Goal: Communication & Community: Answer question/provide support

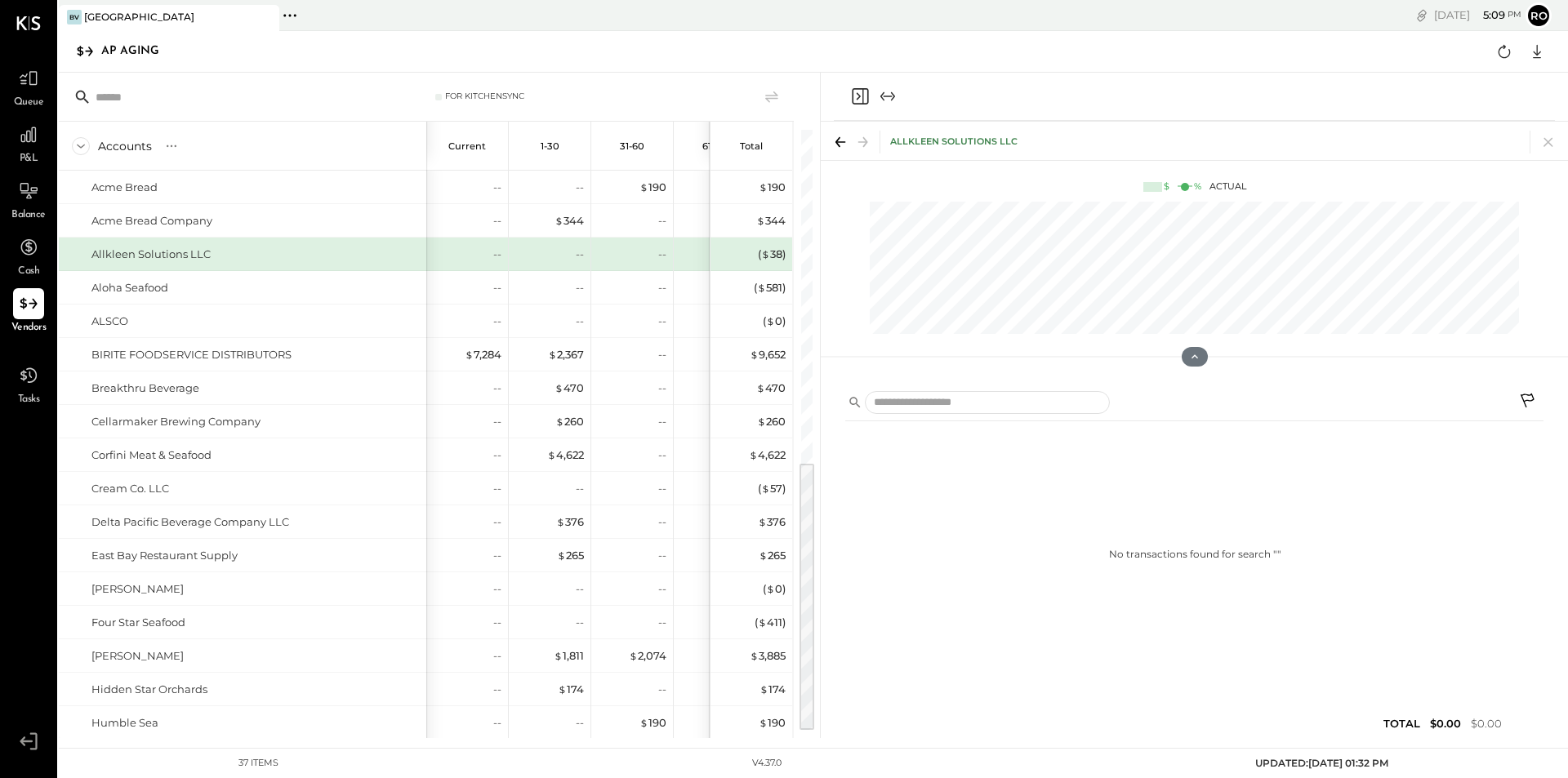
scroll to position [711, 0]
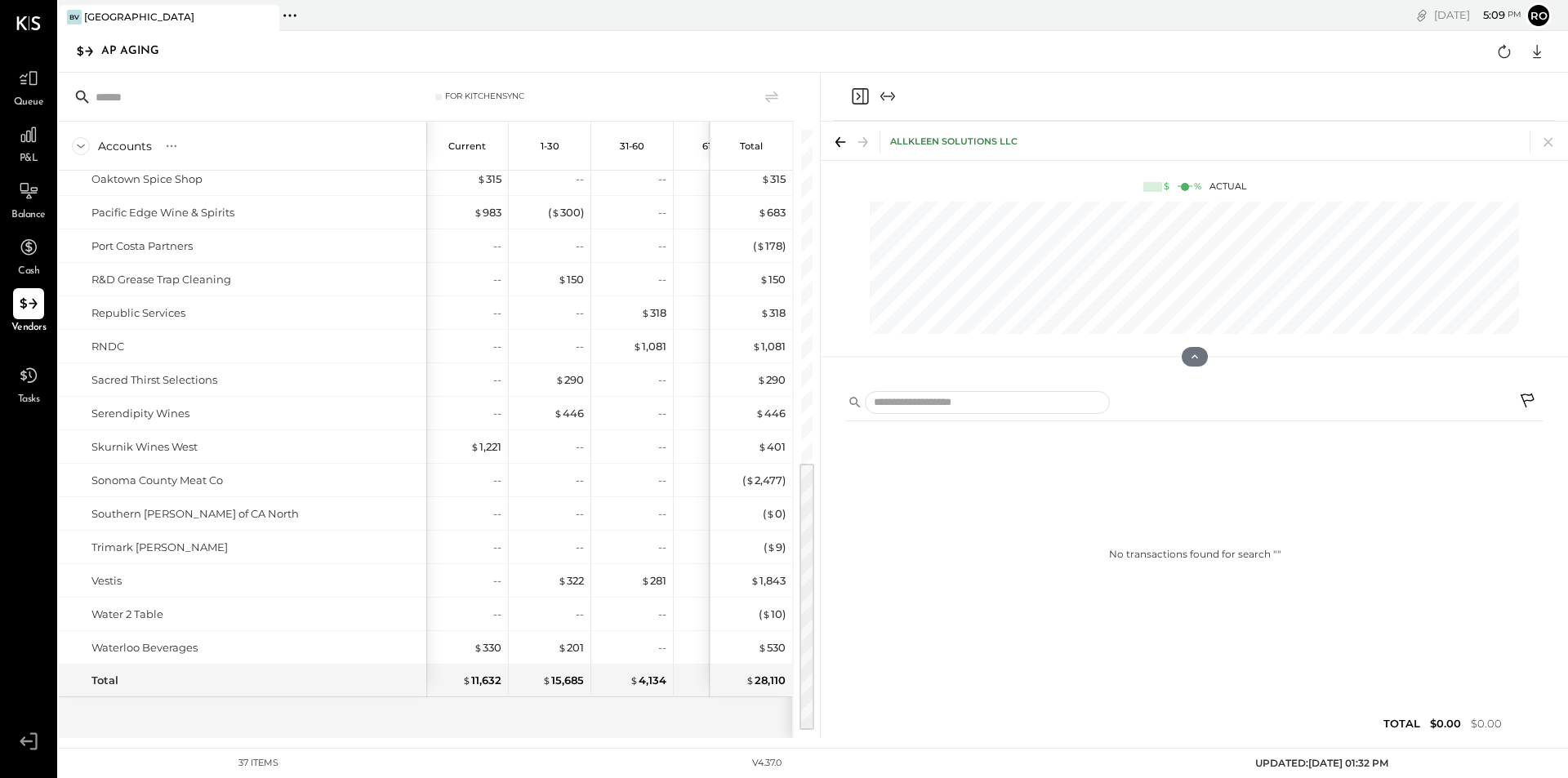
click at [891, 101] on icon "Expand panel (e)" at bounding box center [893, 97] width 4 height 9
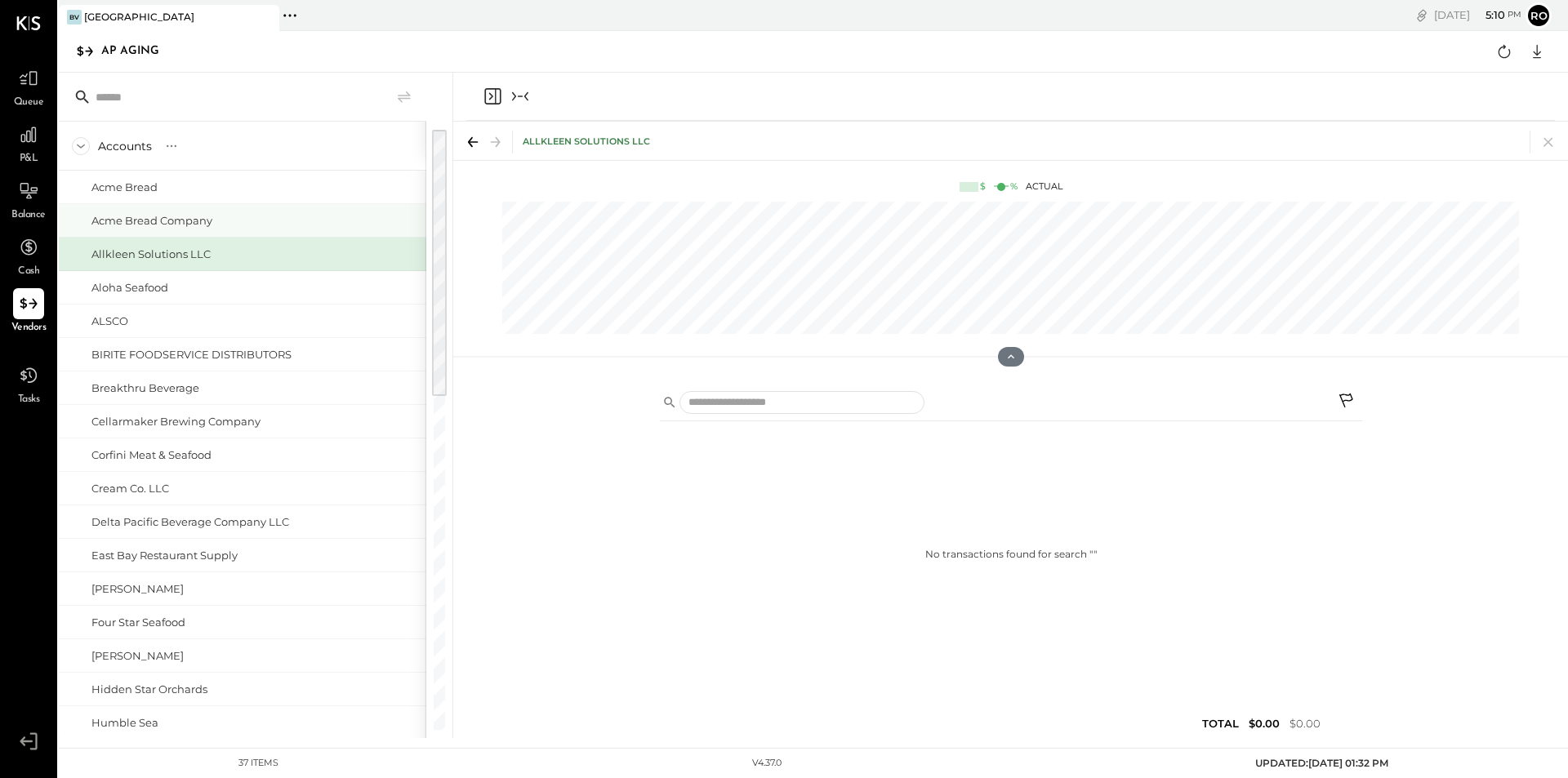
click at [168, 218] on div "Acme Bread Company" at bounding box center [152, 221] width 121 height 16
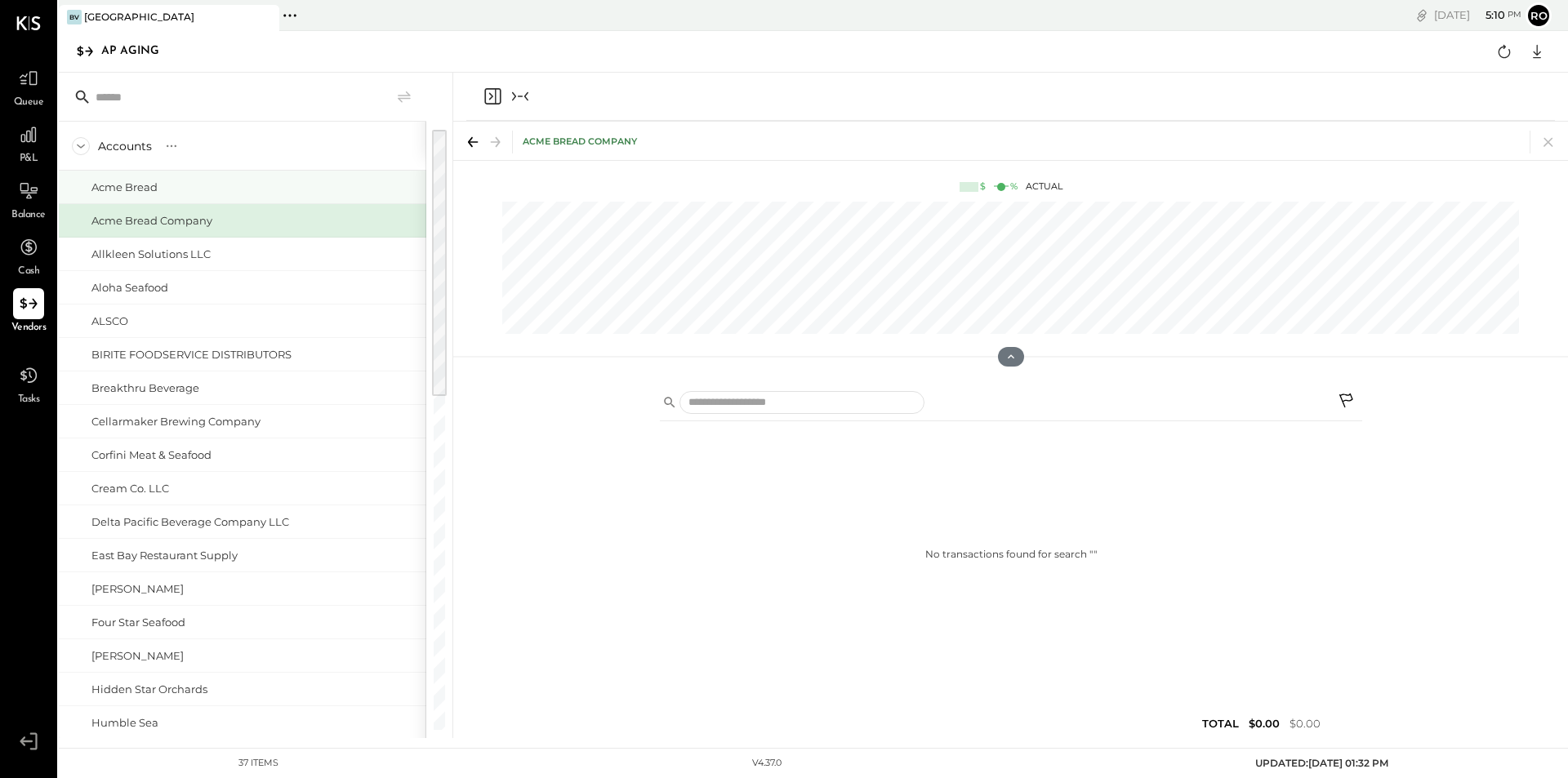
click at [138, 180] on div "Acme Bread" at bounding box center [124, 187] width 66 height 16
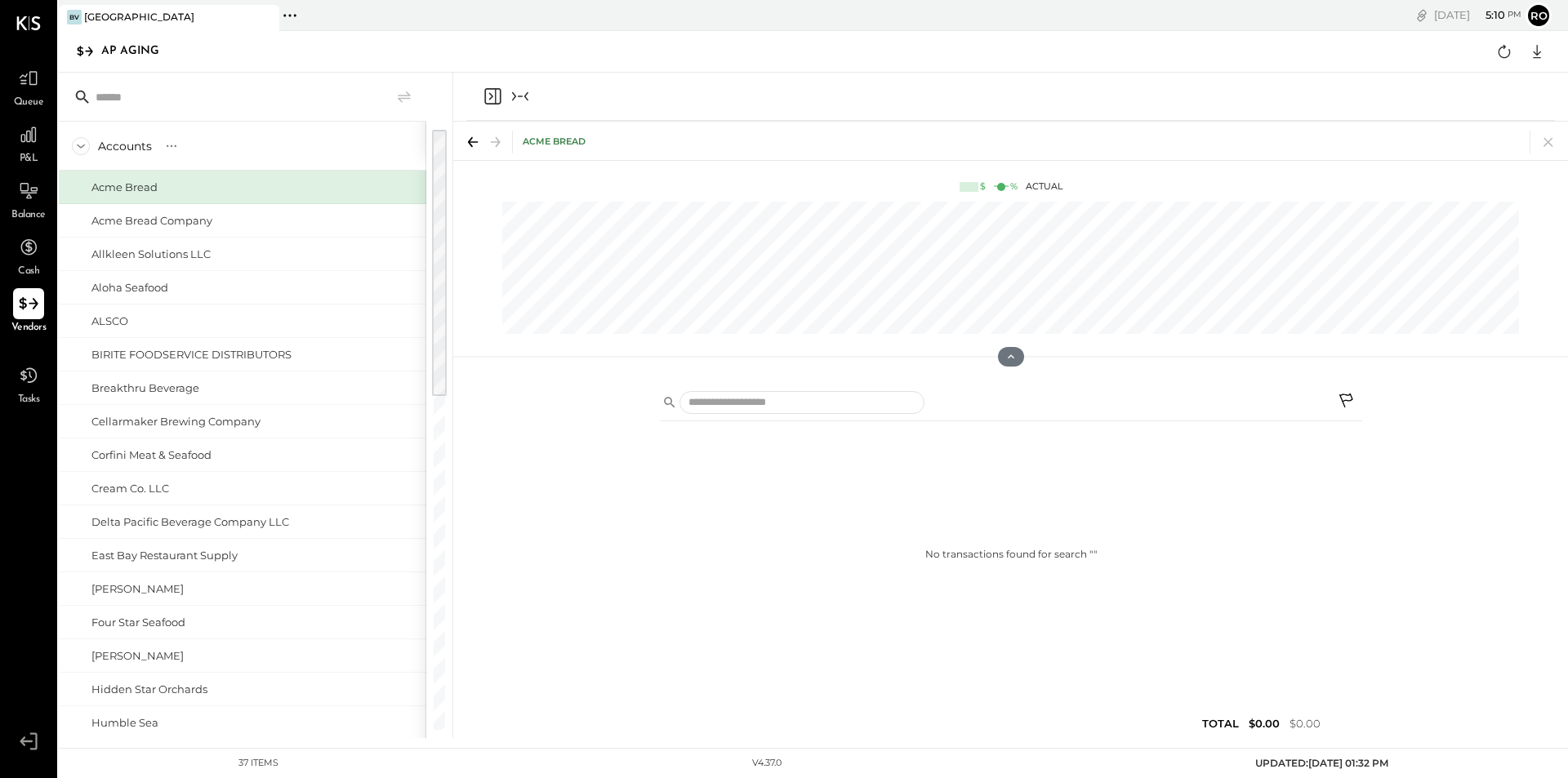
click at [31, 306] on icon at bounding box center [28, 303] width 21 height 21
click at [140, 182] on div "Acme Bread" at bounding box center [124, 187] width 66 height 16
click at [194, 221] on div "Acme Bread Company" at bounding box center [152, 221] width 121 height 16
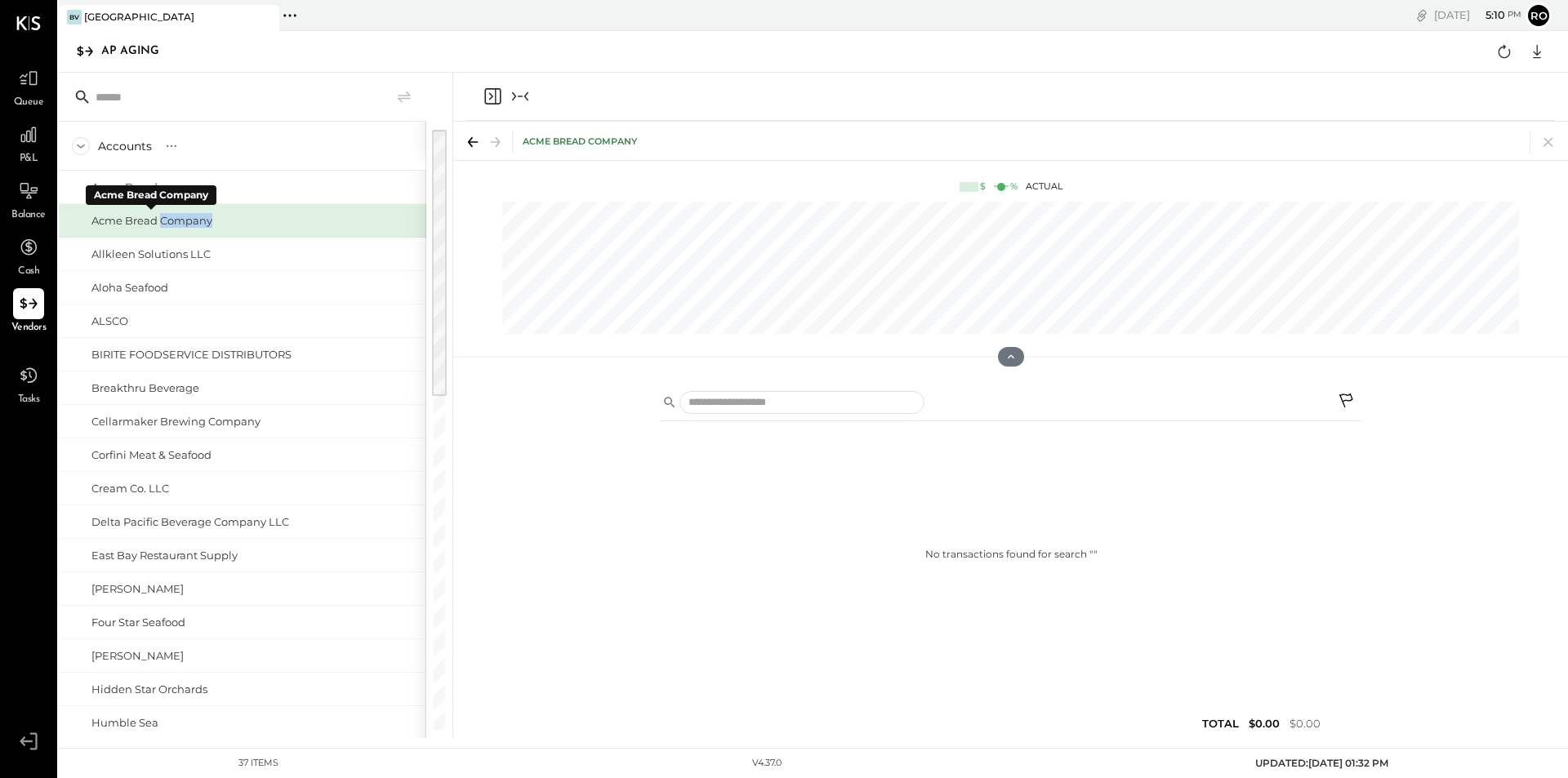
click at [194, 221] on div "Acme Bread Company" at bounding box center [152, 221] width 121 height 16
click at [238, 221] on div "Acme Bread Company" at bounding box center [255, 221] width 329 height 16
click at [468, 142] on icon at bounding box center [470, 141] width 5 height 10
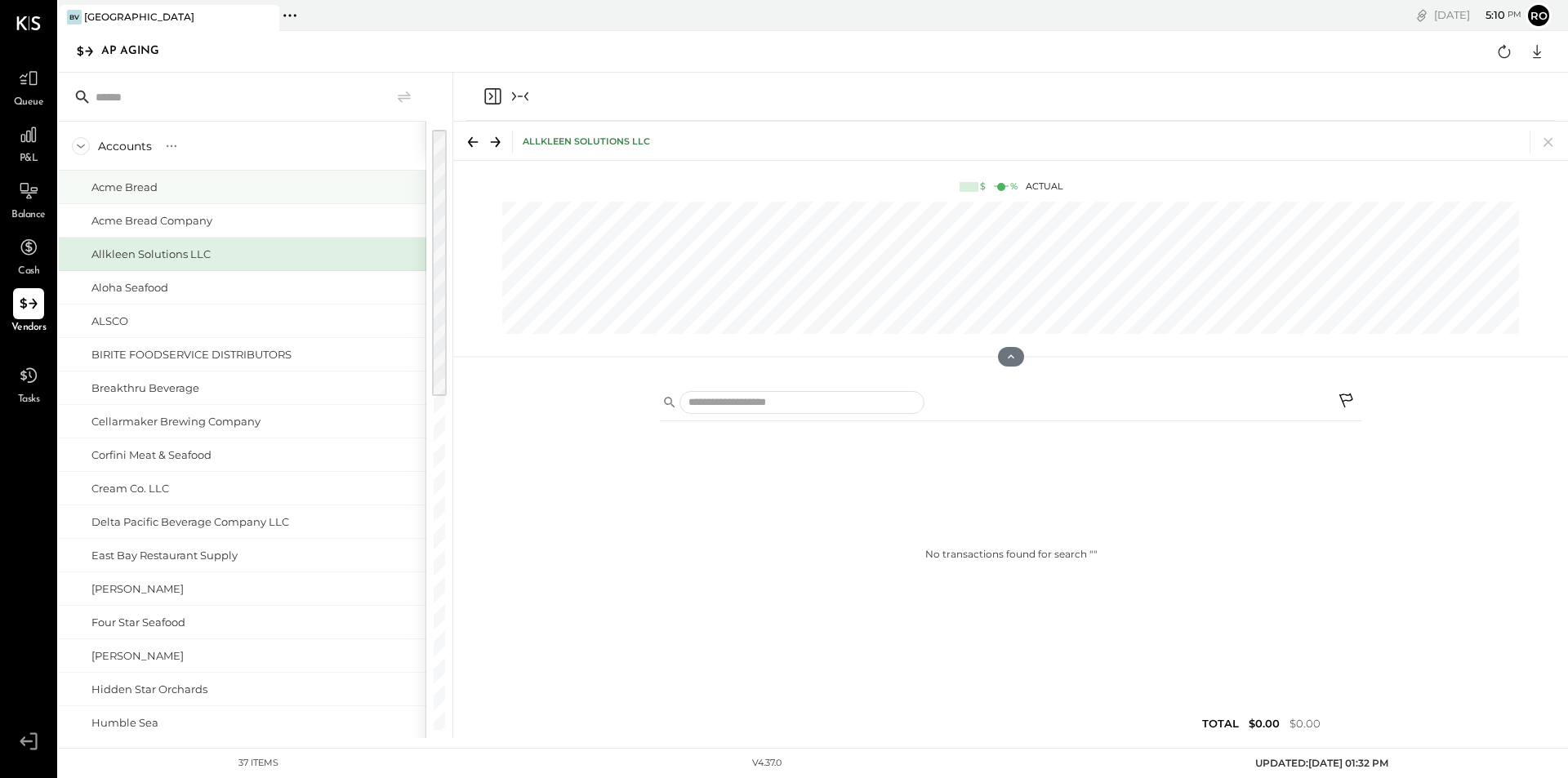
click at [182, 196] on div "Acme Bread" at bounding box center [242, 186] width 368 height 33
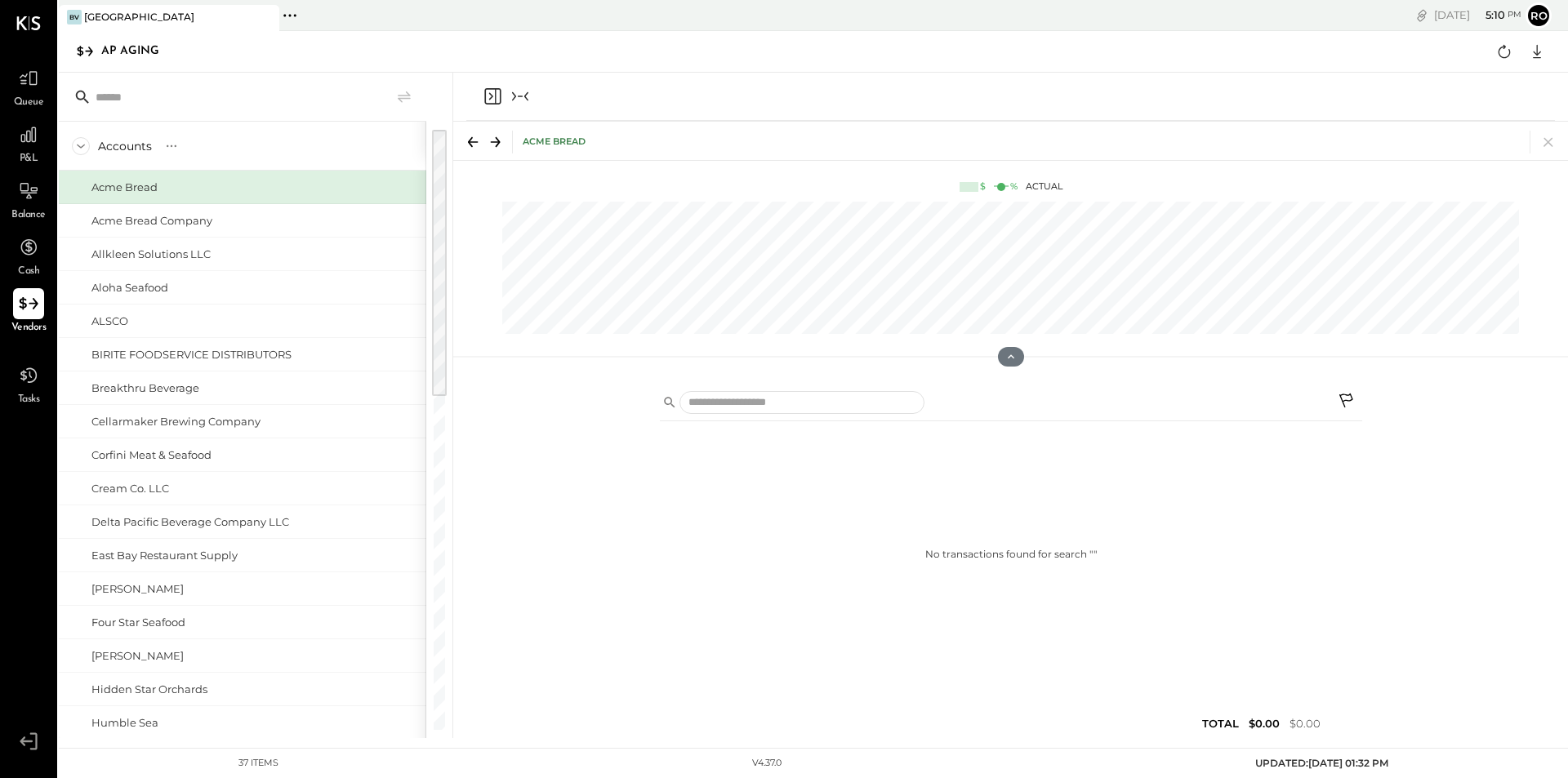
click at [21, 302] on icon at bounding box center [28, 302] width 19 height 12
click at [27, 86] on icon at bounding box center [28, 78] width 21 height 21
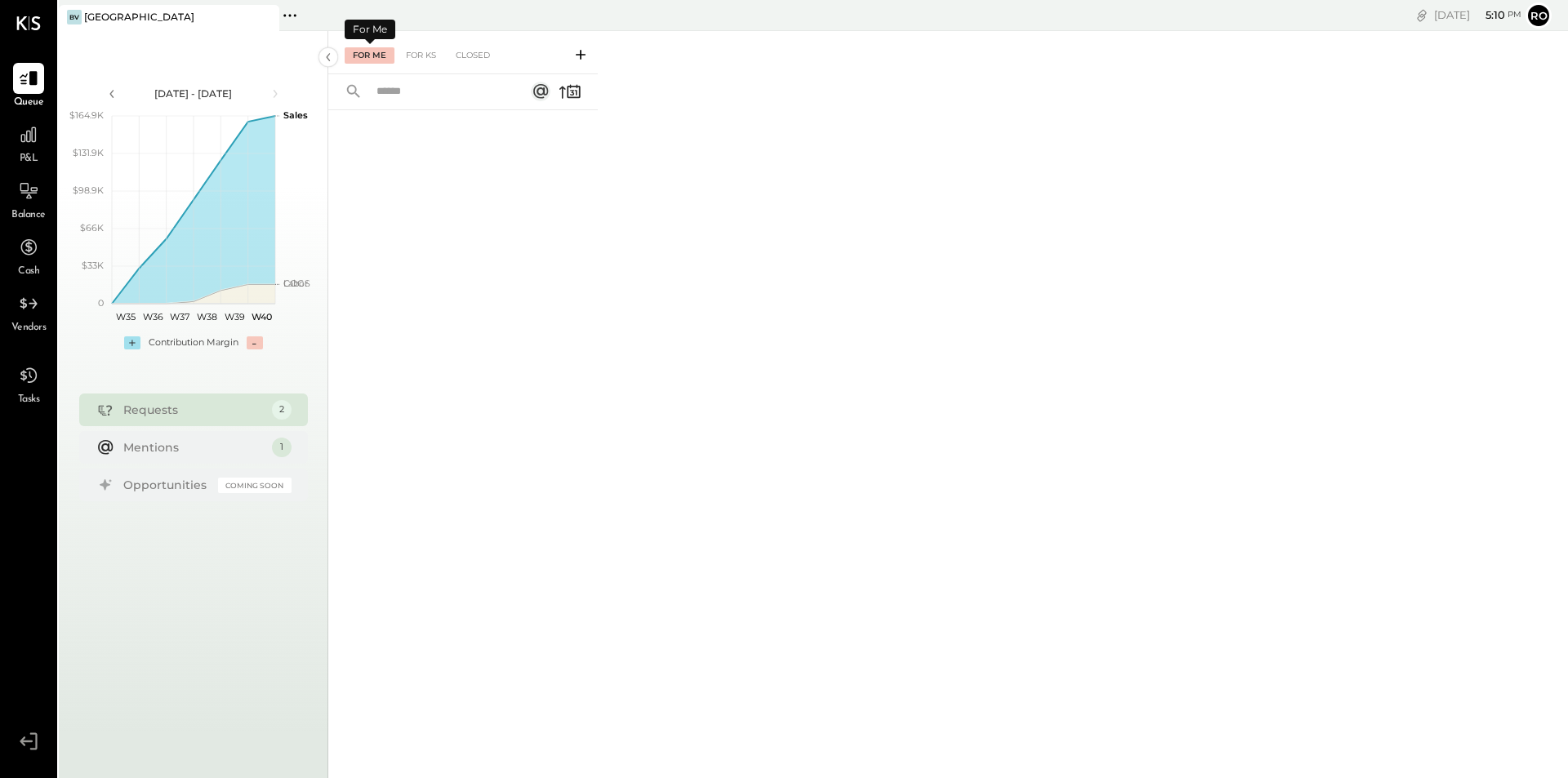
click at [371, 55] on div "For Me" at bounding box center [370, 56] width 50 height 17
click at [420, 55] on div "For KS" at bounding box center [421, 56] width 47 height 17
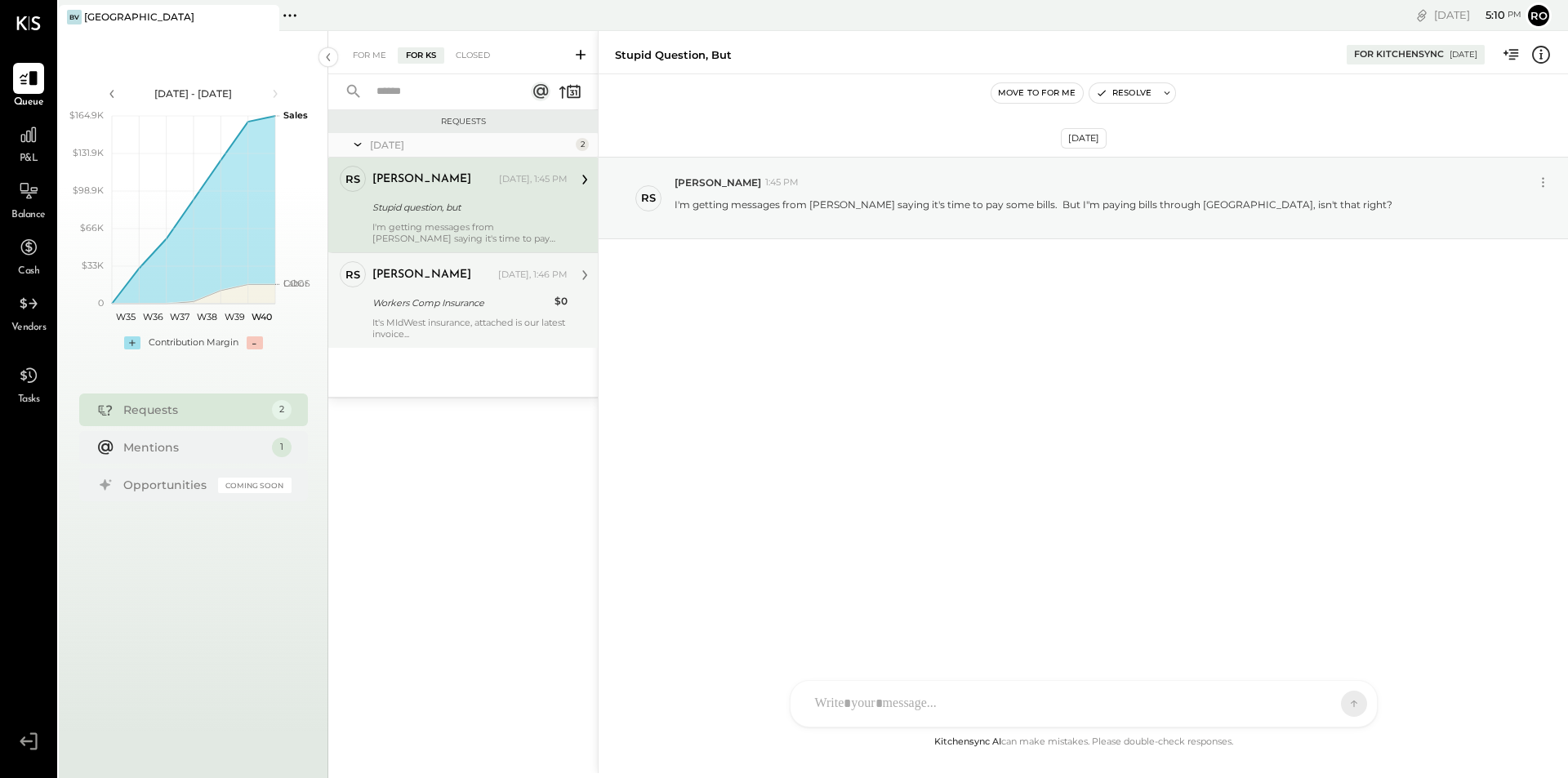
click at [421, 309] on div "Workers Comp Insurance" at bounding box center [461, 303] width 177 height 17
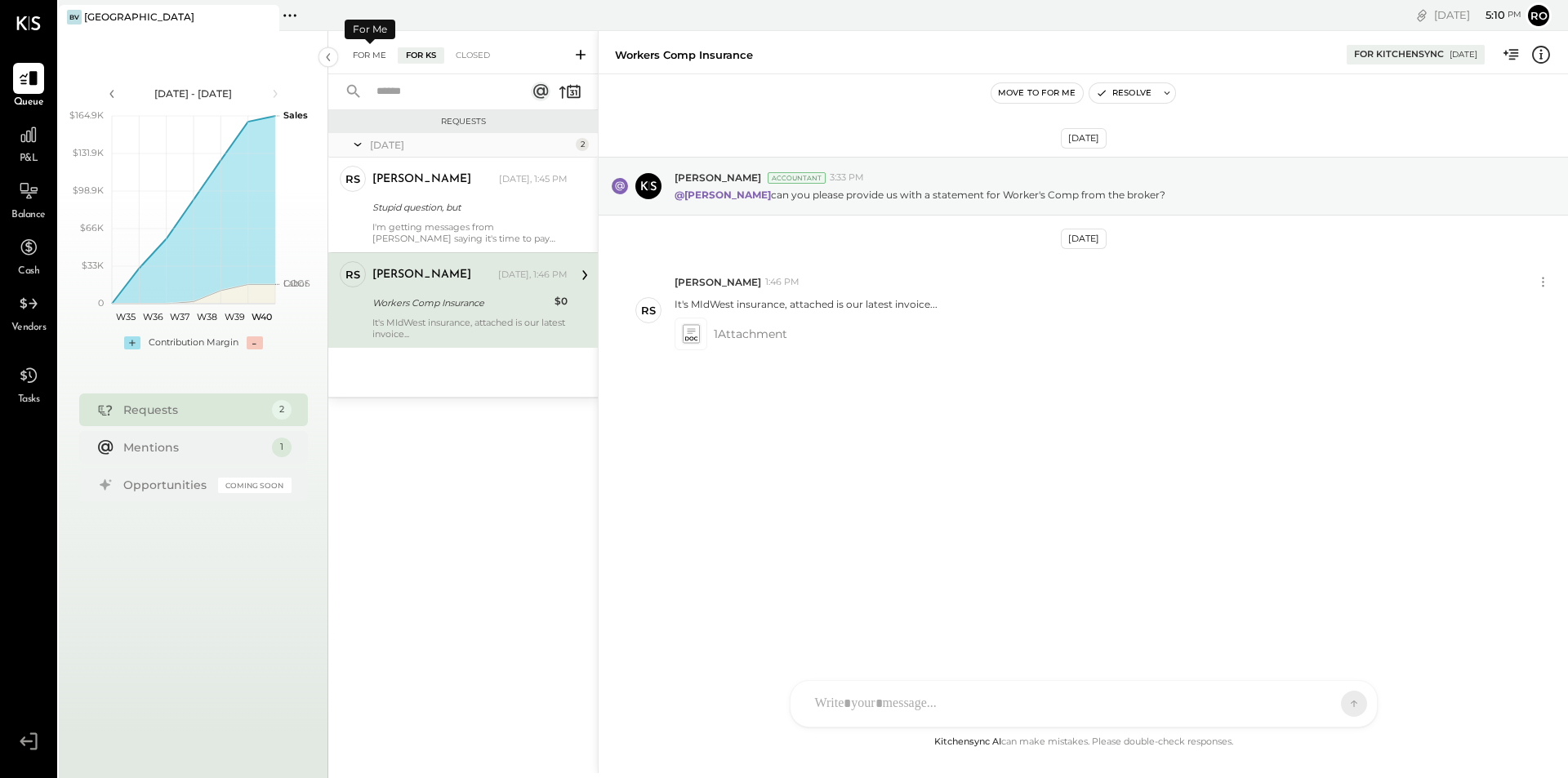
click at [365, 55] on div "For Me" at bounding box center [370, 56] width 50 height 17
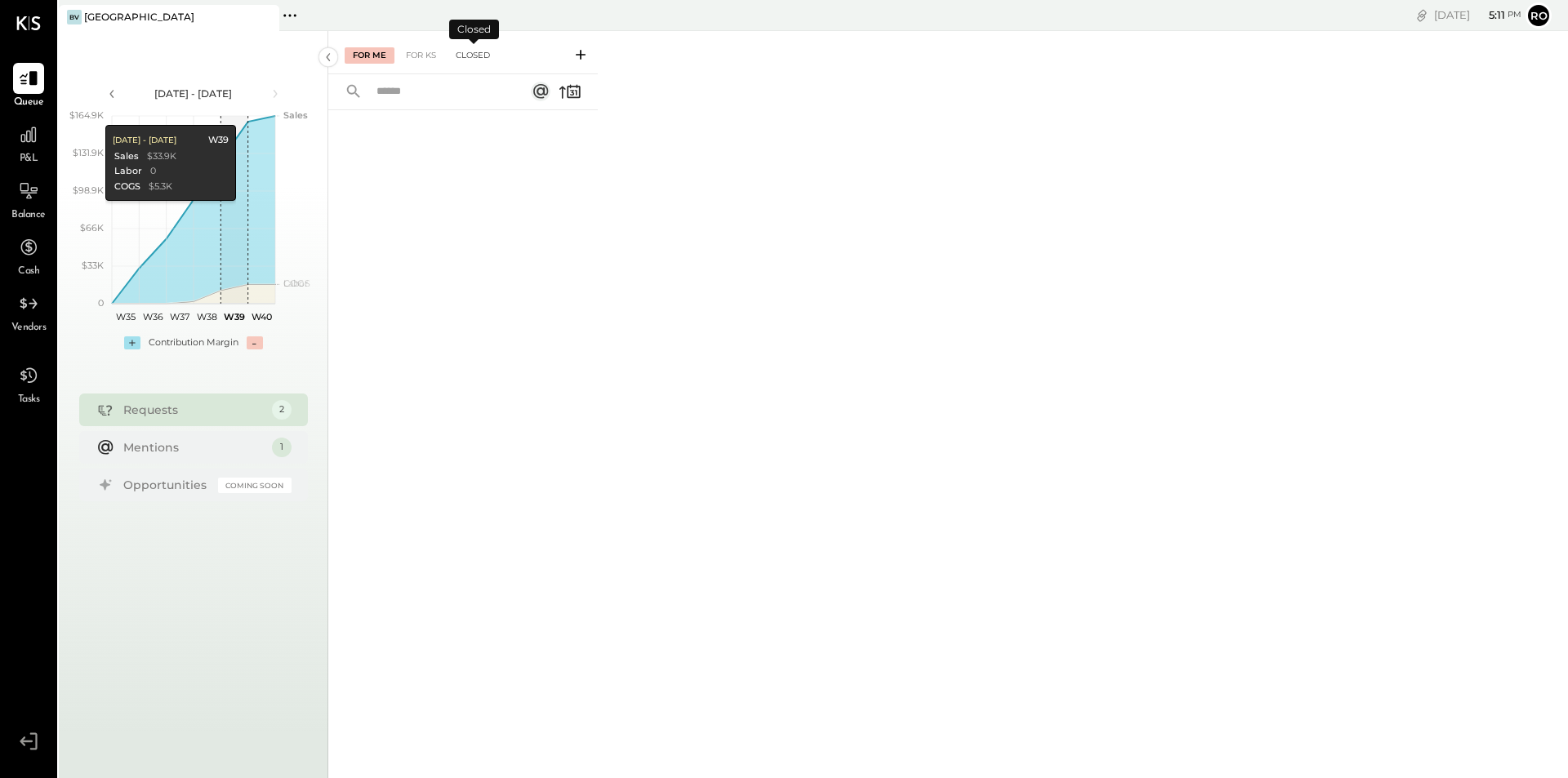
click at [466, 53] on div "Closed" at bounding box center [473, 56] width 50 height 17
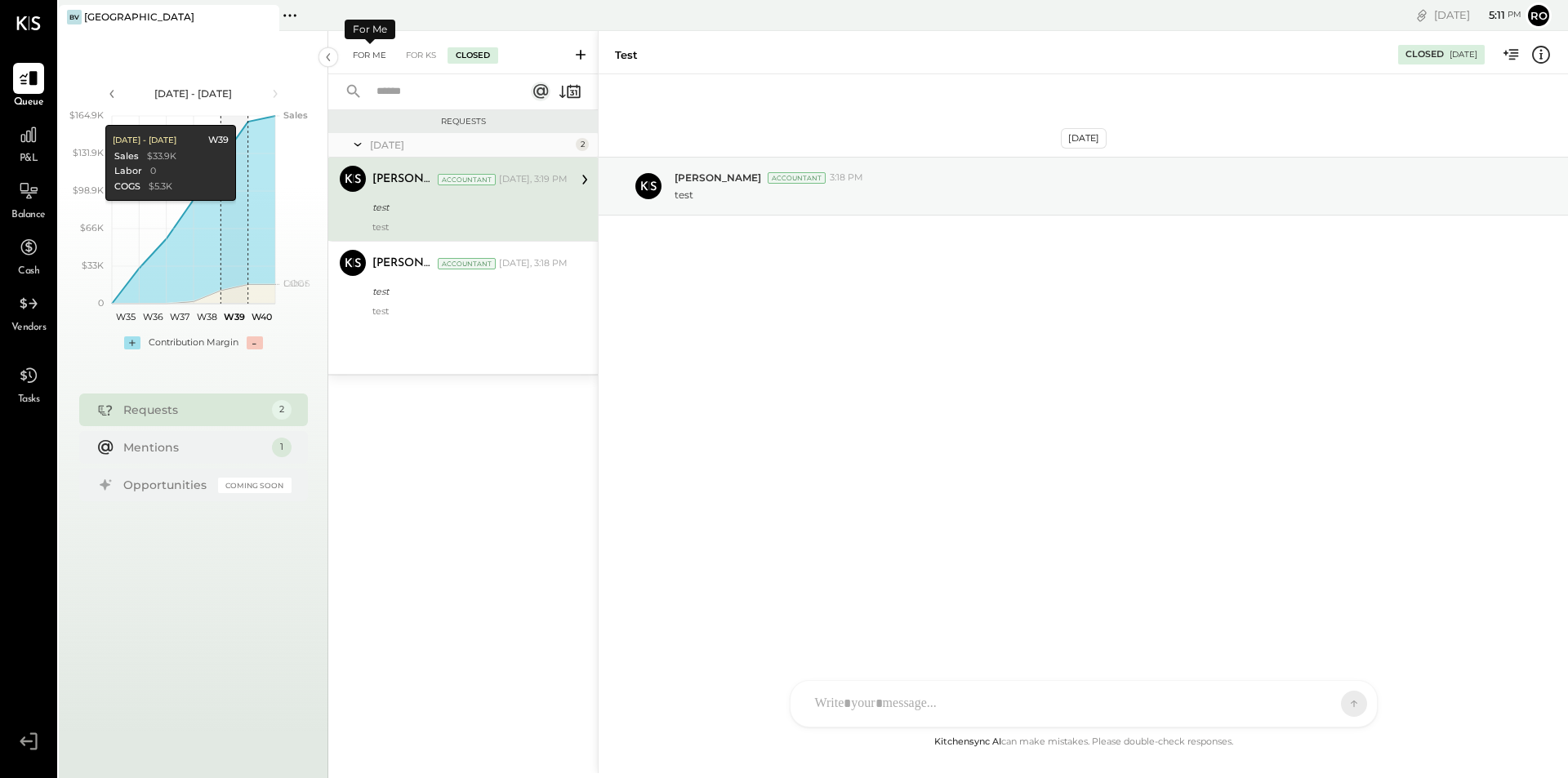
click at [371, 53] on div "For Me" at bounding box center [370, 56] width 50 height 17
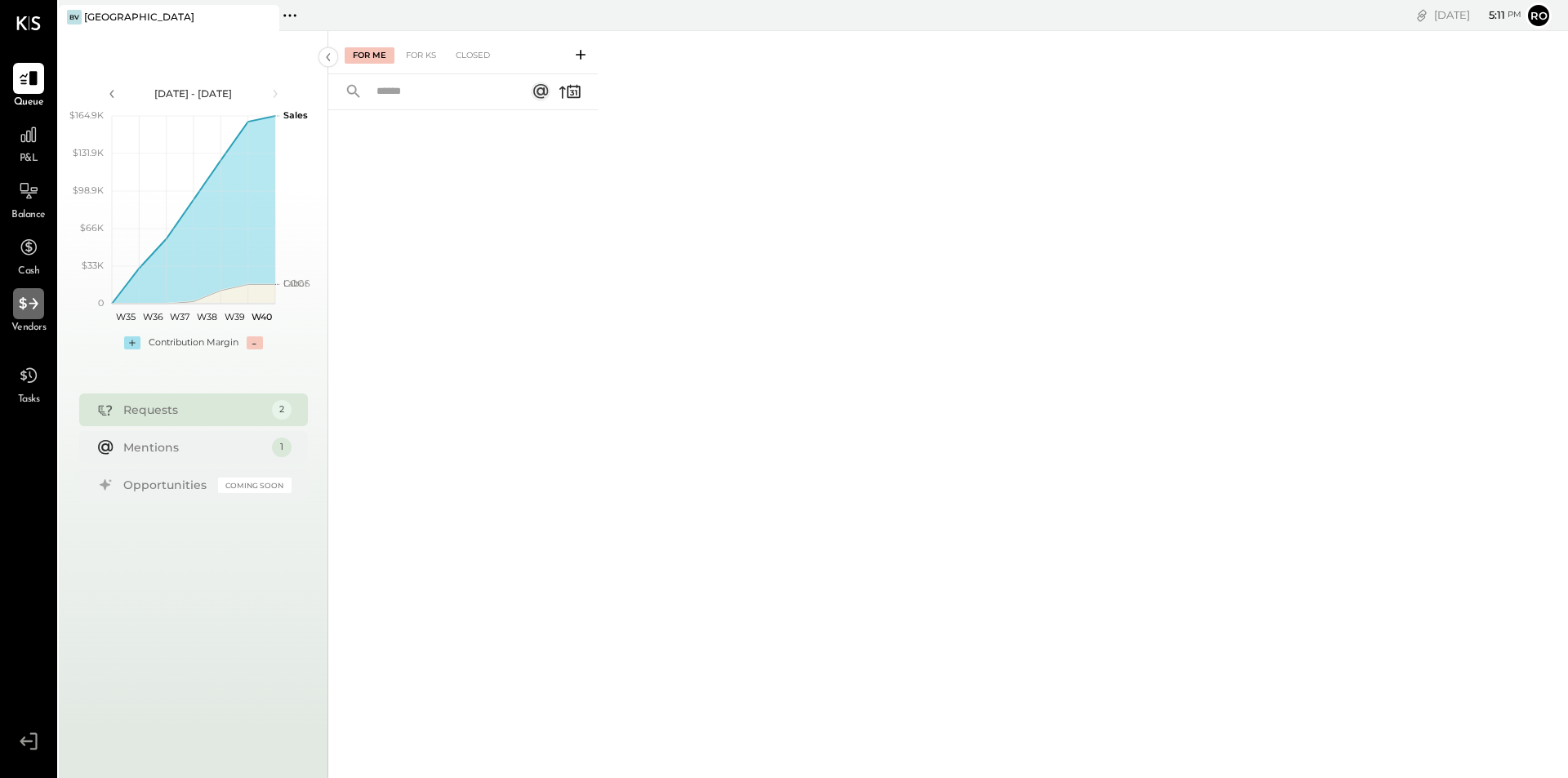
click at [30, 314] on icon at bounding box center [28, 303] width 21 height 21
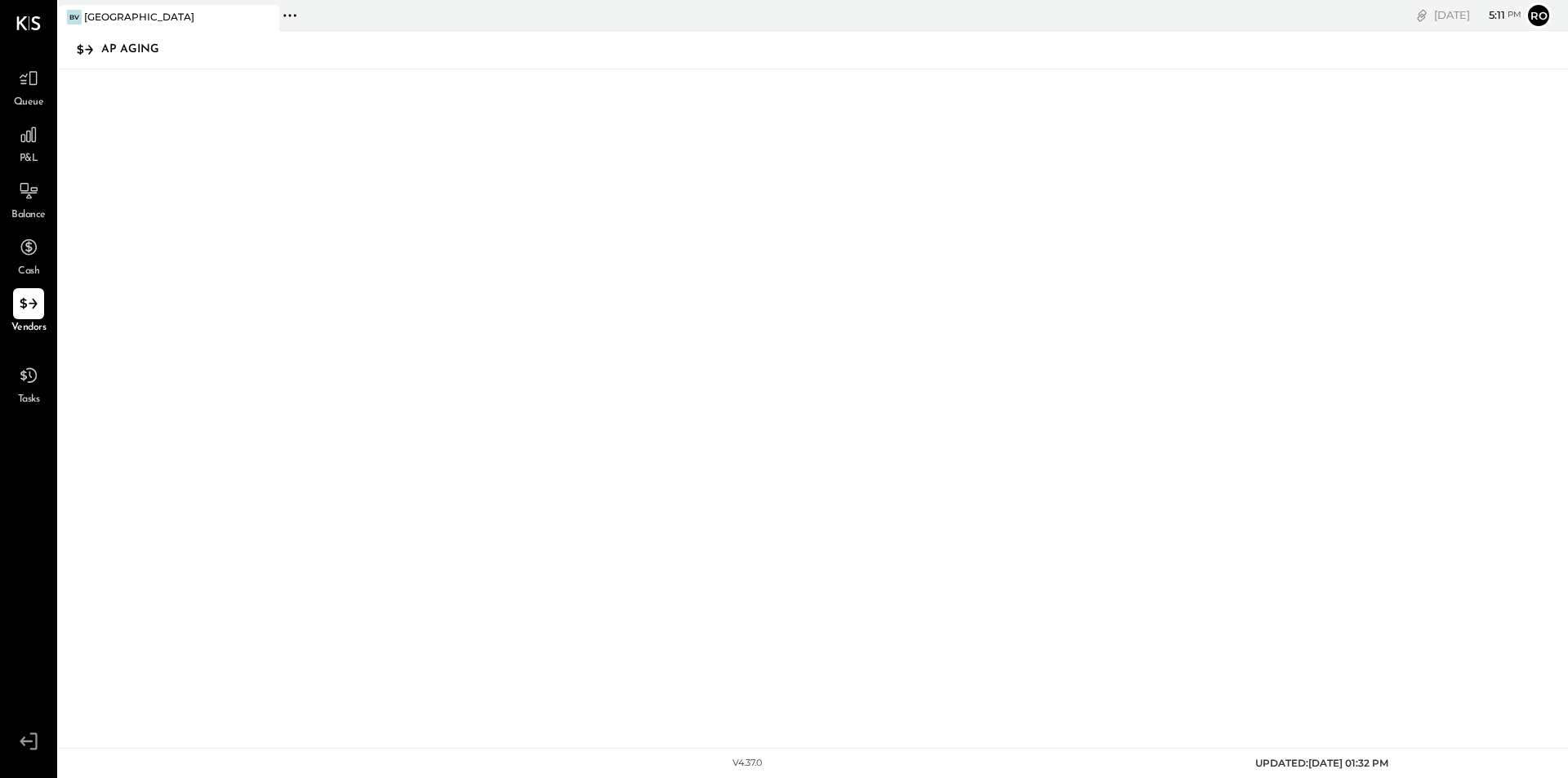
click at [78, 52] on icon at bounding box center [84, 48] width 16 height 10
click at [88, 47] on icon at bounding box center [85, 49] width 20 height 18
click at [99, 48] on div "AP Aging" at bounding box center [126, 49] width 101 height 26
click at [291, 15] on icon at bounding box center [290, 15] width 3 height 3
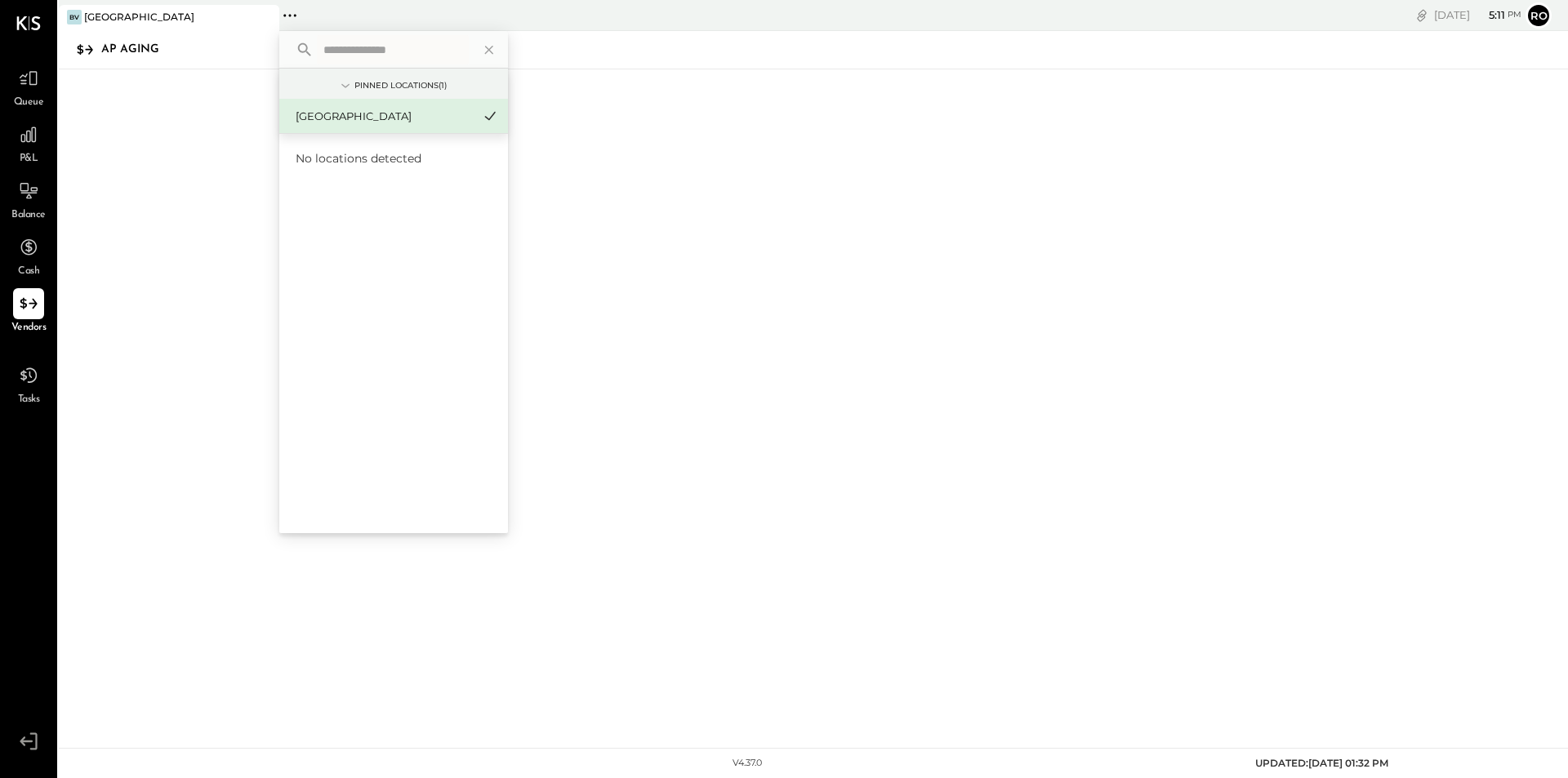
click at [372, 126] on div "[GEOGRAPHIC_DATA]" at bounding box center [394, 115] width 229 height 34
click at [967, 229] on div at bounding box center [813, 402] width 1509 height 665
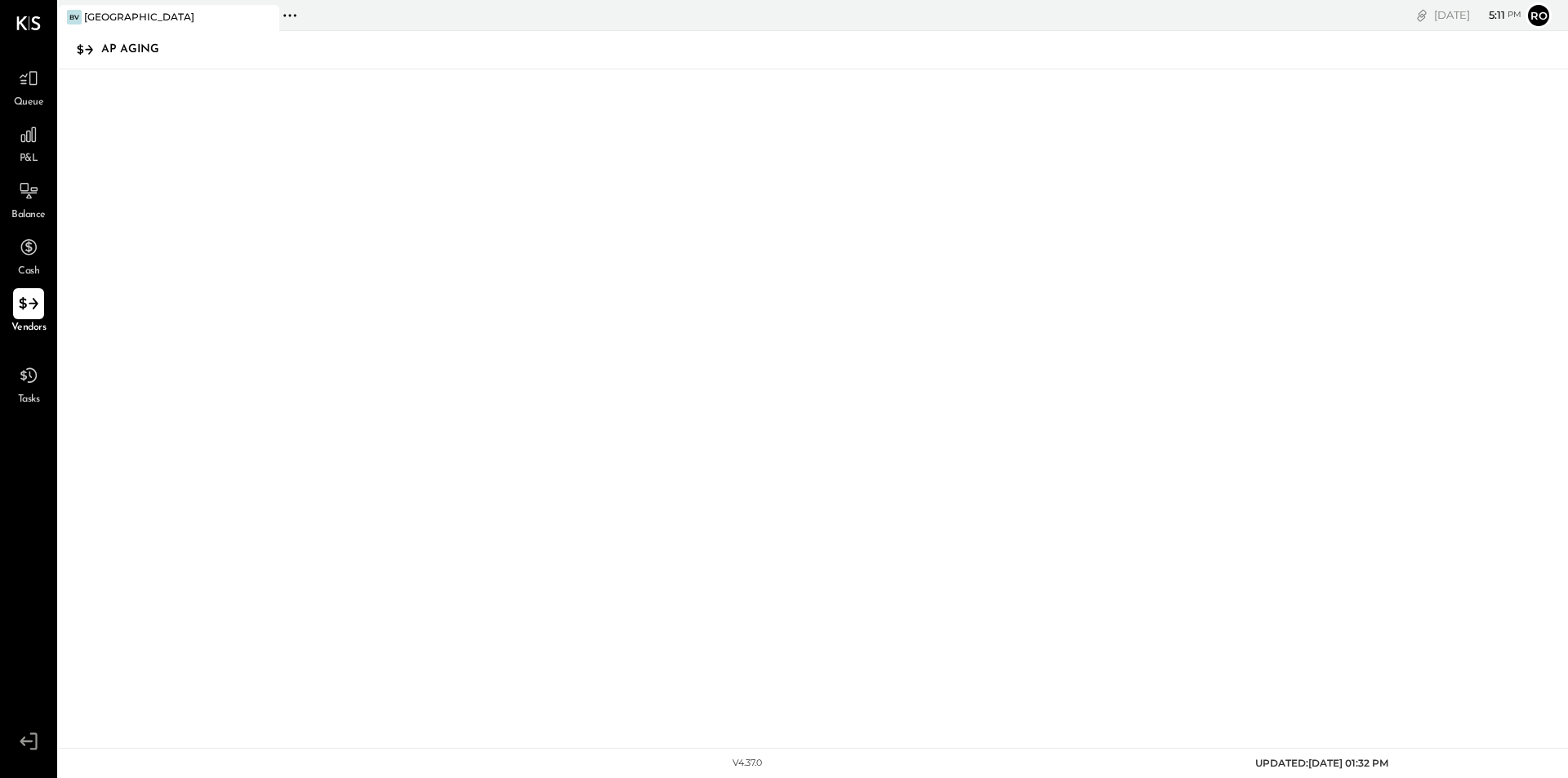
click at [30, 307] on icon at bounding box center [28, 303] width 21 height 21
click at [22, 190] on icon at bounding box center [29, 191] width 19 height 17
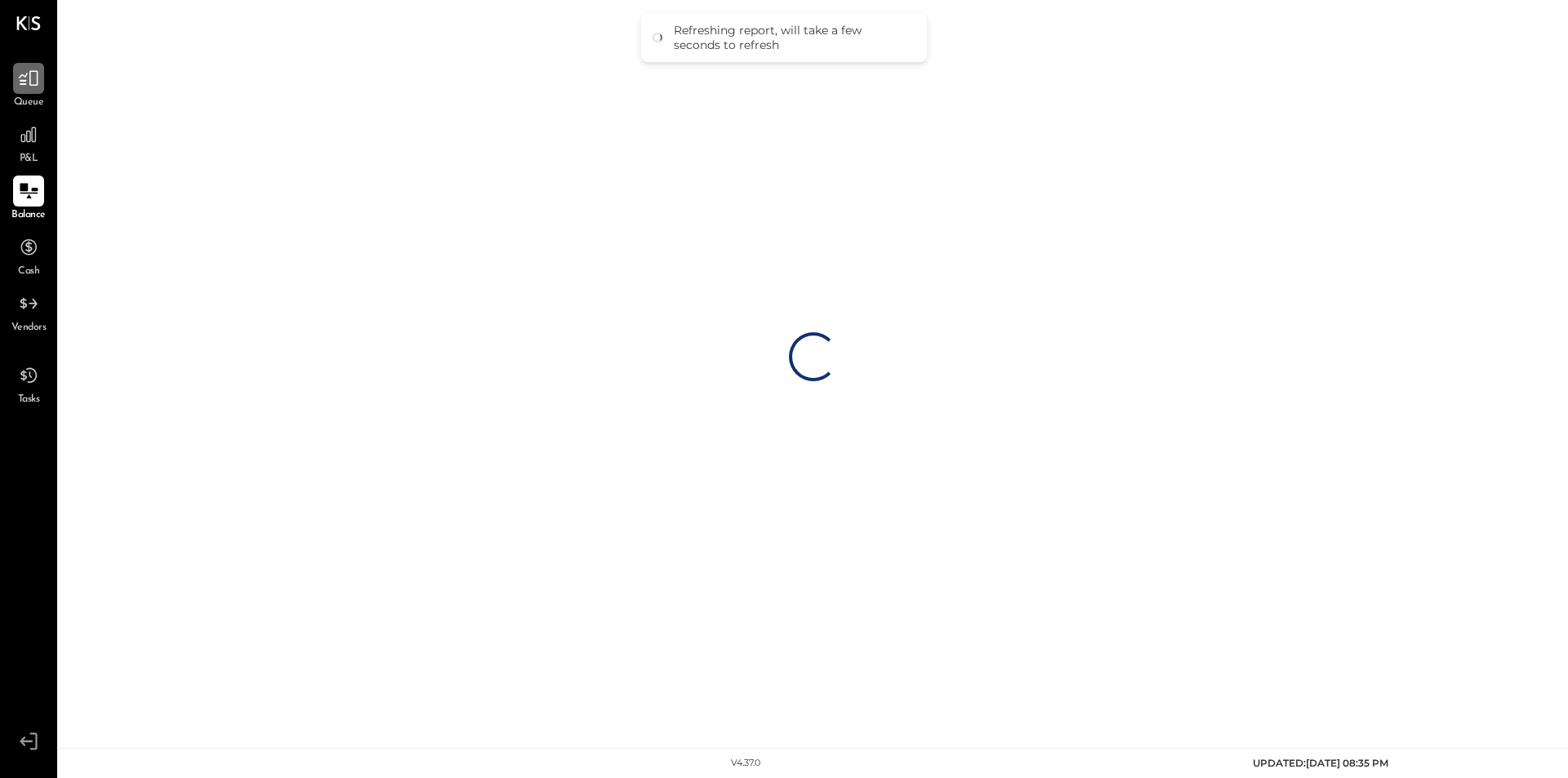
click at [23, 90] on div at bounding box center [28, 78] width 31 height 31
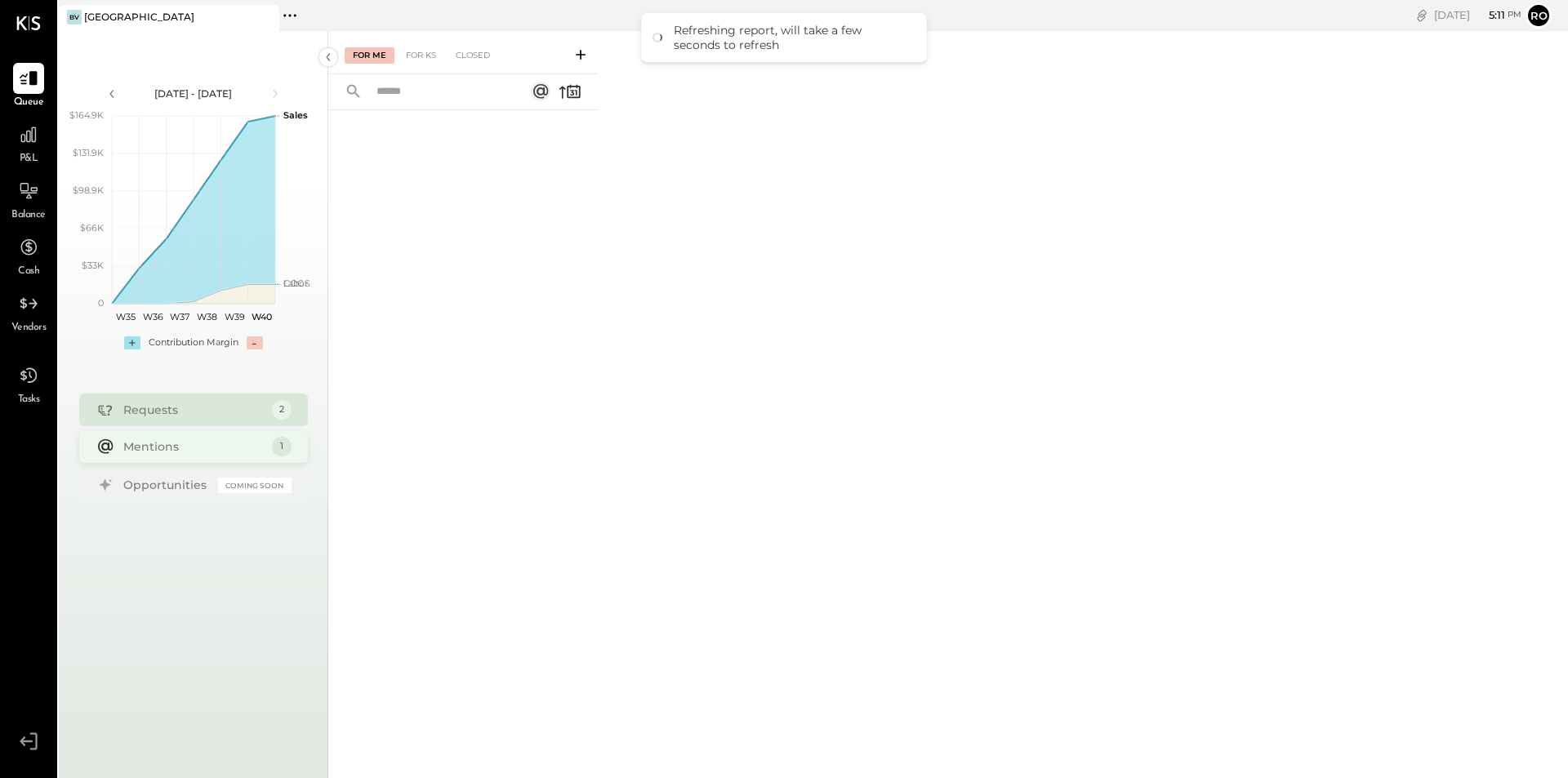
click at [154, 438] on div "Mentions" at bounding box center [193, 447] width 141 height 17
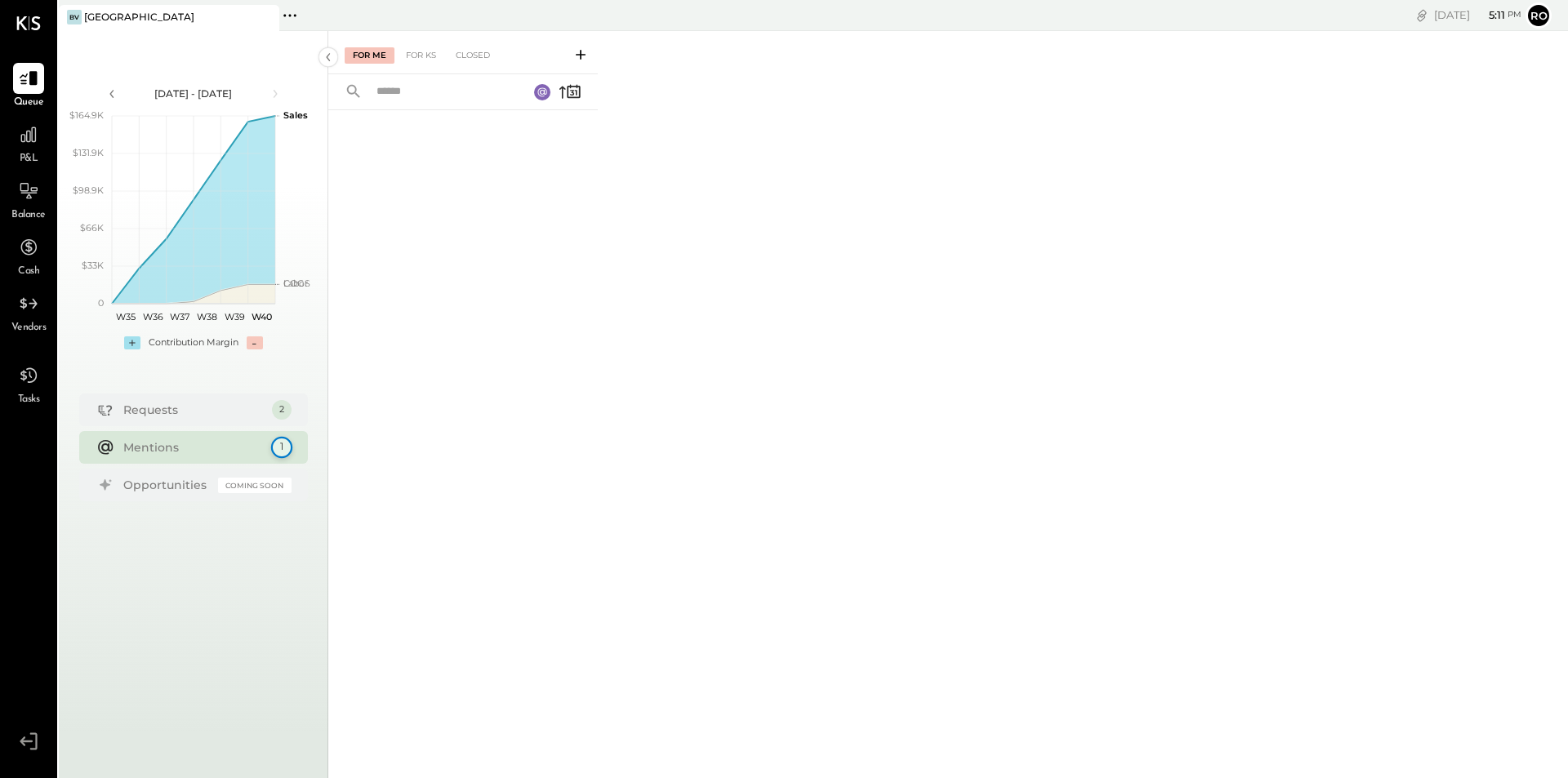
click at [282, 448] on div "1" at bounding box center [280, 447] width 21 height 21
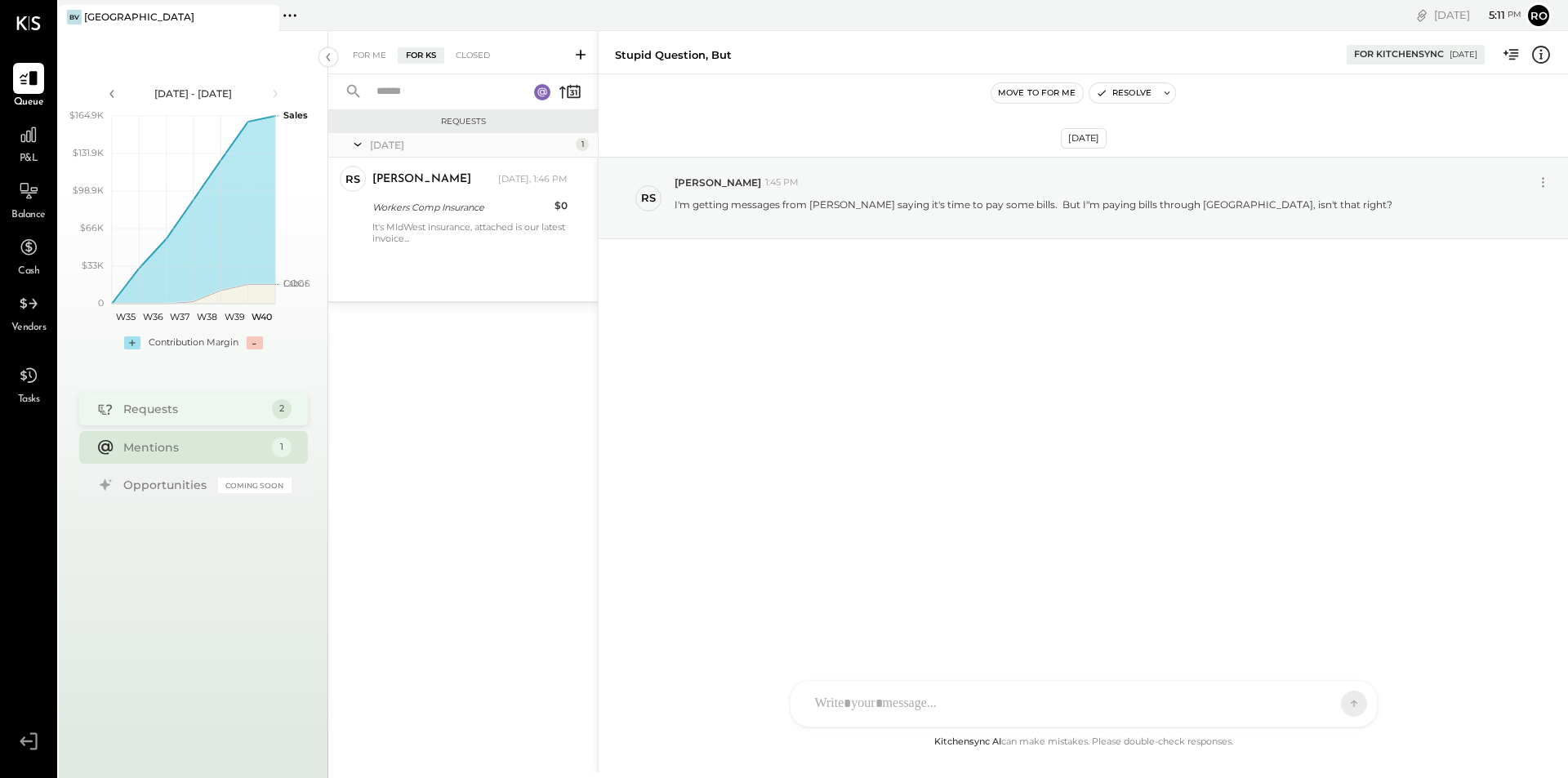
click at [133, 401] on div "Requests" at bounding box center [193, 409] width 141 height 17
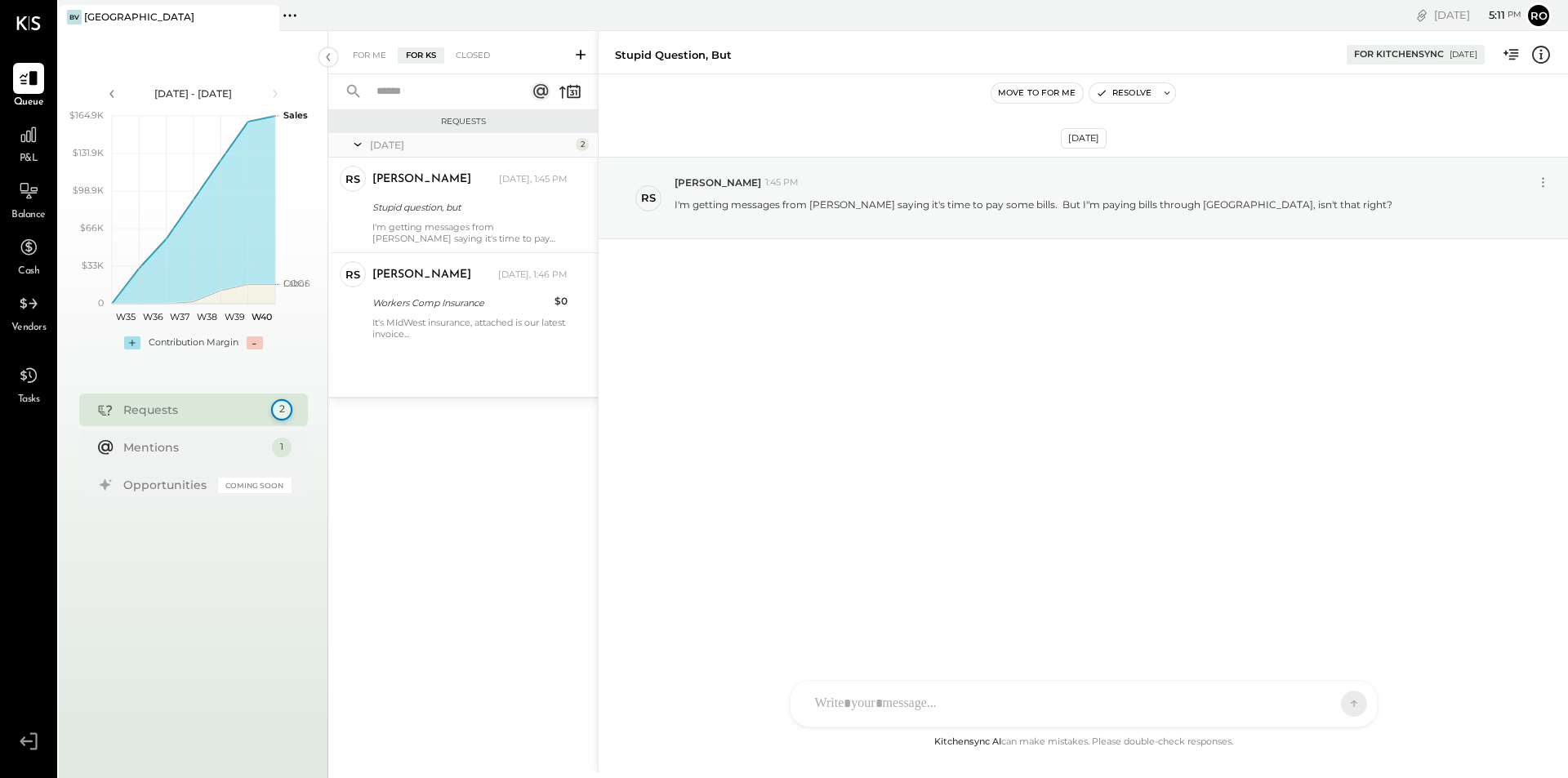
click at [279, 405] on div "2" at bounding box center [280, 409] width 21 height 21
click at [29, 382] on icon at bounding box center [28, 375] width 21 height 21
click at [26, 316] on div at bounding box center [28, 303] width 31 height 31
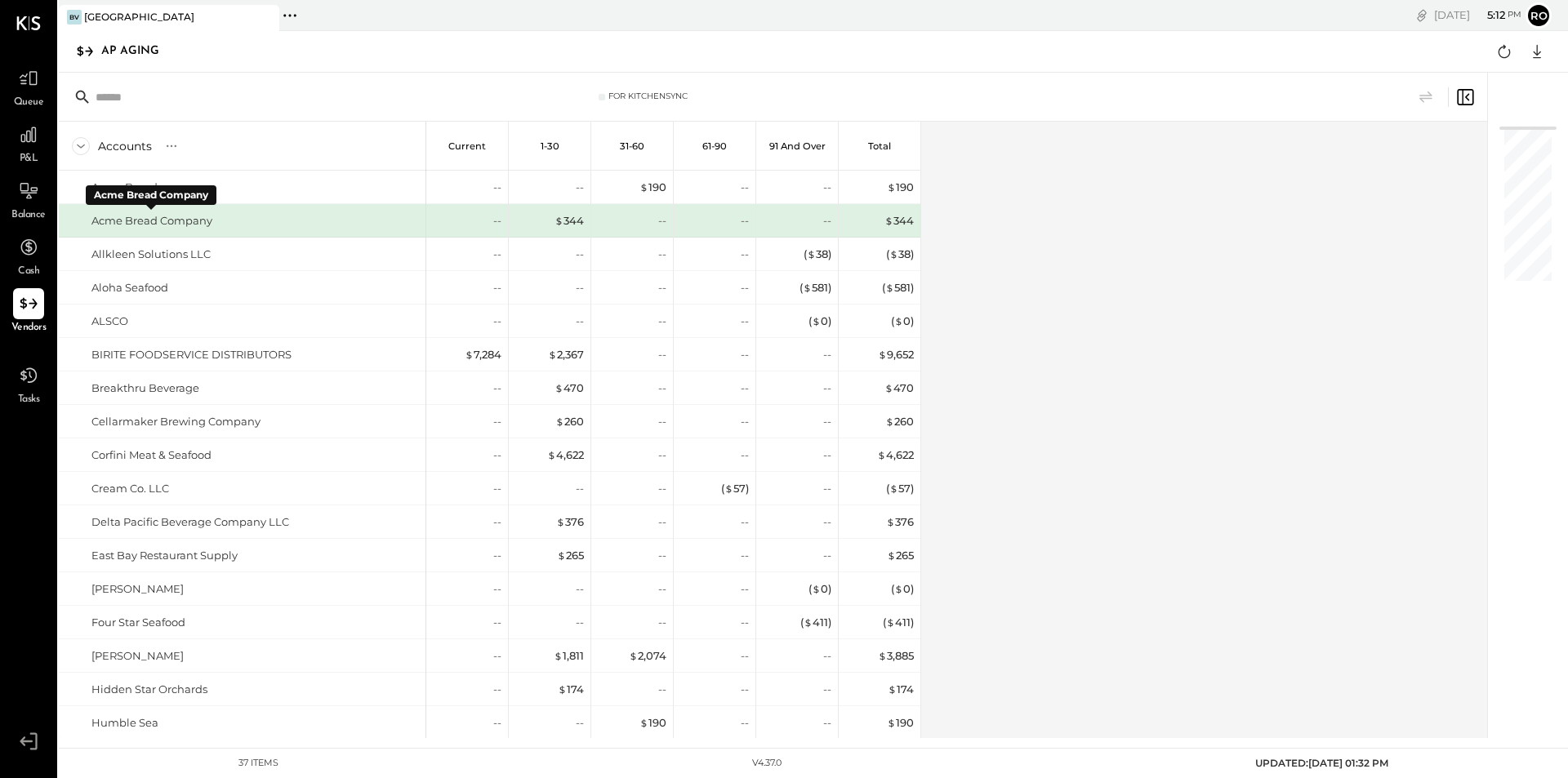
click at [127, 214] on div "Acme Bread Company" at bounding box center [152, 221] width 121 height 16
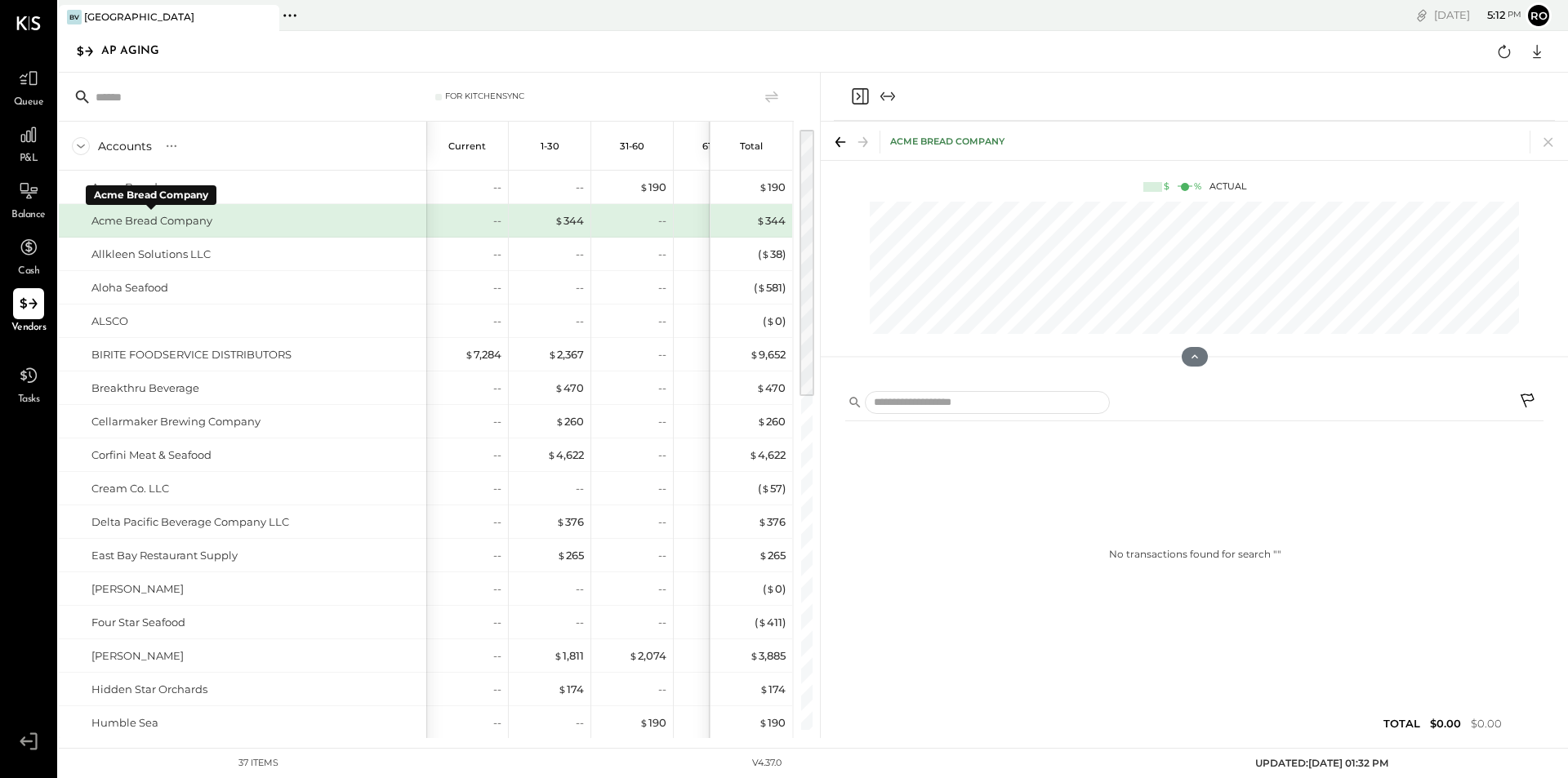
click at [128, 217] on div "Acme Bread Company" at bounding box center [152, 221] width 121 height 16
click at [193, 223] on div "Acme Bread Company" at bounding box center [152, 221] width 121 height 16
click at [886, 96] on icon "Expand panel (e)" at bounding box center [887, 96] width 20 height 20
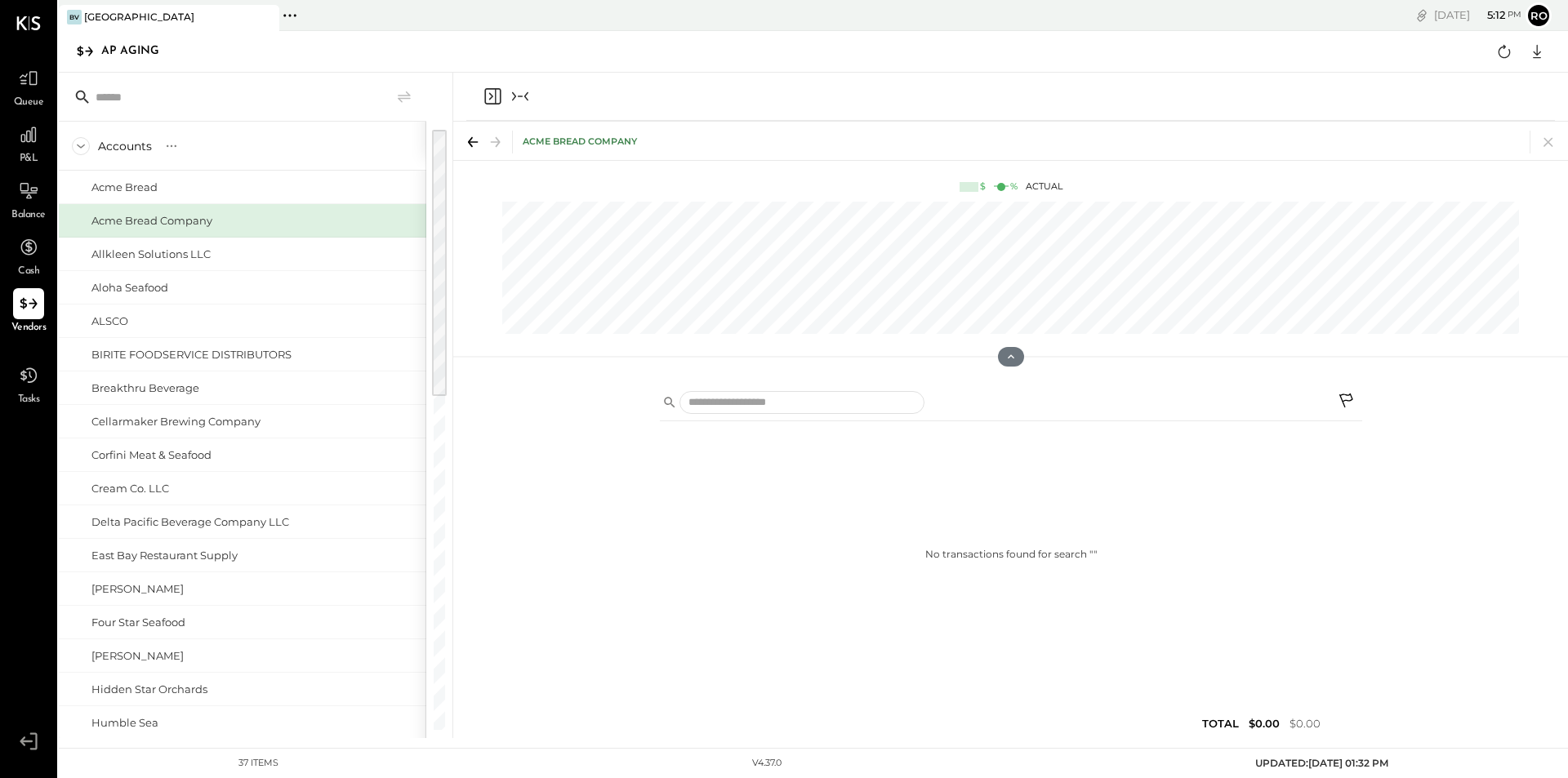
click at [524, 92] on icon "Collapse panel (e)" at bounding box center [520, 96] width 20 height 20
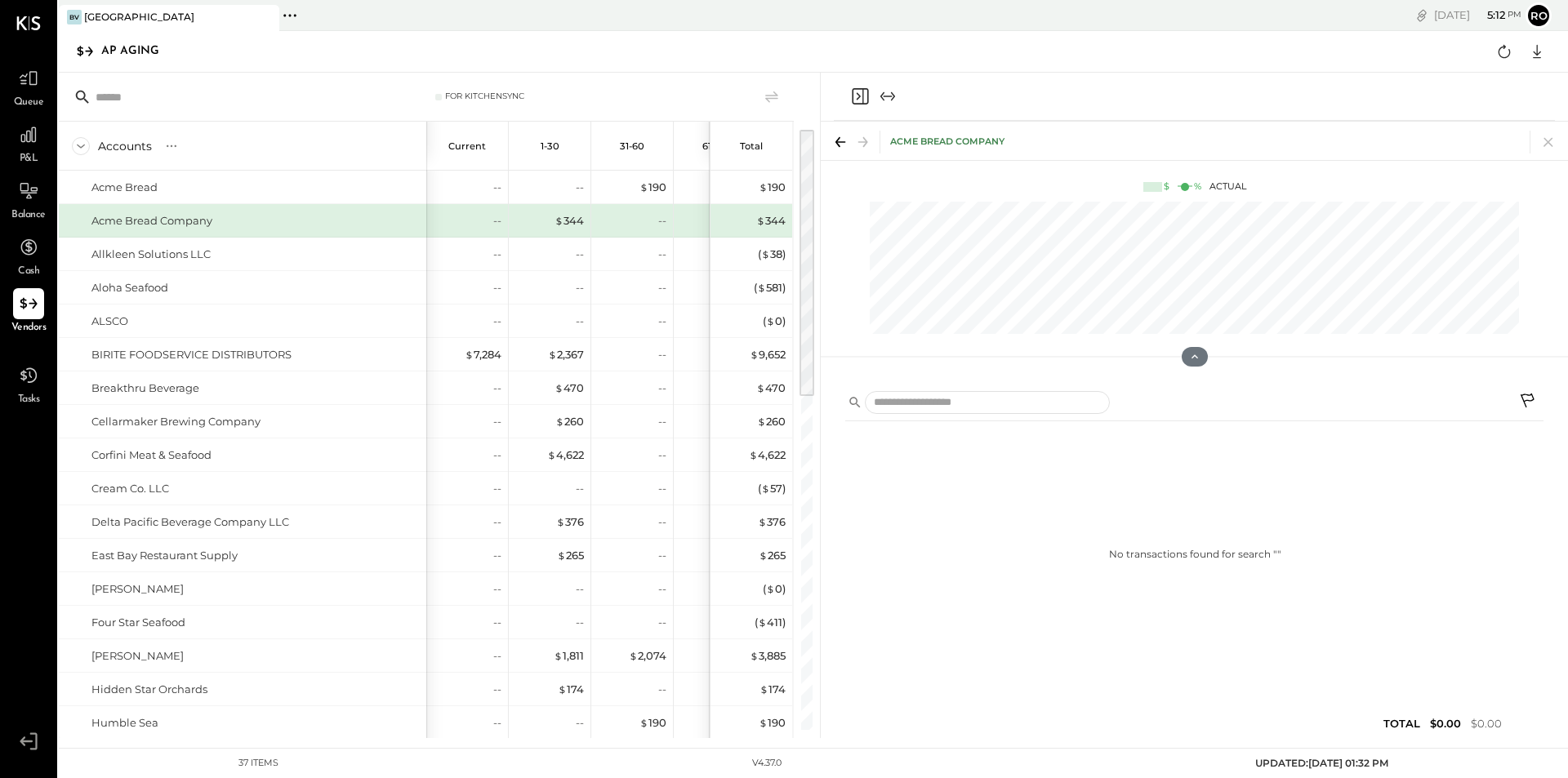
click at [861, 97] on icon "Close panel" at bounding box center [859, 96] width 20 height 20
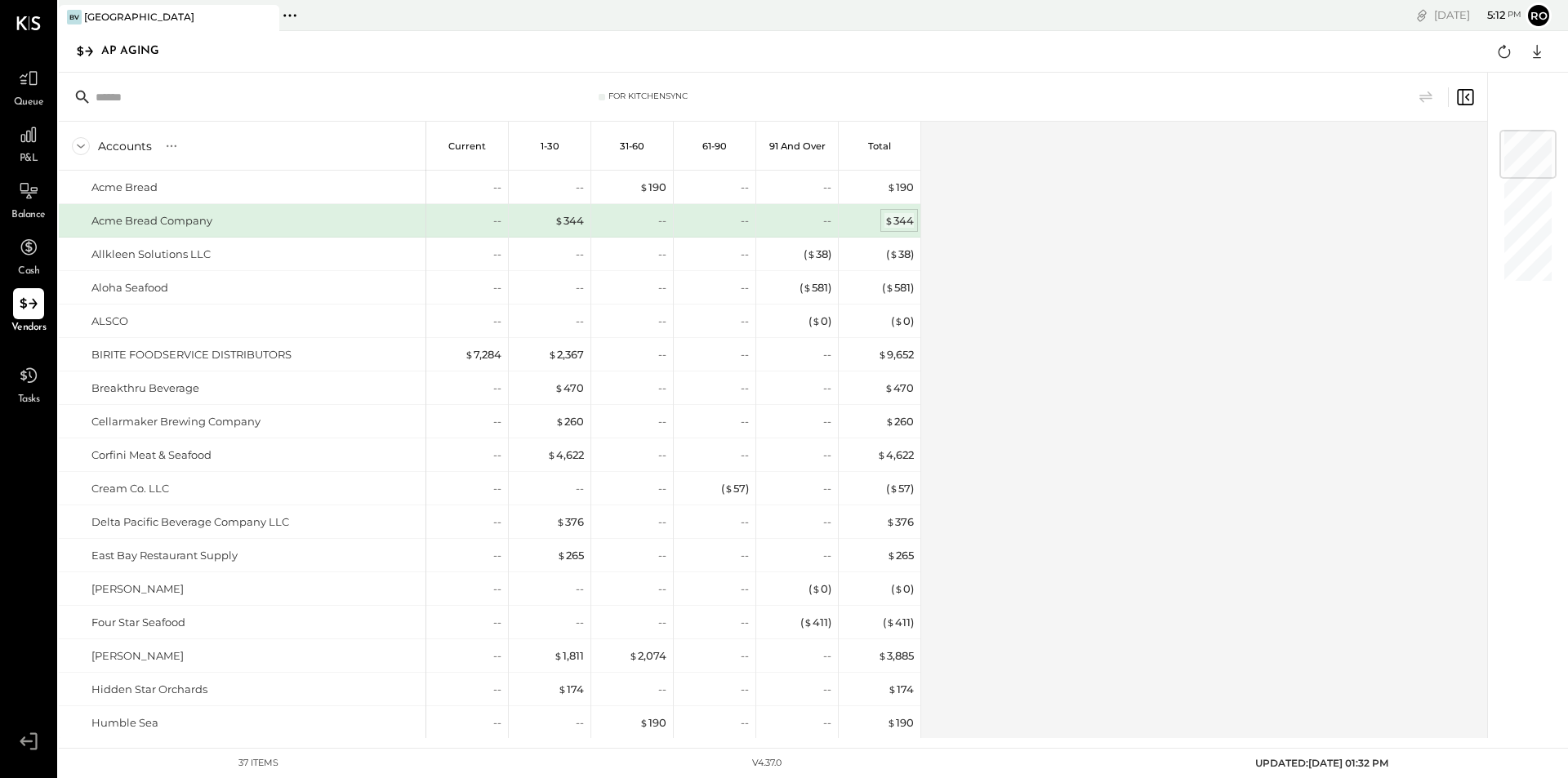
click at [901, 218] on div "$ 344" at bounding box center [899, 221] width 30 height 16
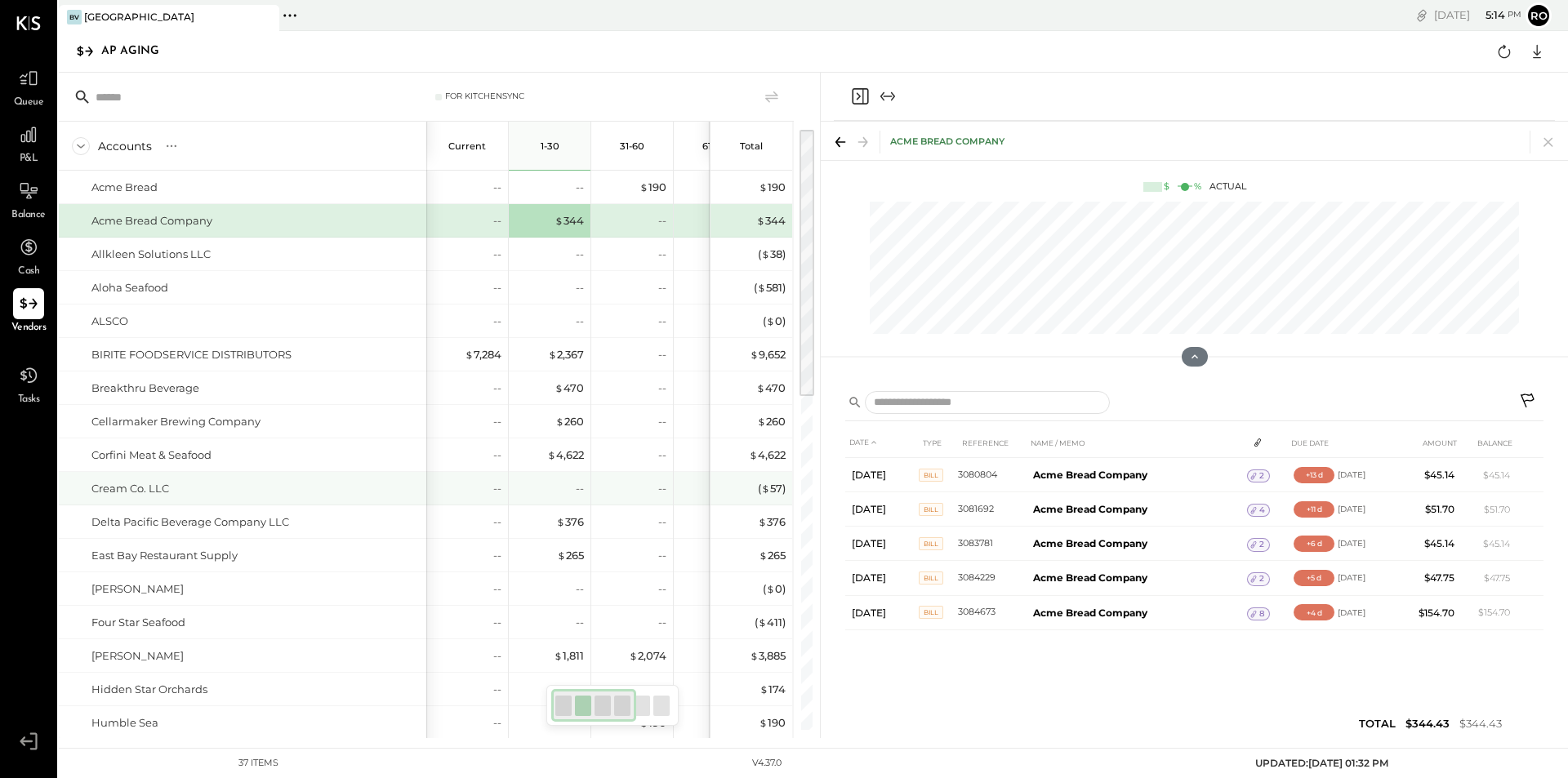
scroll to position [711, 0]
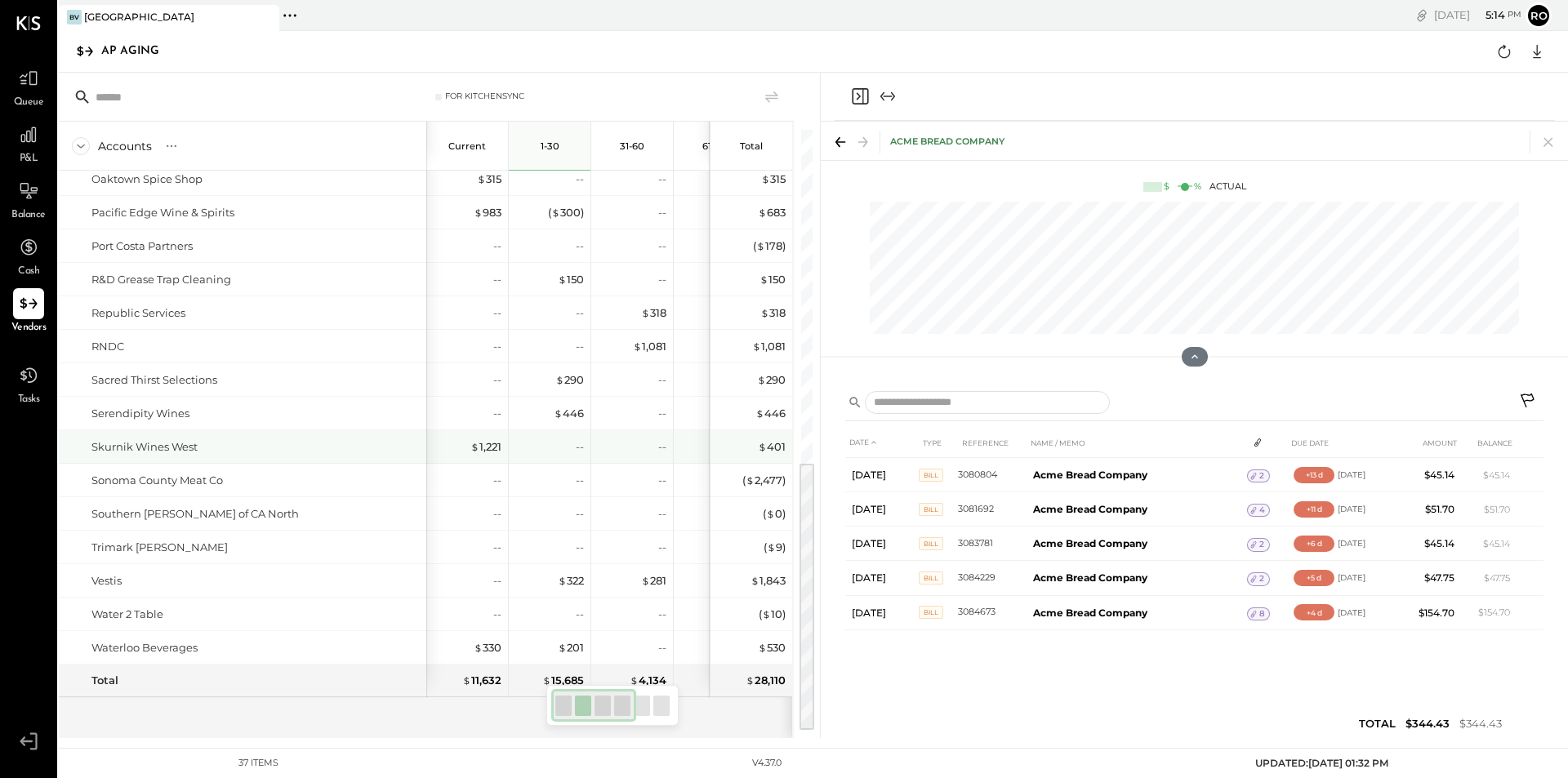
click at [218, 444] on div "Skurnik Wines West" at bounding box center [255, 447] width 329 height 16
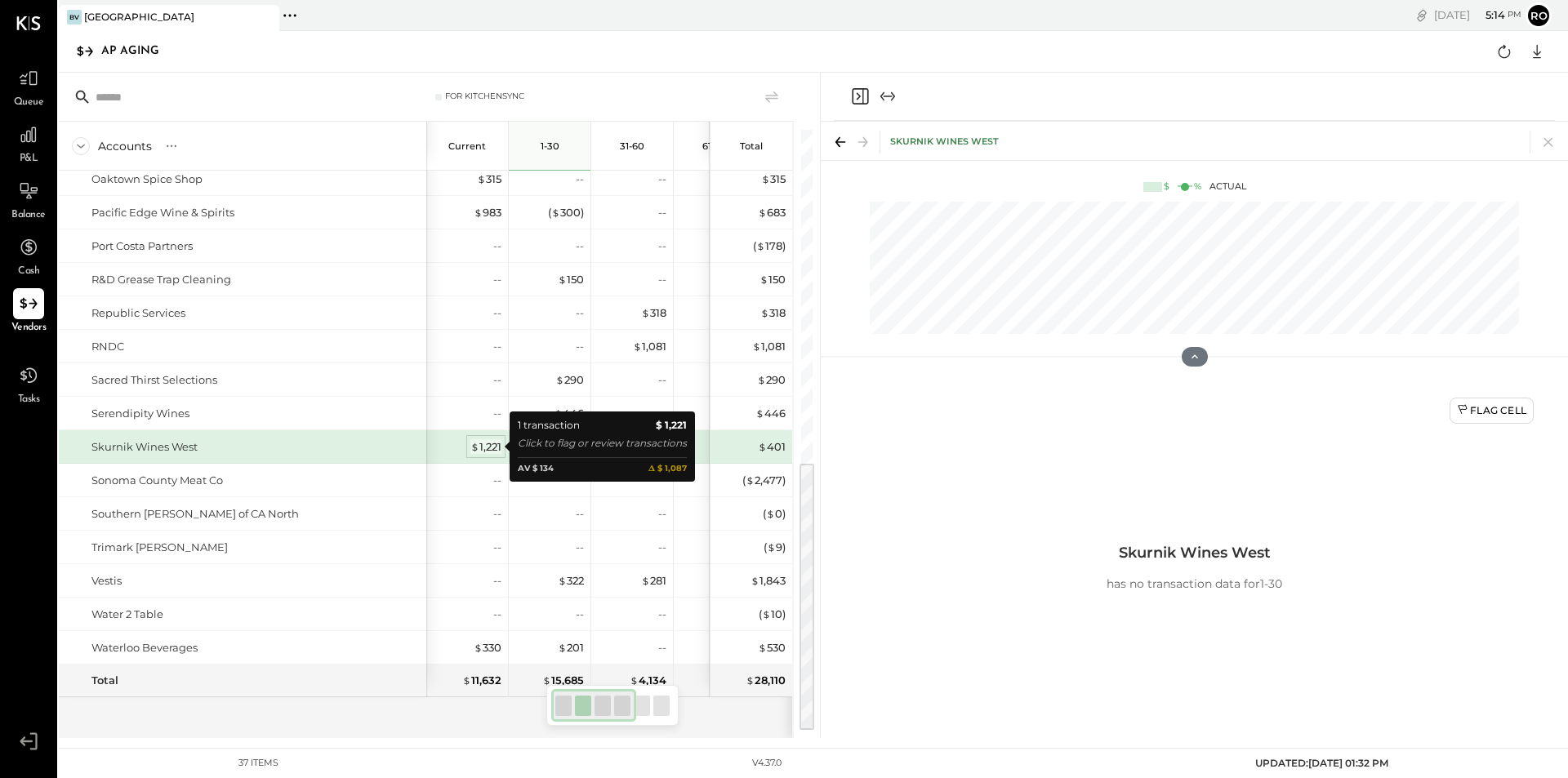
click at [486, 449] on div "$ 1,221" at bounding box center [485, 447] width 31 height 16
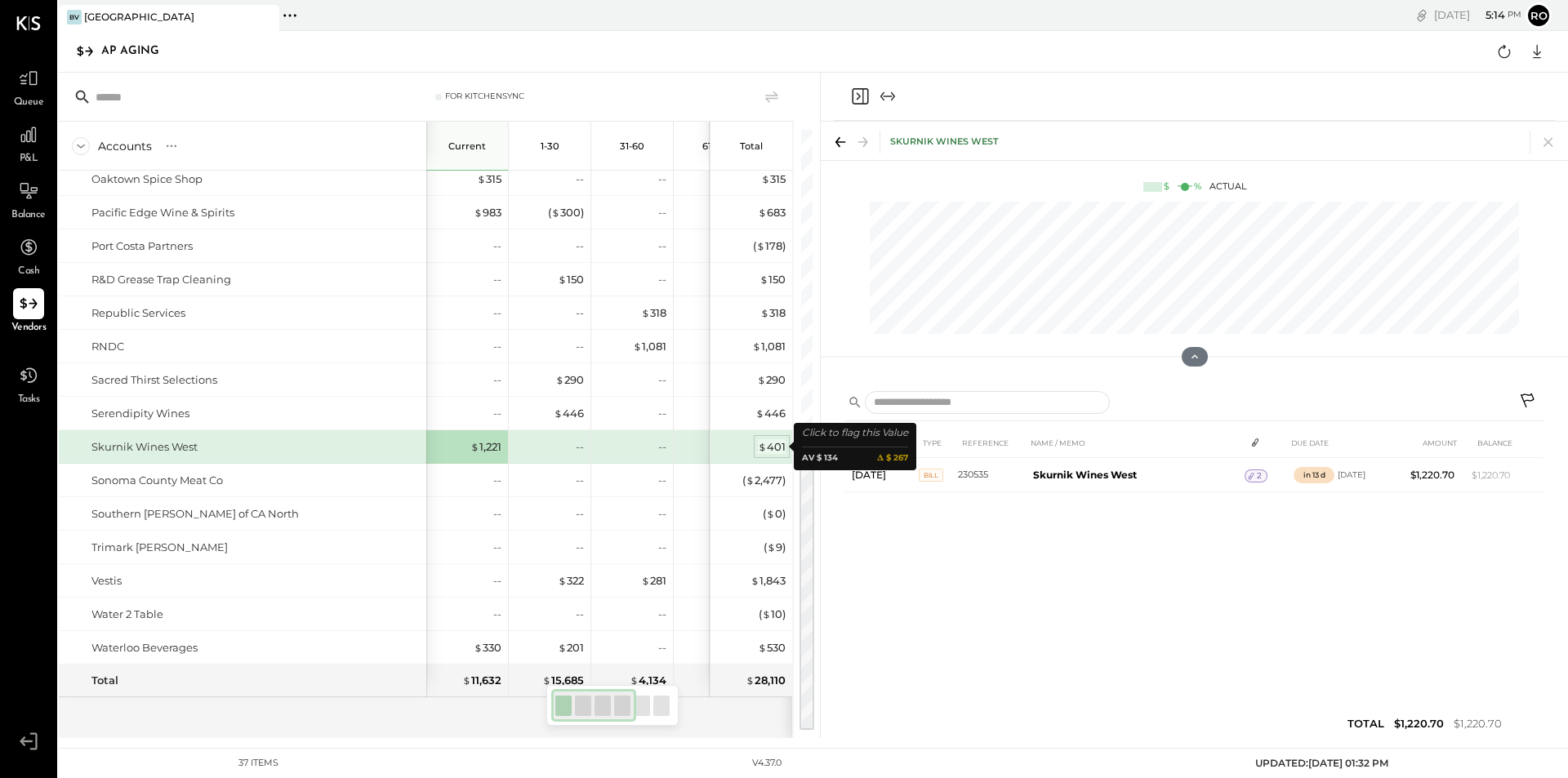
click at [772, 445] on div "$ 401" at bounding box center [772, 447] width 28 height 16
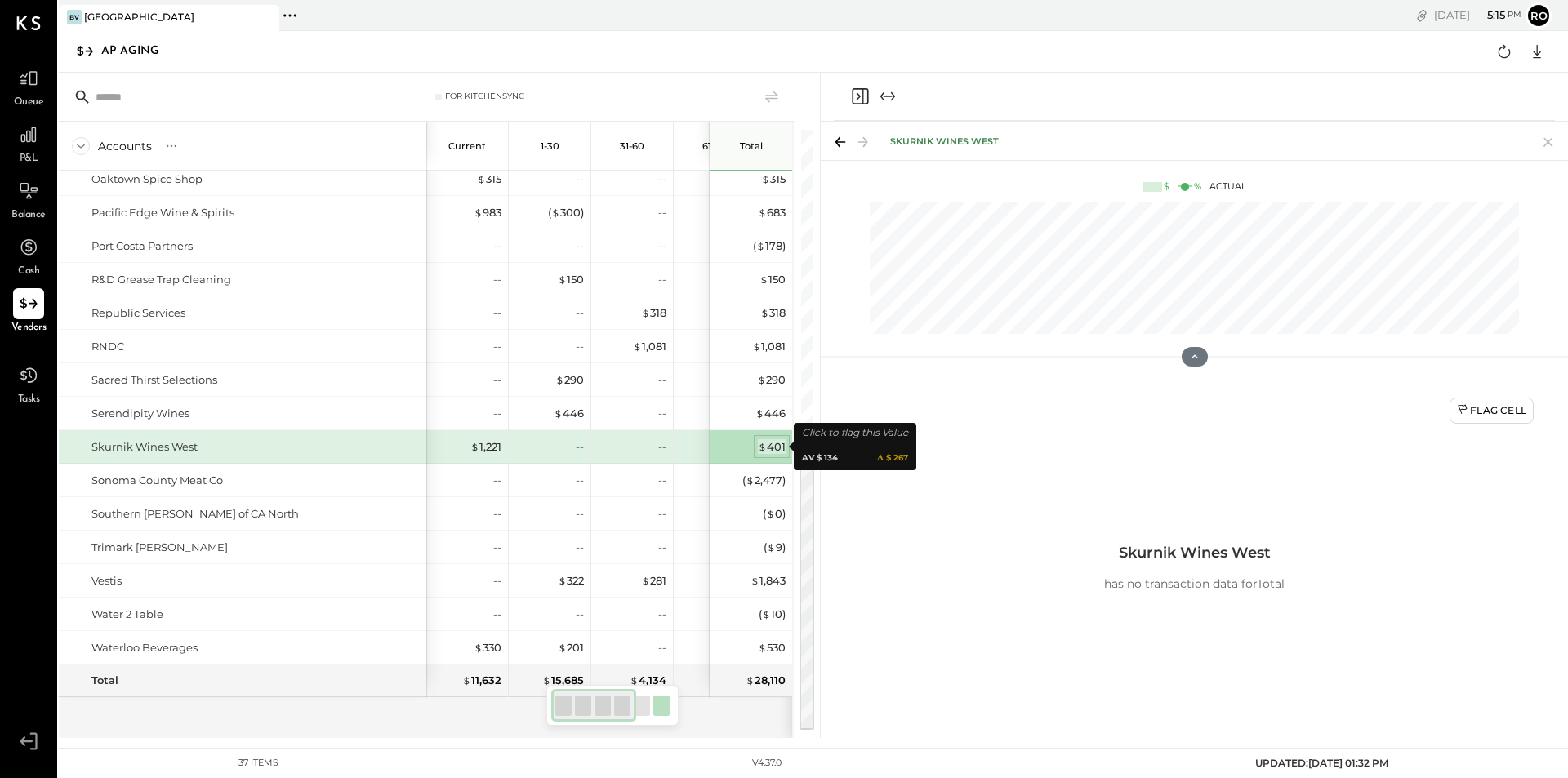
click at [774, 442] on div "$ 401" at bounding box center [772, 447] width 28 height 16
click at [770, 445] on div "$ 401" at bounding box center [772, 447] width 28 height 16
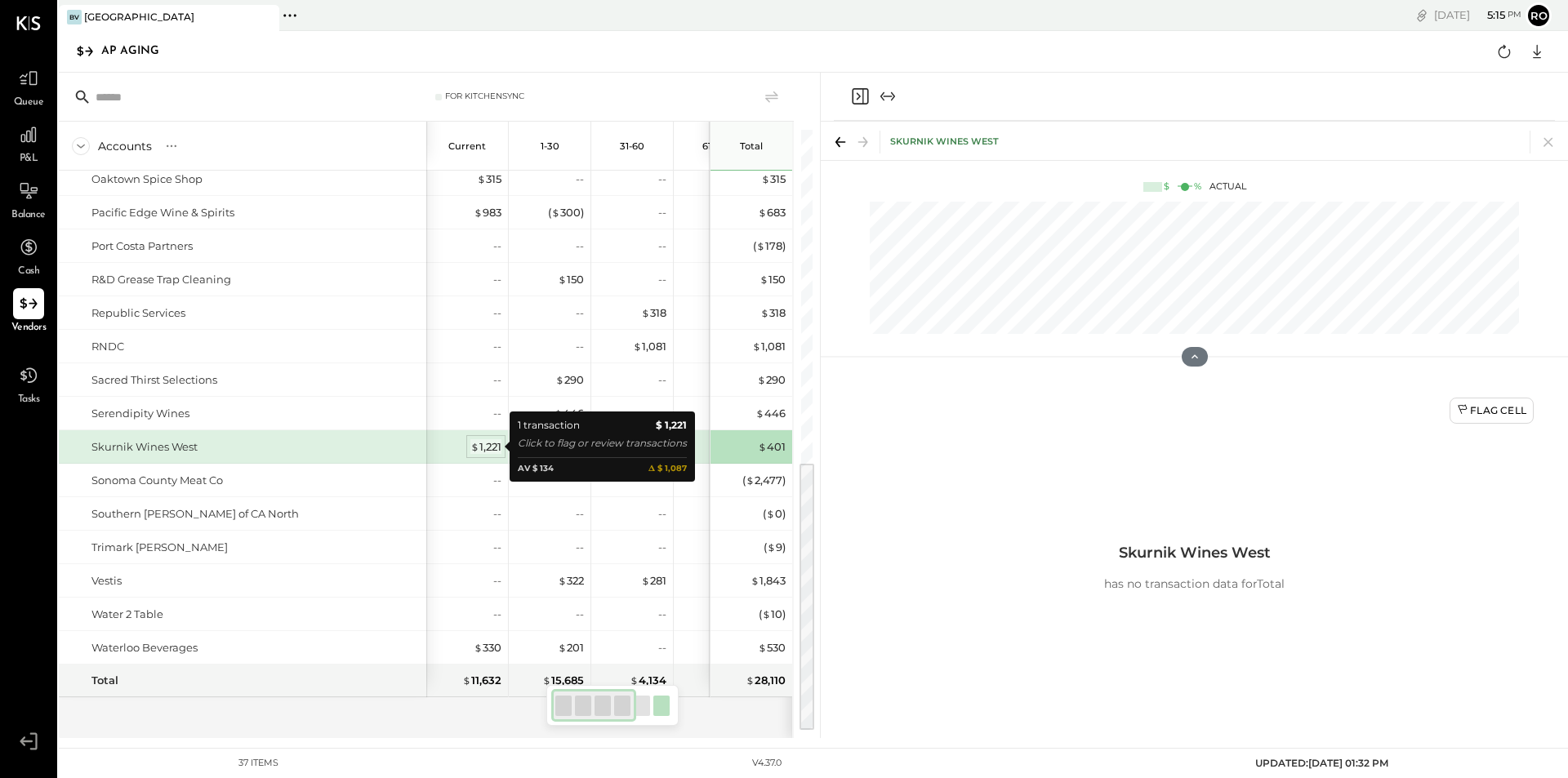
click at [487, 448] on div "$ 1,221" at bounding box center [485, 447] width 31 height 16
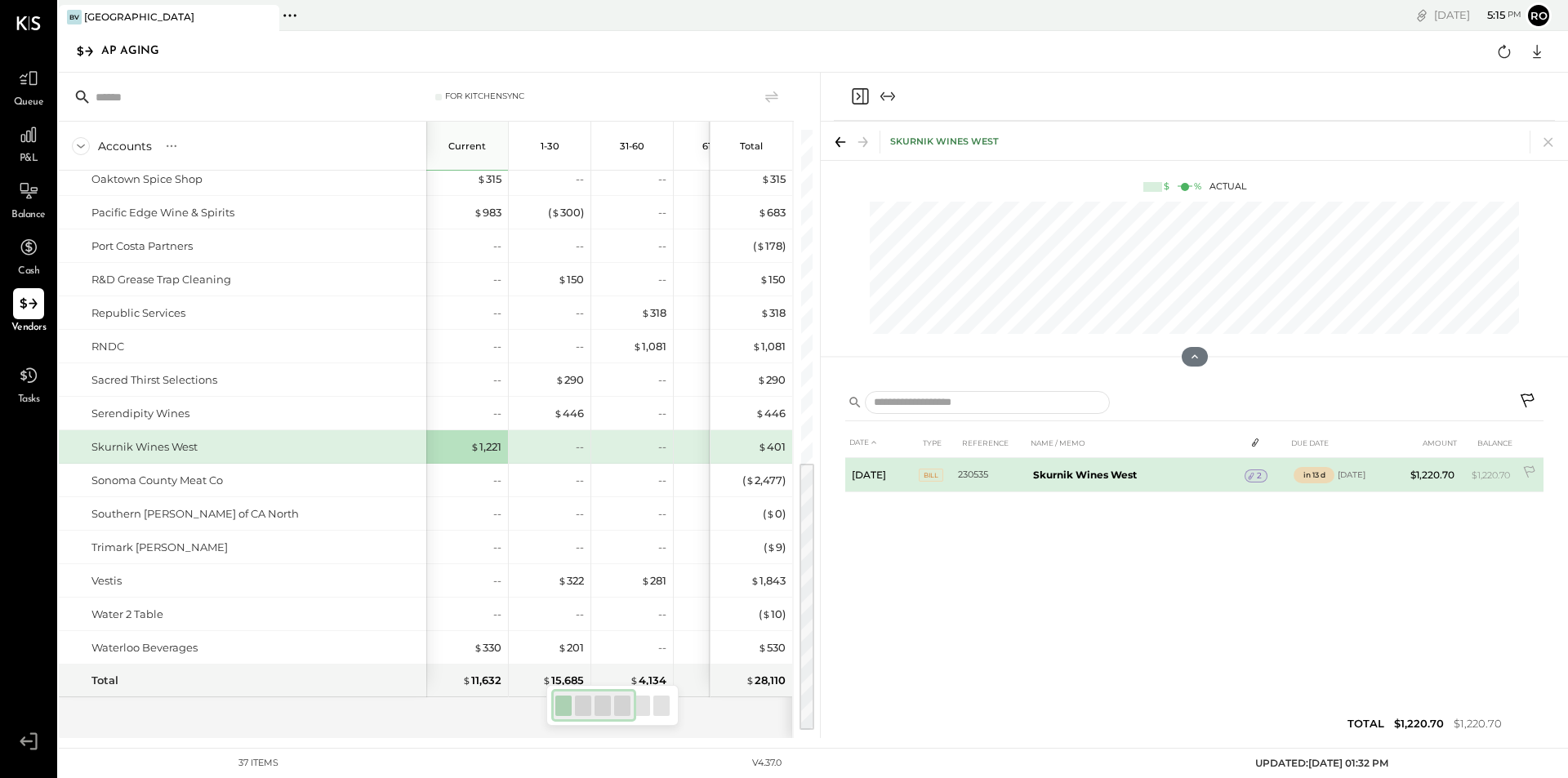
click at [1120, 485] on td "Skurnik Wines West" at bounding box center [1136, 475] width 218 height 34
click at [1122, 476] on b "Skurnik Wines West" at bounding box center [1085, 474] width 103 height 12
click at [1325, 476] on div "in 13 d" at bounding box center [1314, 476] width 41 height 17
click at [953, 467] on td "BILL" at bounding box center [939, 475] width 39 height 34
click at [942, 471] on span "BILL" at bounding box center [931, 475] width 24 height 13
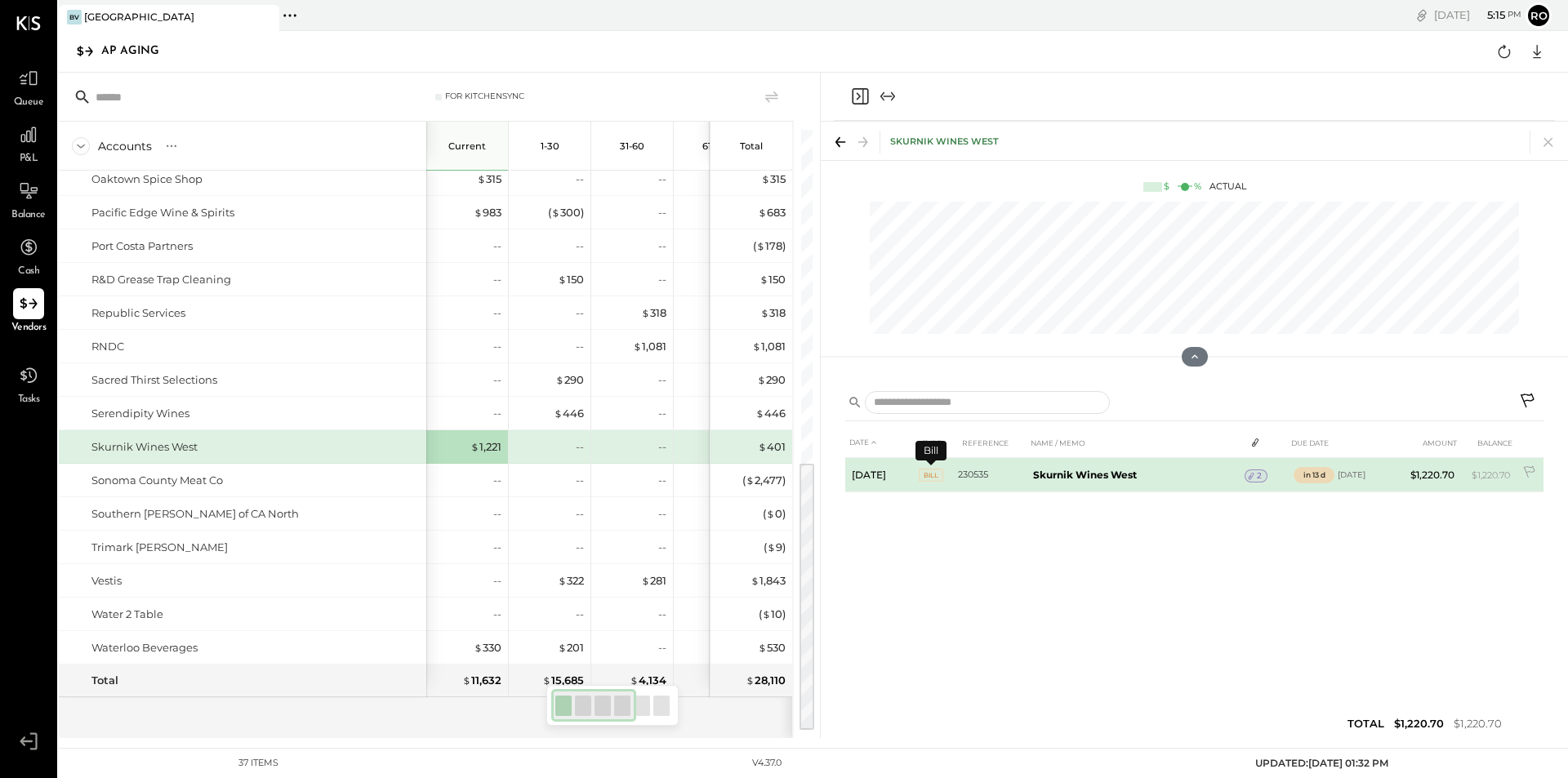
click at [942, 471] on span "BILL" at bounding box center [931, 475] width 24 height 13
click at [970, 471] on td "230535" at bounding box center [993, 475] width 69 height 34
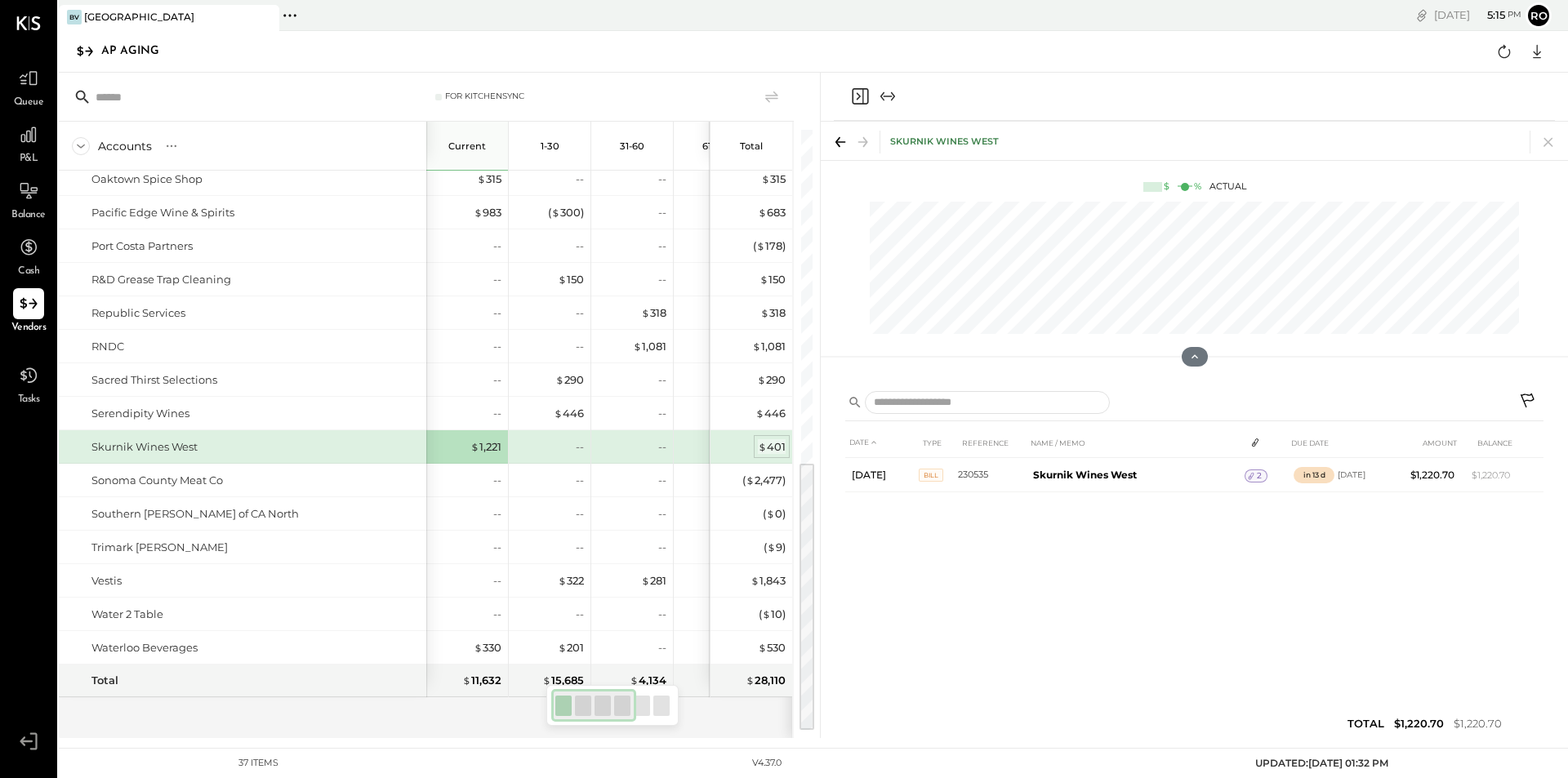
click at [779, 443] on div "$ 401" at bounding box center [772, 447] width 28 height 16
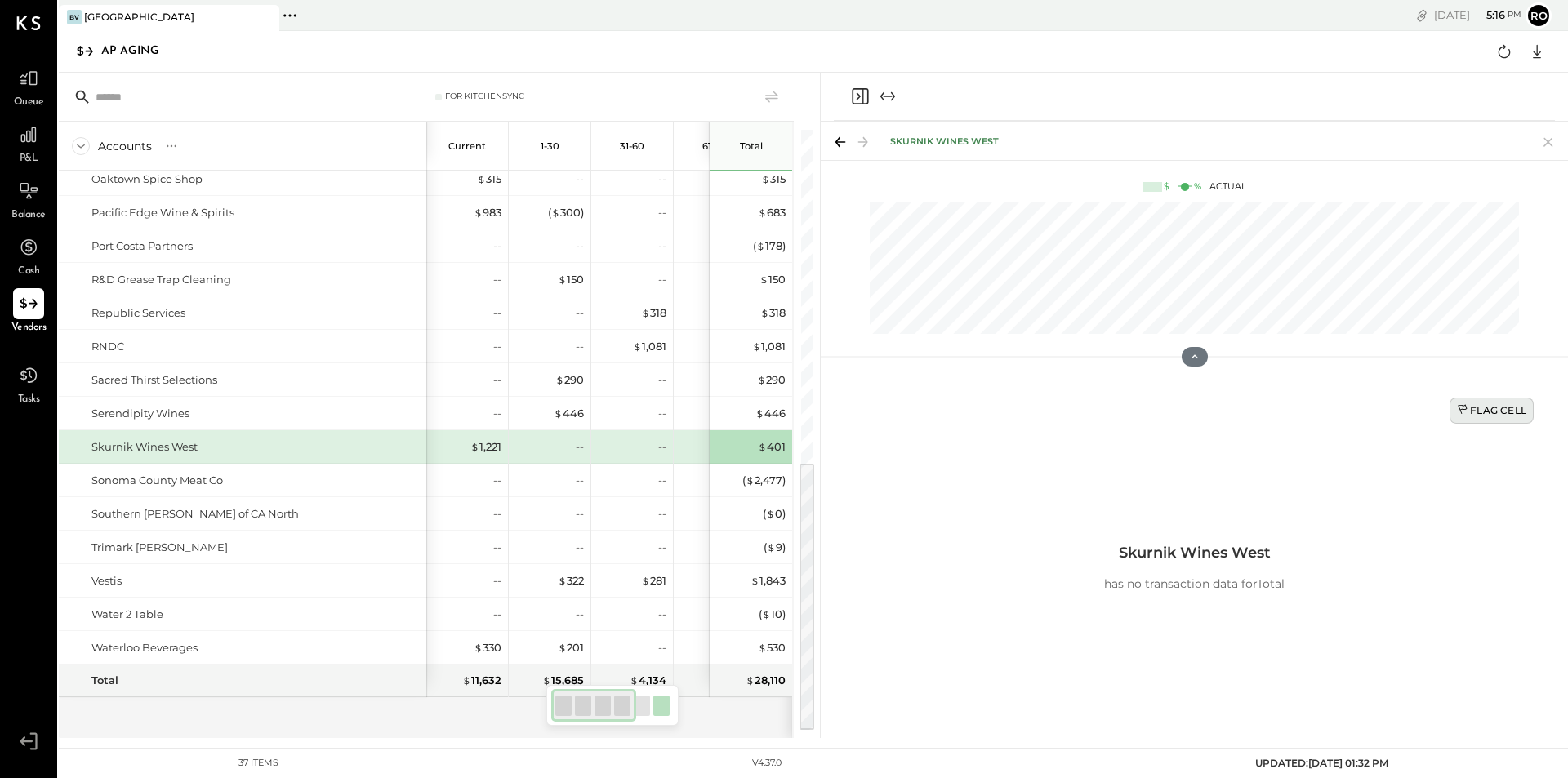
click at [1493, 414] on div "Flag Cell" at bounding box center [1492, 409] width 70 height 14
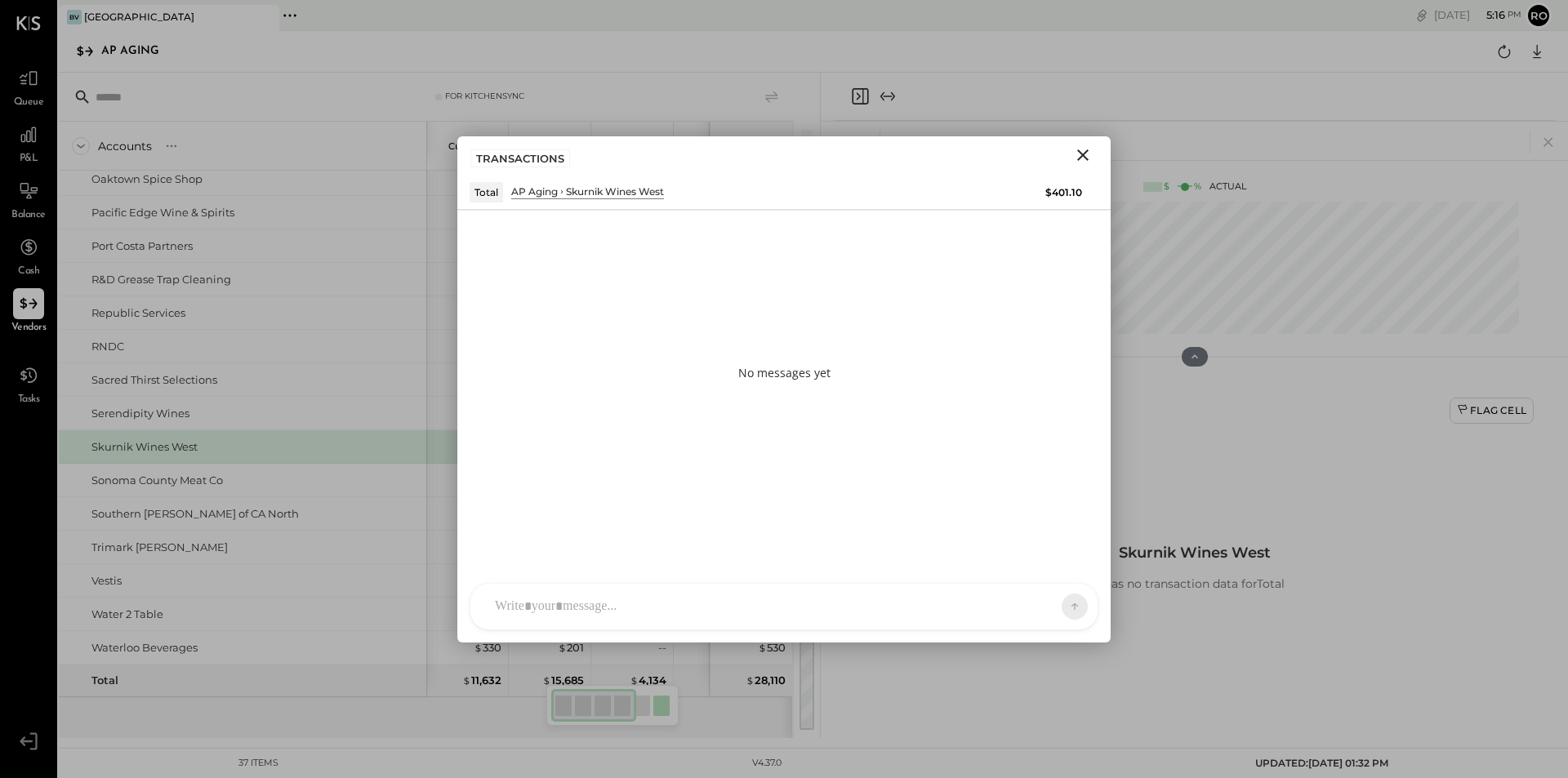
click at [564, 606] on div "T tamir NB [PERSON_NAME] [PERSON_NAME] [PERSON_NAME] Jossiane [PERSON_NAME] Use…" at bounding box center [783, 606] width 629 height 47
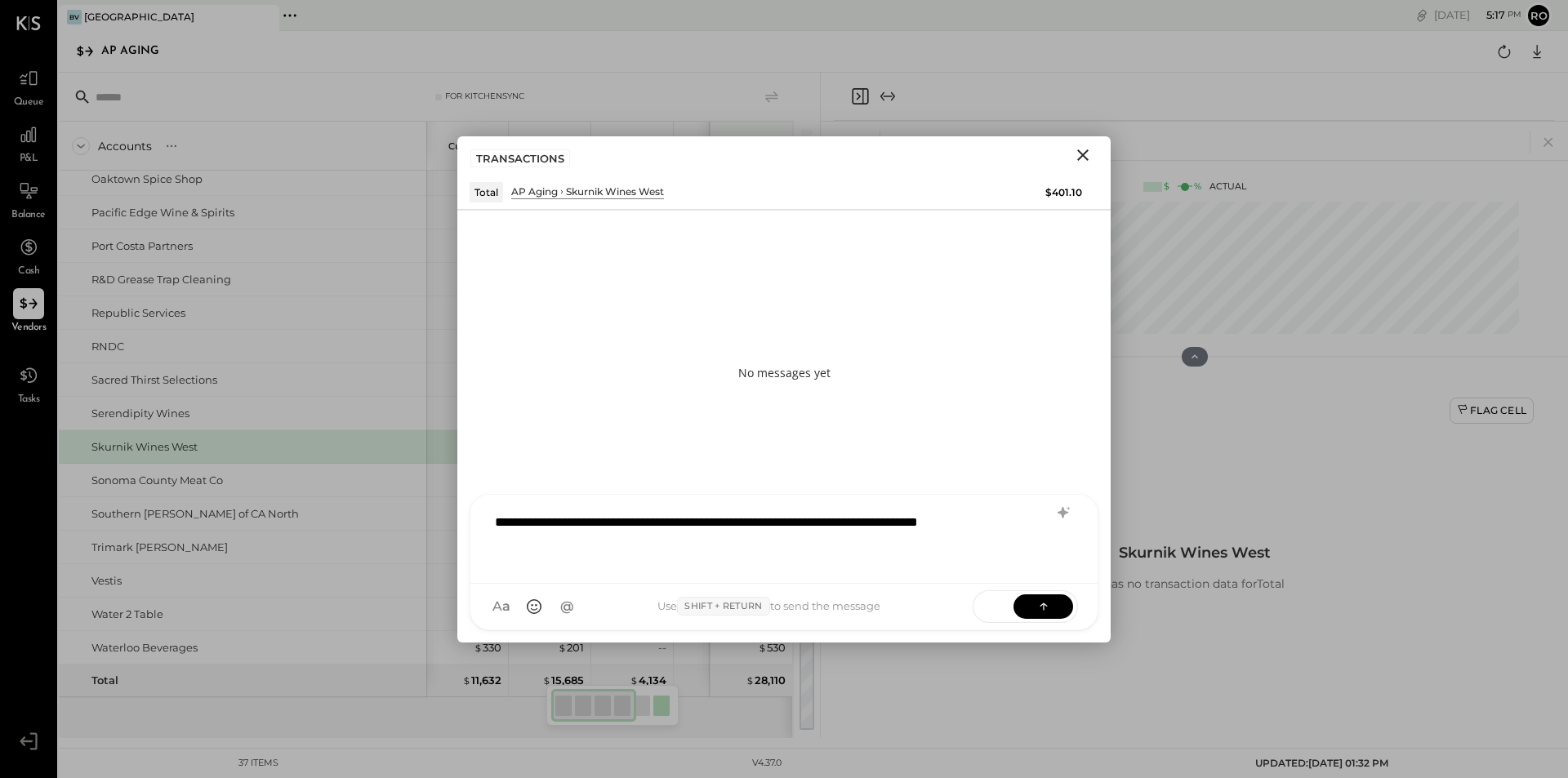
click at [797, 521] on div "**********" at bounding box center [784, 537] width 595 height 65
click at [1018, 525] on div "**********" at bounding box center [784, 537] width 595 height 65
click at [642, 549] on div "**********" at bounding box center [784, 537] width 595 height 65
click at [1012, 521] on div "**********" at bounding box center [784, 537] width 595 height 65
click at [673, 550] on div "**********" at bounding box center [784, 532] width 595 height 75
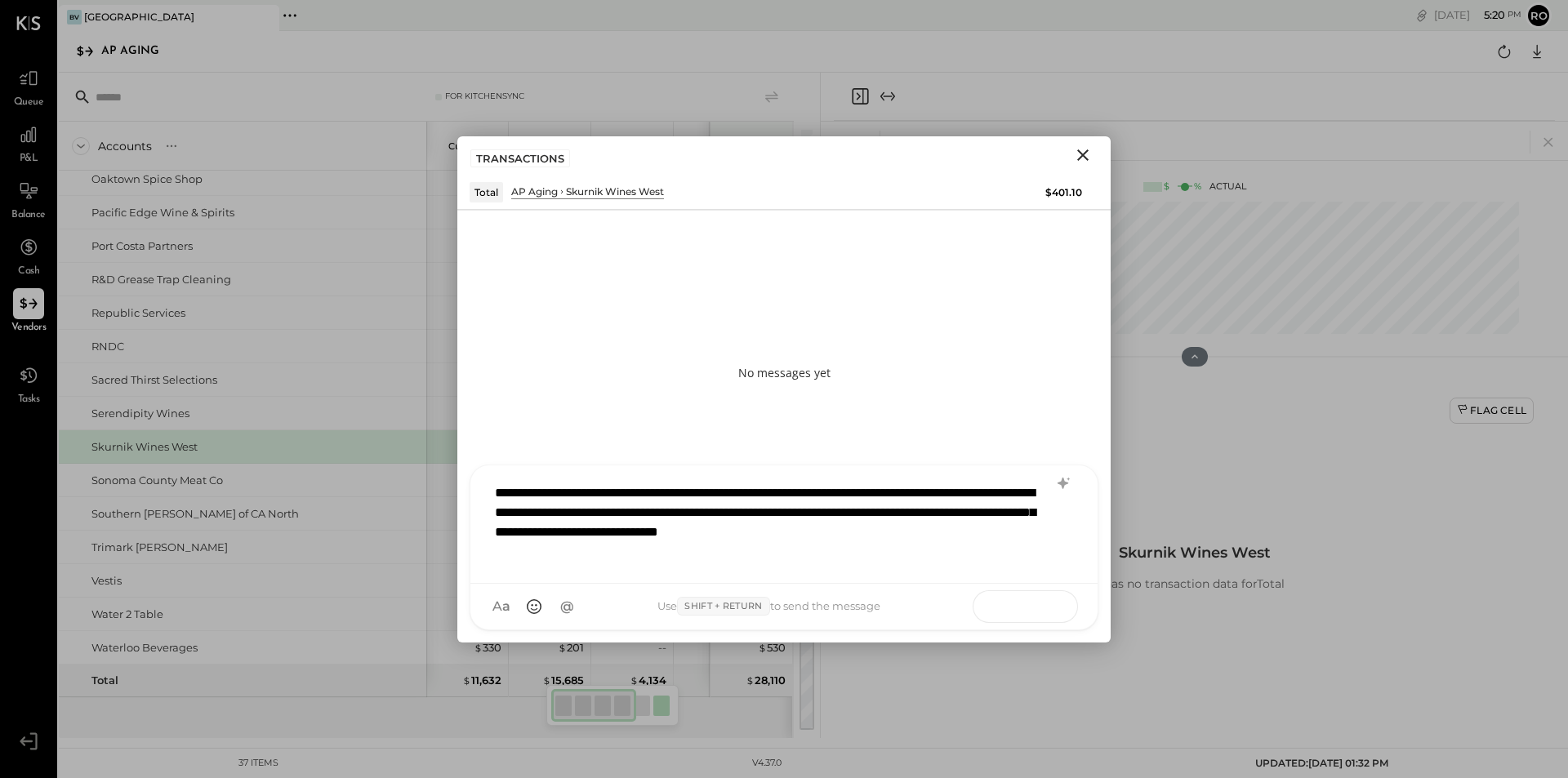
click at [1036, 608] on icon at bounding box center [1044, 606] width 17 height 17
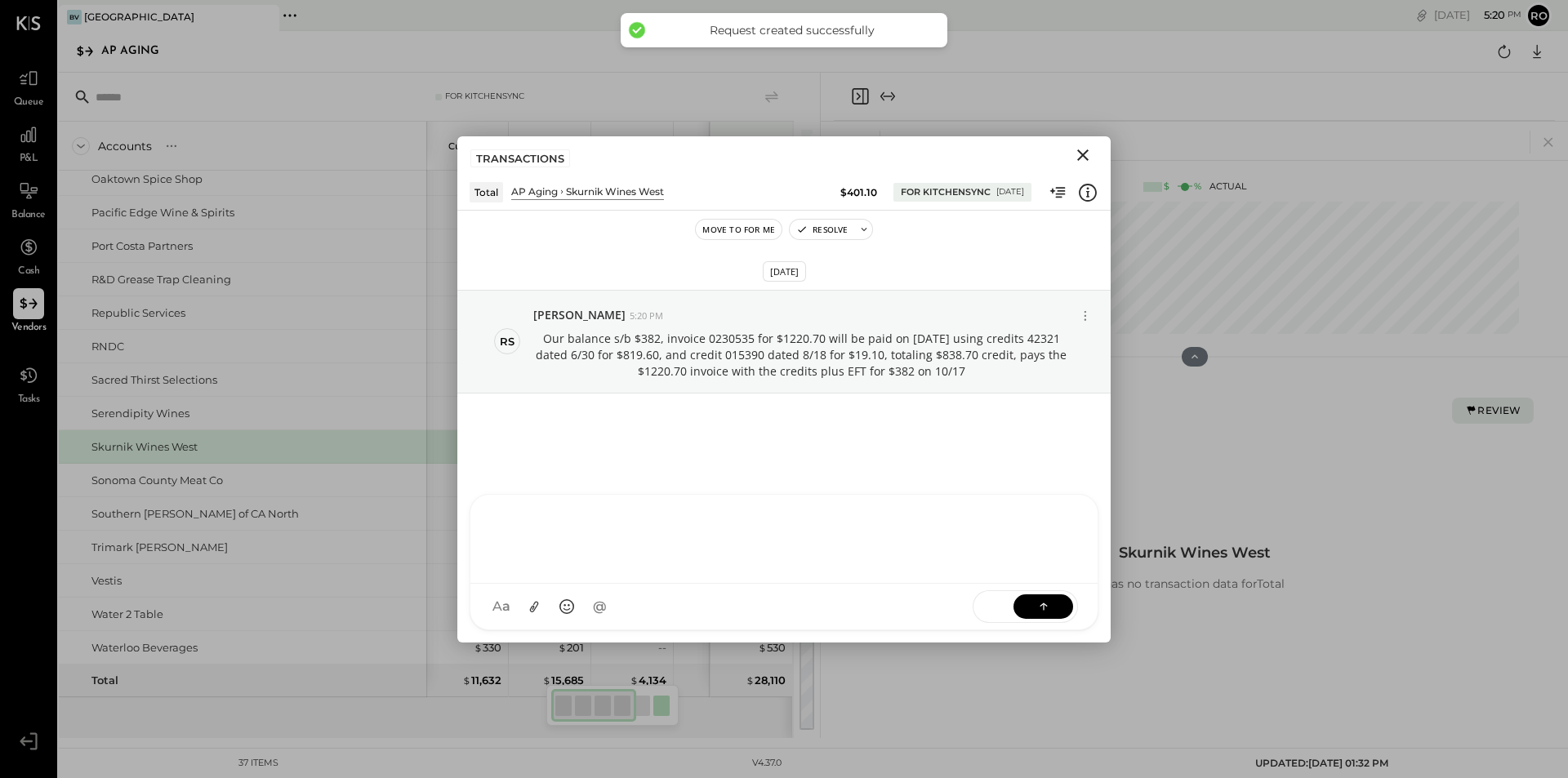
click at [1084, 157] on icon "Close" at bounding box center [1083, 154] width 20 height 20
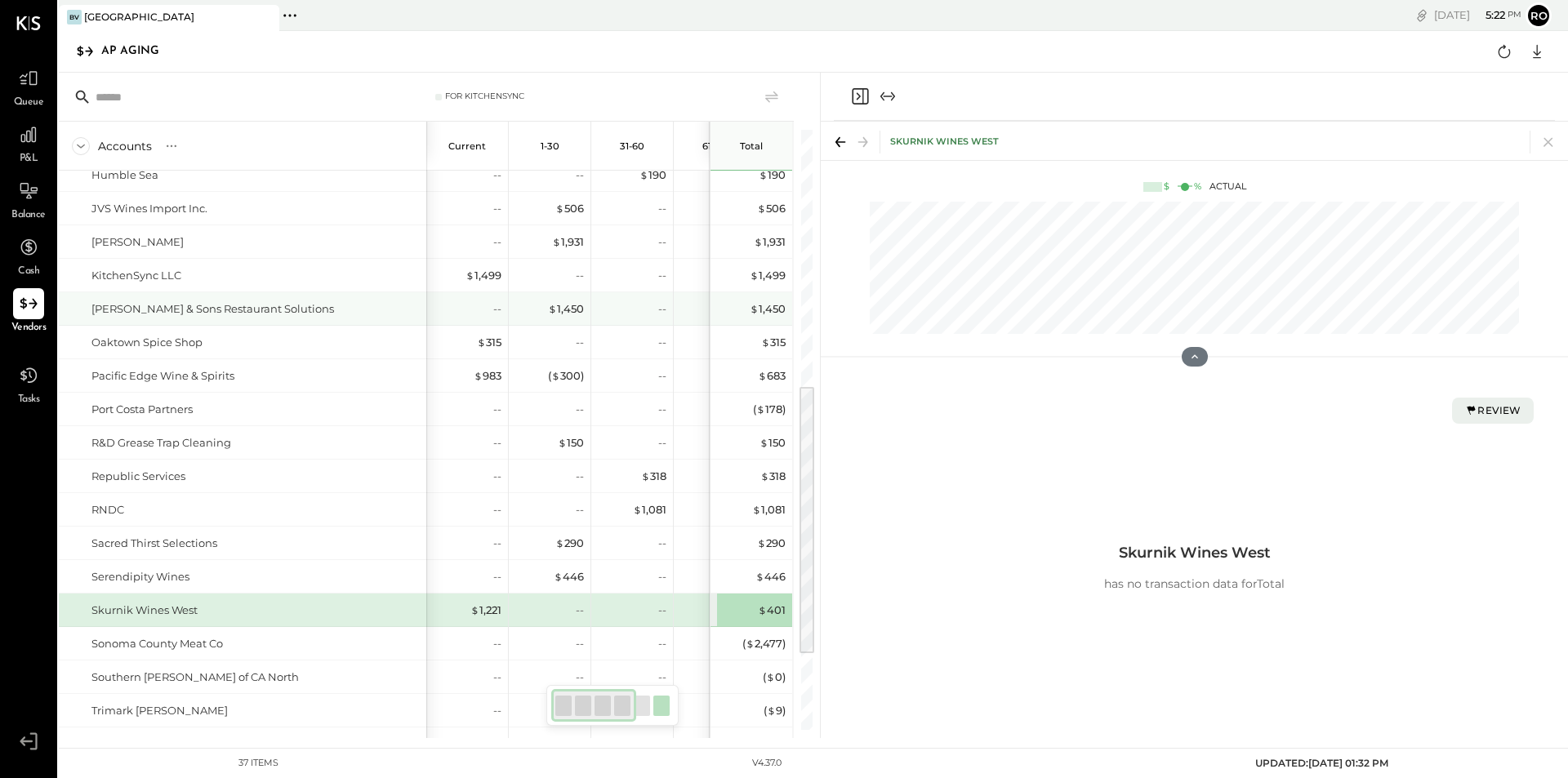
scroll to position [0, 0]
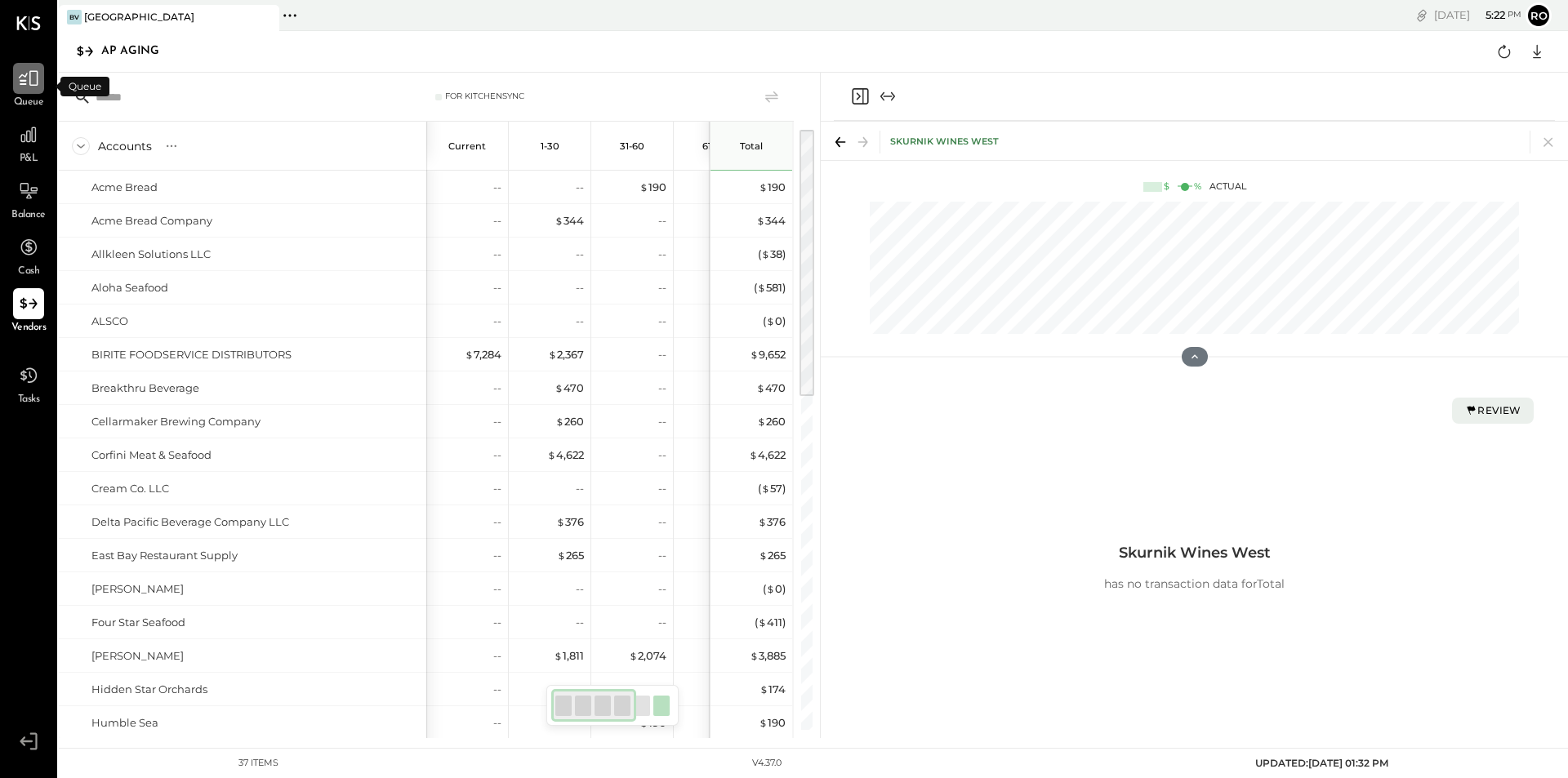
click at [20, 89] on div at bounding box center [28, 78] width 31 height 31
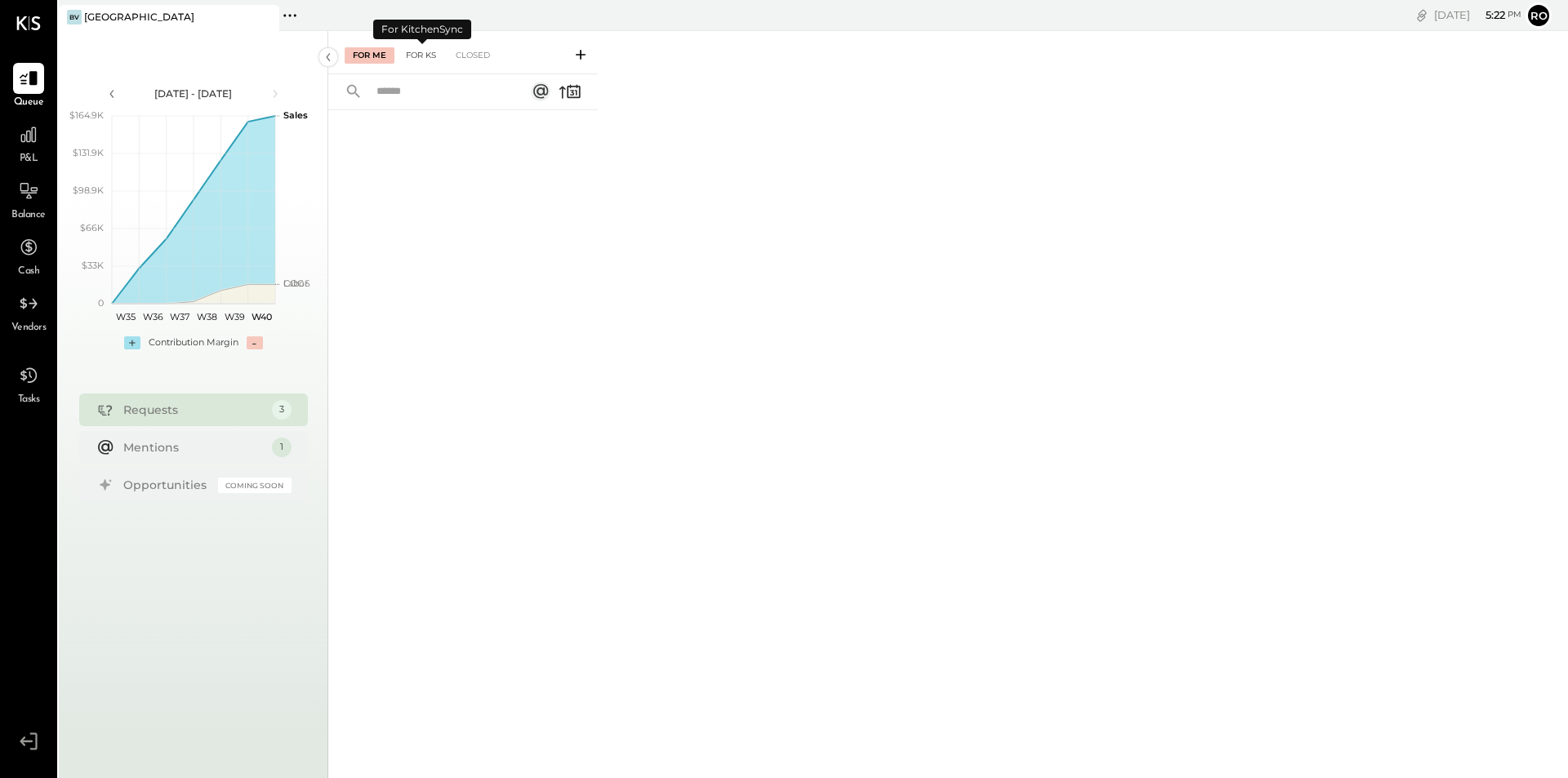
click at [418, 54] on div "For KS" at bounding box center [421, 56] width 47 height 17
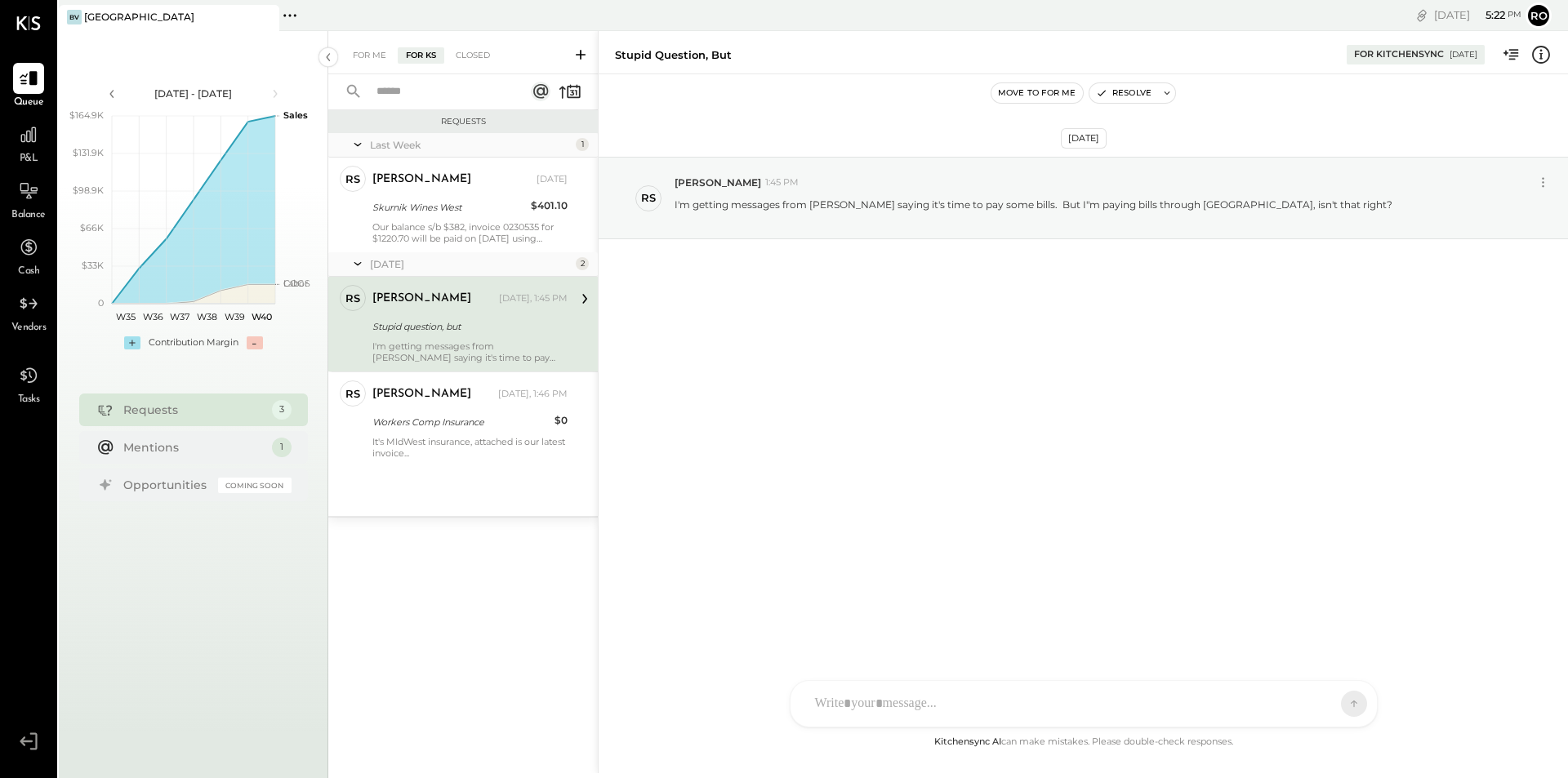
click at [417, 87] on input "text" at bounding box center [440, 91] width 148 height 27
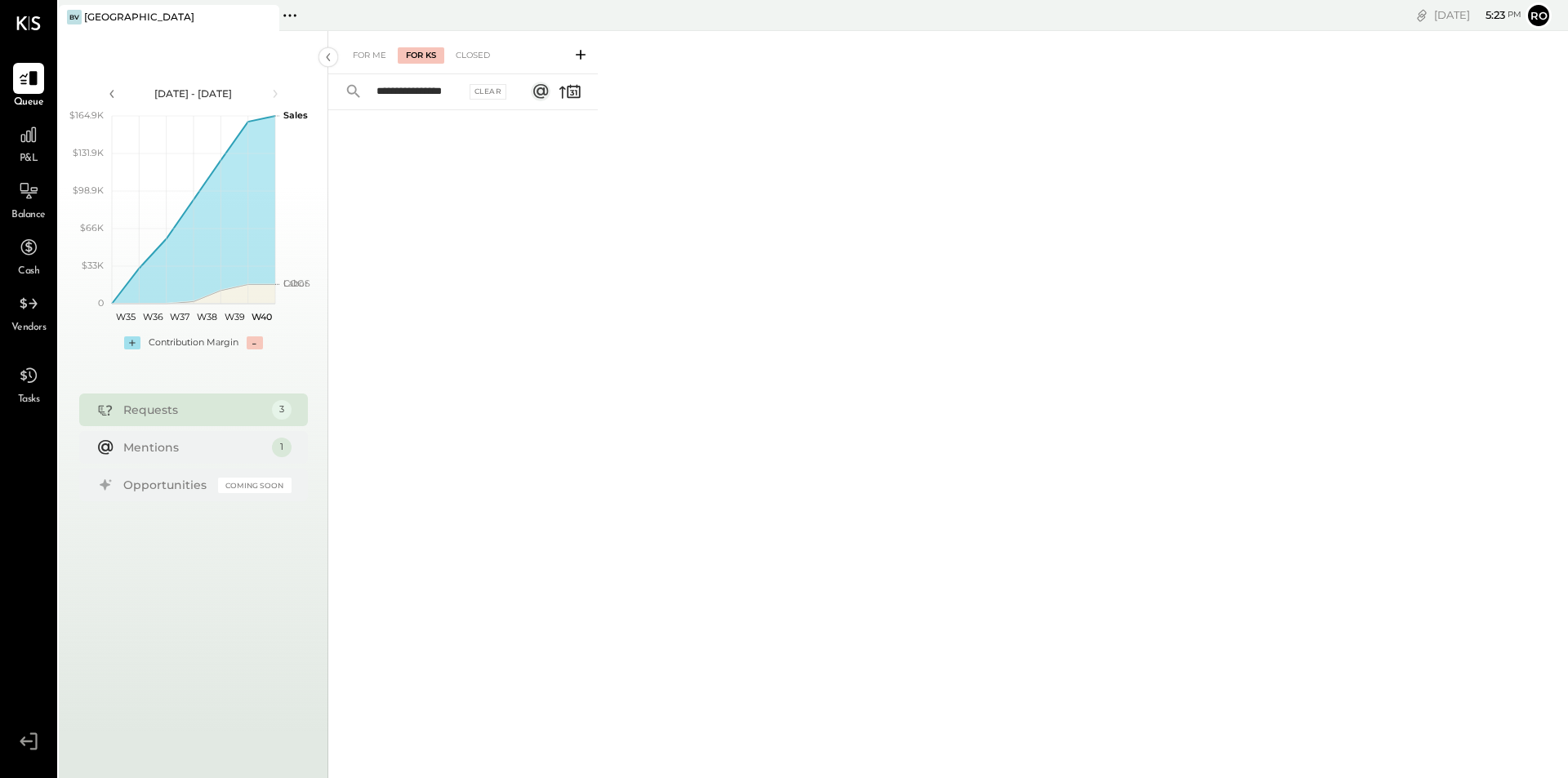
scroll to position [0, 11]
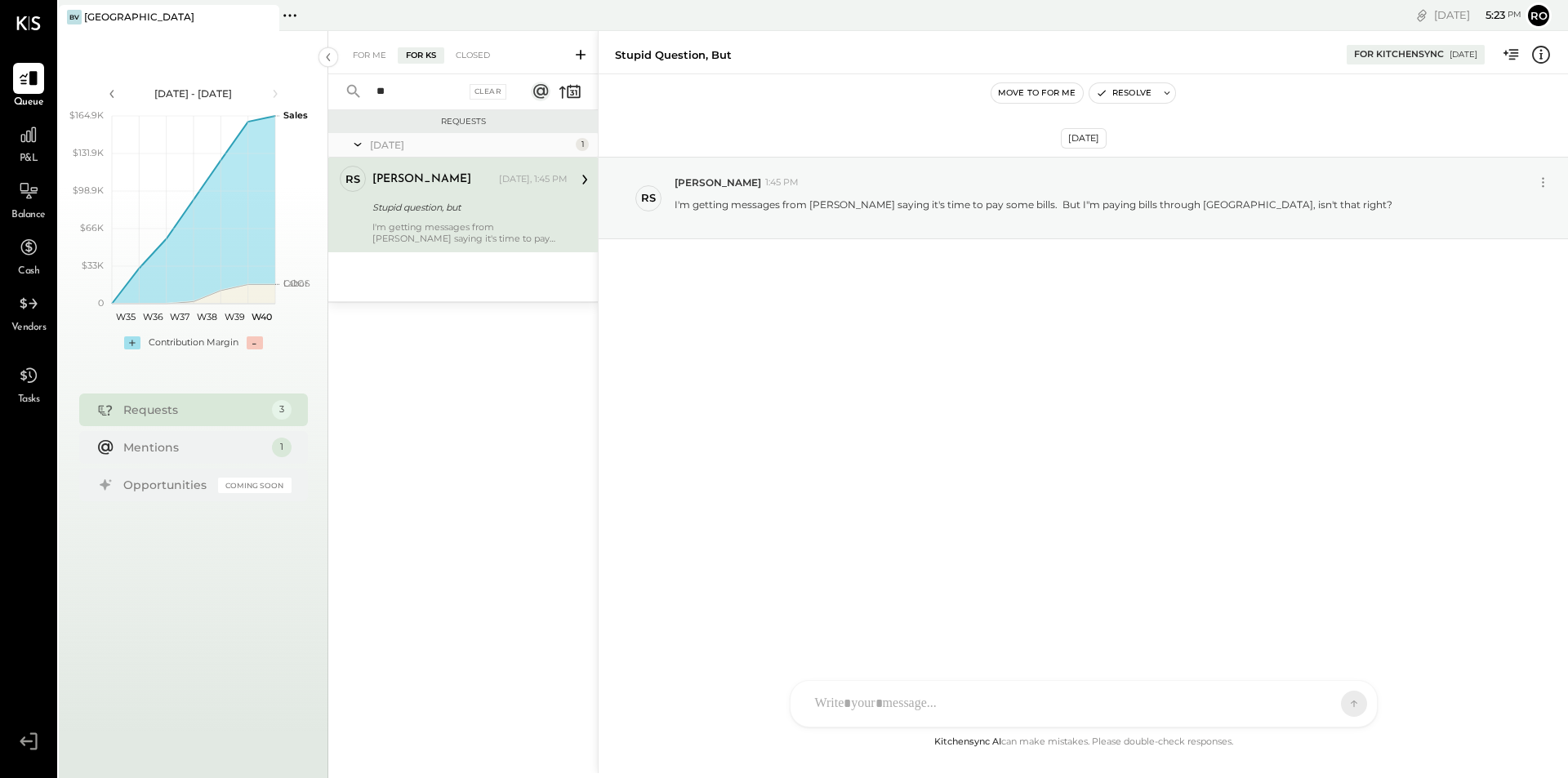
type input "*"
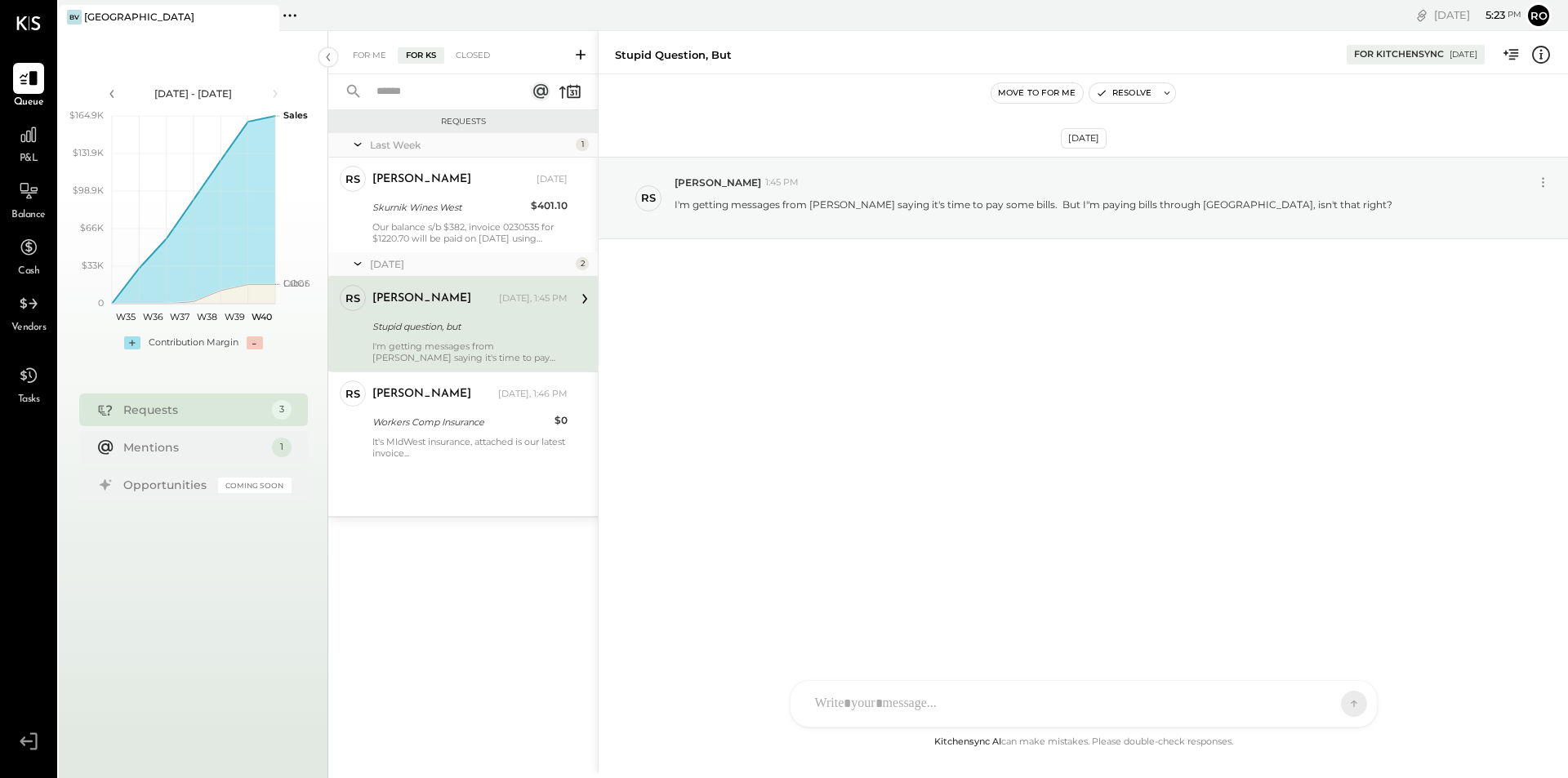
click at [415, 88] on input "text" at bounding box center [440, 91] width 148 height 27
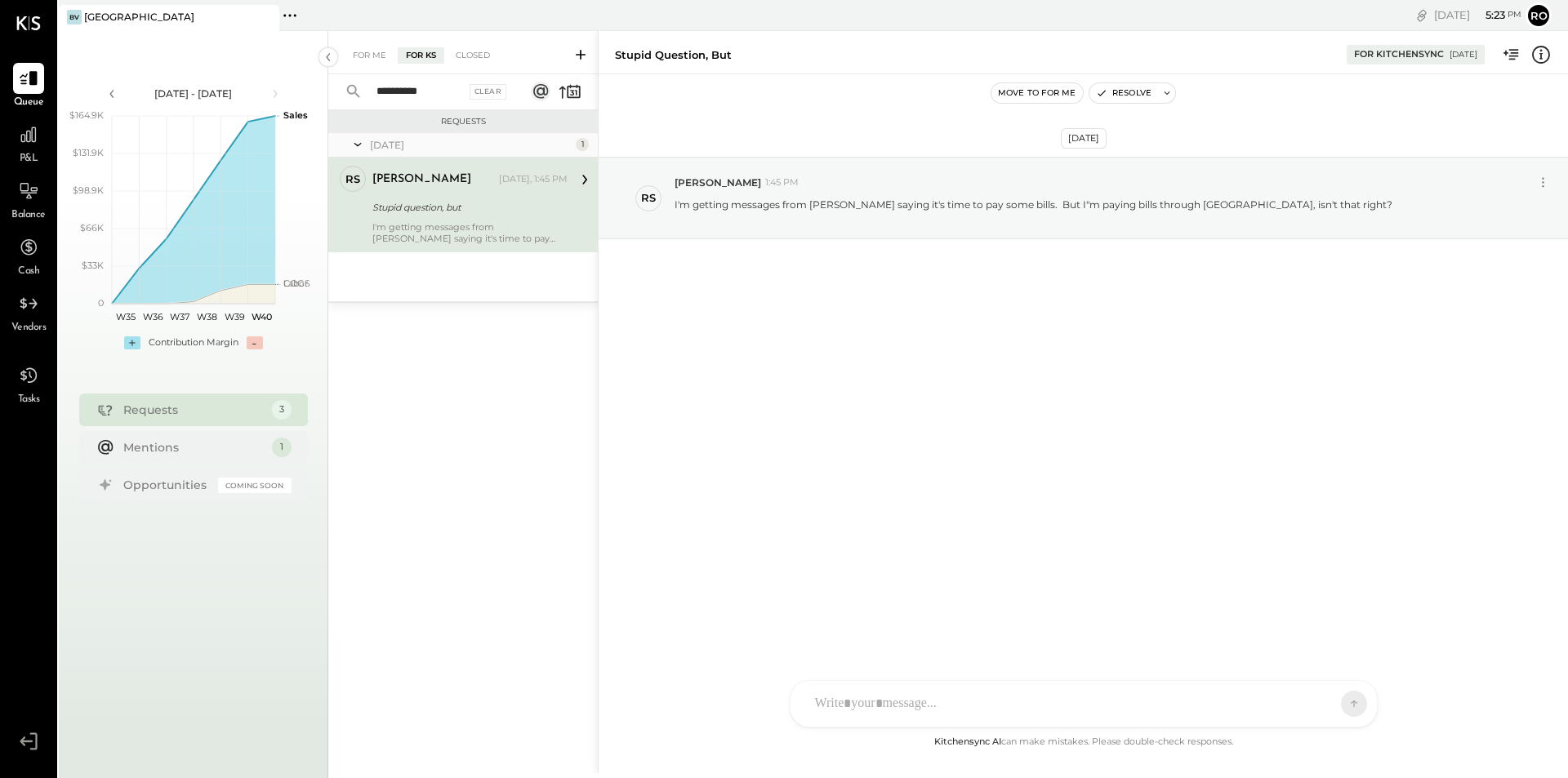
type input "**********"
click at [349, 87] on icon at bounding box center [354, 91] width 13 height 13
click at [462, 92] on input "**********" at bounding box center [416, 91] width 99 height 27
click at [354, 85] on icon at bounding box center [353, 91] width 18 height 18
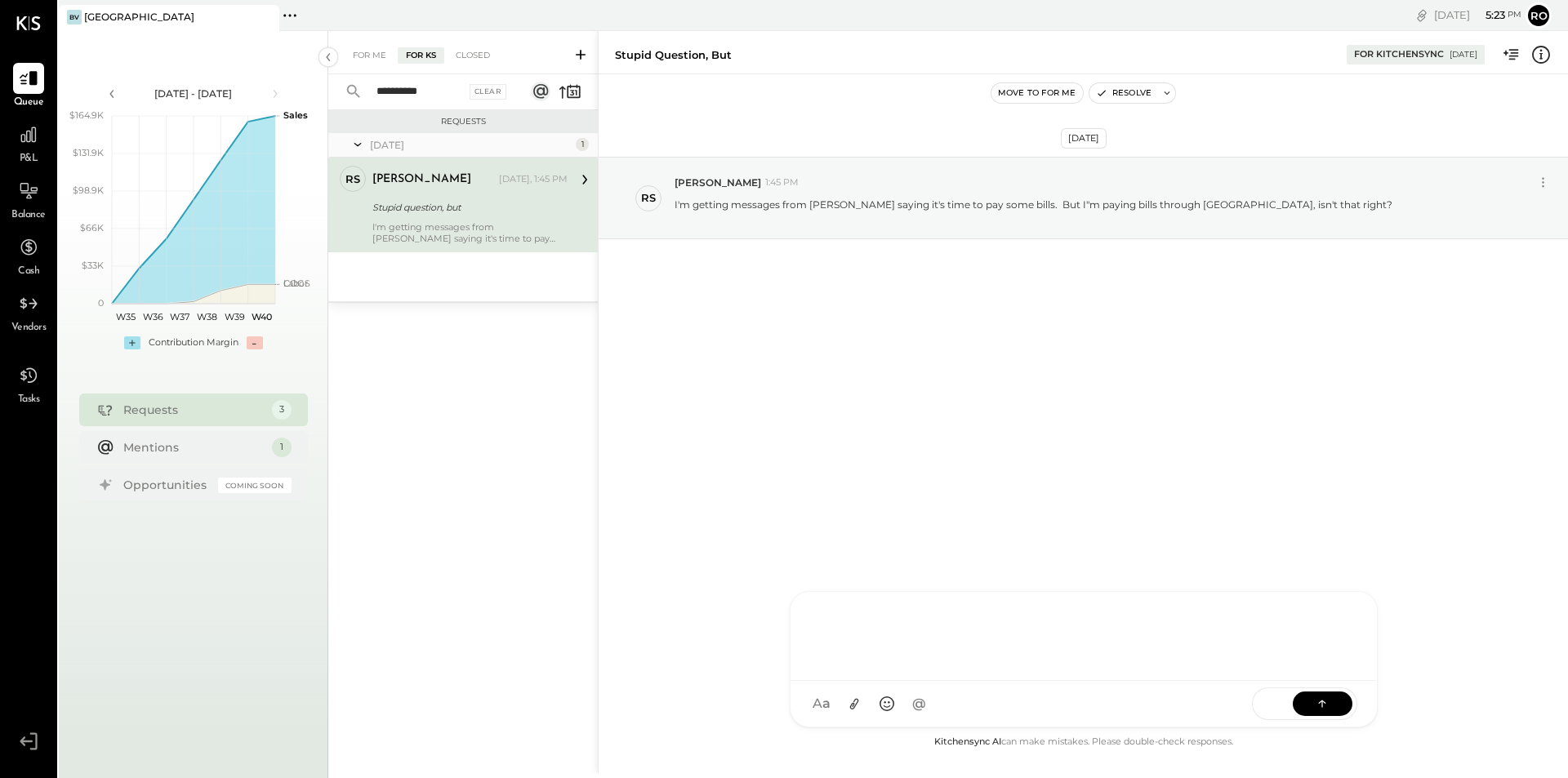
click at [942, 718] on div "T tamir NB [PERSON_NAME] [PERSON_NAME] [PERSON_NAME] [PERSON_NAME] MESSAGE SUGG…" at bounding box center [1084, 659] width 588 height 136
click at [381, 84] on input "**********" at bounding box center [416, 91] width 99 height 27
click at [397, 171] on div "[PERSON_NAME]" at bounding box center [422, 180] width 99 height 17
click at [412, 144] on div "[DATE]" at bounding box center [470, 144] width 202 height 14
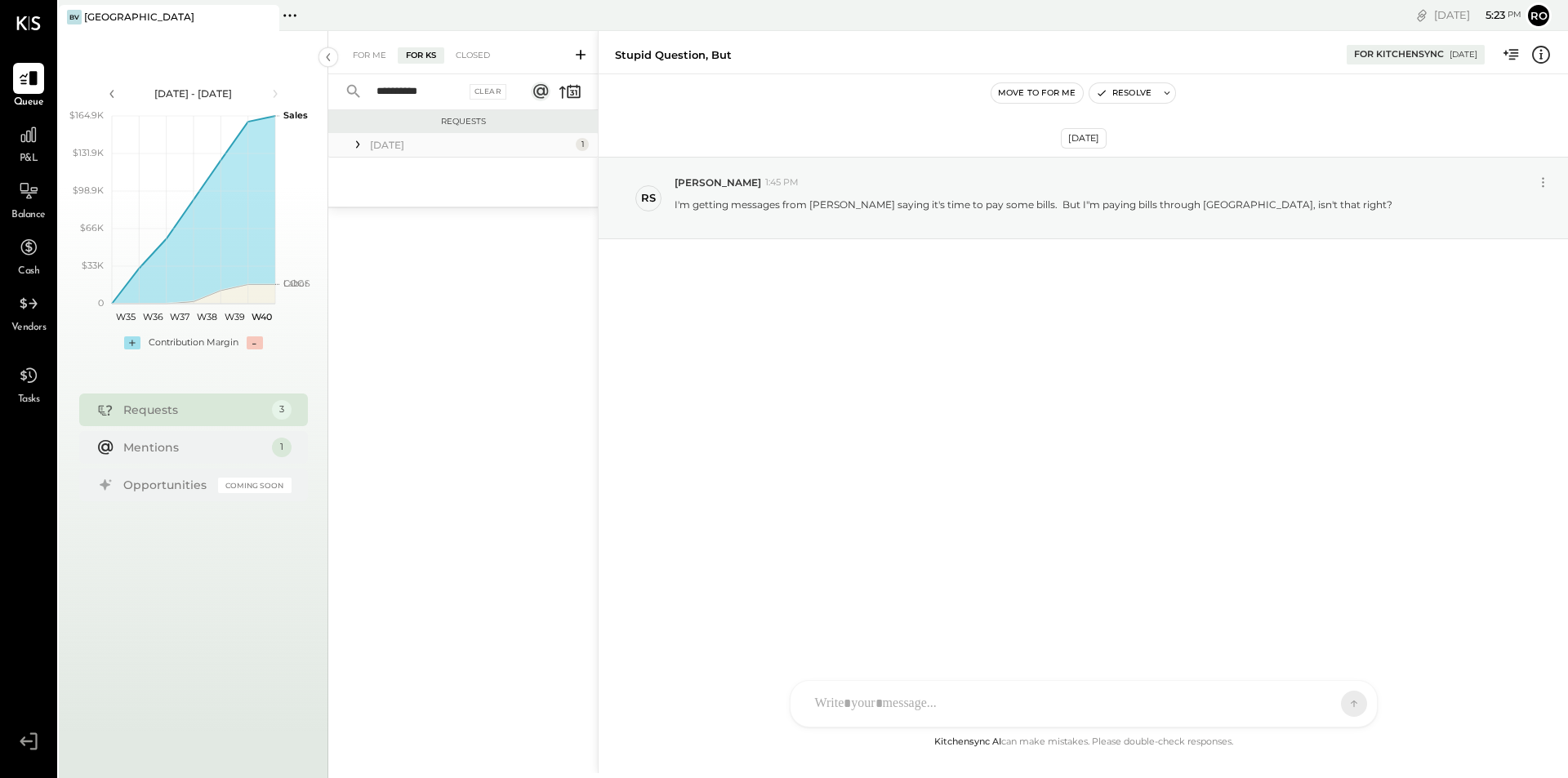
click at [414, 142] on div "[DATE]" at bounding box center [470, 144] width 202 height 14
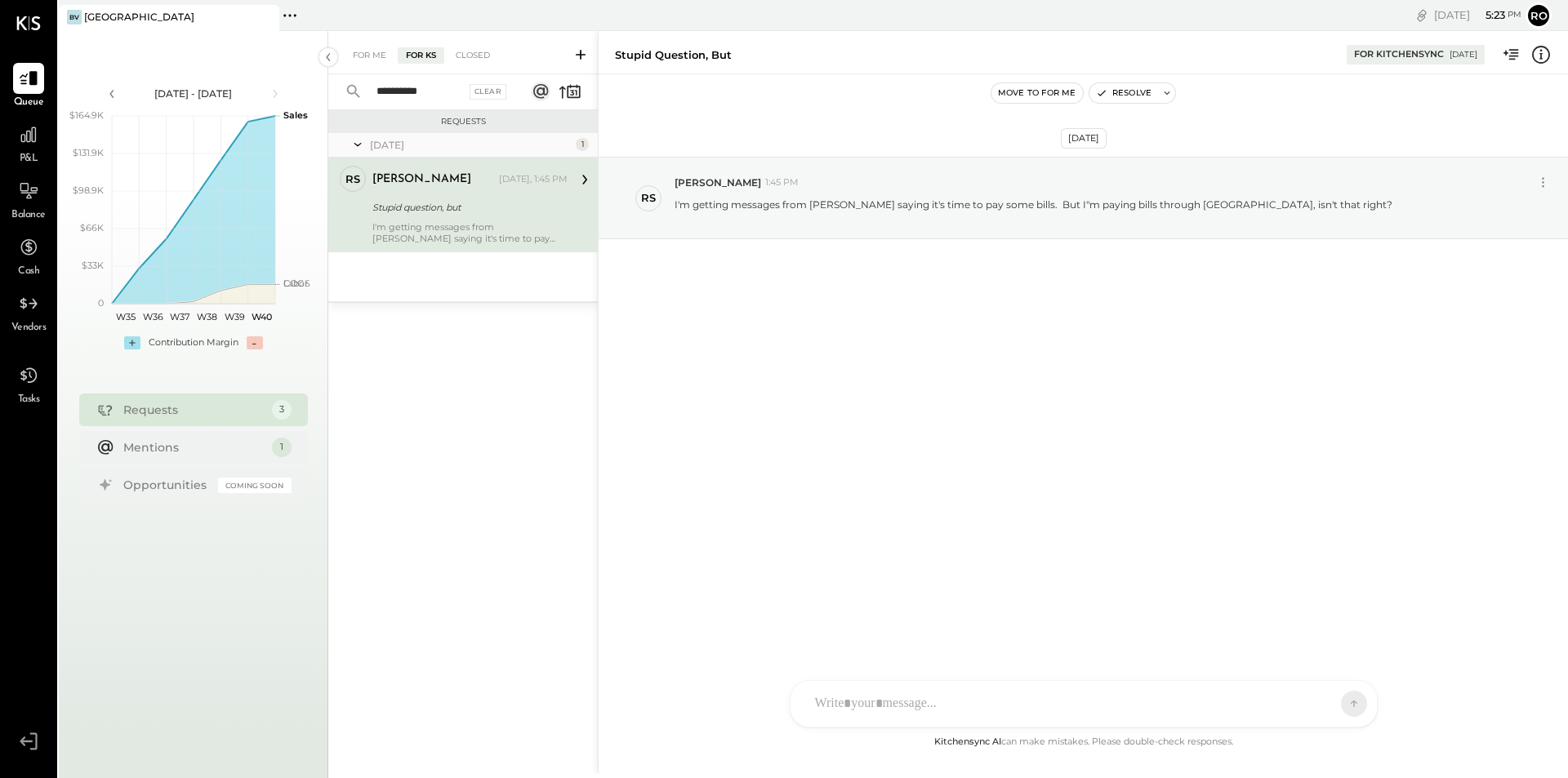
click at [583, 54] on icon at bounding box center [581, 55] width 17 height 17
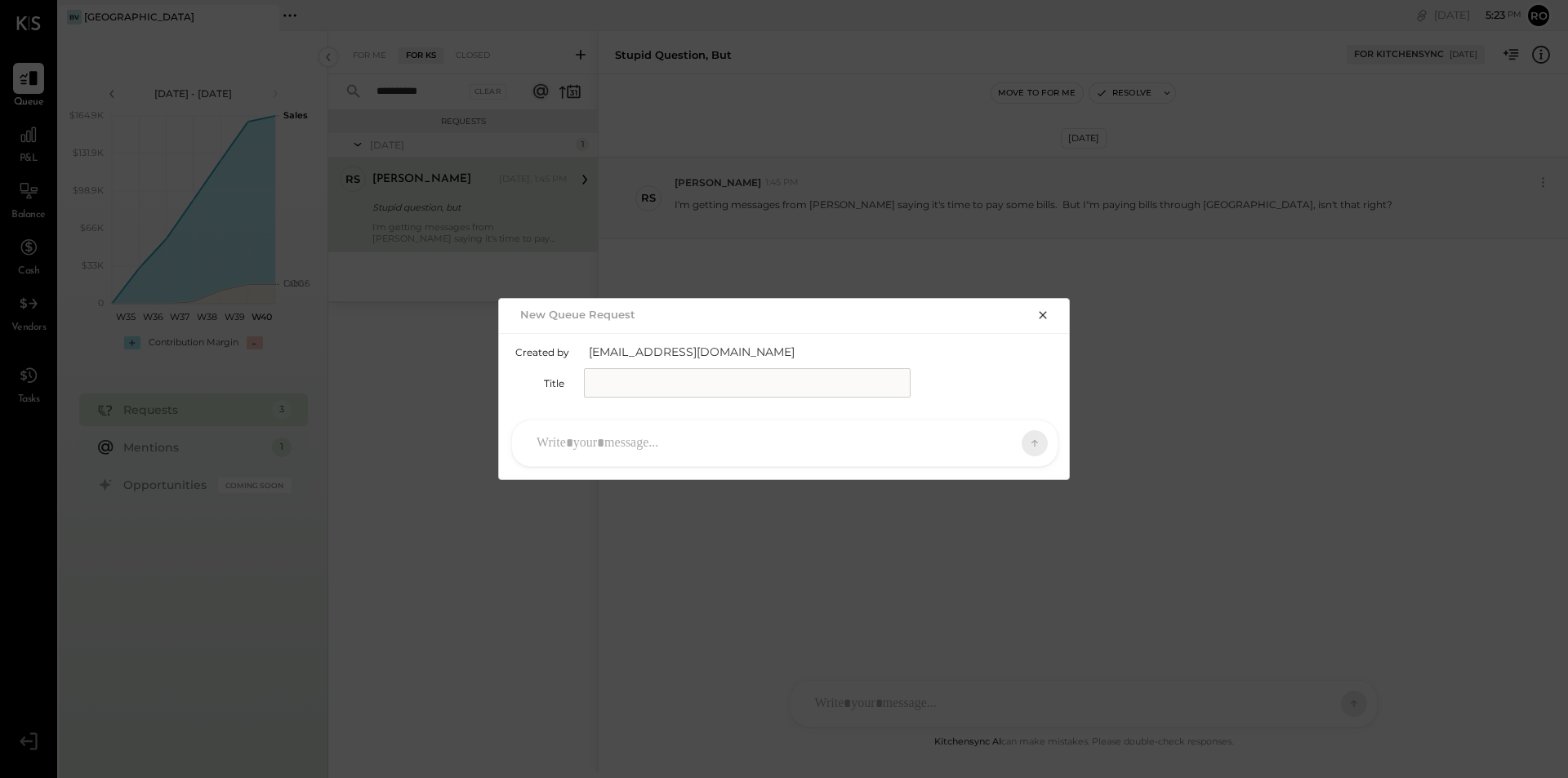
click at [636, 378] on input "text" at bounding box center [747, 383] width 327 height 30
type input "**********"
click at [717, 436] on div at bounding box center [770, 443] width 483 height 36
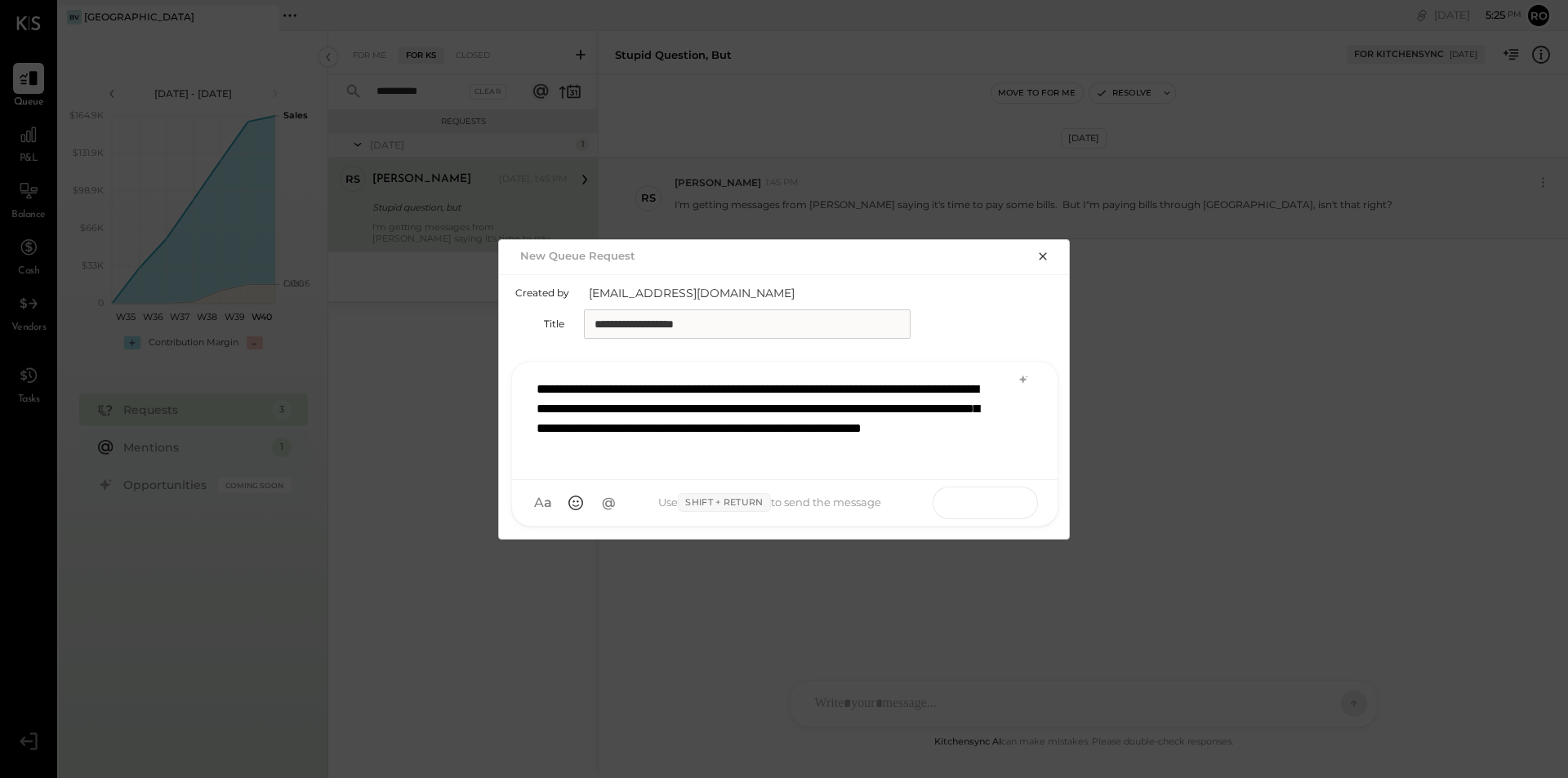
click at [1004, 504] on icon at bounding box center [1003, 502] width 1 height 7
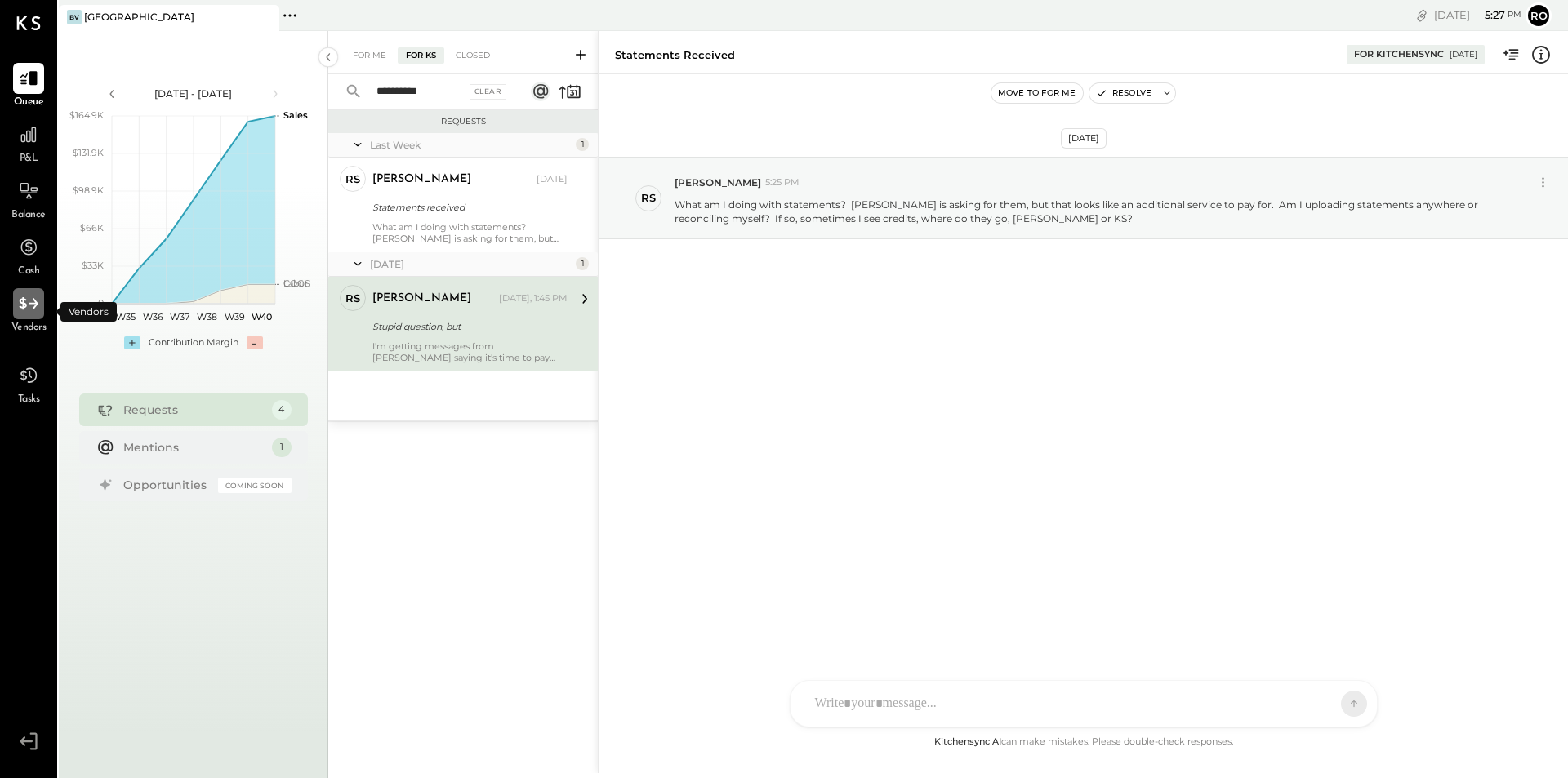
click at [27, 304] on icon at bounding box center [28, 303] width 21 height 21
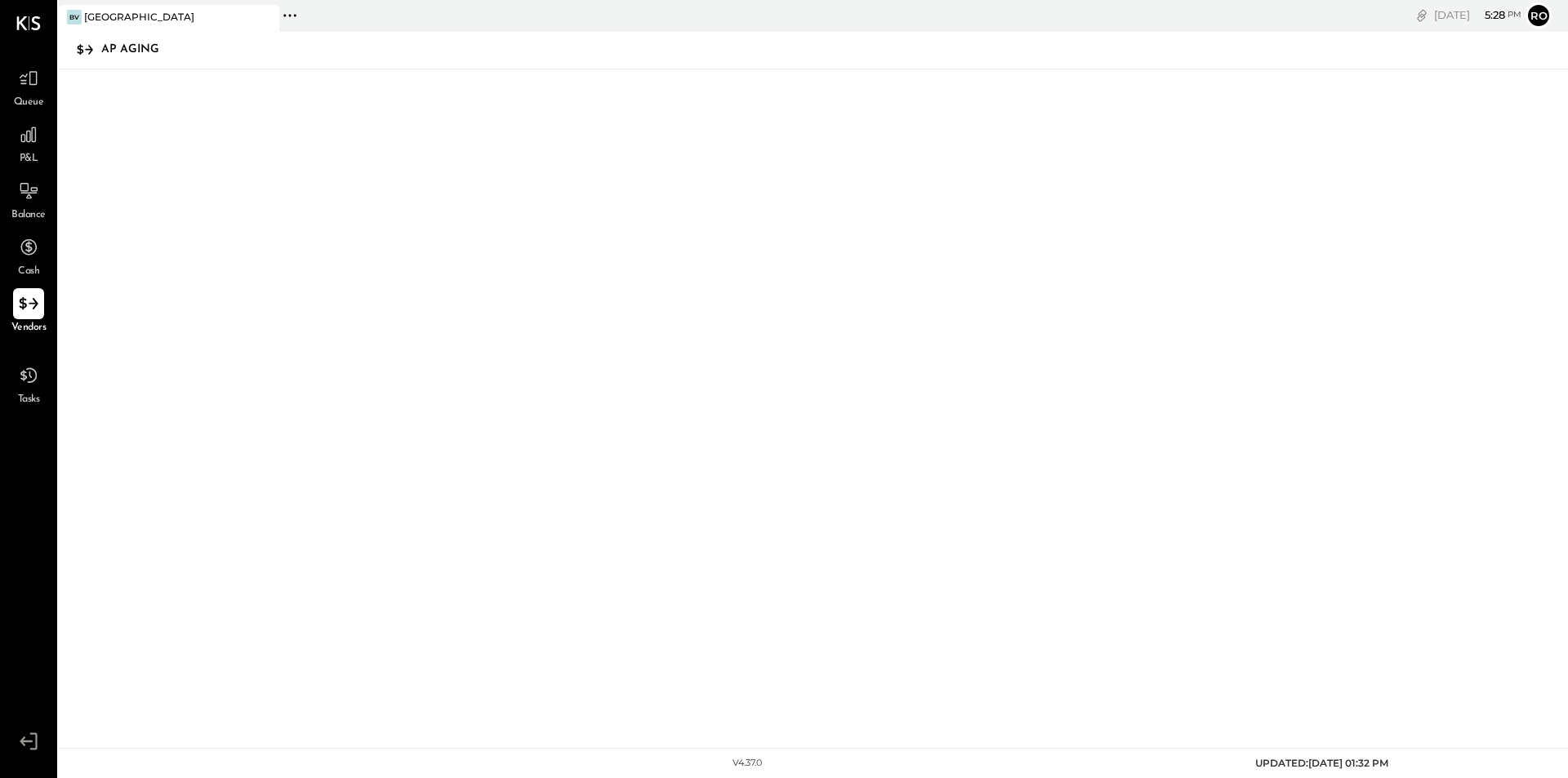
click at [22, 304] on icon at bounding box center [28, 303] width 21 height 21
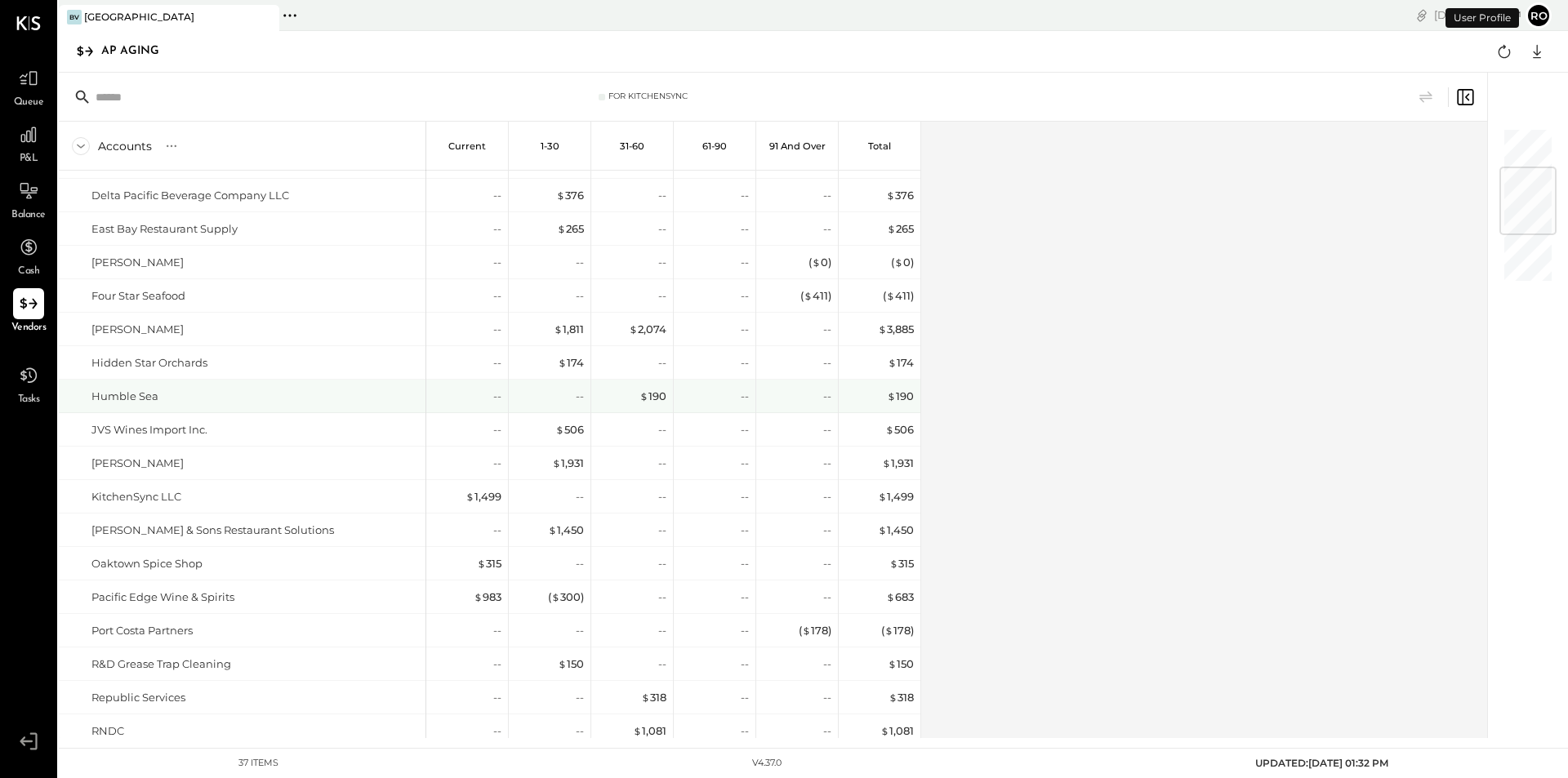
scroll to position [245, 0]
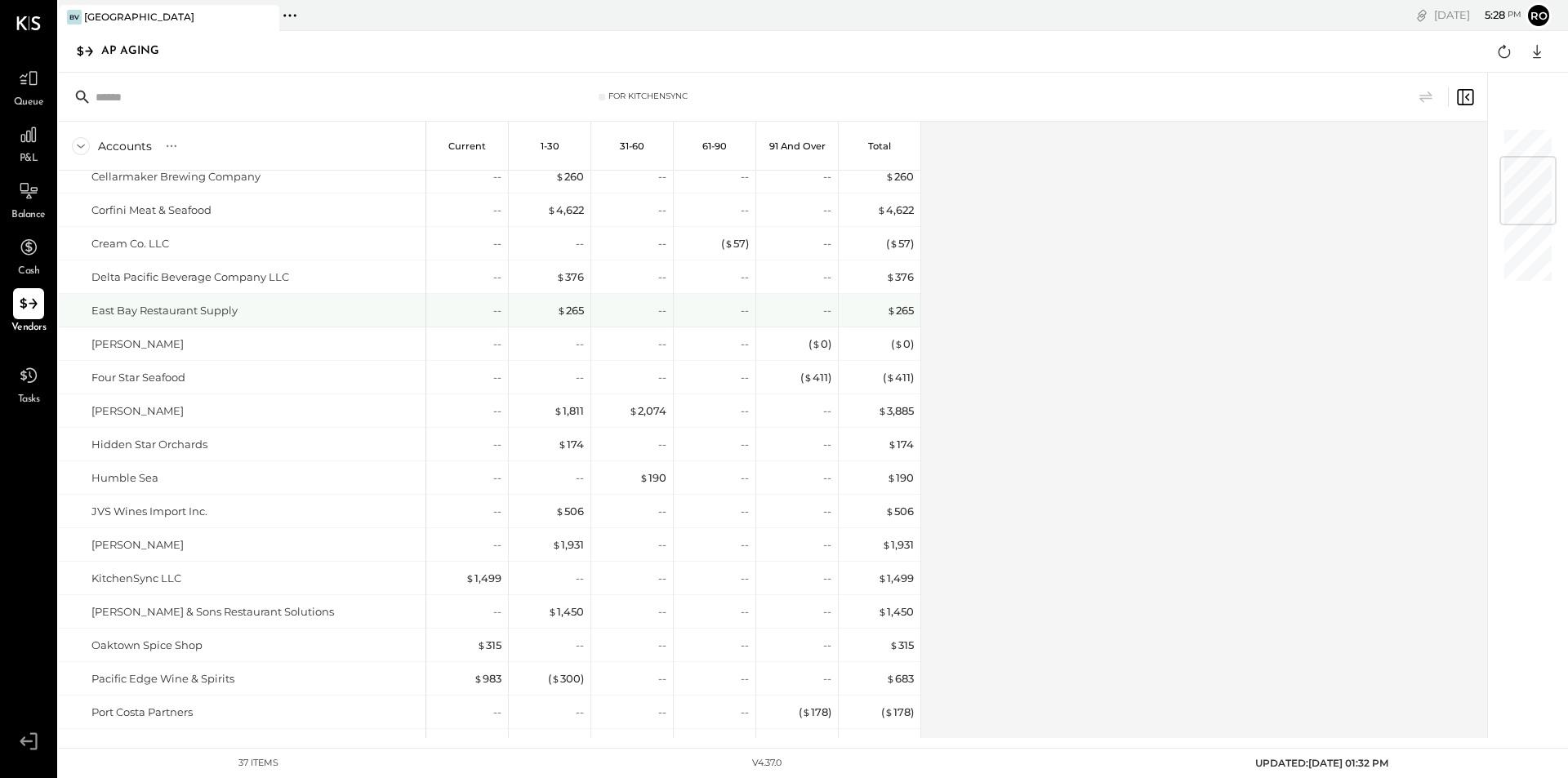
click at [214, 315] on div "East Bay Restaurant Supply" at bounding box center [164, 310] width 146 height 16
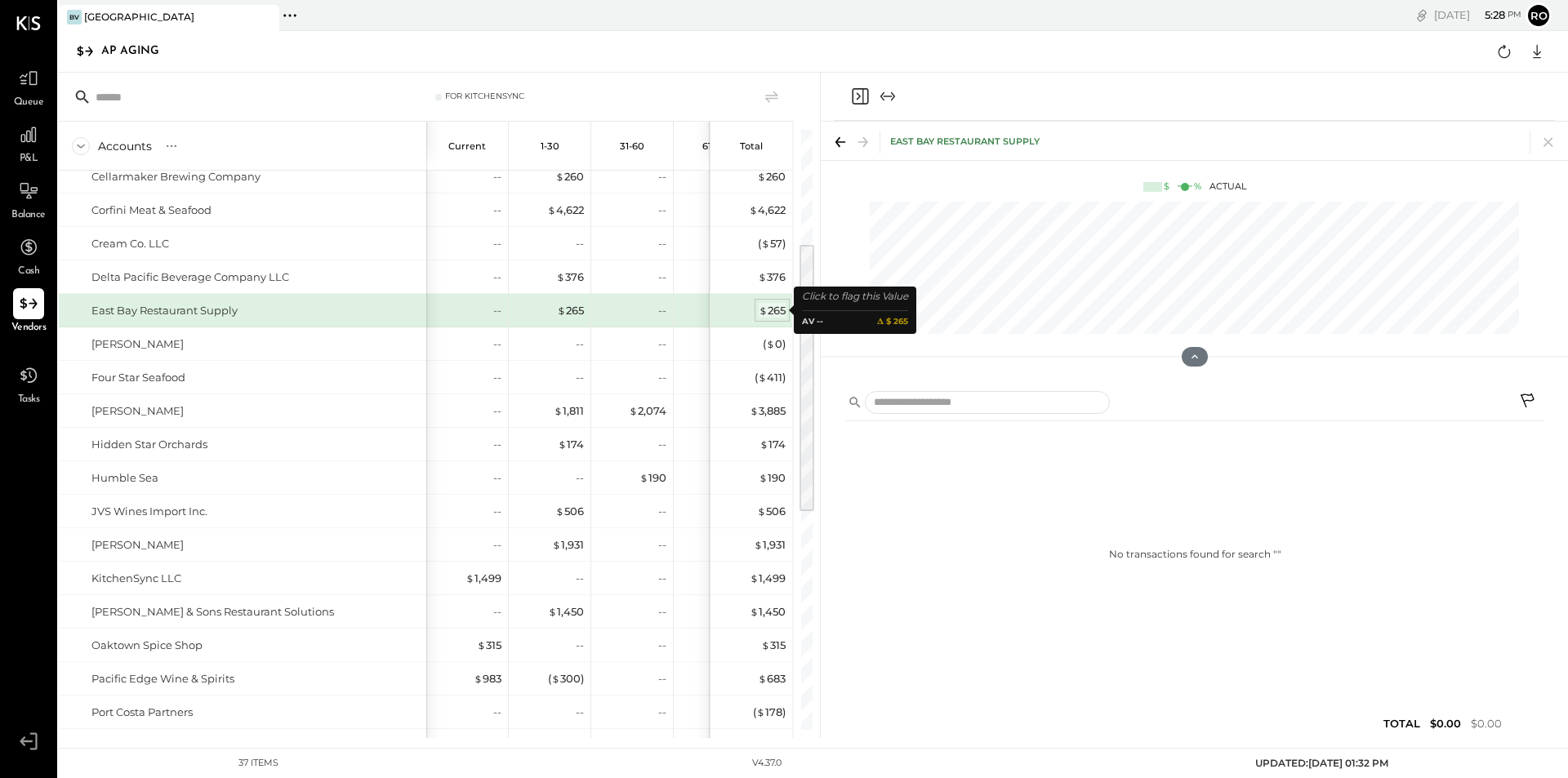
click at [774, 311] on div "$ 265" at bounding box center [772, 310] width 27 height 16
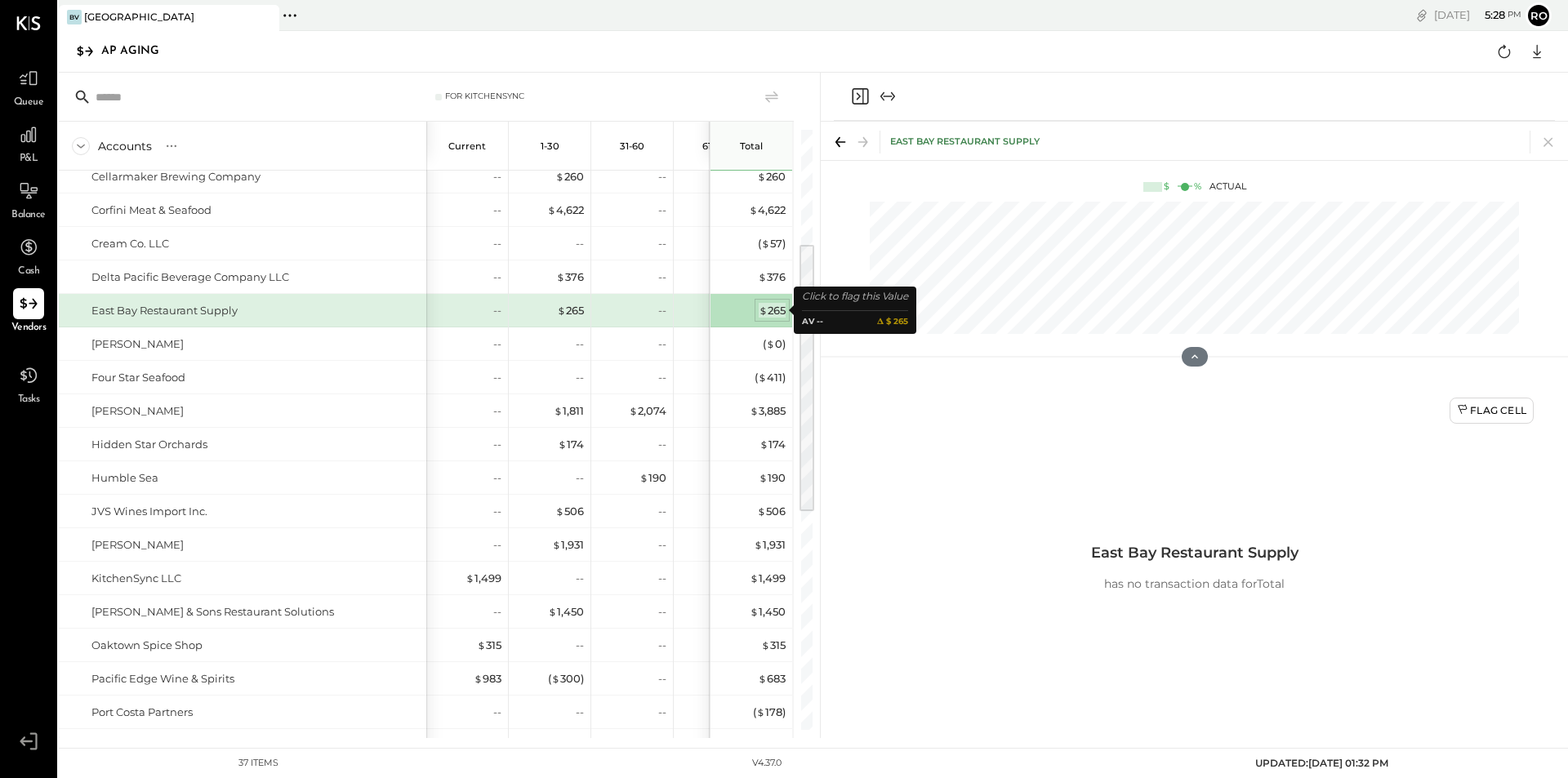
click at [774, 311] on div "$ 265" at bounding box center [772, 310] width 27 height 16
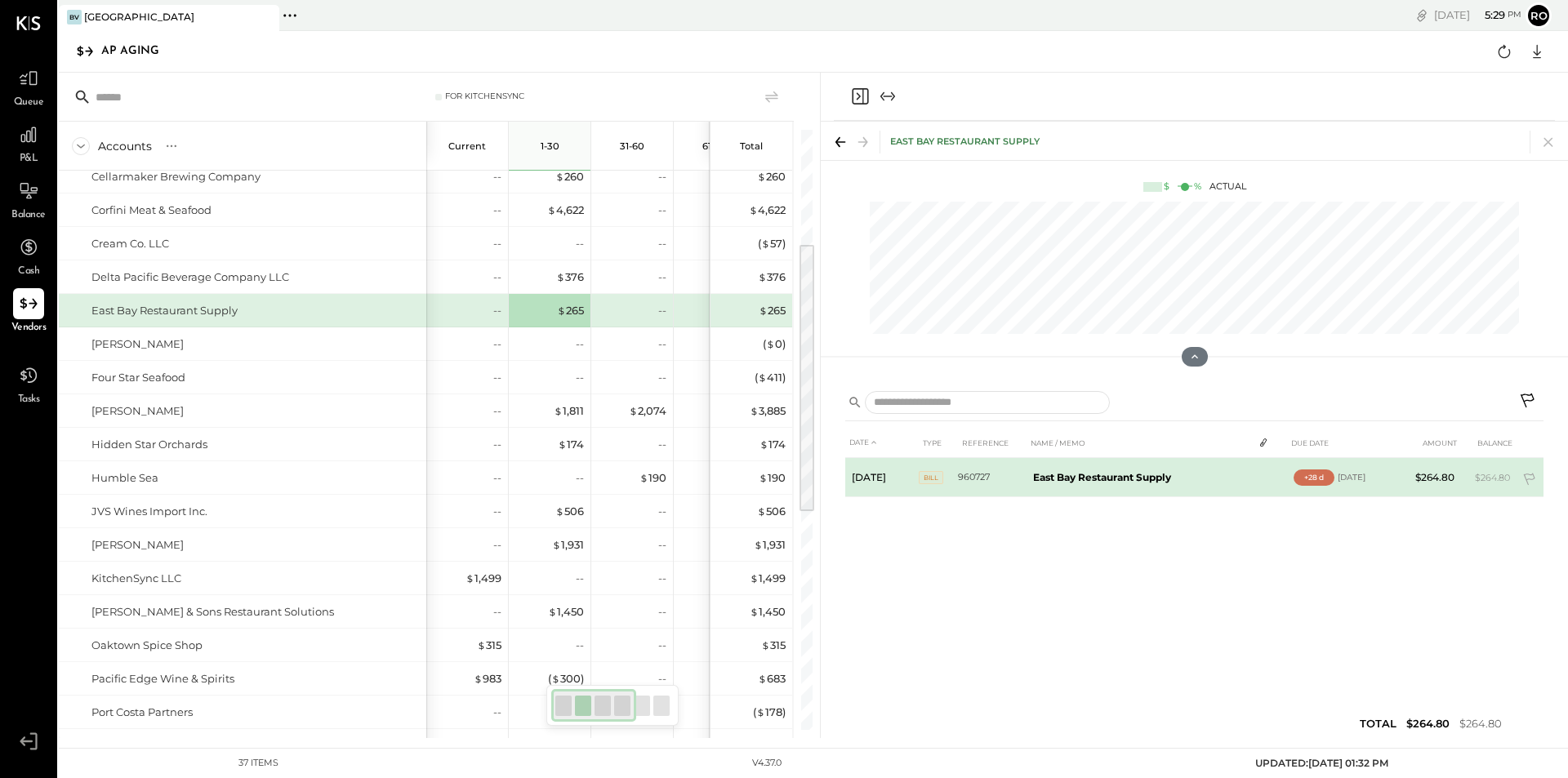
click at [1359, 477] on div "Sep 6, 25" at bounding box center [1352, 476] width 28 height 10
click at [1503, 474] on td "$264.80" at bounding box center [1489, 477] width 56 height 39
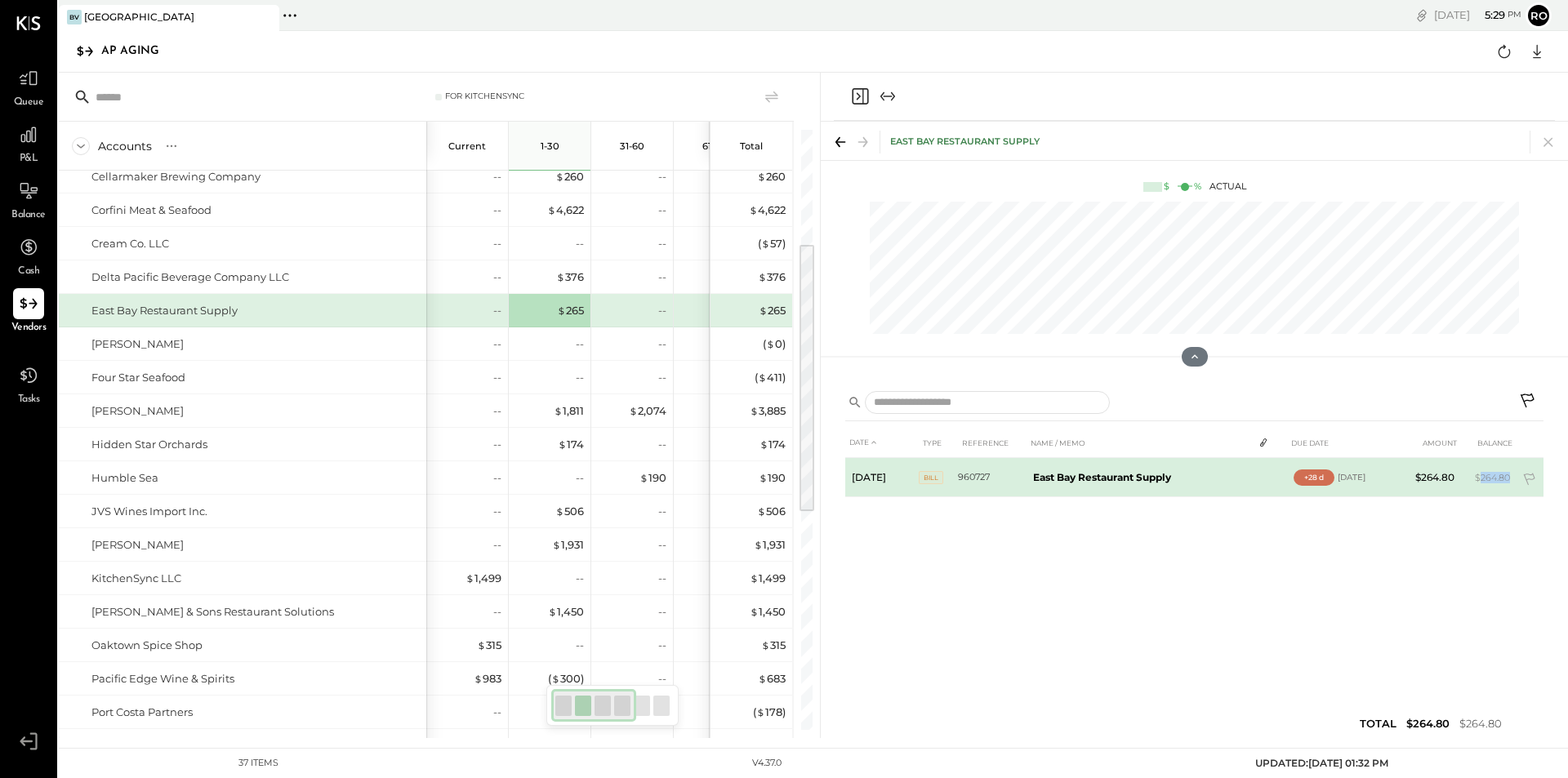
click at [1498, 474] on td "$264.80" at bounding box center [1489, 477] width 56 height 39
click at [1434, 476] on td "$264.80" at bounding box center [1430, 477] width 63 height 39
click at [1318, 475] on div "+28 d" at bounding box center [1314, 477] width 41 height 17
click at [1075, 478] on b "East Bay Restaurant Supply" at bounding box center [1102, 476] width 138 height 12
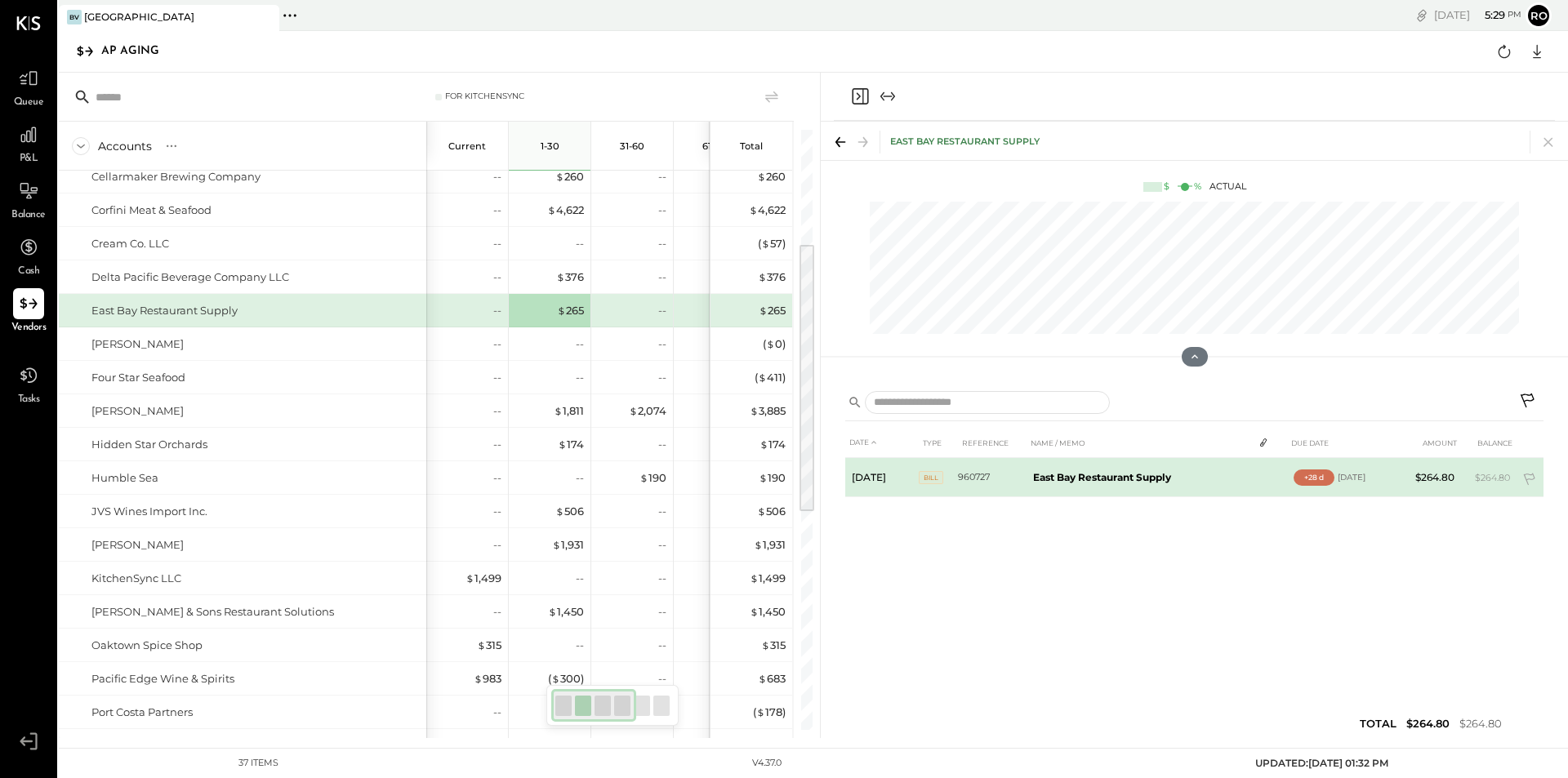
click at [1076, 477] on b "East Bay Restaurant Supply" at bounding box center [1102, 476] width 138 height 12
click at [966, 475] on td "960727" at bounding box center [993, 477] width 69 height 39
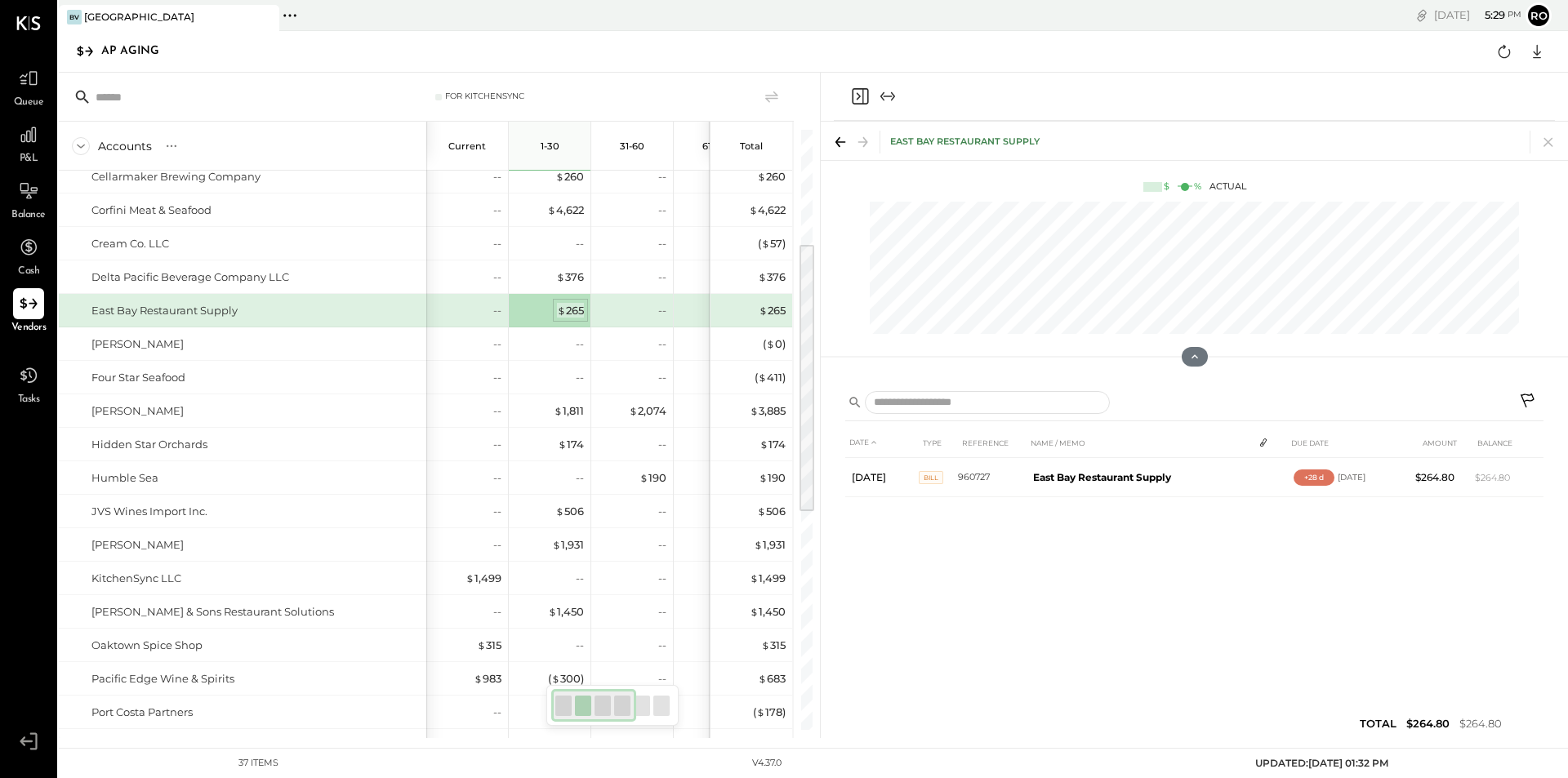
click at [578, 305] on div "$ 265" at bounding box center [570, 310] width 27 height 16
click at [576, 309] on div "$ 265" at bounding box center [570, 310] width 27 height 16
click at [607, 289] on div "--" at bounding box center [634, 276] width 65 height 33
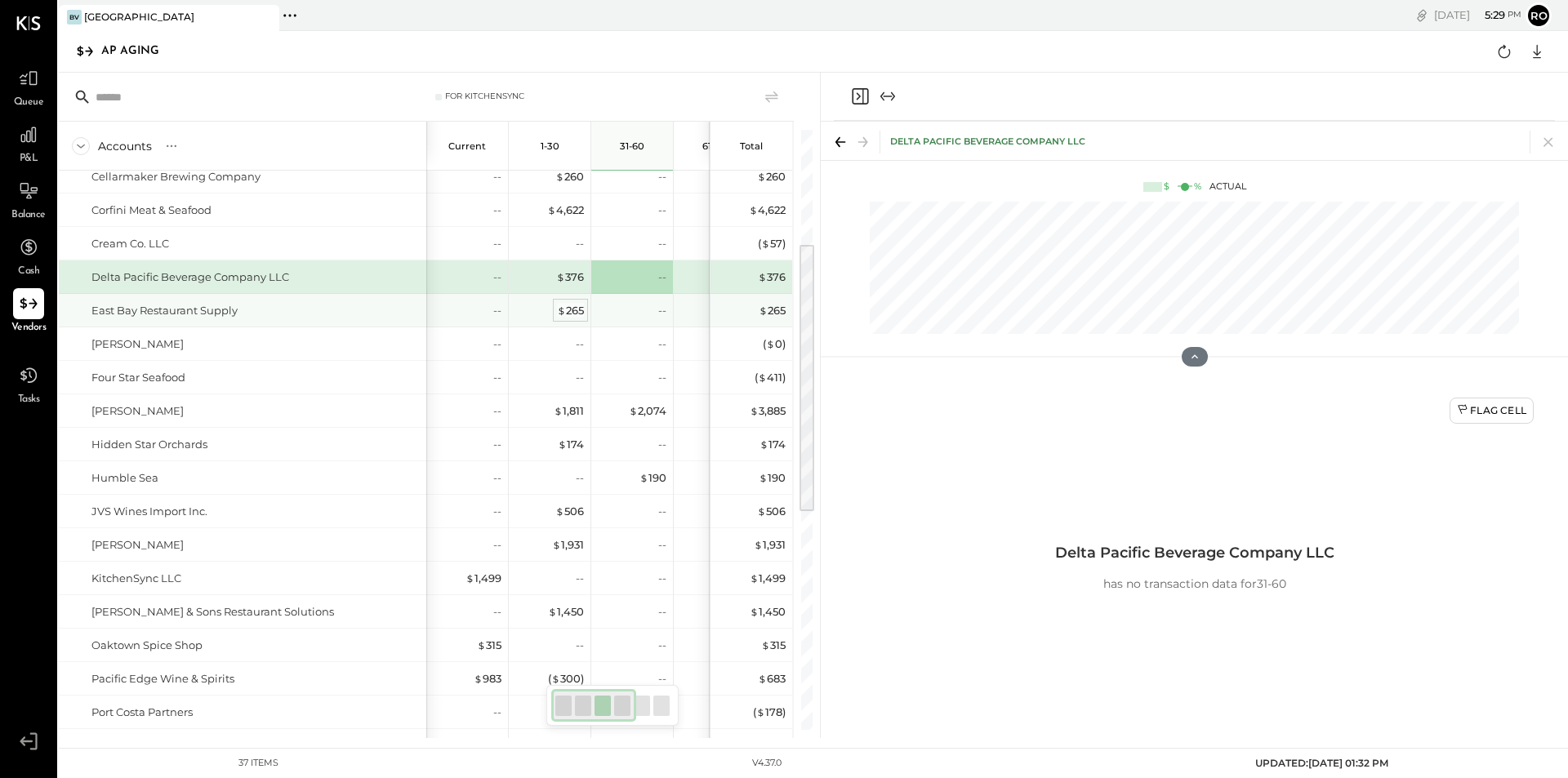
click at [569, 310] on div "$ 265" at bounding box center [570, 310] width 27 height 16
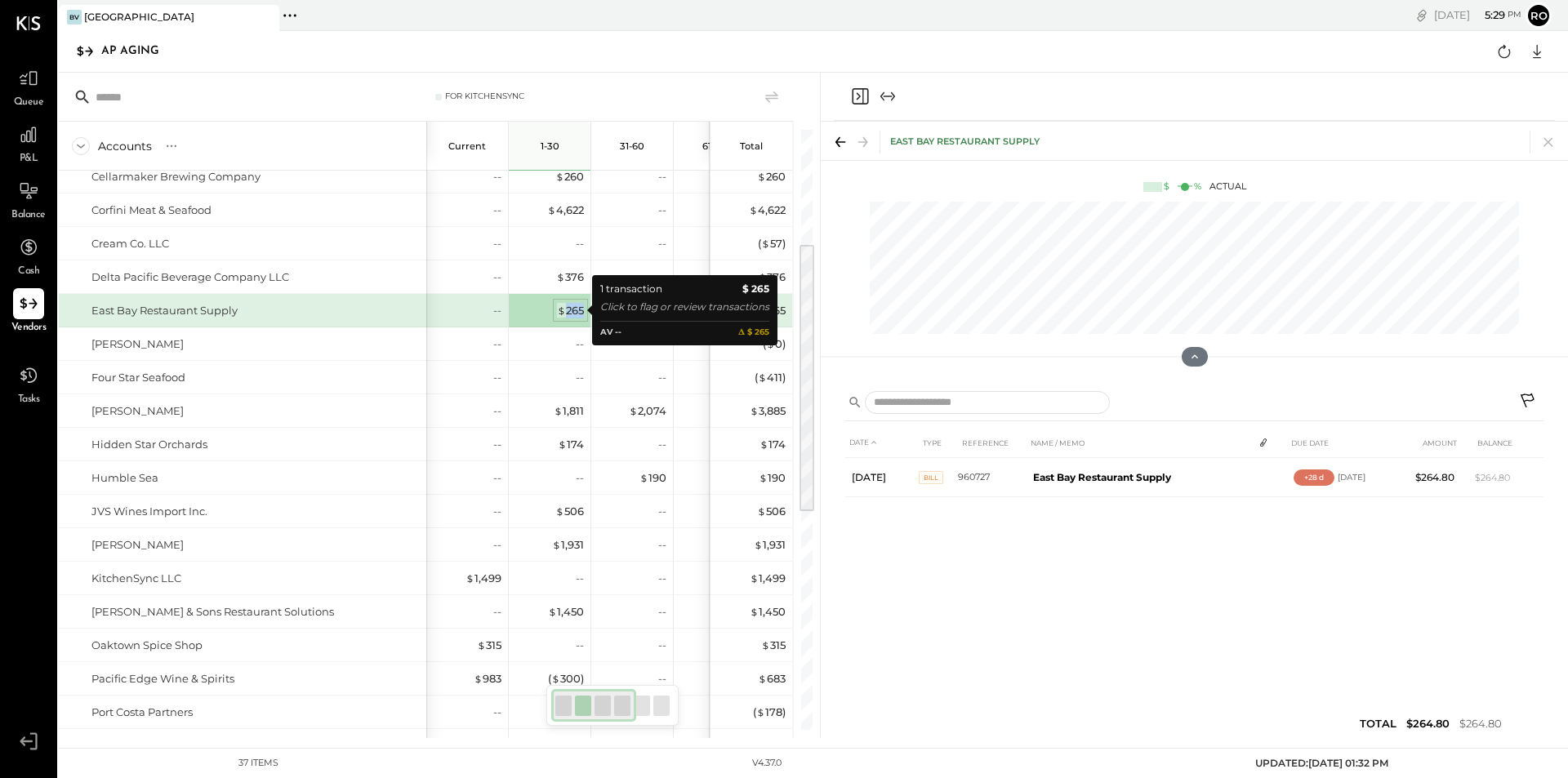
click at [569, 310] on div "$ 265" at bounding box center [570, 310] width 27 height 16
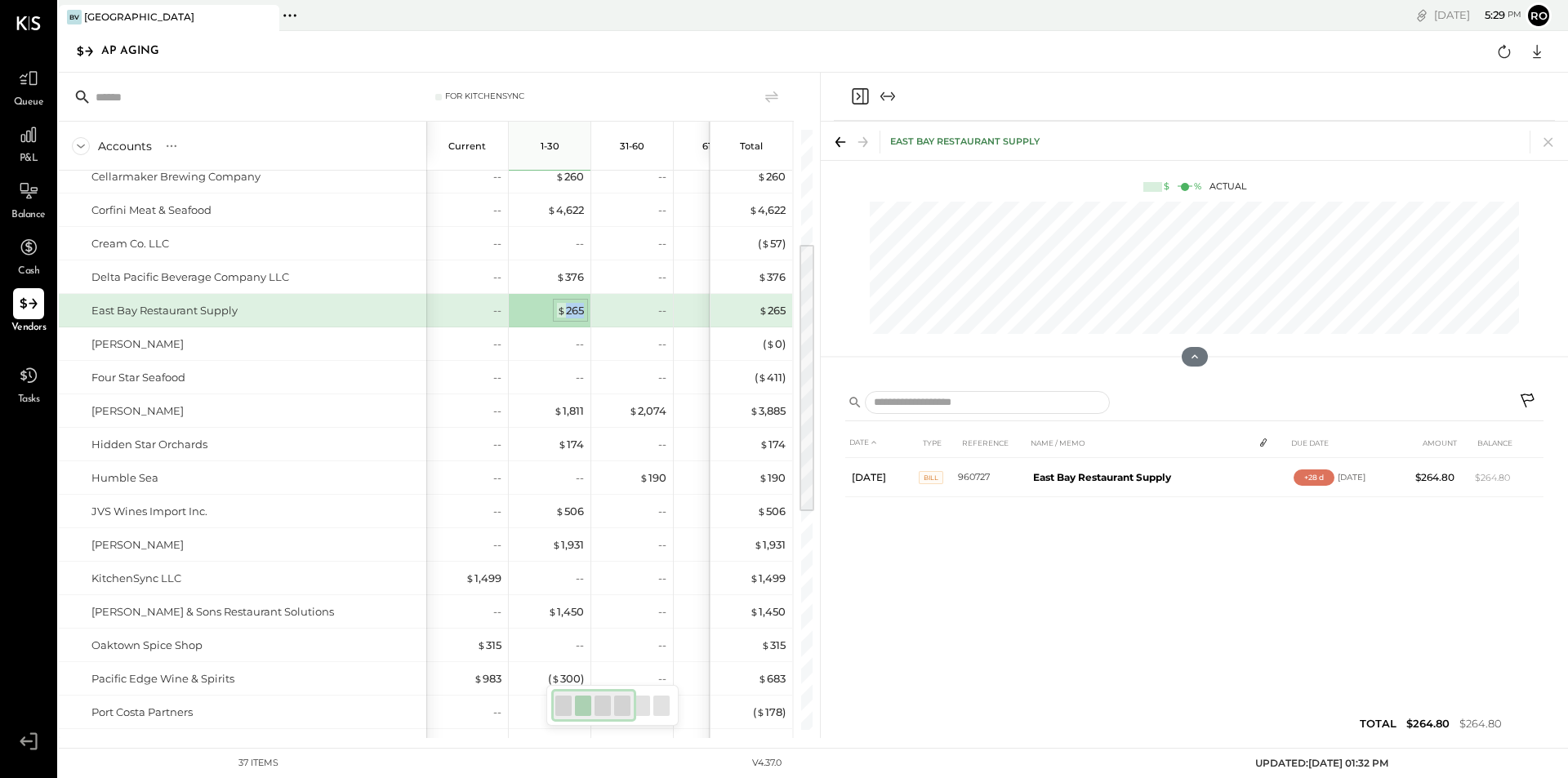
click at [574, 311] on div "$ 265" at bounding box center [570, 310] width 27 height 16
click at [1330, 393] on div at bounding box center [1176, 402] width 662 height 23
click at [1202, 361] on button at bounding box center [1194, 356] width 29 height 21
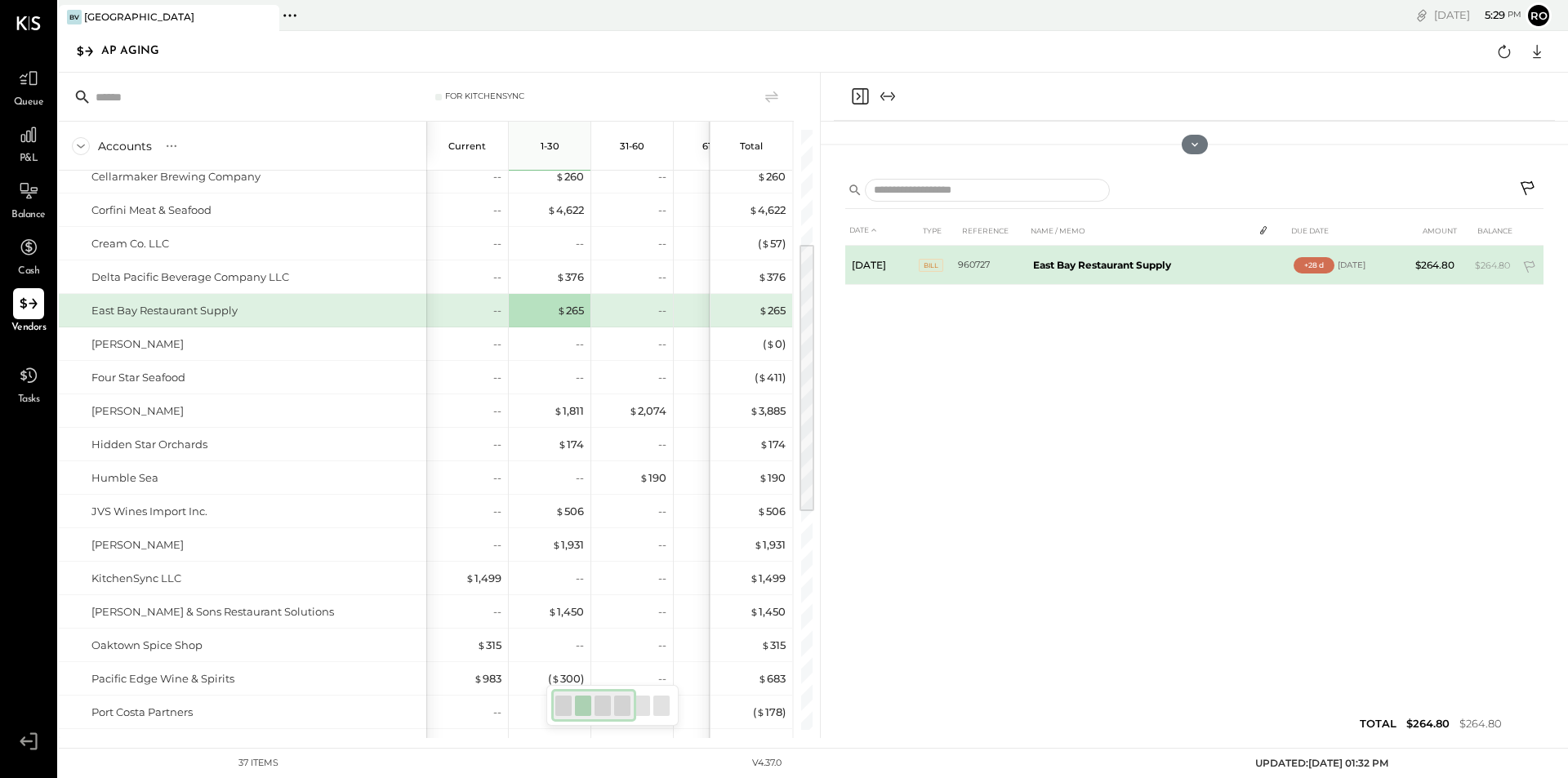
click at [1134, 269] on b "East Bay Restaurant Supply" at bounding box center [1102, 264] width 138 height 12
click at [1129, 261] on b "East Bay Restaurant Supply" at bounding box center [1102, 264] width 138 height 12
click at [1450, 262] on td "$264.80" at bounding box center [1430, 265] width 63 height 39
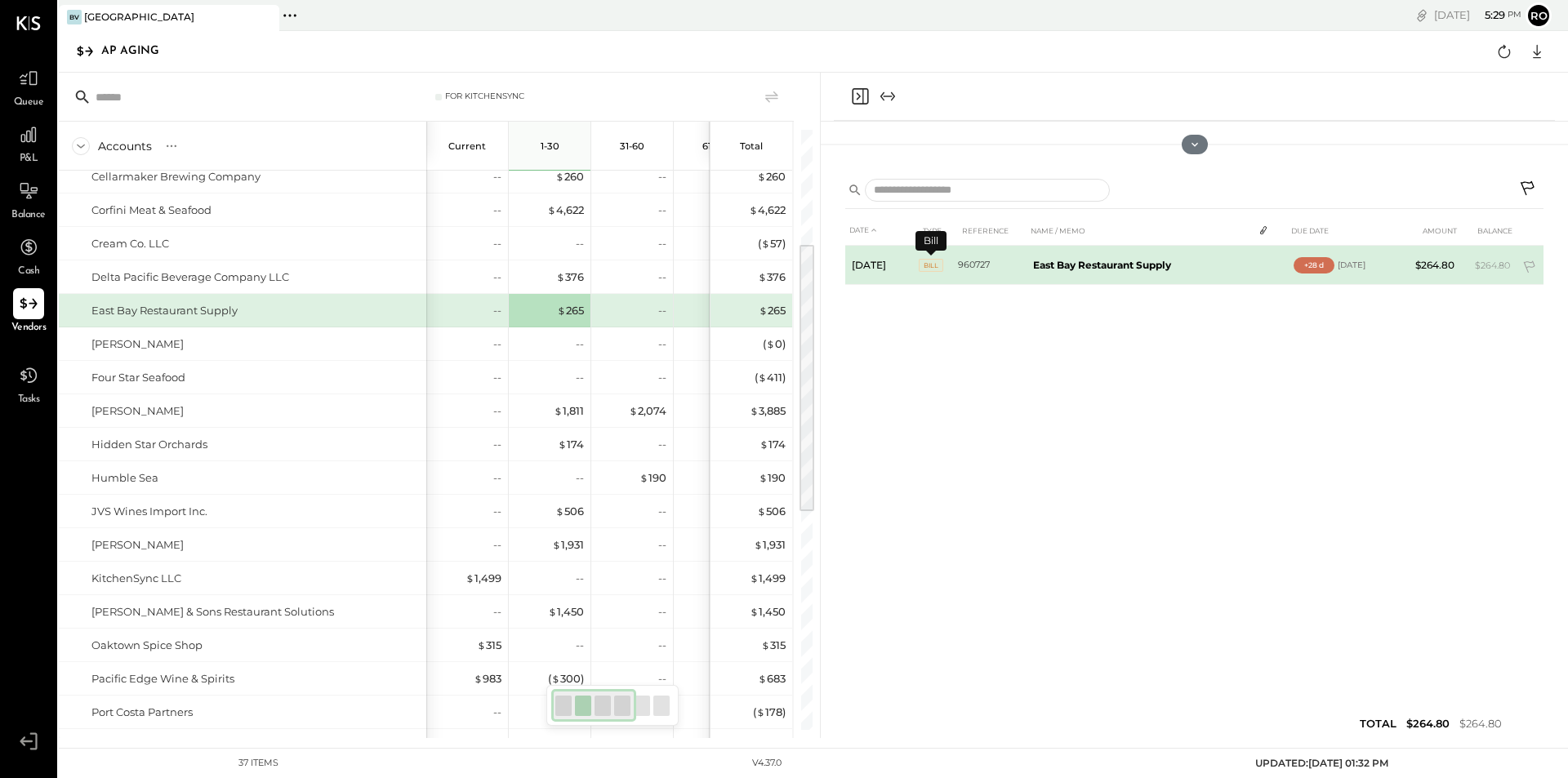
click at [937, 262] on span "BILL" at bounding box center [931, 265] width 24 height 13
click at [880, 268] on td "Aug 7, 25" at bounding box center [882, 265] width 74 height 39
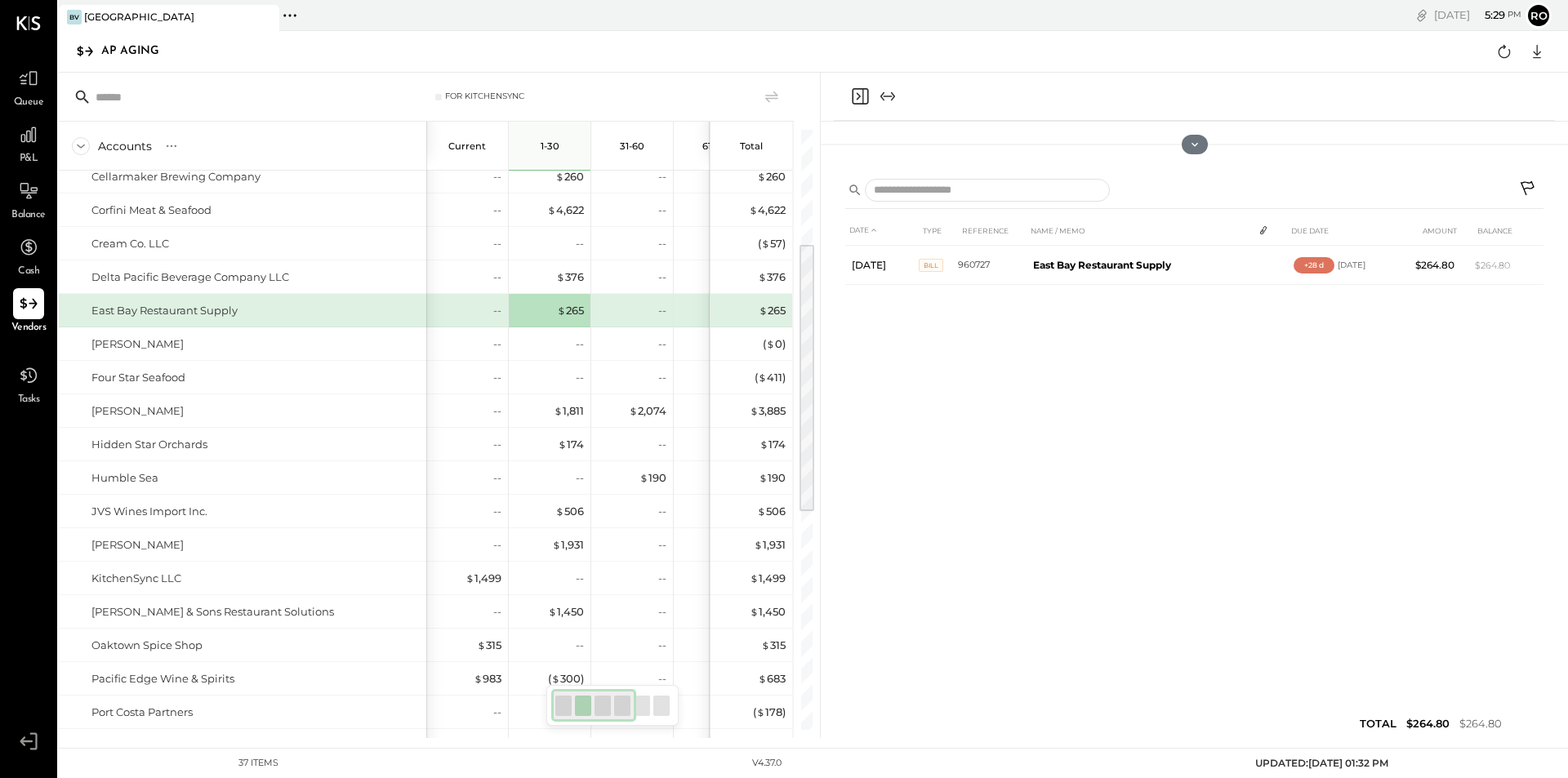
click at [160, 320] on div "East Bay Restaurant Supply" at bounding box center [242, 310] width 368 height 33
click at [19, 304] on icon at bounding box center [28, 303] width 21 height 21
click at [20, 196] on icon at bounding box center [28, 191] width 21 height 21
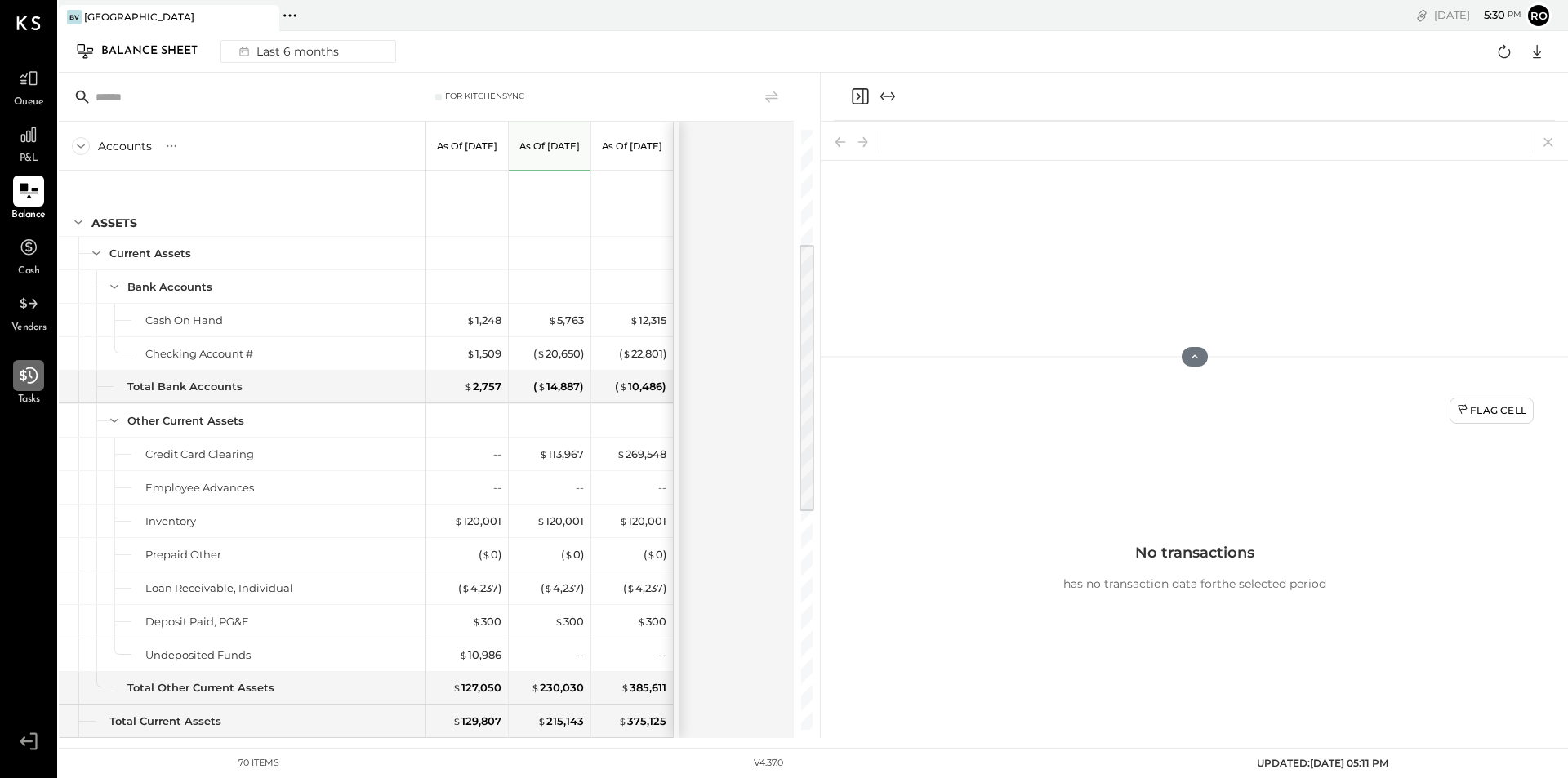
click at [29, 375] on icon at bounding box center [28, 375] width 21 height 21
click at [28, 84] on icon at bounding box center [28, 78] width 21 height 21
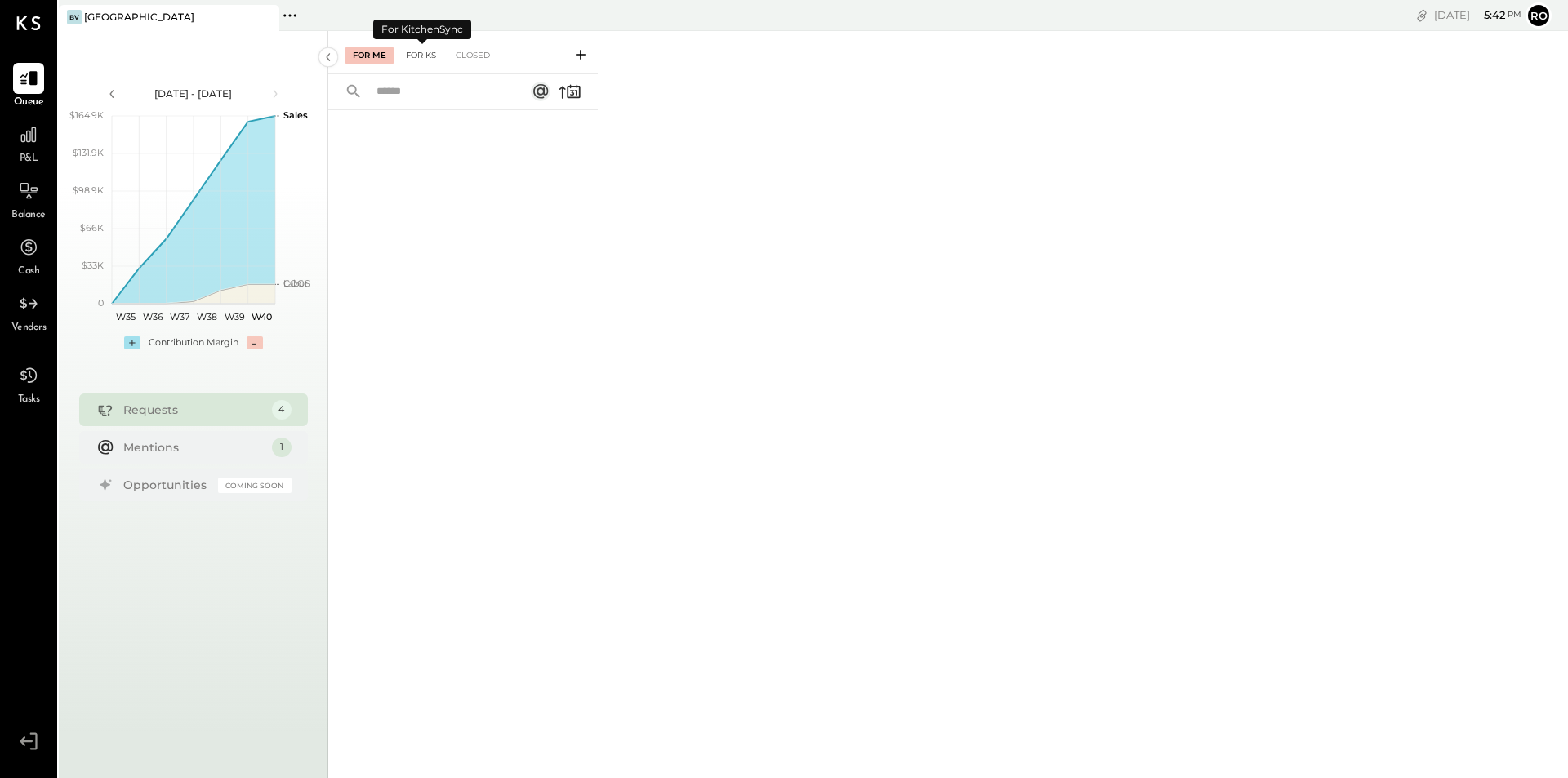
click at [426, 51] on div "For KS" at bounding box center [421, 56] width 47 height 17
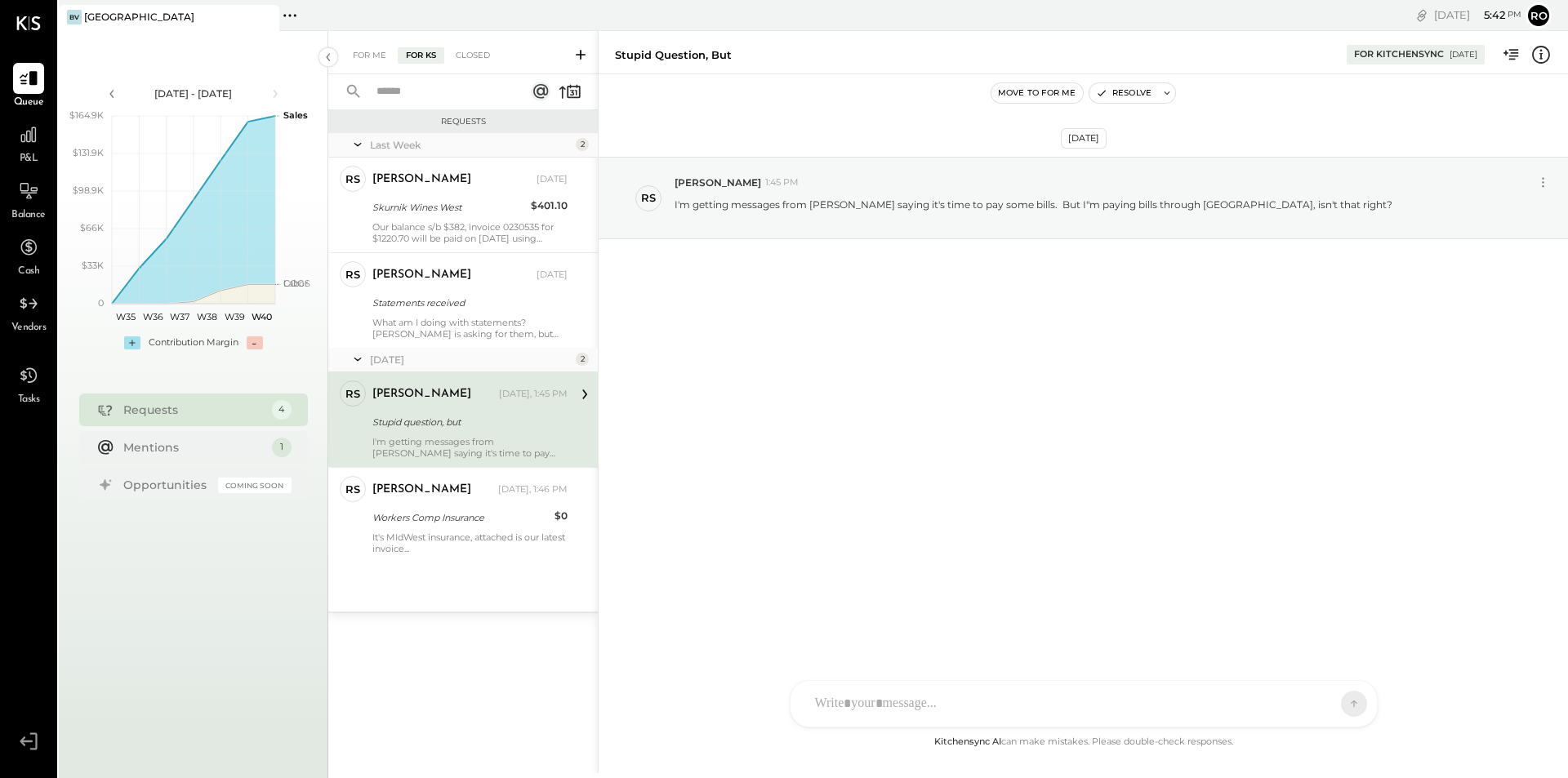
click at [577, 52] on icon at bounding box center [581, 55] width 17 height 17
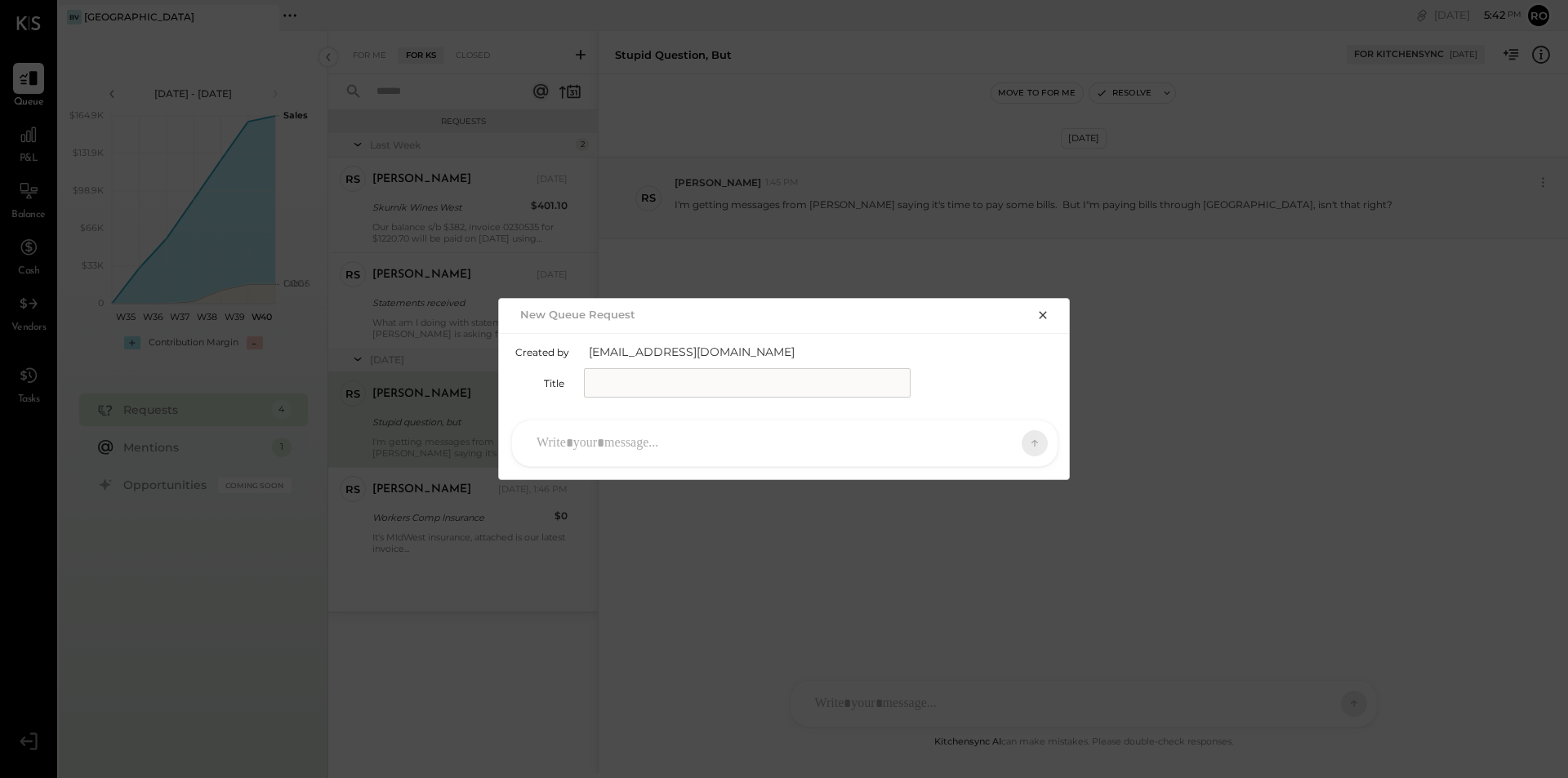
click at [649, 389] on input "text" at bounding box center [747, 383] width 327 height 30
type input "*"
type input "**********"
click at [626, 440] on div at bounding box center [770, 443] width 483 height 36
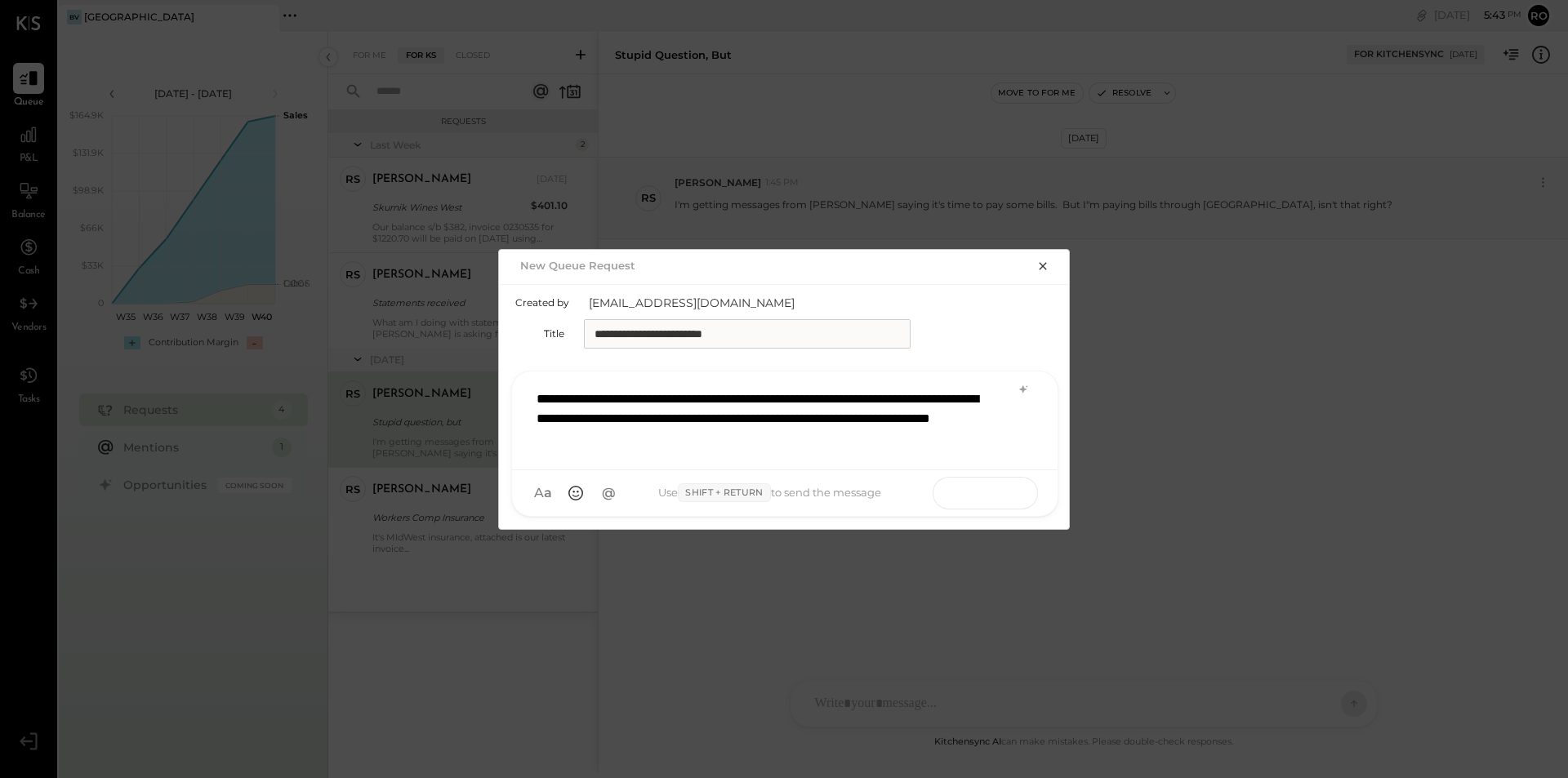
click at [1018, 486] on button at bounding box center [1004, 492] width 60 height 24
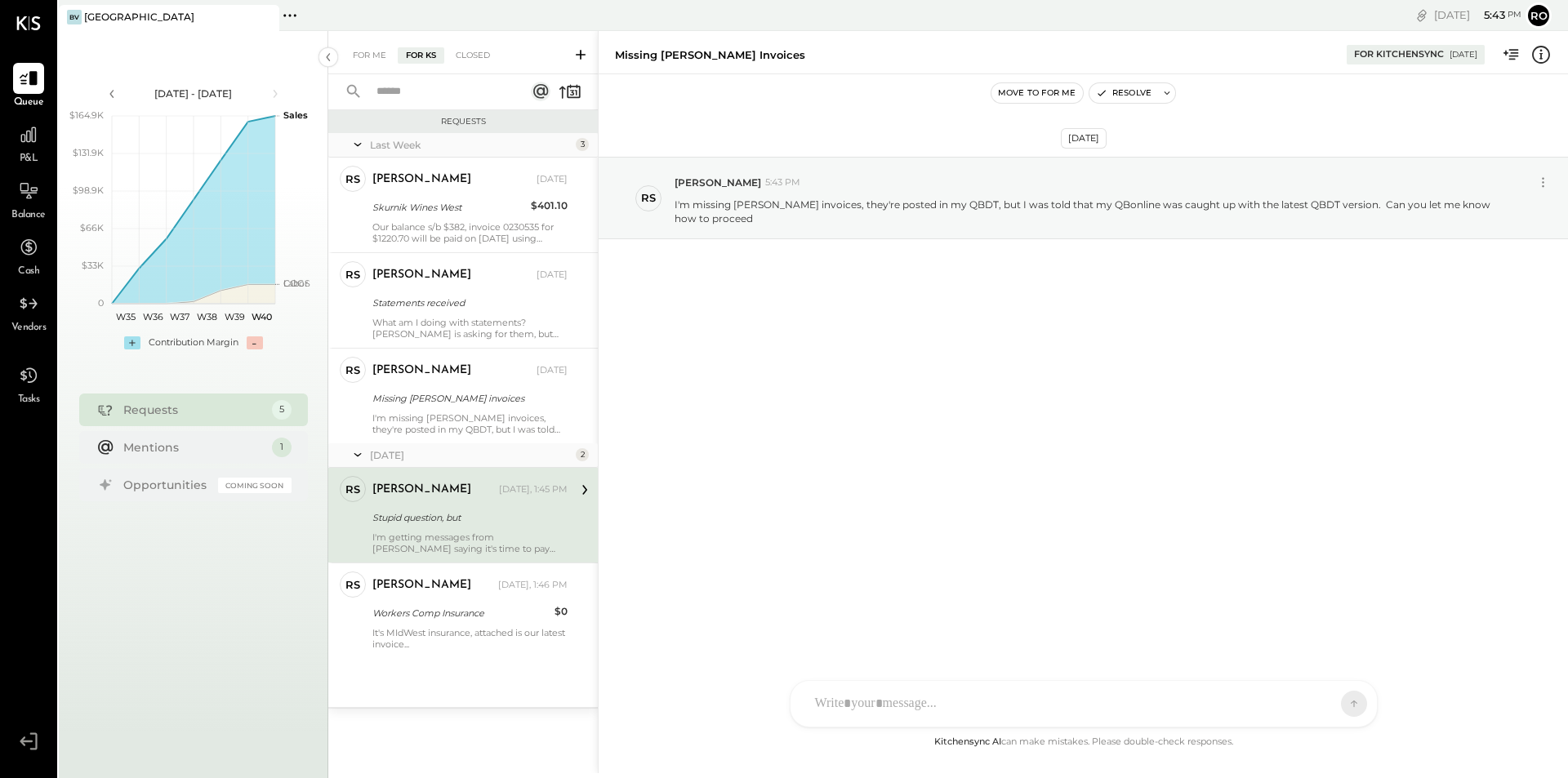
click at [455, 479] on div "Roscoe Skipper Today, 1:45 PM" at bounding box center [470, 490] width 196 height 23
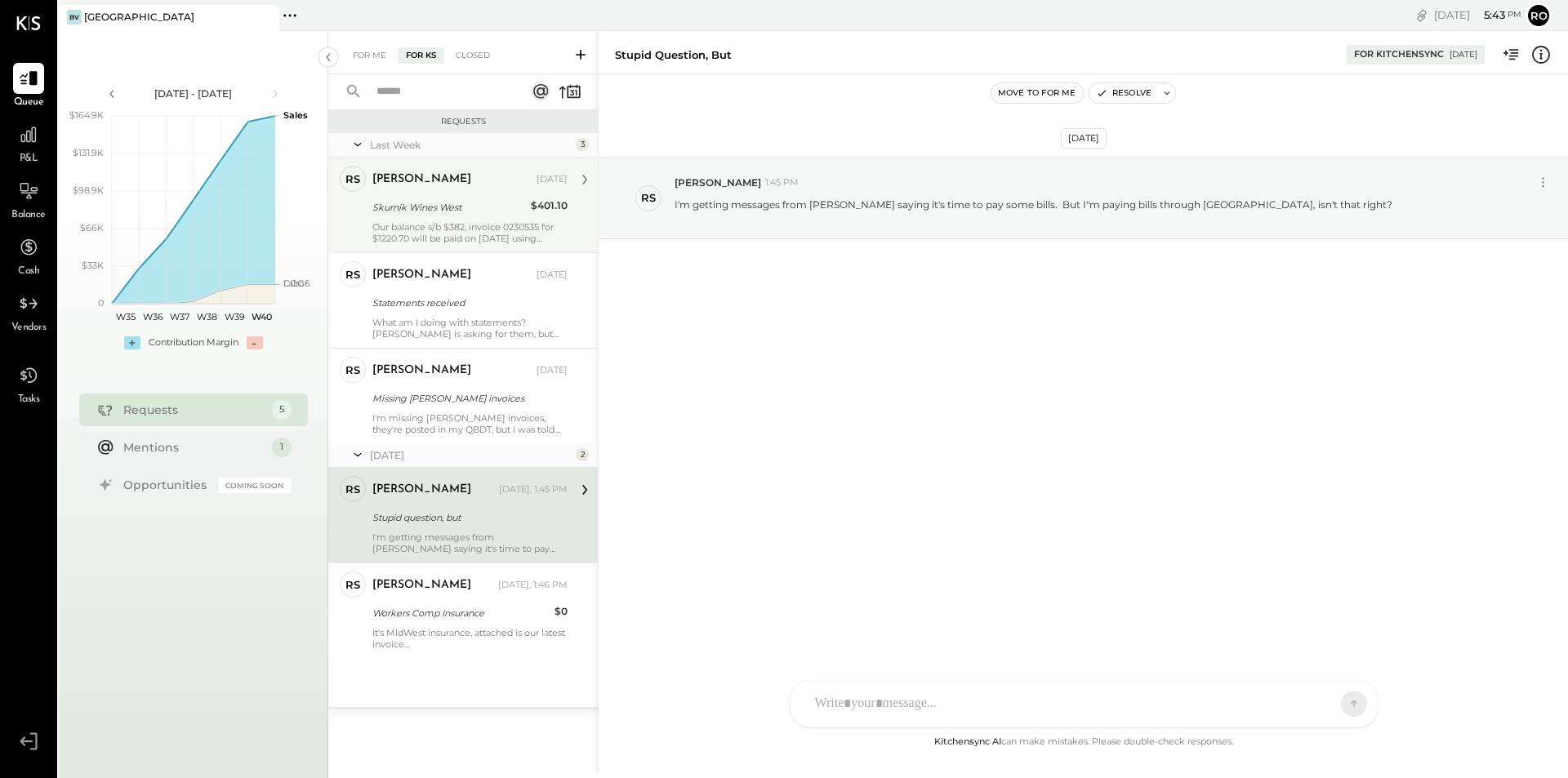
click at [450, 216] on div "Skurnik Wines West" at bounding box center [449, 207] width 154 height 20
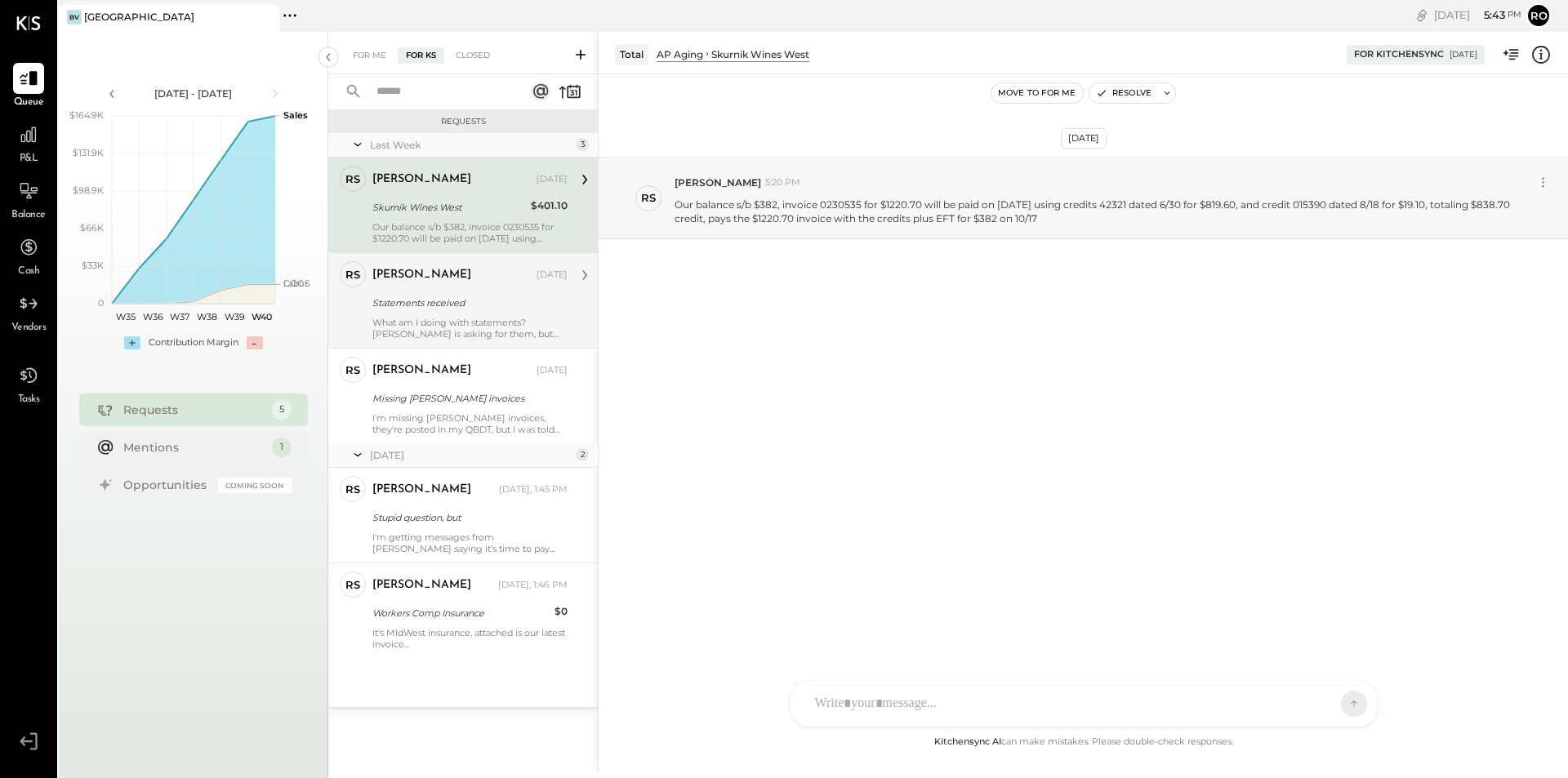
click at [443, 302] on div "Statements received" at bounding box center [467, 303] width 190 height 17
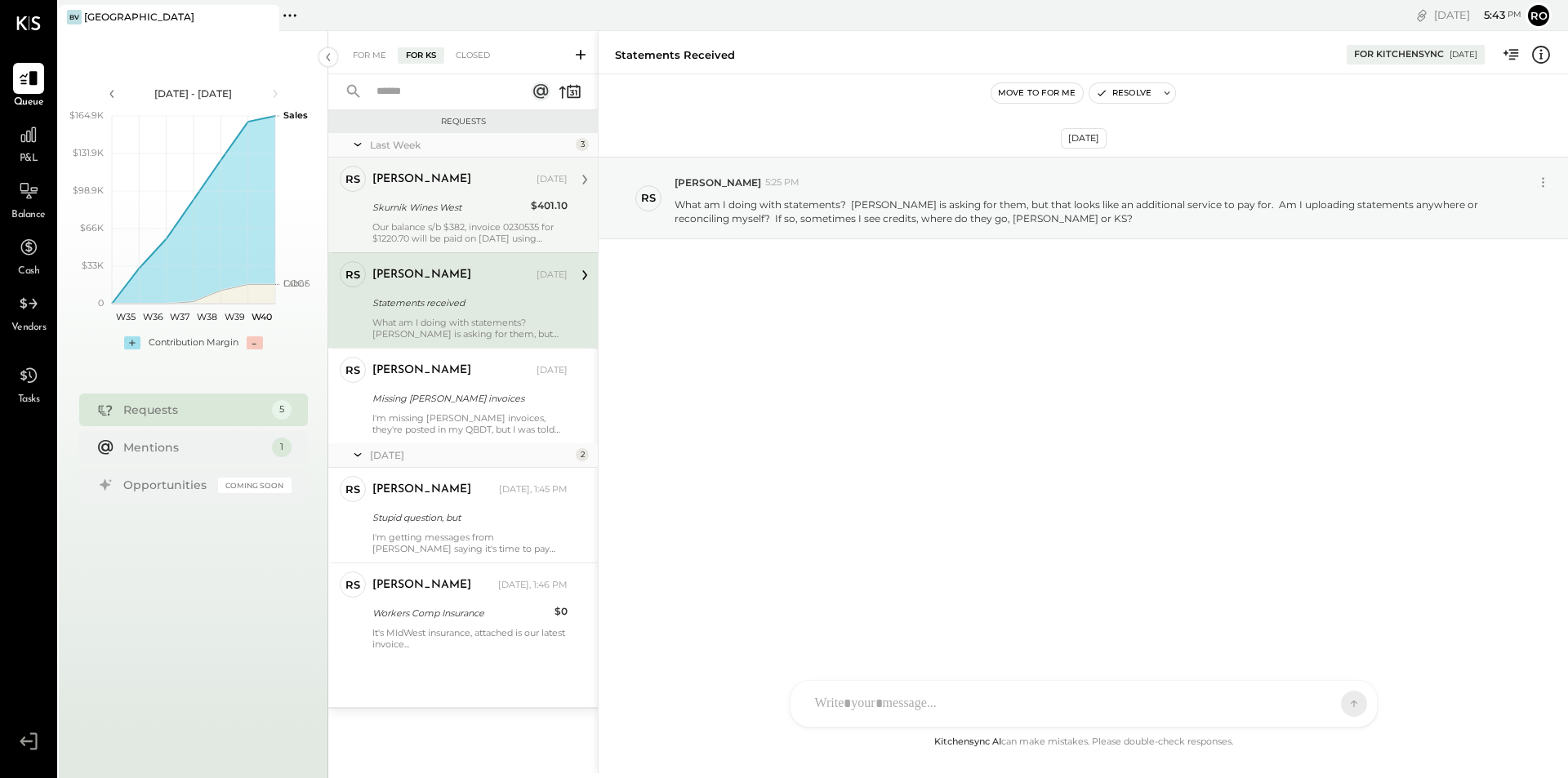
click at [444, 199] on div "Skurnik Wines West" at bounding box center [449, 208] width 154 height 17
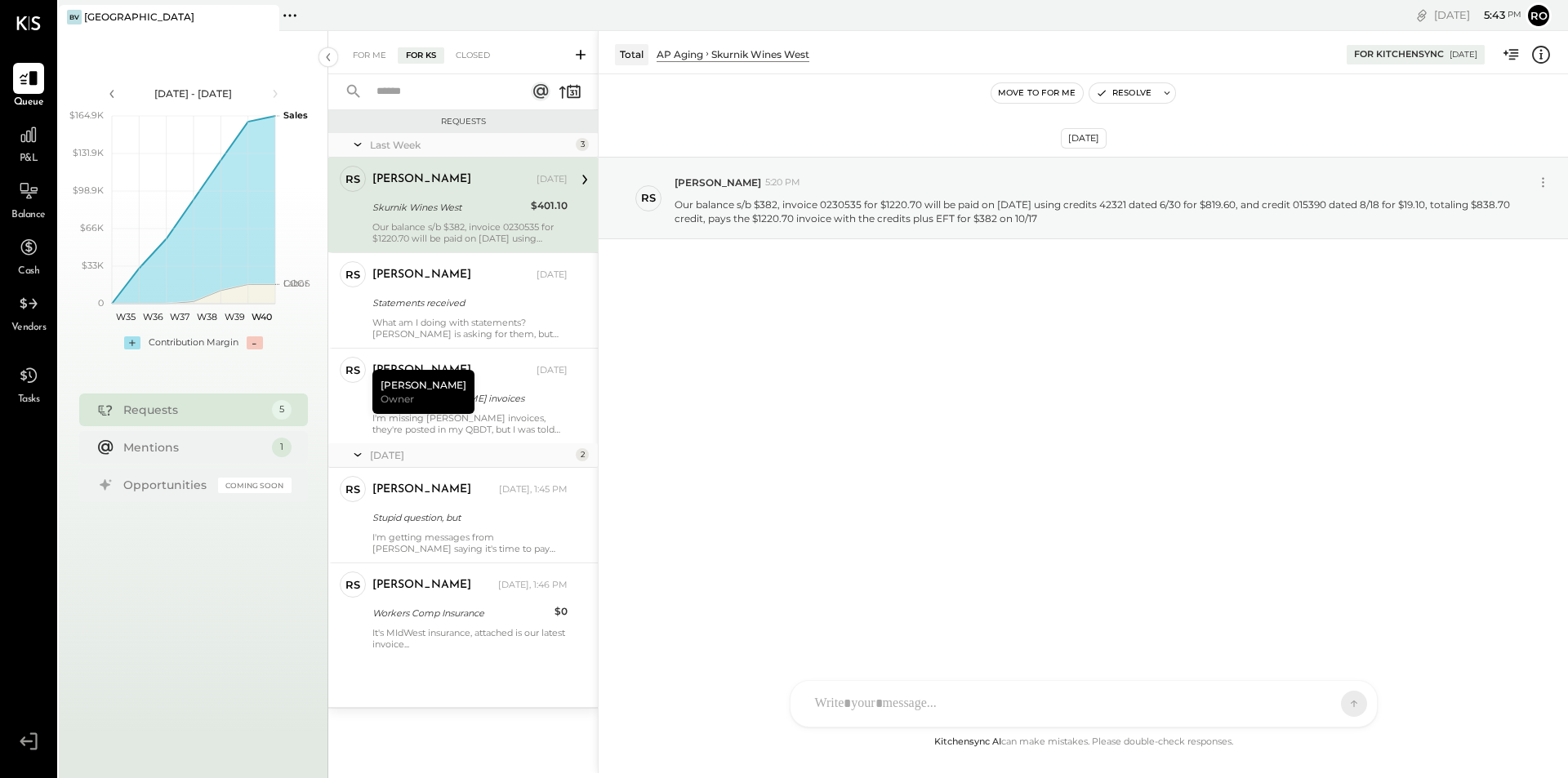
click at [578, 54] on icon at bounding box center [581, 55] width 17 height 17
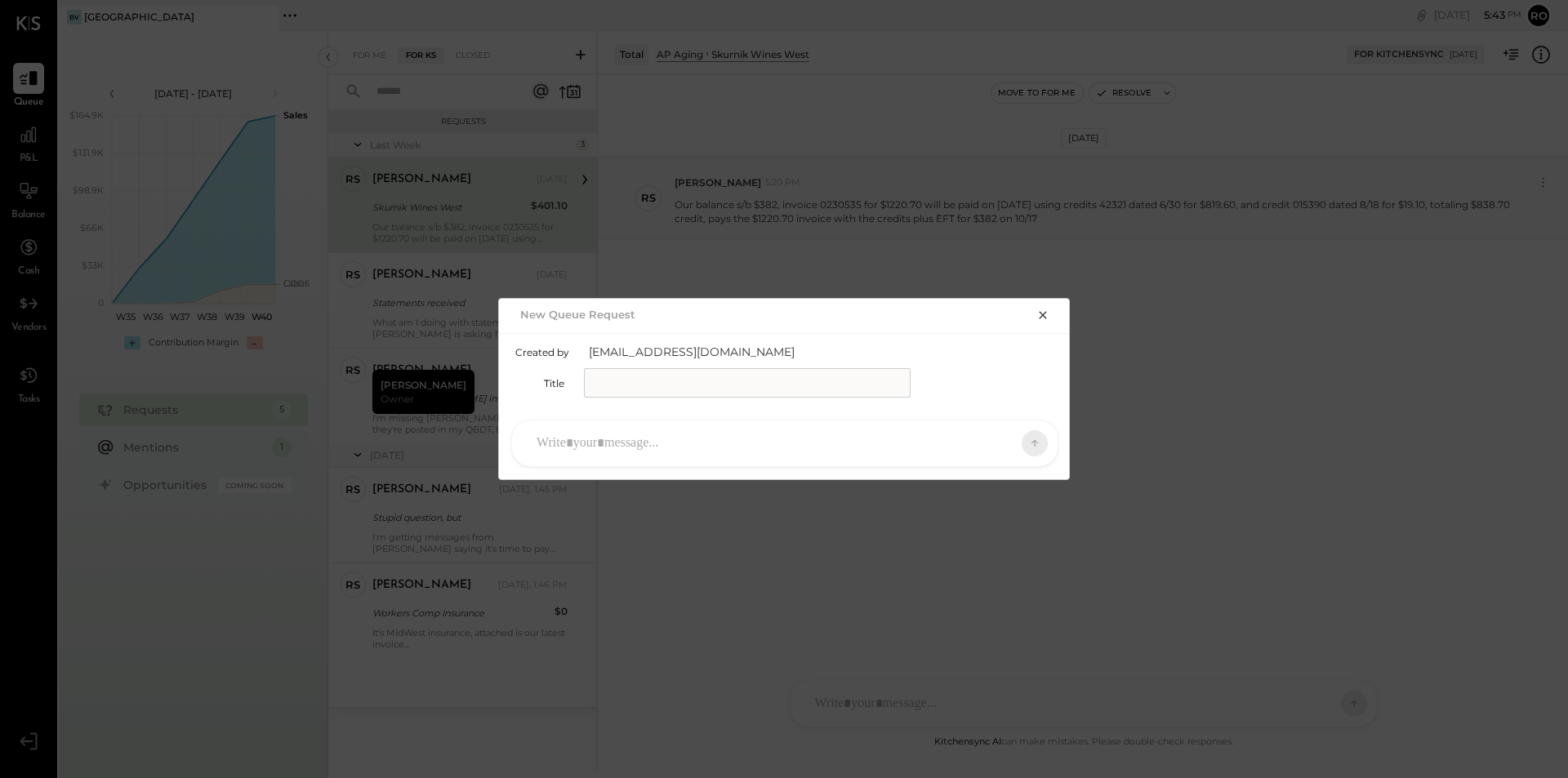
click at [709, 389] on input "text" at bounding box center [747, 383] width 327 height 30
type input "**********"
click at [690, 417] on div "T tamir NB [PERSON_NAME] [PERSON_NAME] [PERSON_NAME] Jossiane [PERSON_NAME] Use…" at bounding box center [785, 443] width 572 height 72
click at [688, 439] on div at bounding box center [770, 443] width 483 height 36
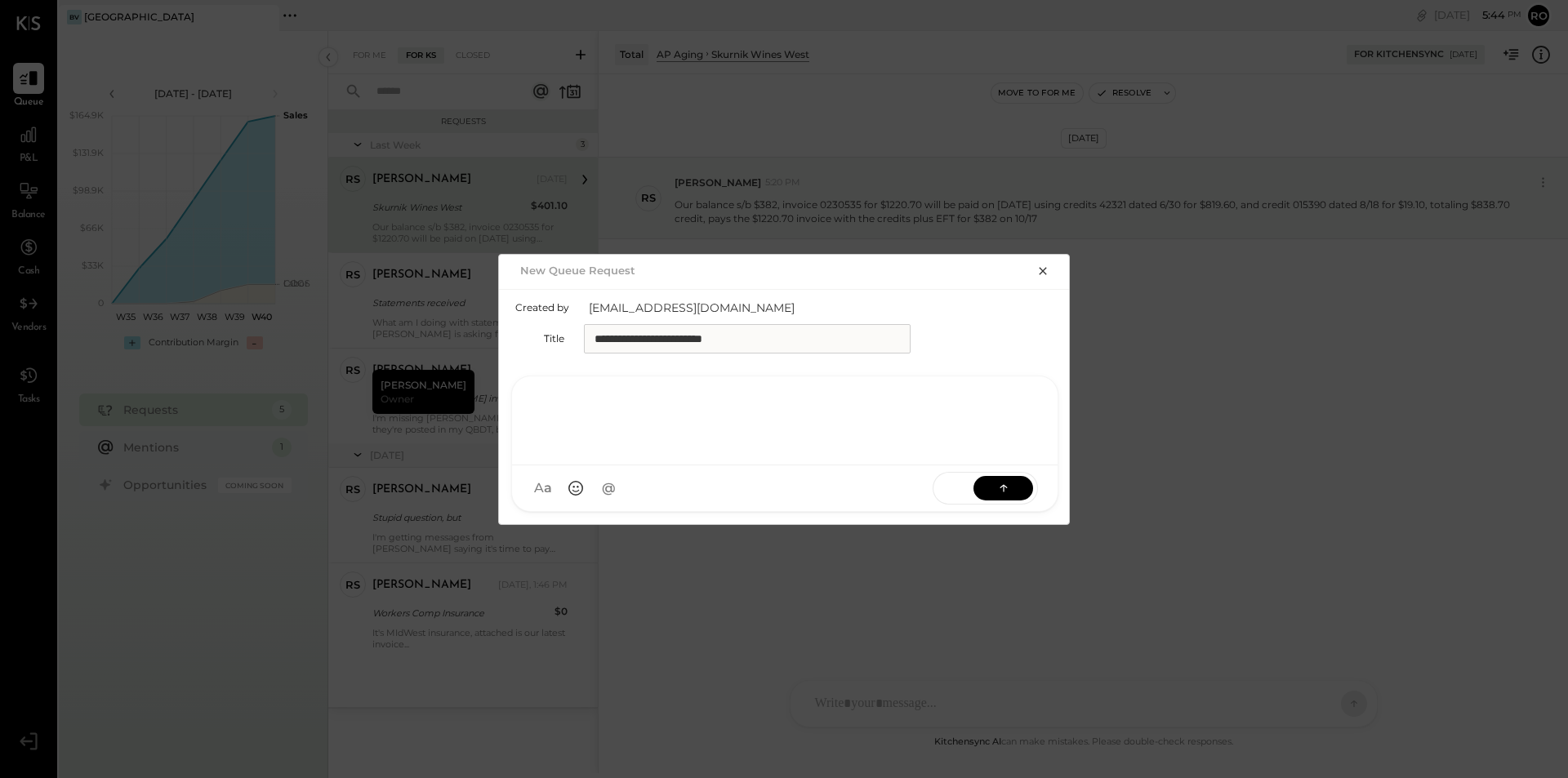
click at [741, 407] on div at bounding box center [785, 419] width 513 height 65
click at [966, 487] on span "SEND" at bounding box center [953, 488] width 40 height 42
click at [745, 414] on div at bounding box center [785, 419] width 513 height 65
drag, startPoint x: 574, startPoint y: 406, endPoint x: 487, endPoint y: 409, distance: 87.1
click at [487, 409] on div "**********" at bounding box center [784, 389] width 1568 height 778
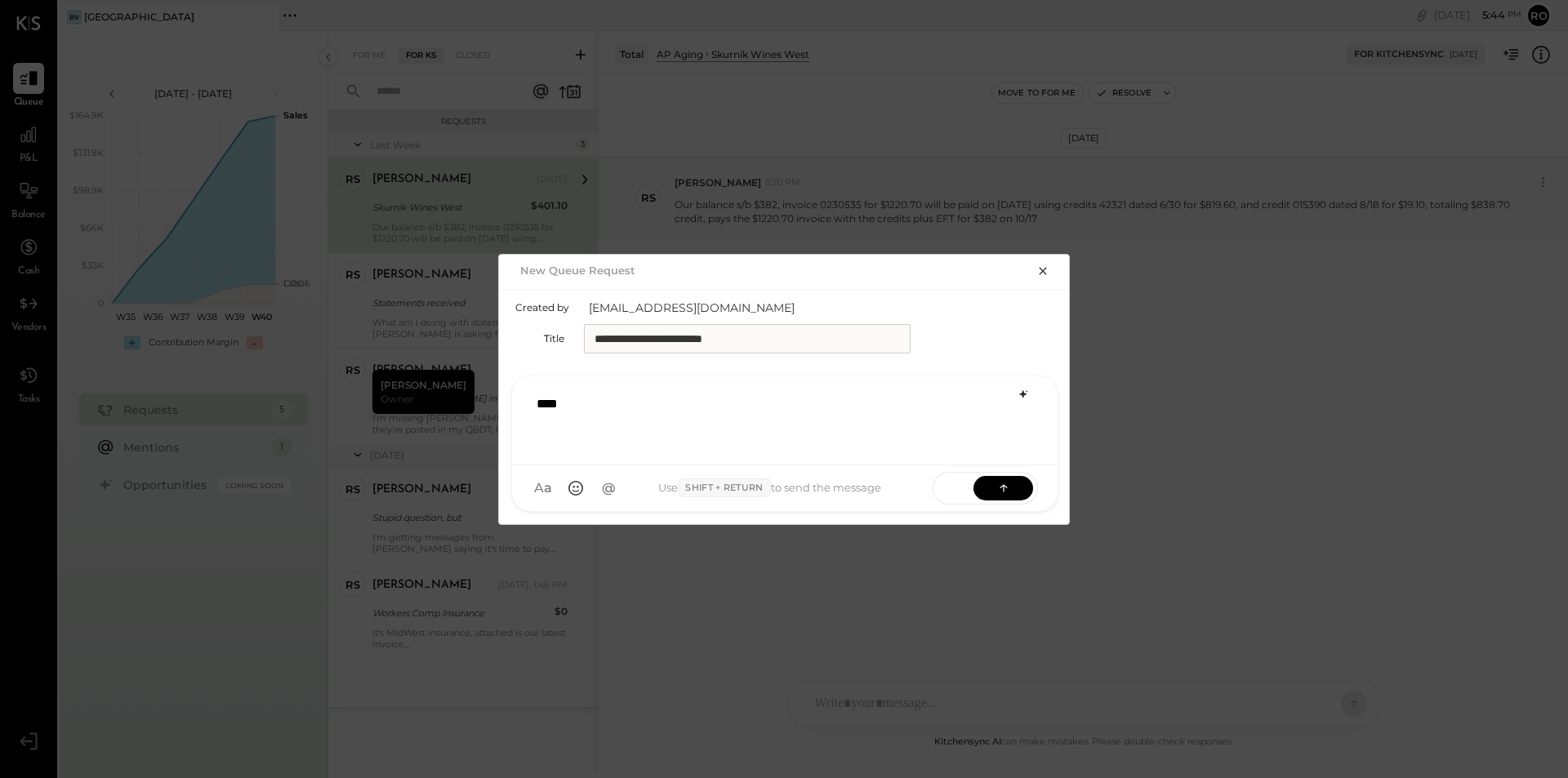
click at [1027, 396] on icon at bounding box center [1023, 395] width 13 height 13
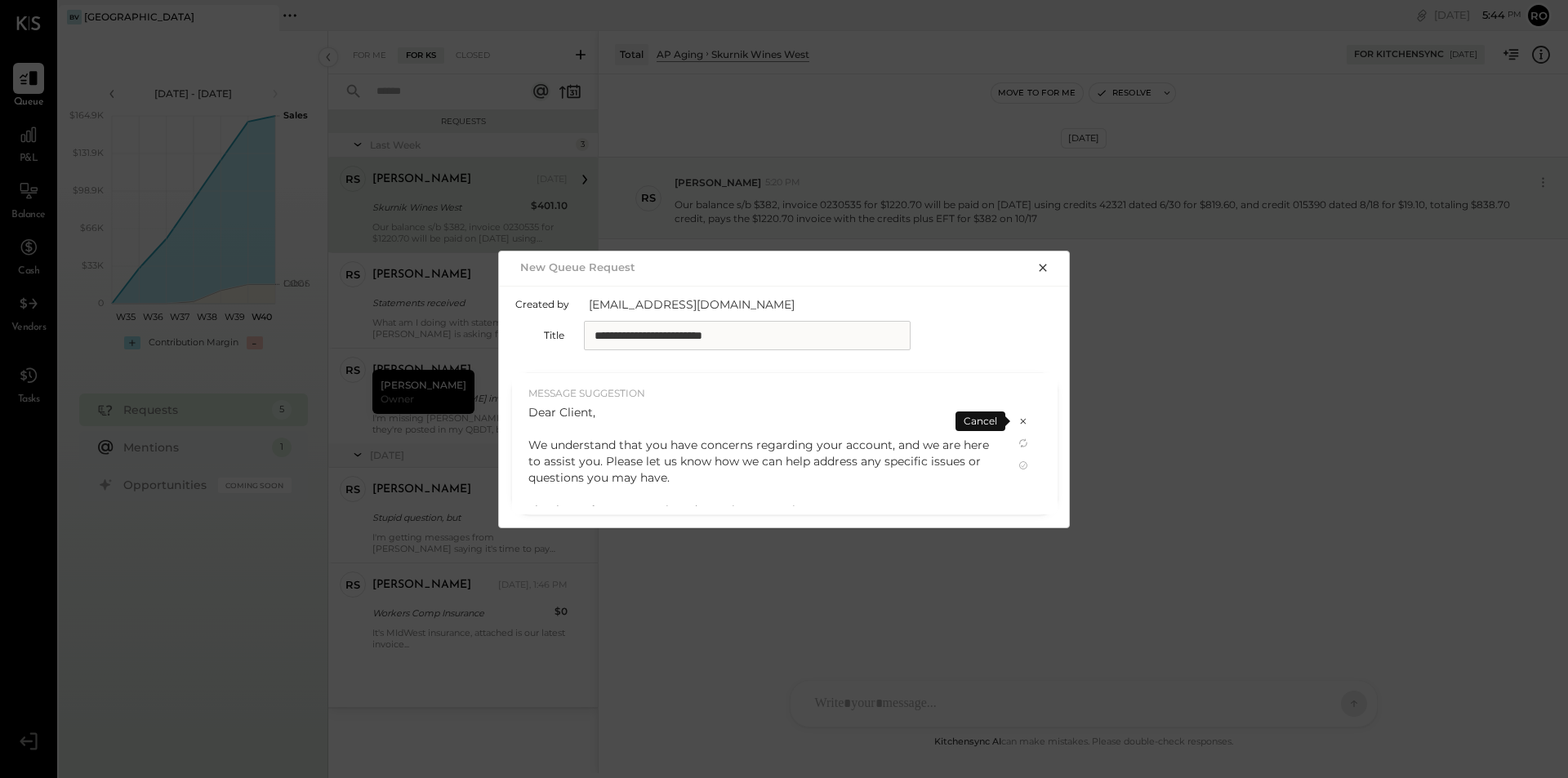
click at [1024, 421] on icon at bounding box center [1023, 422] width 6 height 6
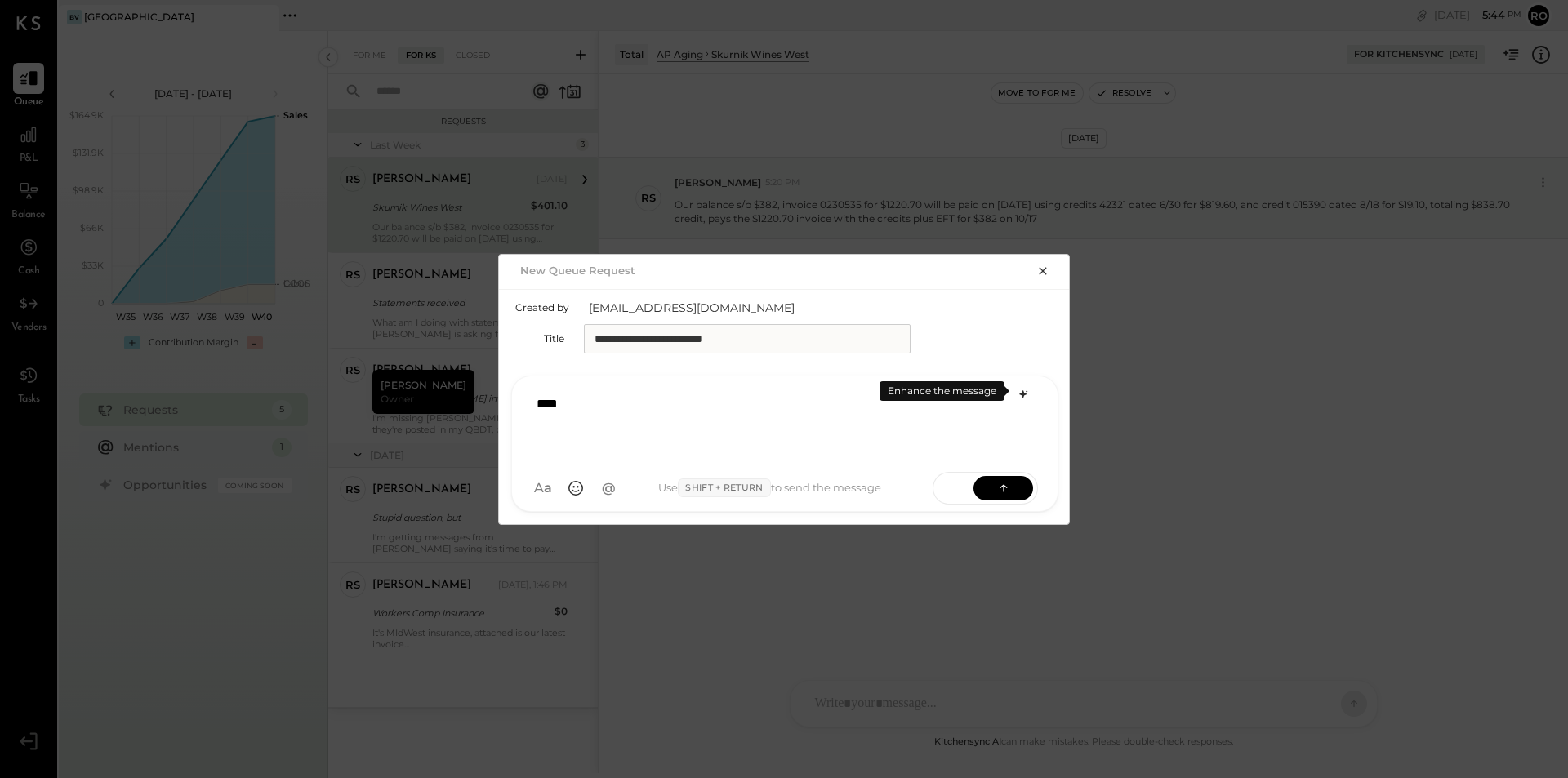
click at [1041, 270] on icon "button" at bounding box center [1043, 271] width 13 height 13
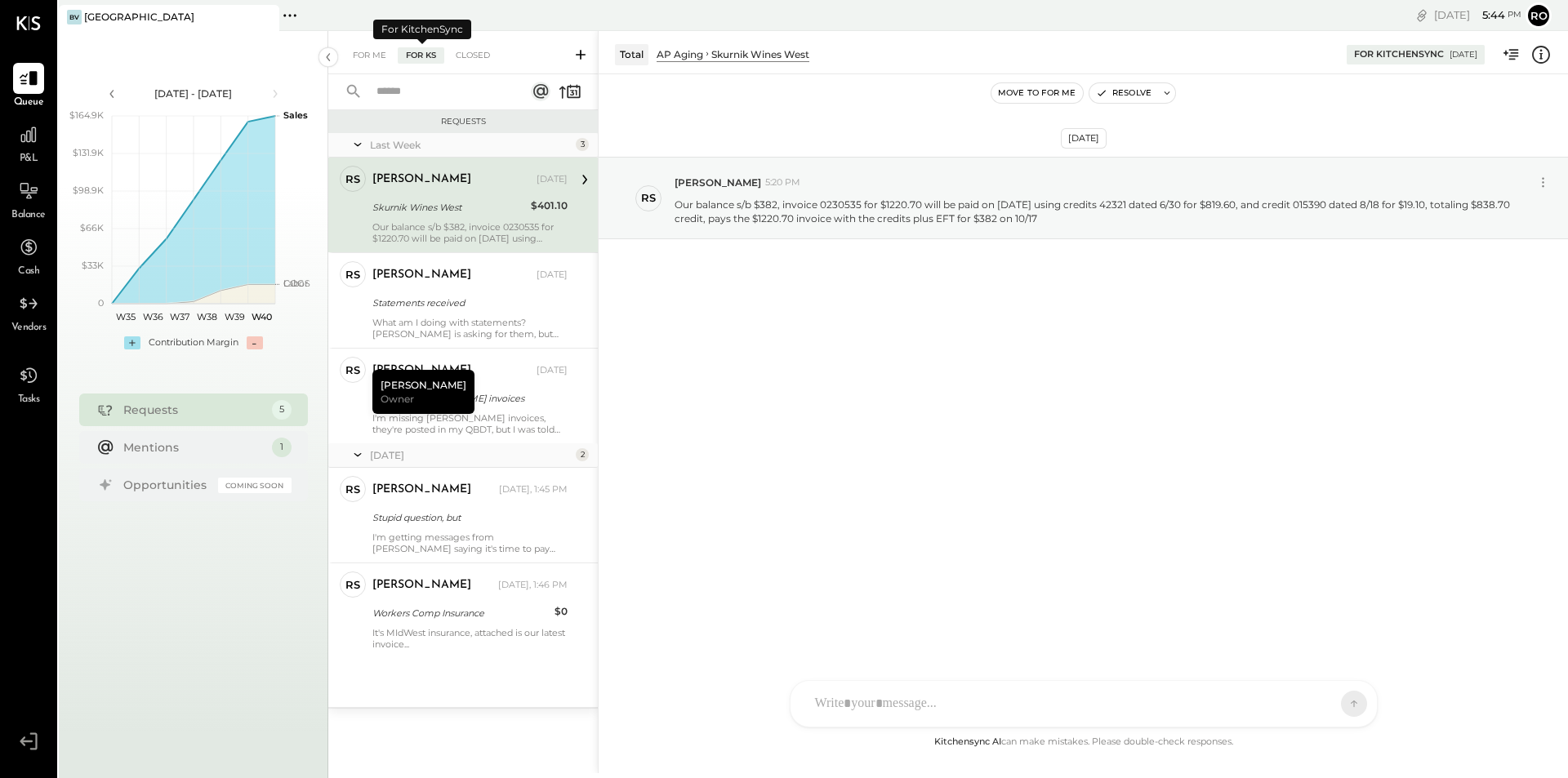
click at [428, 59] on div "For KS" at bounding box center [421, 56] width 47 height 17
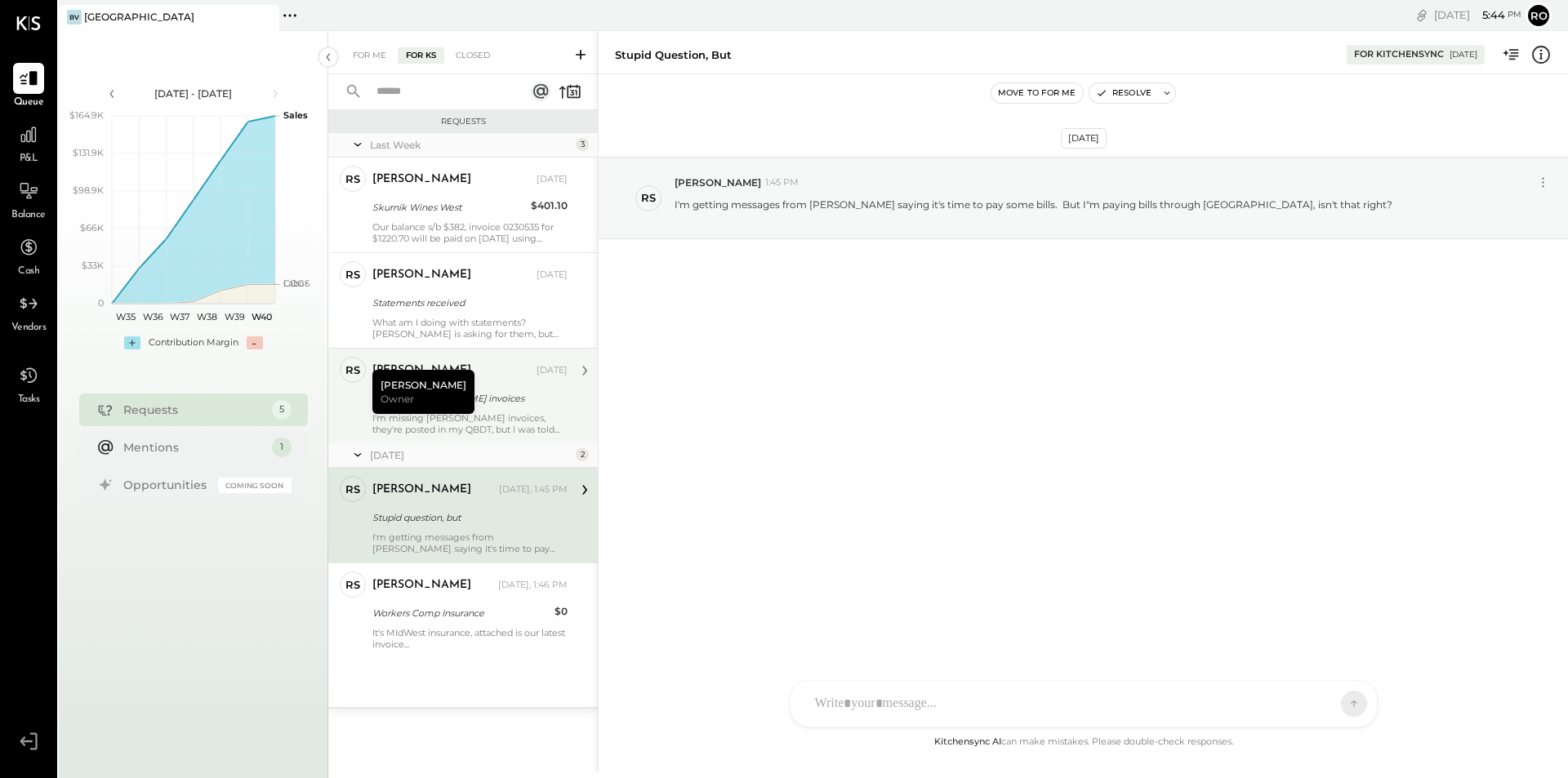
click at [529, 410] on div "Roscoe Skipper Oct 05, 2025 Missing Greenleaf invoices I'm missing Greenleaf in…" at bounding box center [470, 396] width 196 height 78
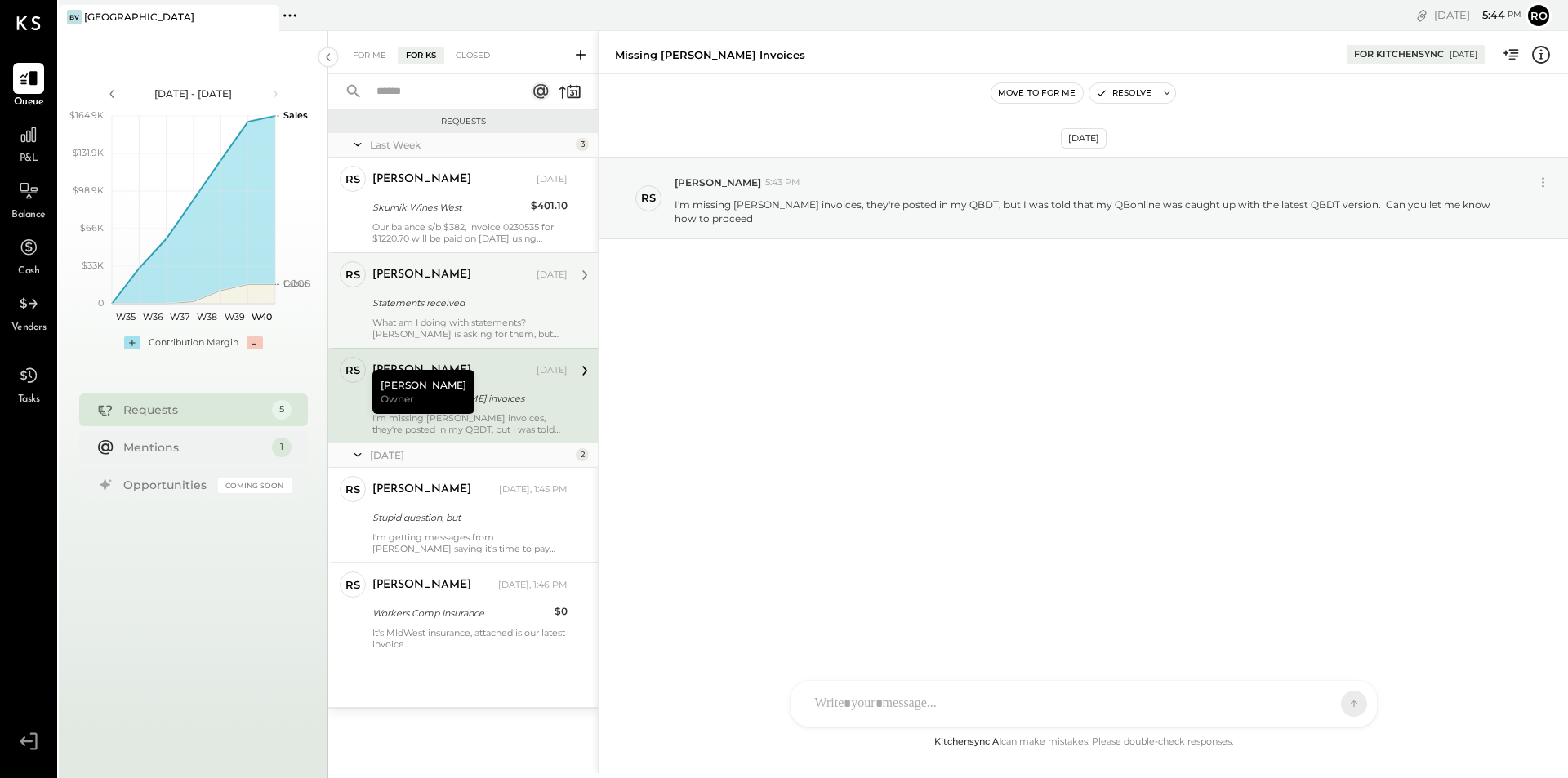
click at [497, 300] on div "Statements received" at bounding box center [467, 303] width 190 height 17
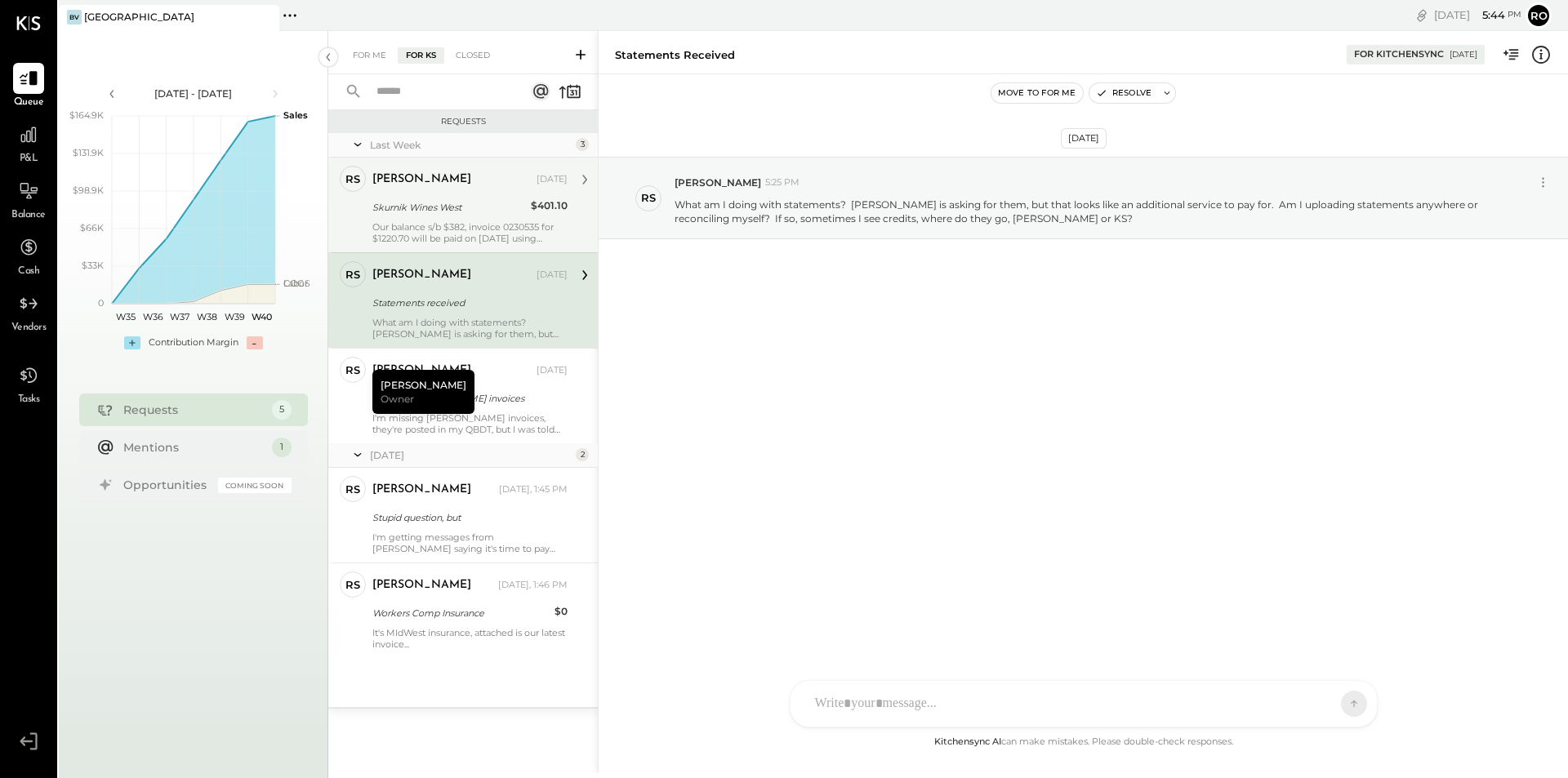
click at [468, 226] on div "Our balance s/b $382, invoice 0230535 for $1220.70 will be paid on [DATE] using…" at bounding box center [470, 233] width 196 height 23
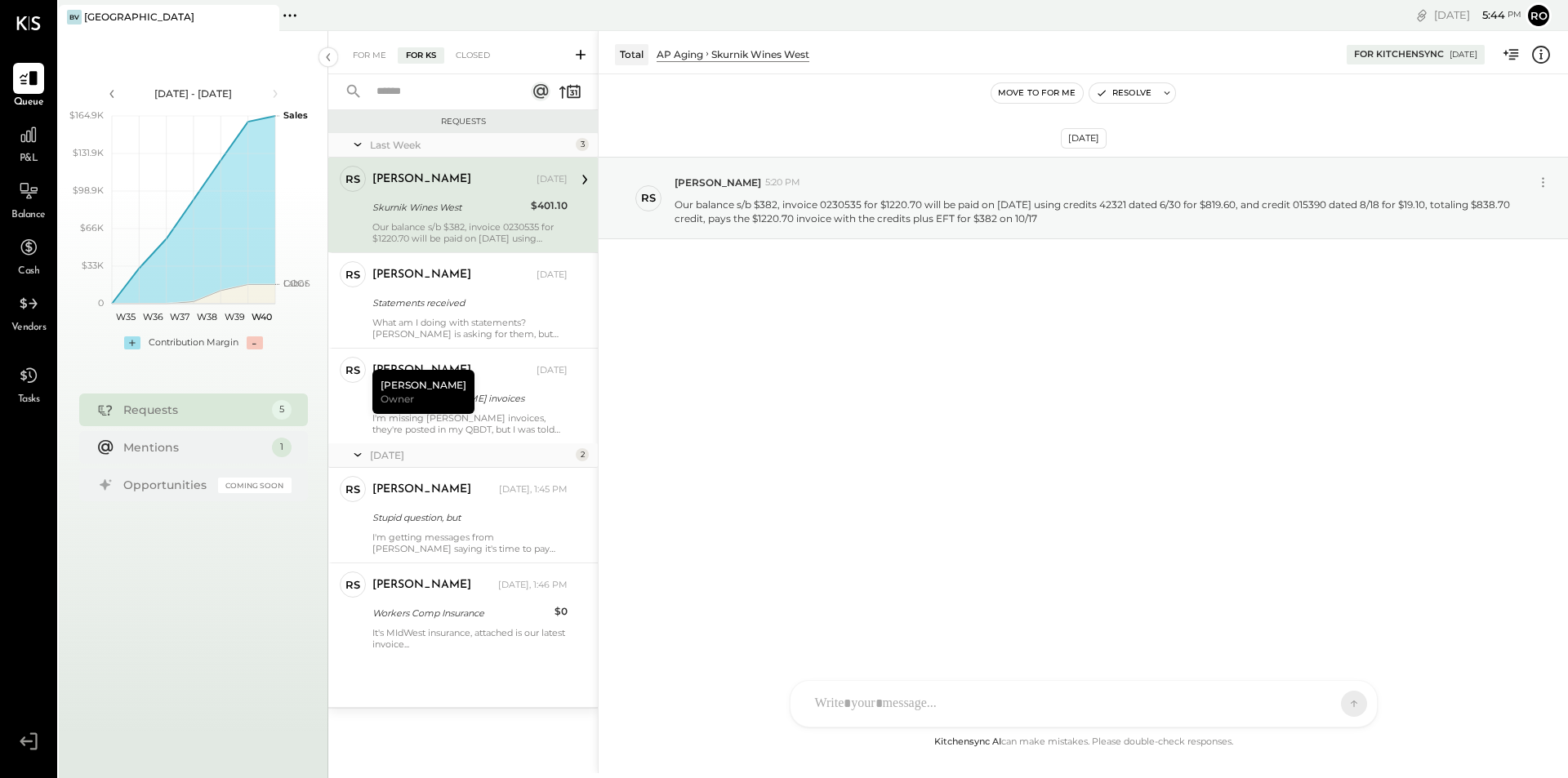
click at [424, 147] on div "Last Week" at bounding box center [470, 144] width 202 height 14
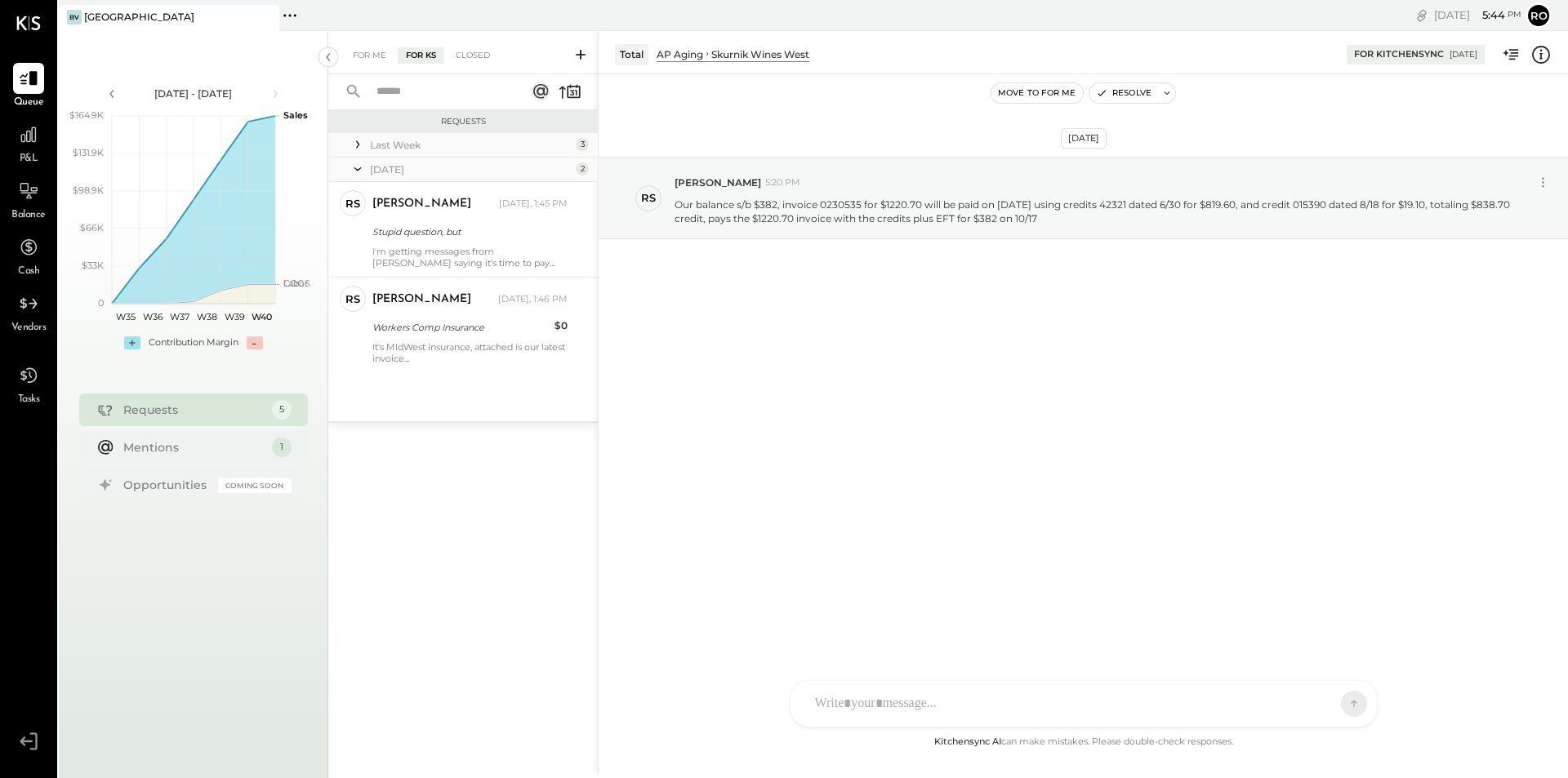
click at [402, 140] on div "Last Week" at bounding box center [470, 144] width 202 height 14
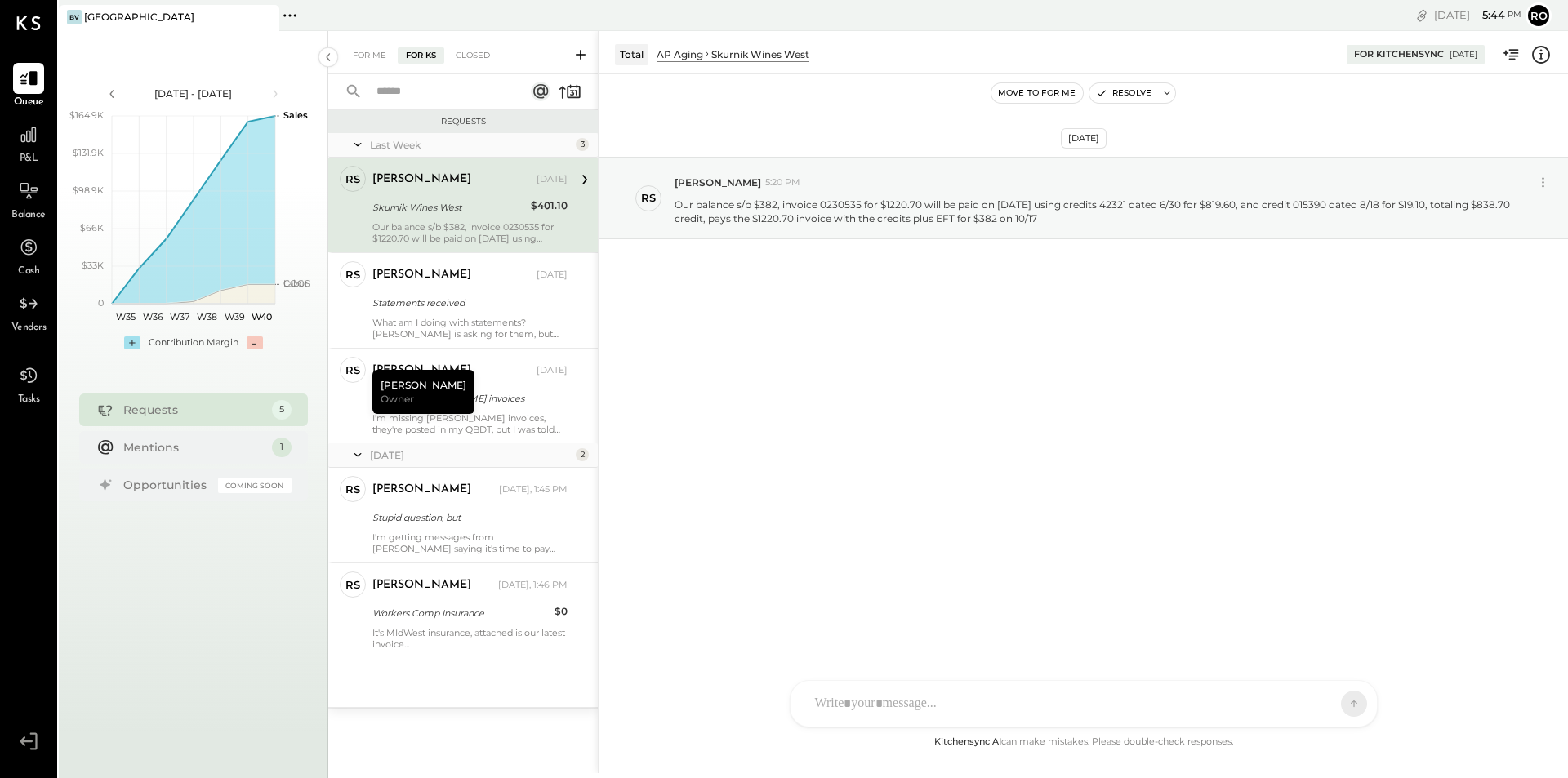
click at [389, 144] on div "Last Week" at bounding box center [470, 144] width 202 height 14
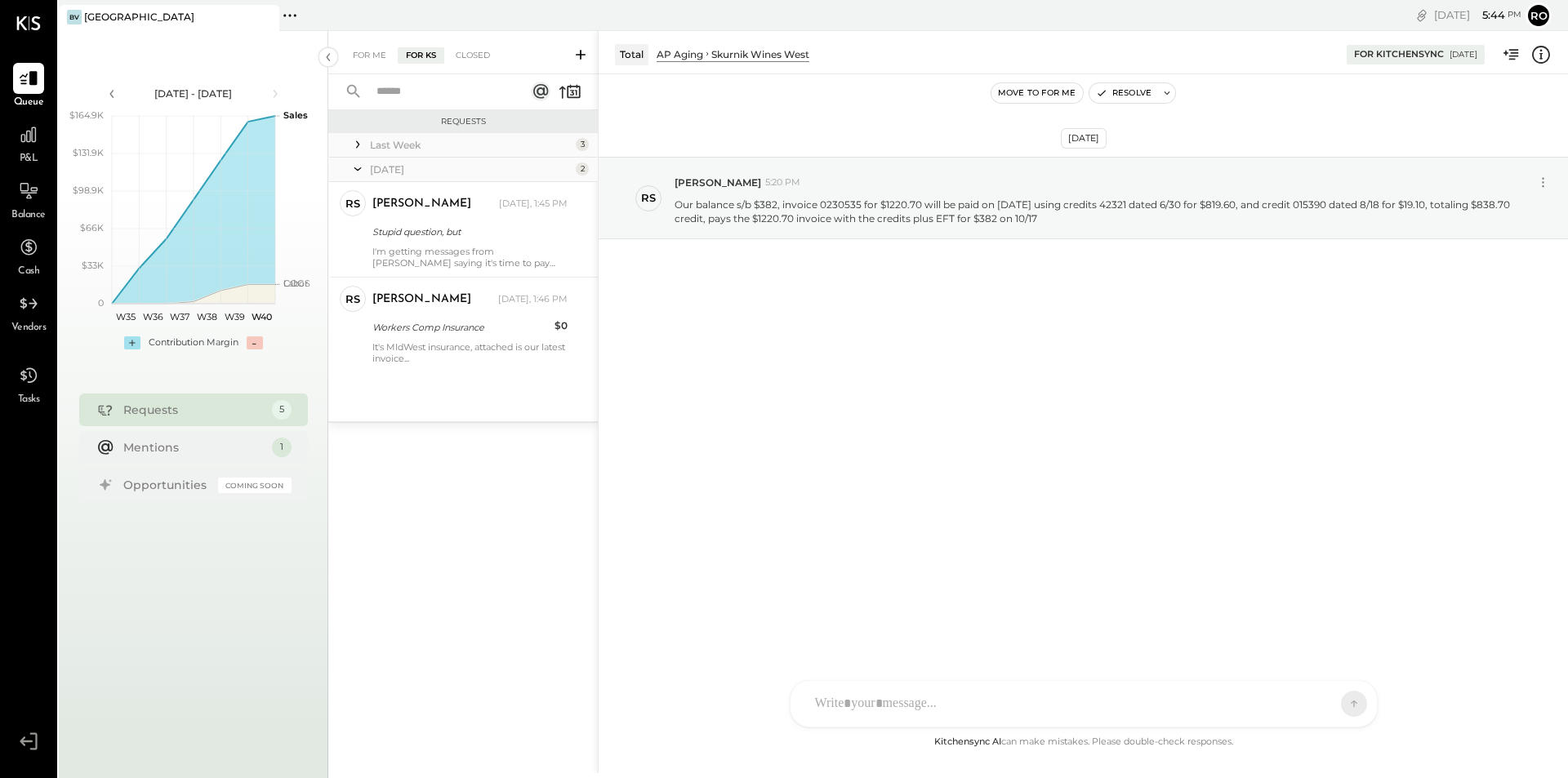
click at [383, 167] on div "[DATE]" at bounding box center [470, 169] width 202 height 14
click at [378, 56] on div "For Me" at bounding box center [370, 56] width 50 height 17
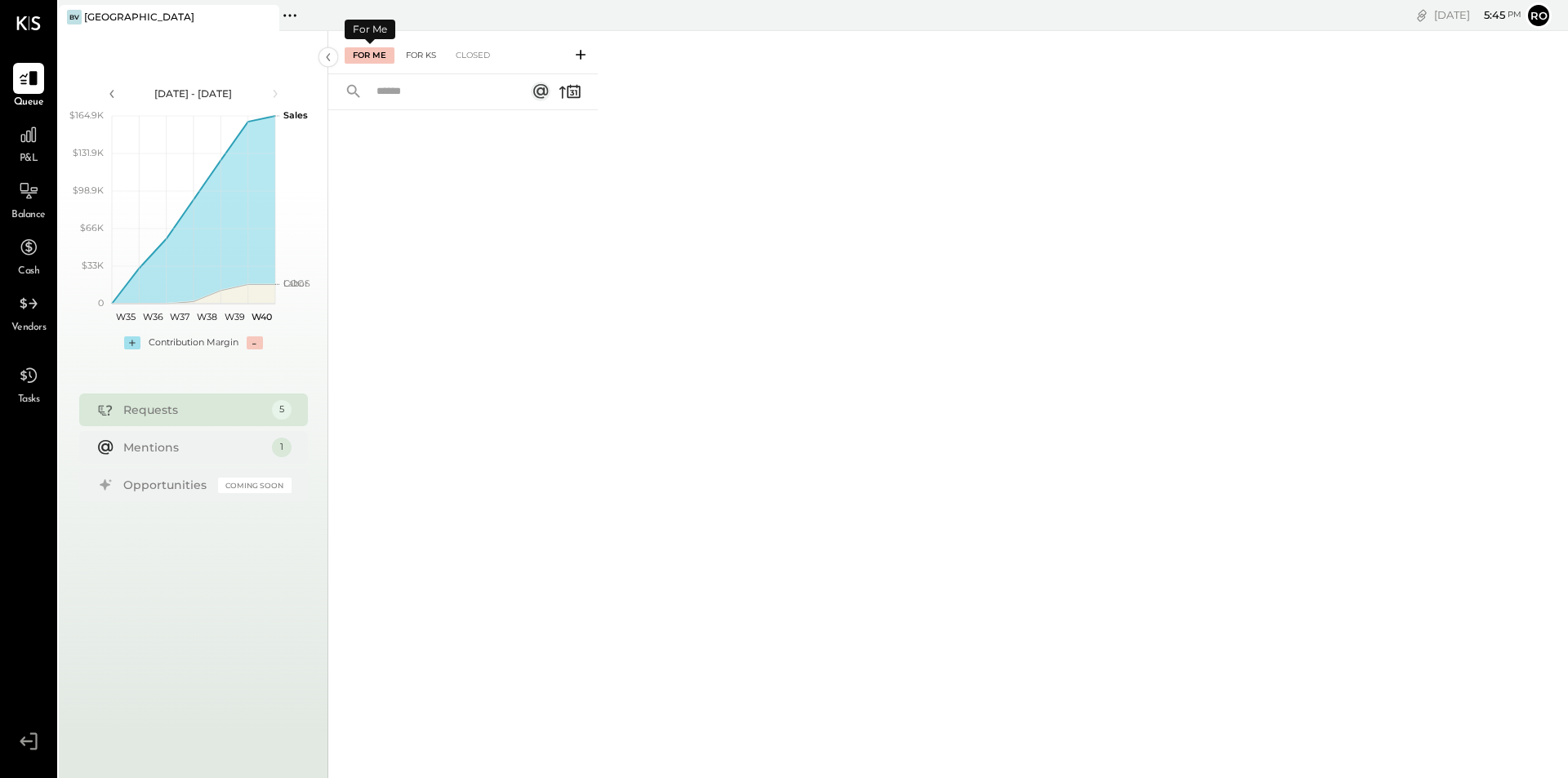
click at [426, 57] on div "For KS" at bounding box center [421, 56] width 47 height 17
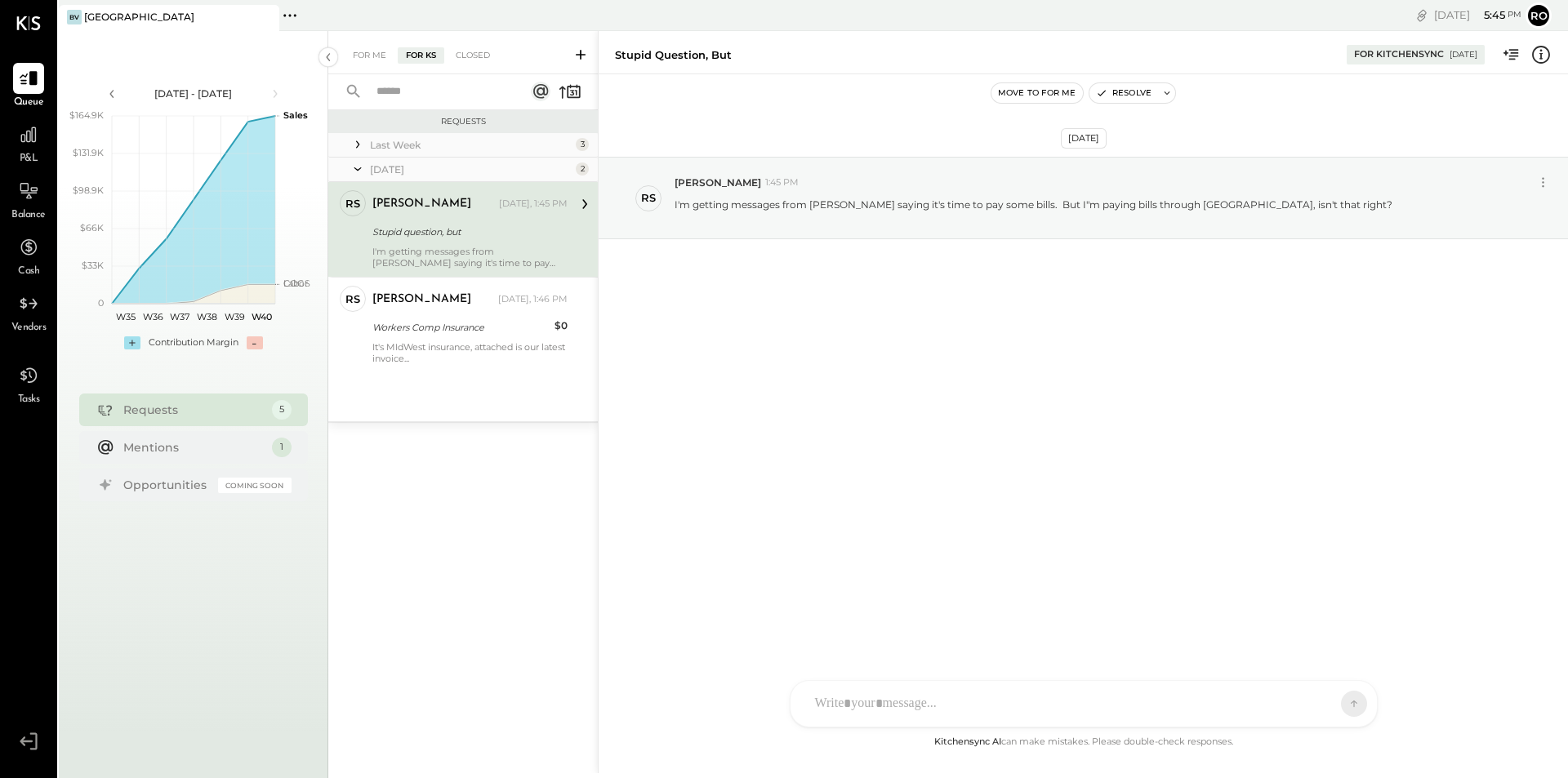
click at [540, 89] on icon at bounding box center [541, 91] width 15 height 15
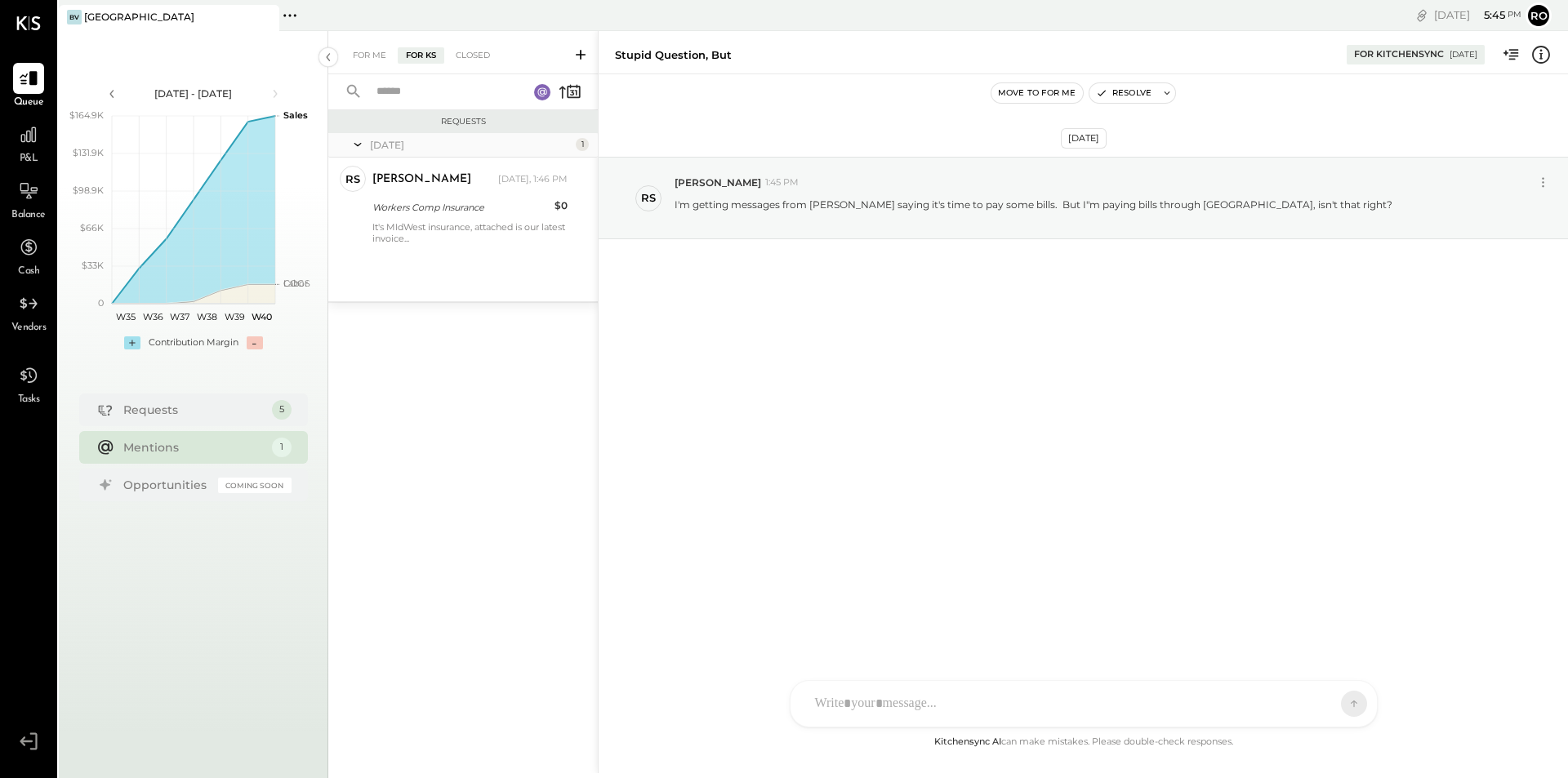
click at [540, 89] on icon at bounding box center [542, 92] width 9 height 9
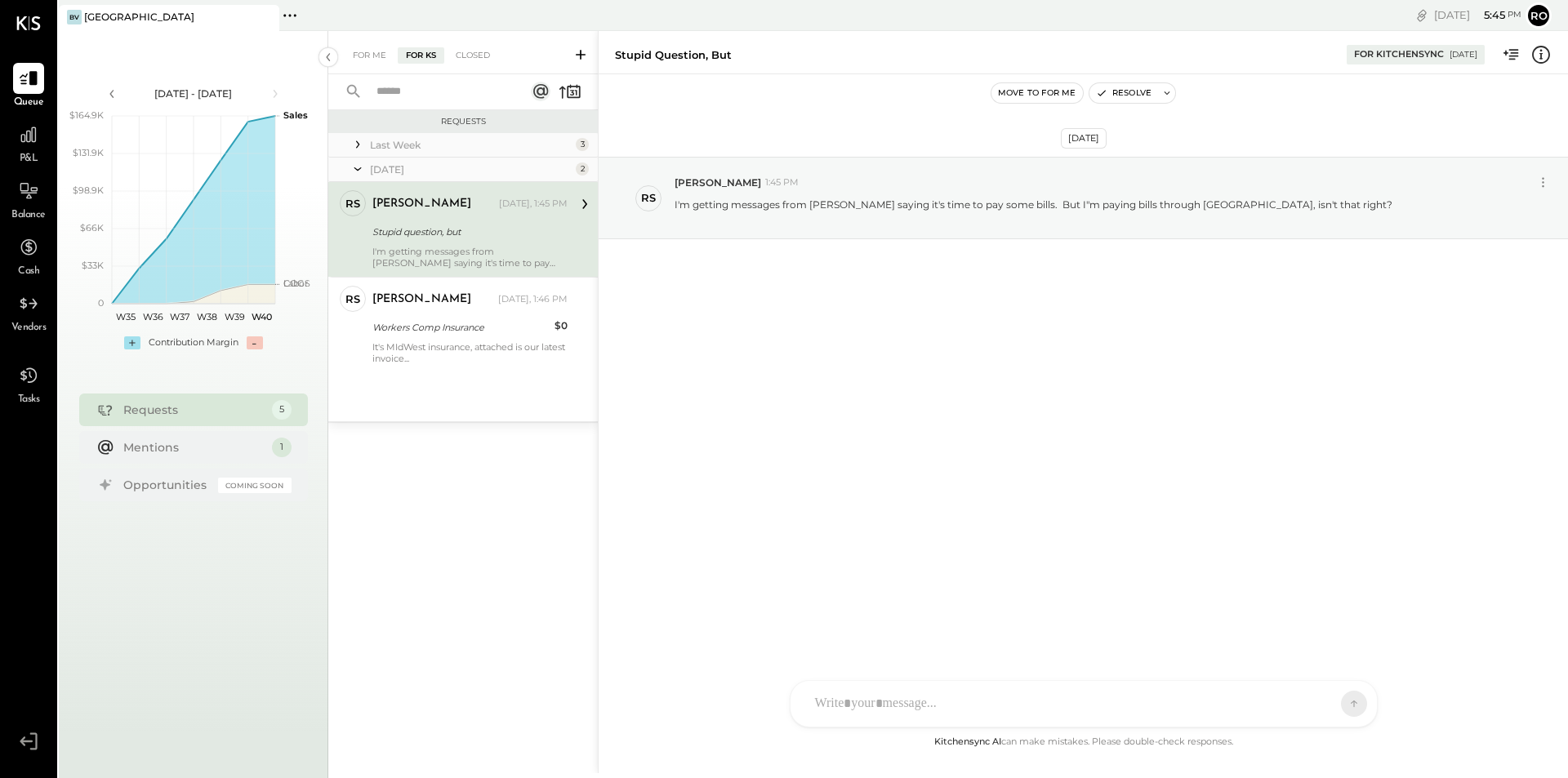
click at [540, 89] on icon at bounding box center [541, 91] width 15 height 15
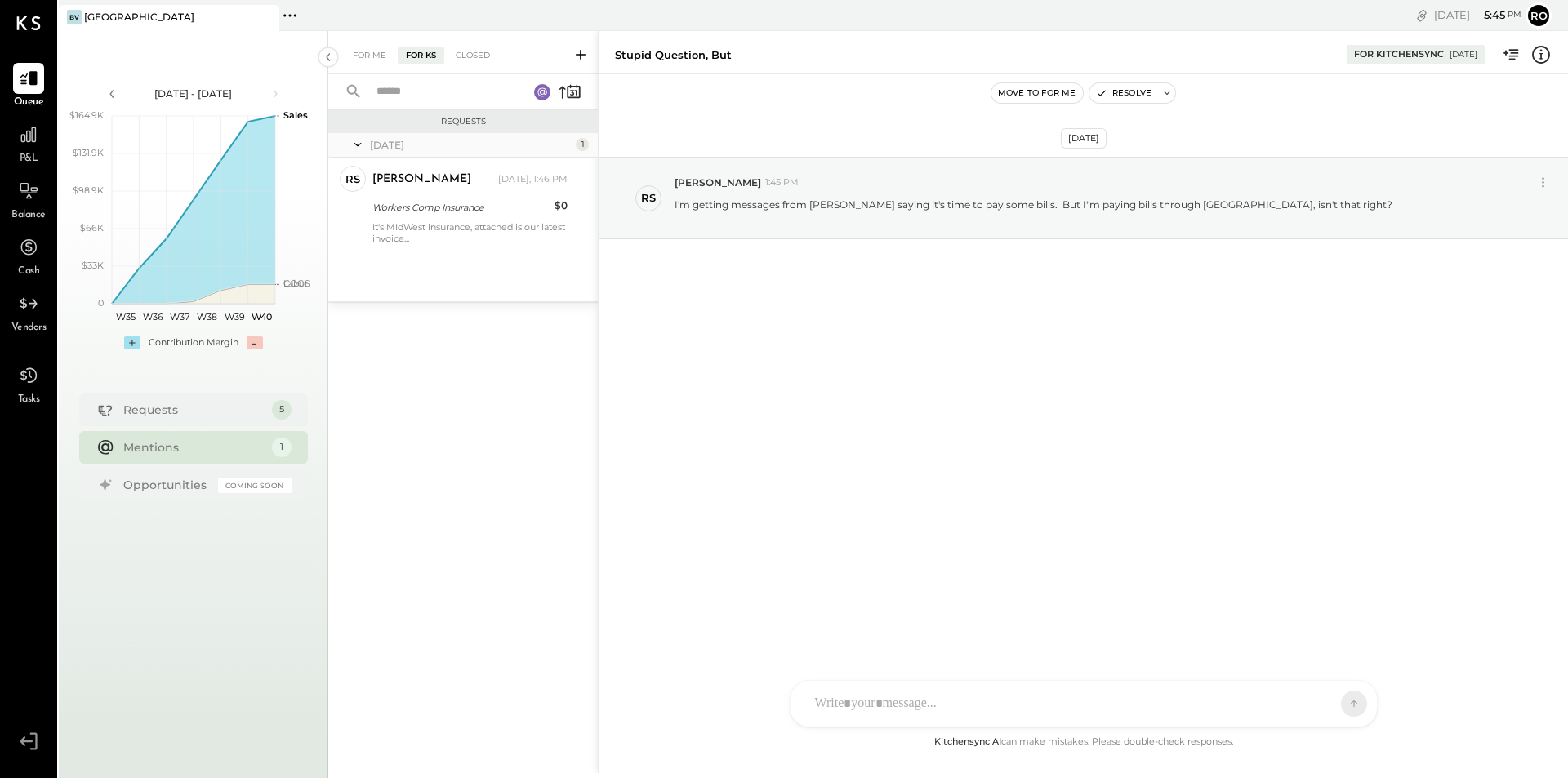
click at [540, 89] on icon at bounding box center [542, 92] width 9 height 9
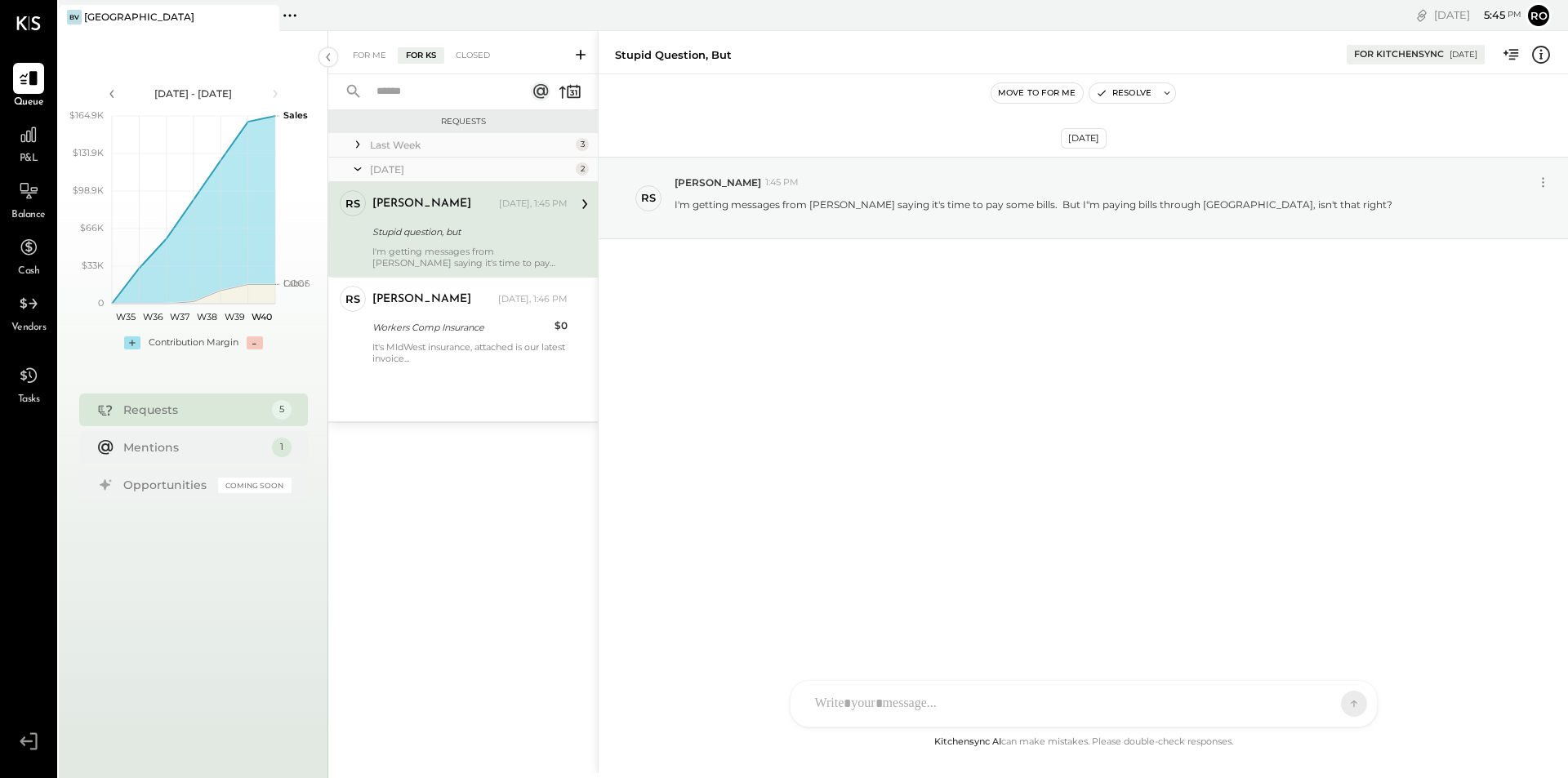
click at [577, 51] on icon at bounding box center [581, 55] width 17 height 17
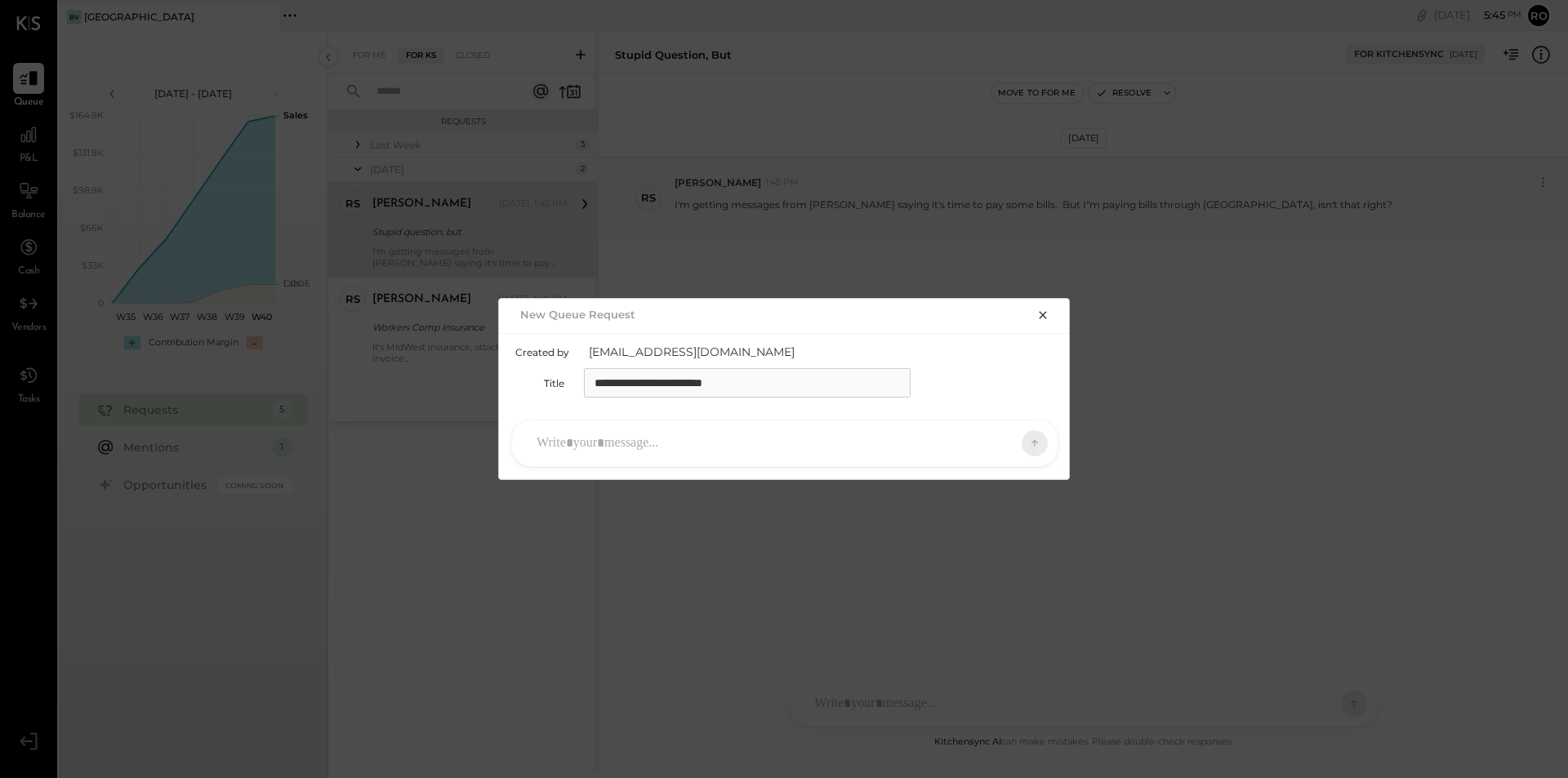
click at [699, 455] on div at bounding box center [770, 443] width 483 height 36
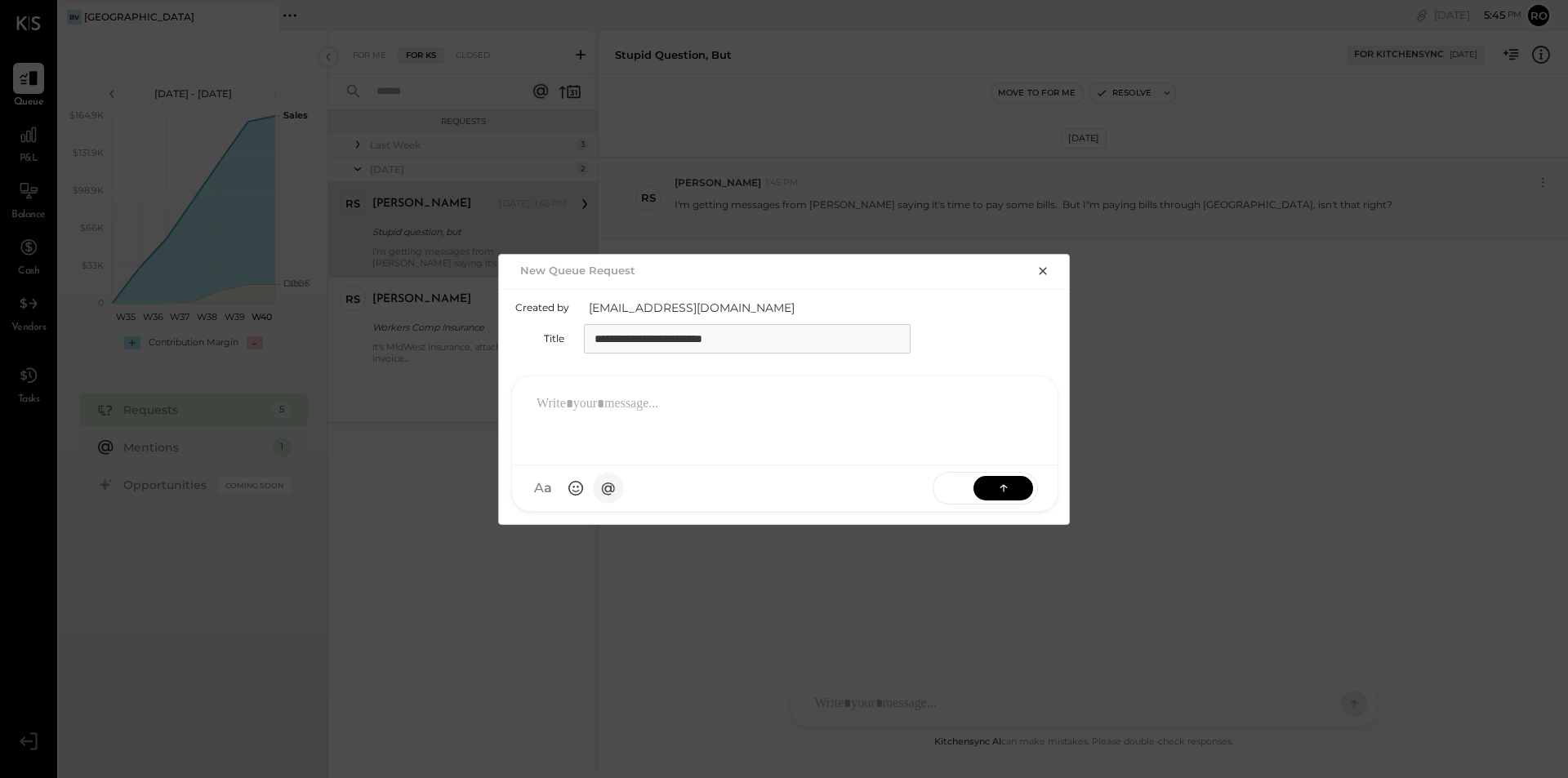
click at [604, 490] on span "@" at bounding box center [609, 488] width 15 height 17
click at [754, 409] on div at bounding box center [785, 419] width 513 height 65
click at [569, 487] on circle at bounding box center [574, 488] width 14 height 14
click at [735, 415] on div "JN Jossiane Nicasio" at bounding box center [646, 430] width 187 height 33
click at [916, 363] on div "T tamir NB [PERSON_NAME] [PERSON_NAME] [PERSON_NAME] [PERSON_NAME] MESSAGE SUGG…" at bounding box center [785, 443] width 572 height 161
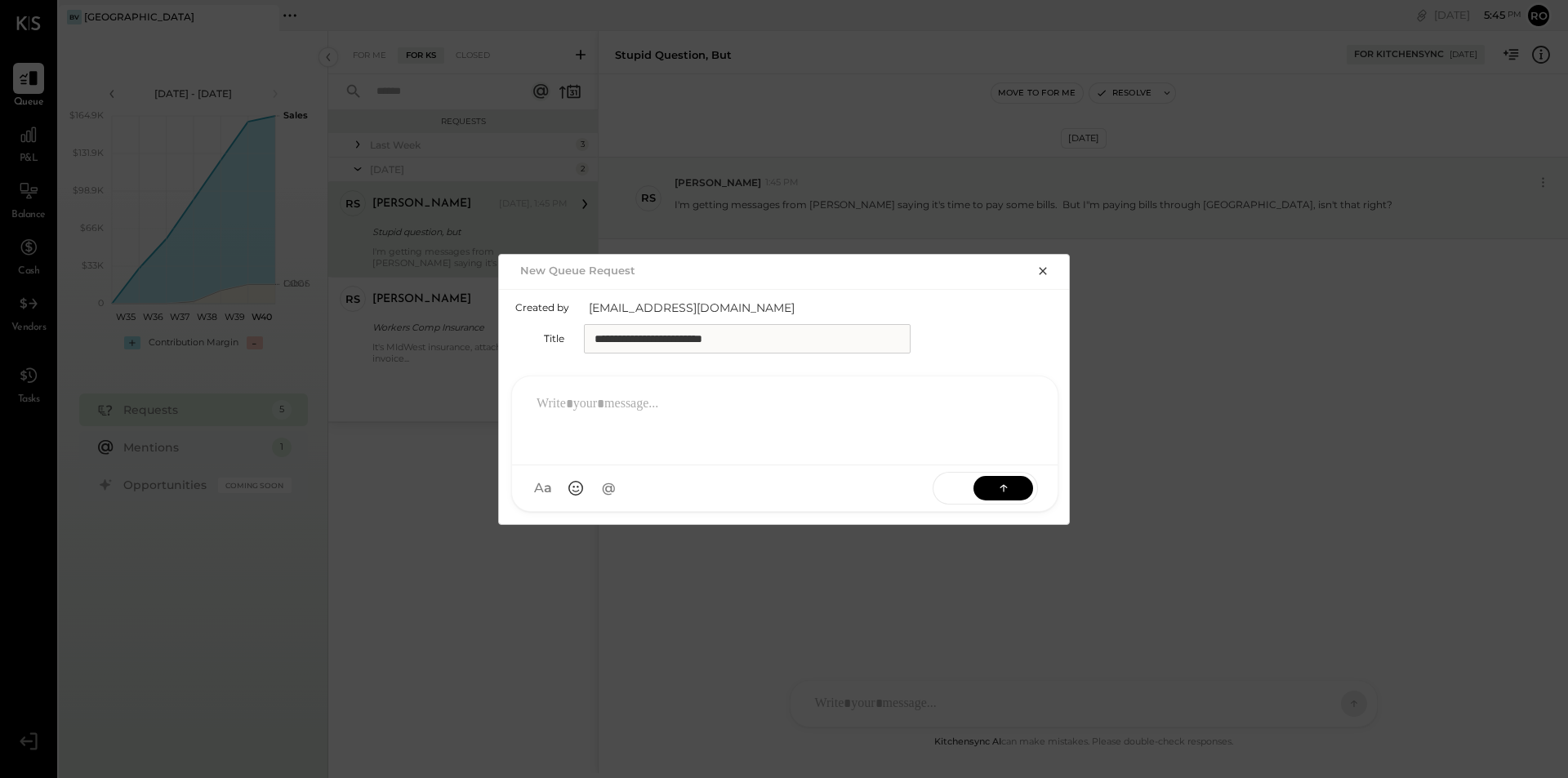
click at [688, 410] on div at bounding box center [785, 419] width 513 height 65
click at [542, 491] on button "A a" at bounding box center [543, 488] width 31 height 31
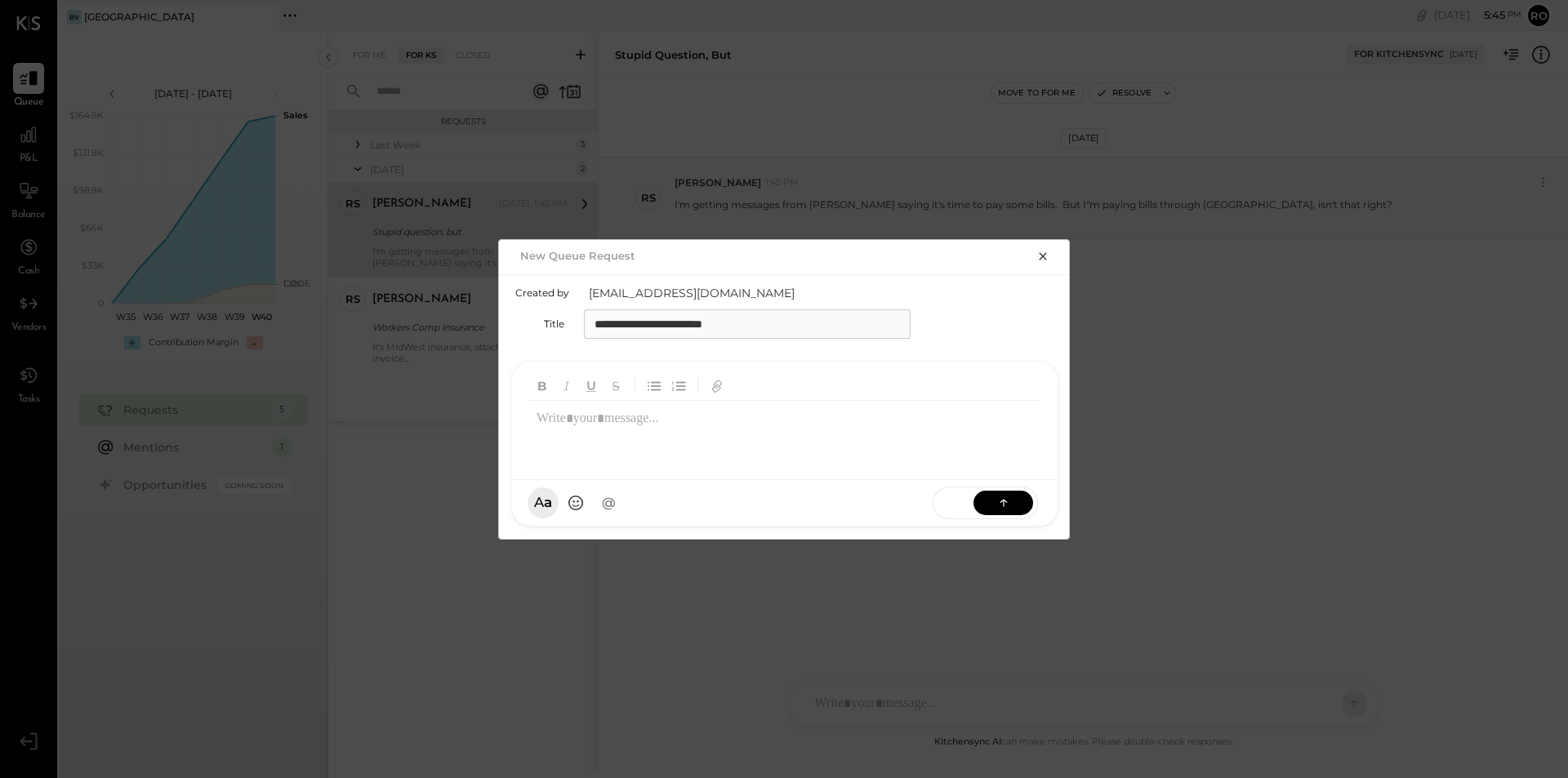
click at [542, 491] on button "A a" at bounding box center [543, 503] width 31 height 31
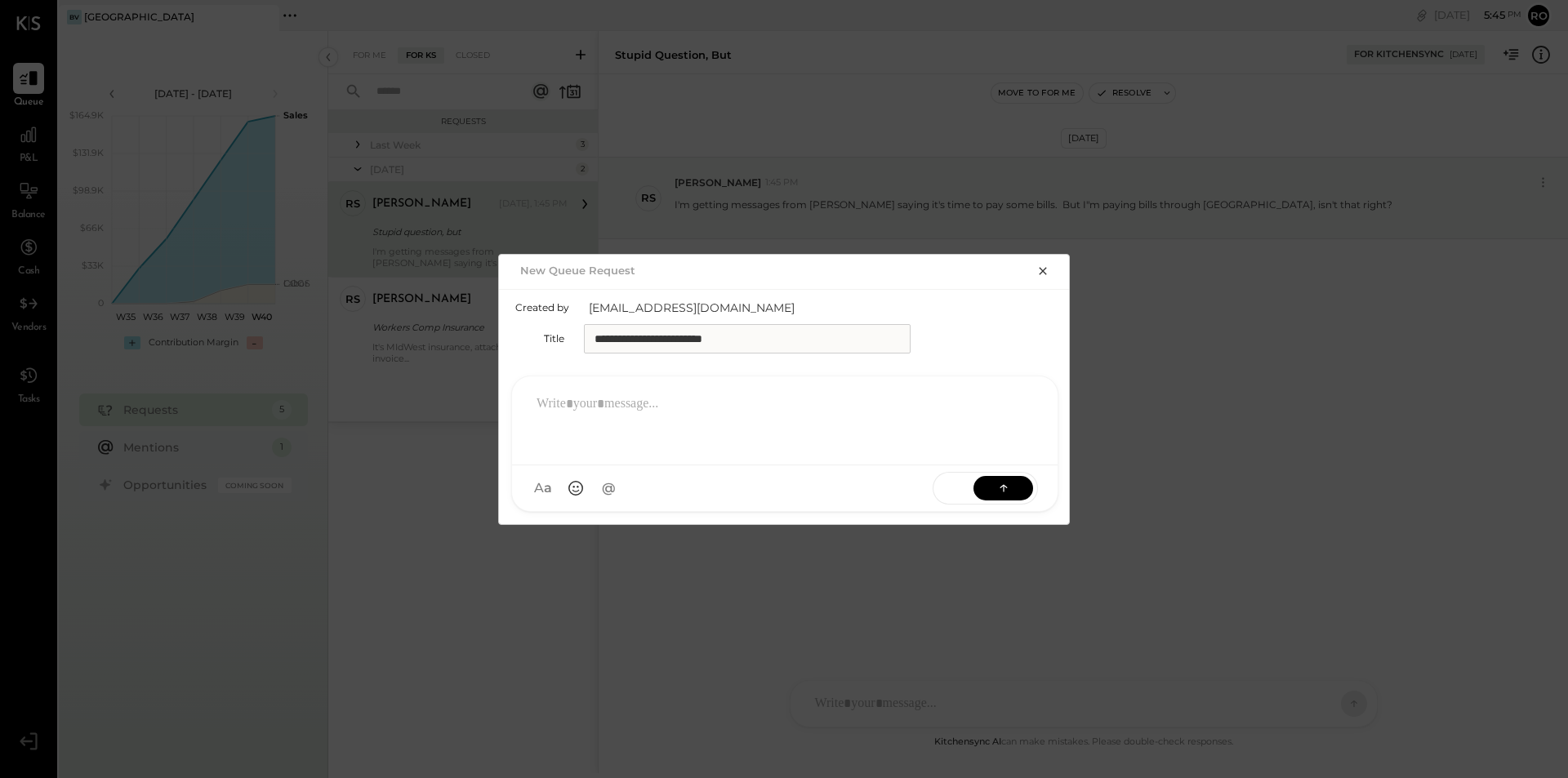
click at [650, 396] on div at bounding box center [785, 419] width 513 height 65
click at [849, 492] on div "Use Shift + Return to send the message" at bounding box center [769, 488] width 293 height 20
click at [1023, 390] on icon at bounding box center [1023, 395] width 13 height 13
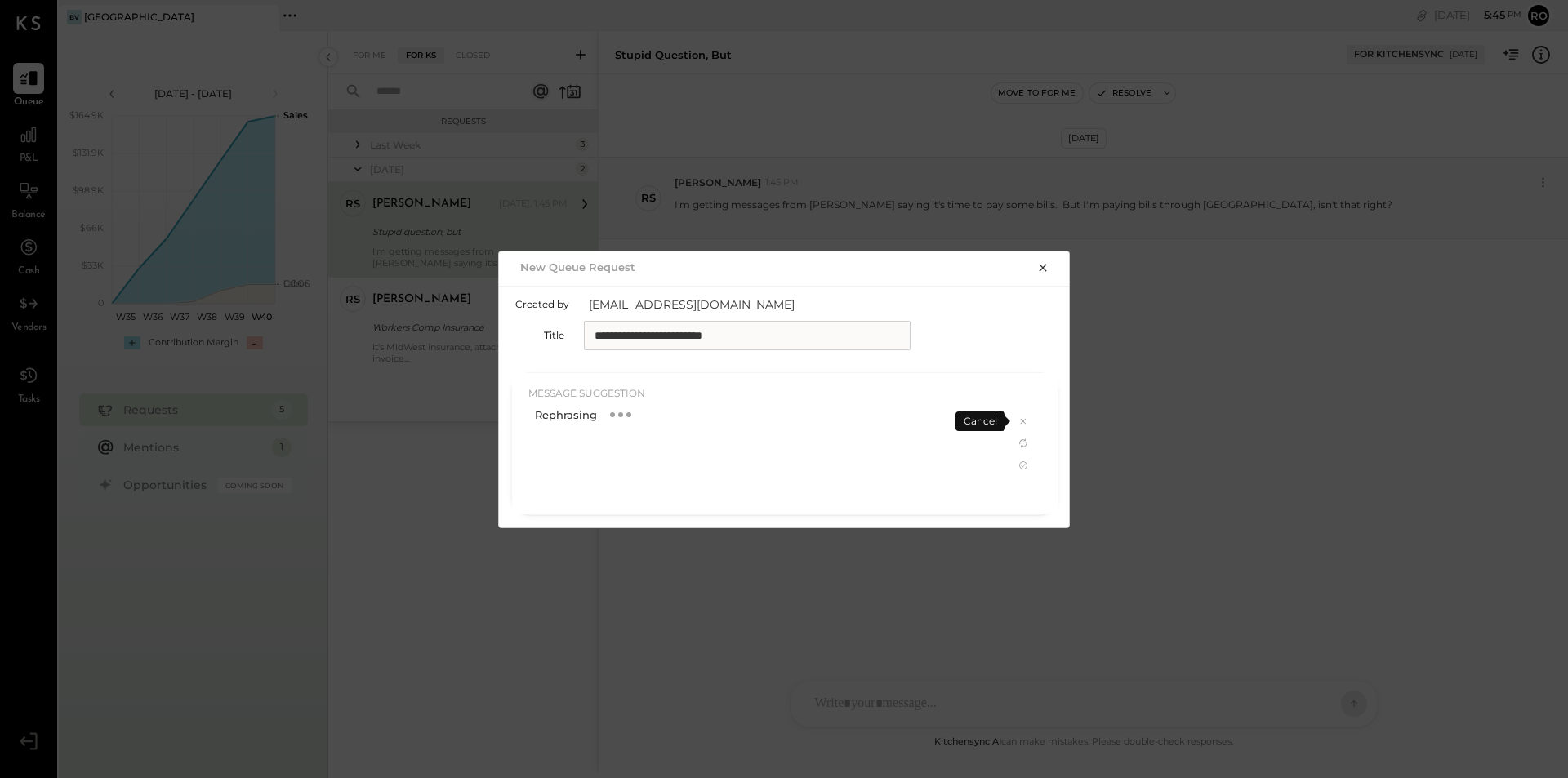
click at [979, 424] on div "Cancel" at bounding box center [980, 421] width 50 height 20
click at [1041, 265] on icon "button" at bounding box center [1043, 267] width 7 height 7
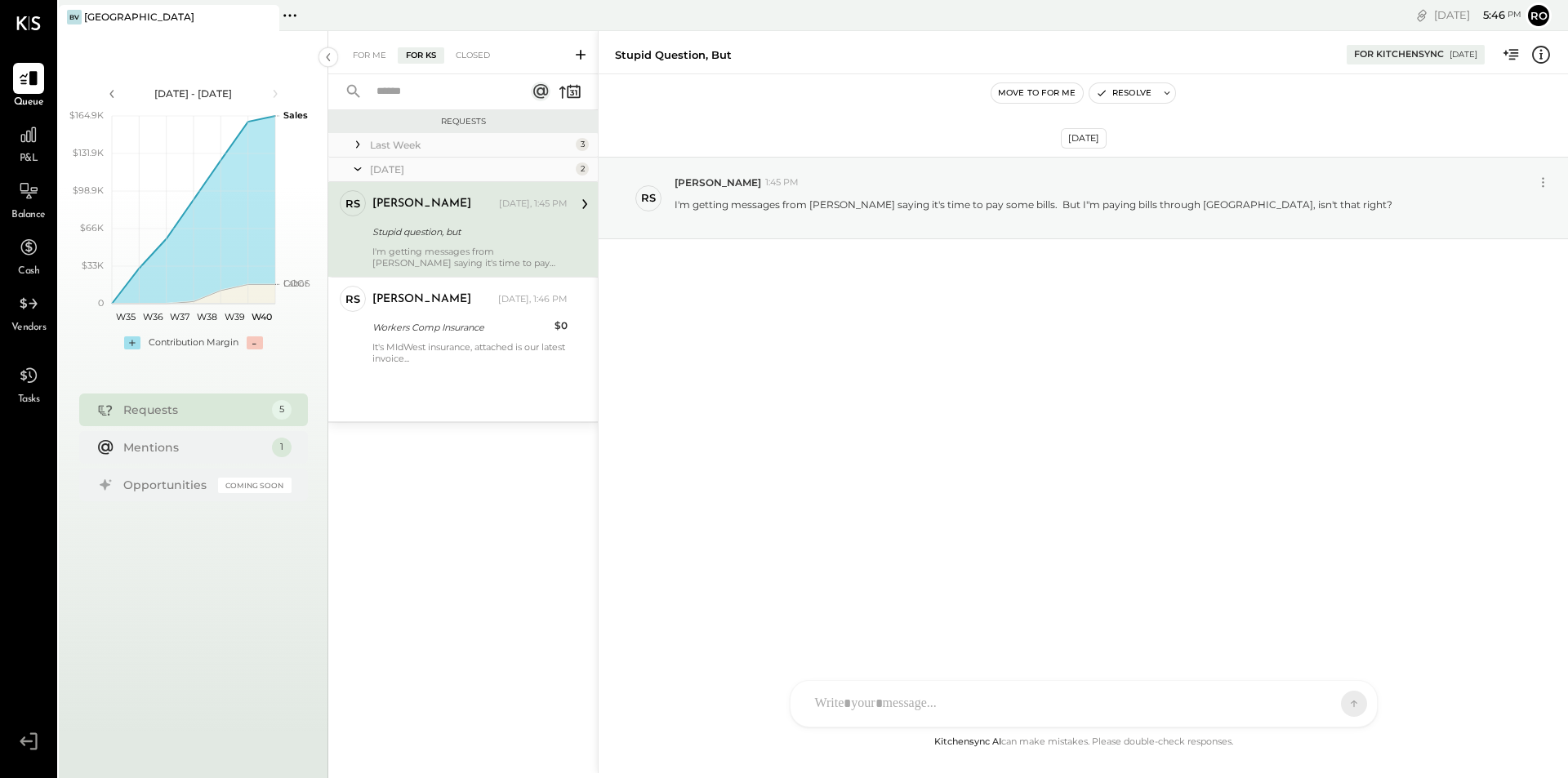
click at [580, 56] on icon at bounding box center [581, 55] width 17 height 17
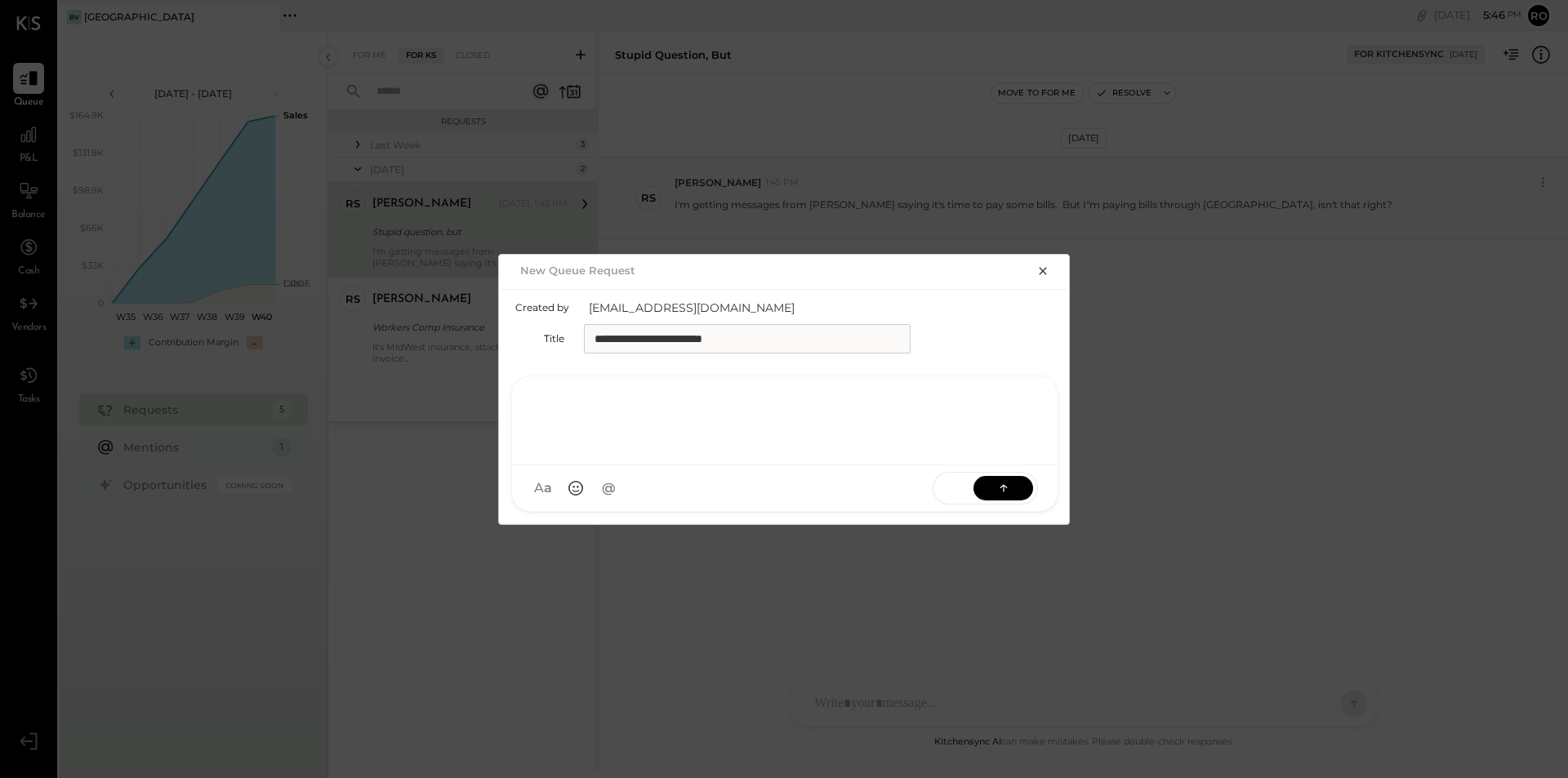
click at [700, 439] on div at bounding box center [785, 419] width 513 height 65
click at [648, 483] on div "A a @ Use Shift + Return to send the message SEND" at bounding box center [785, 488] width 546 height 46
click at [700, 405] on div at bounding box center [785, 419] width 513 height 65
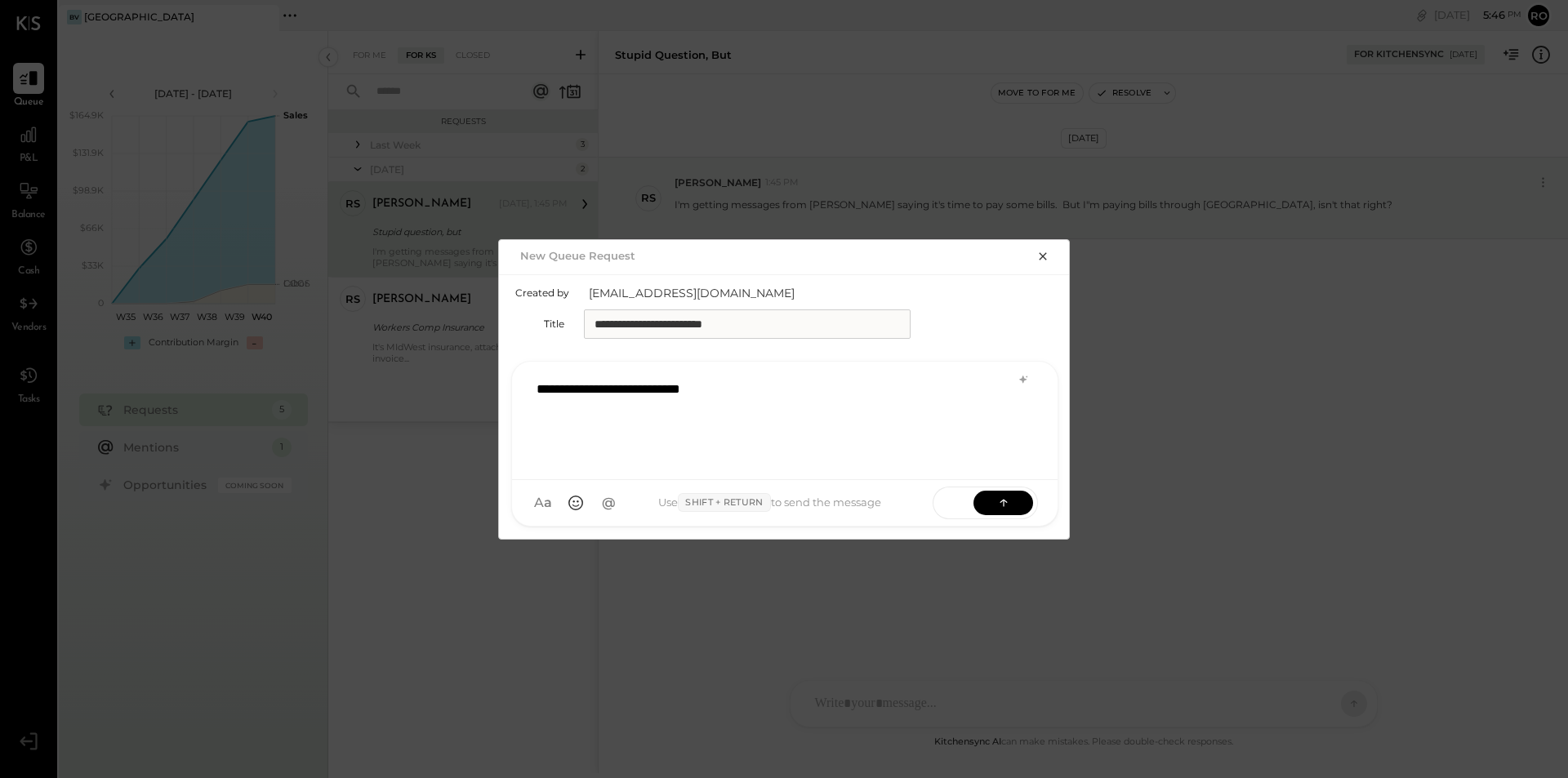
click at [1009, 502] on icon at bounding box center [1004, 503] width 17 height 17
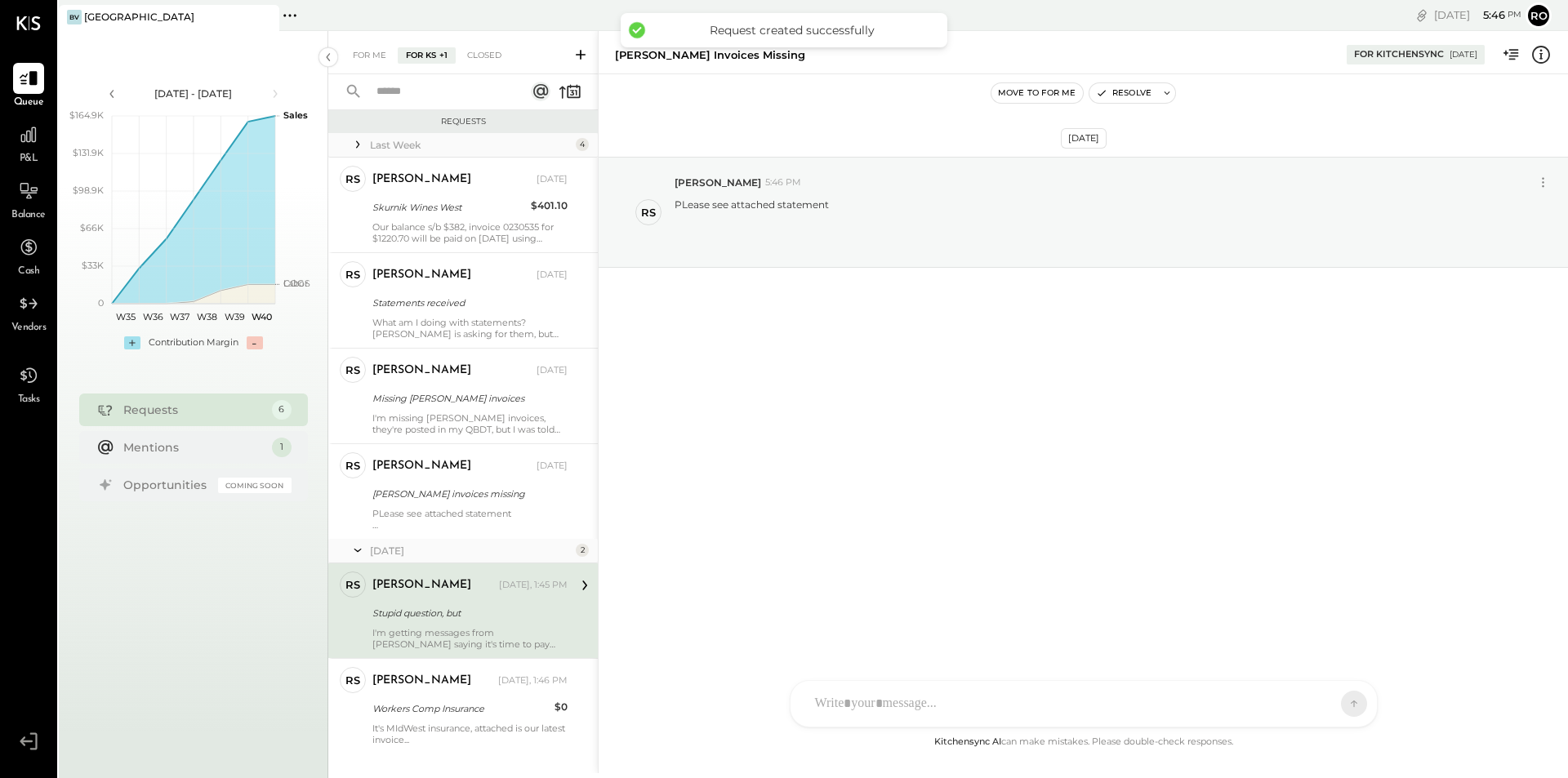
scroll to position [28, 0]
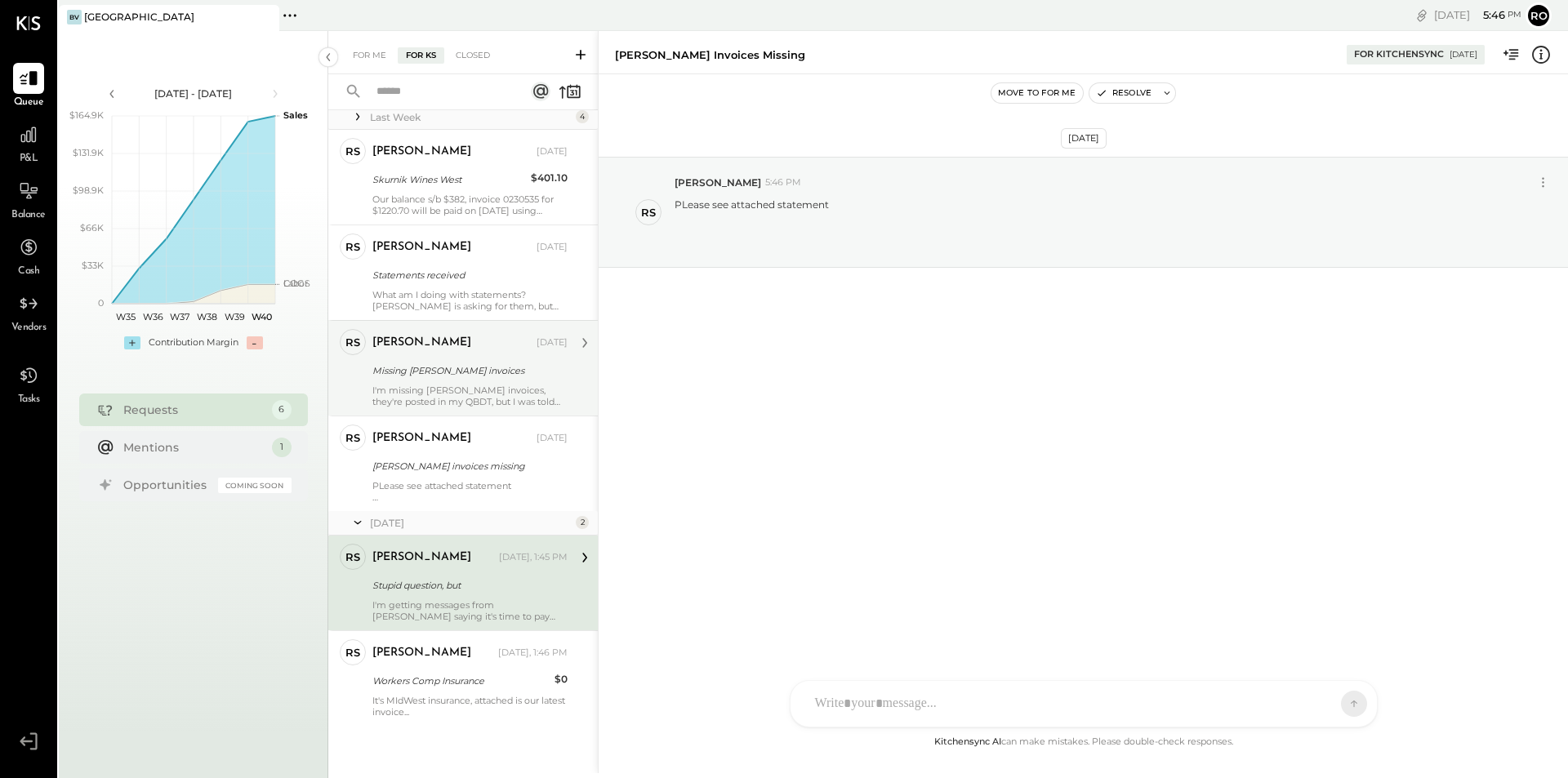
click at [468, 362] on div "Missing Greenleaf invoices" at bounding box center [467, 370] width 190 height 17
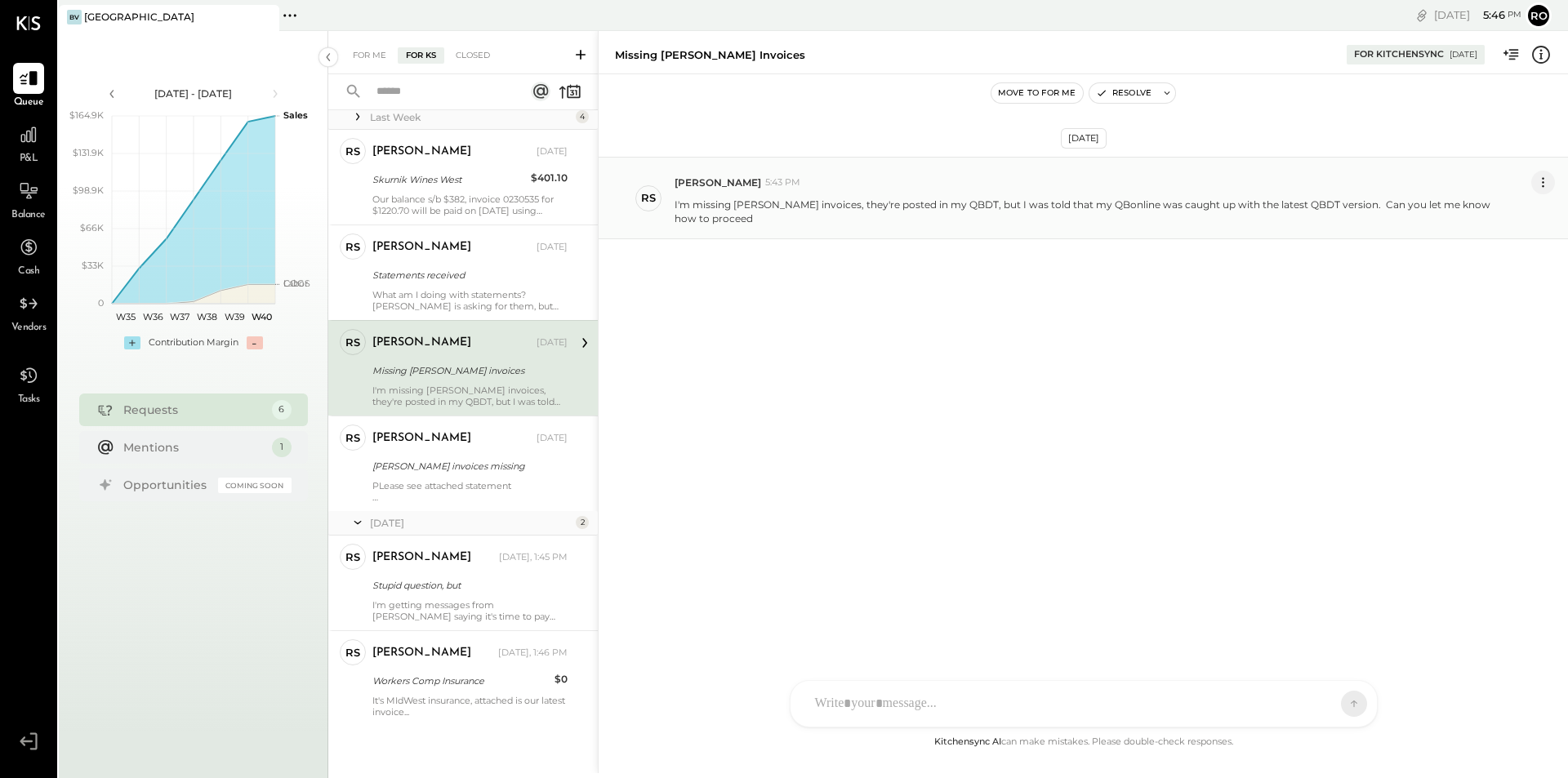
click at [1546, 192] on button at bounding box center [1543, 181] width 23 height 23
click at [1506, 204] on button "Edit Message" at bounding box center [1503, 209] width 104 height 27
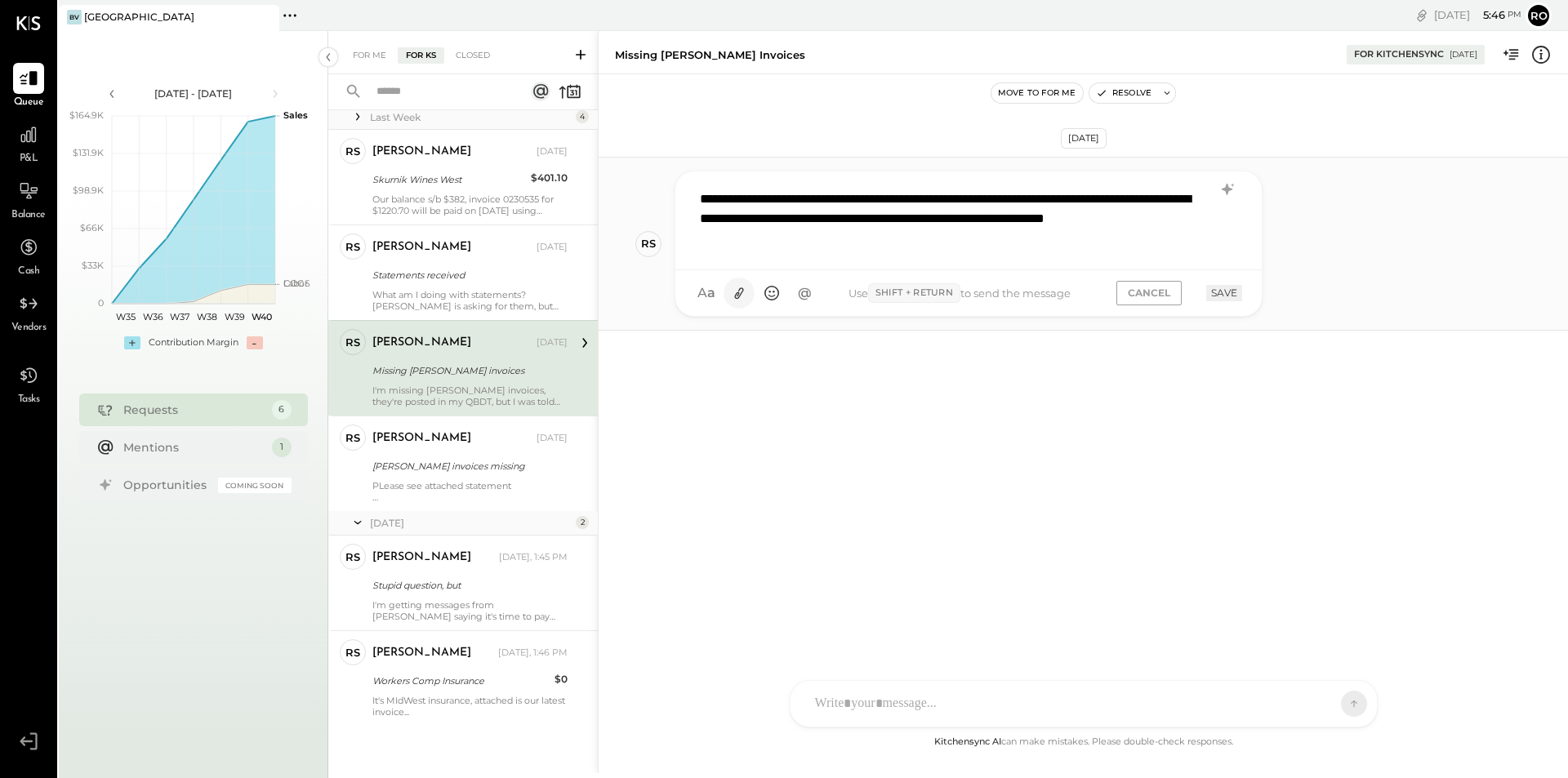
click at [735, 293] on icon at bounding box center [739, 293] width 17 height 17
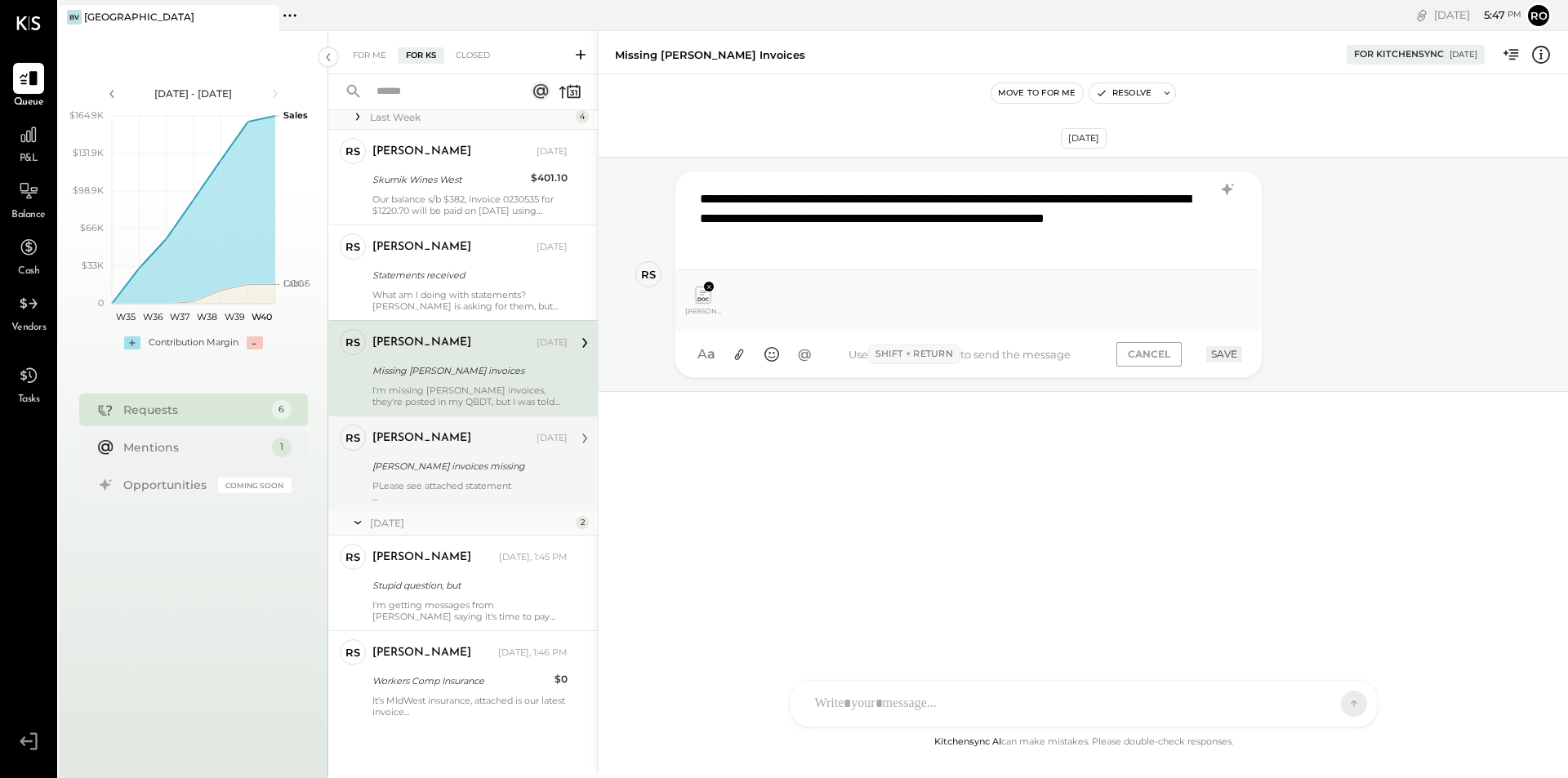
click at [443, 466] on div "Greenleaf invoices missing" at bounding box center [467, 466] width 190 height 17
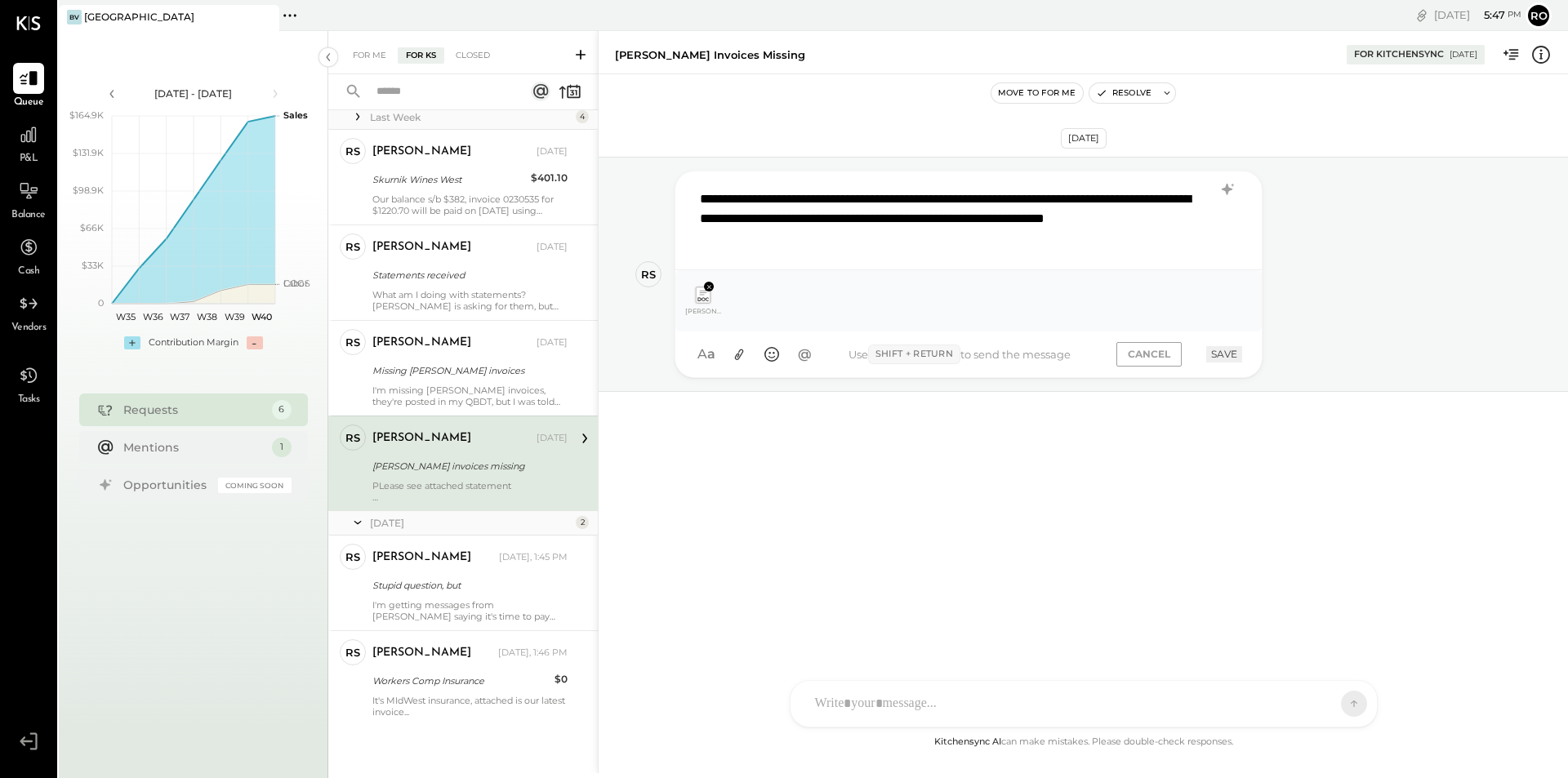
click at [579, 432] on icon at bounding box center [585, 438] width 21 height 21
click at [583, 439] on icon at bounding box center [585, 438] width 21 height 21
click at [486, 468] on div "Greenleaf invoices missing" at bounding box center [467, 466] width 190 height 17
click at [442, 480] on div "PLease see attached statement" at bounding box center [470, 491] width 196 height 23
click at [465, 437] on div "[PERSON_NAME]" at bounding box center [453, 438] width 161 height 17
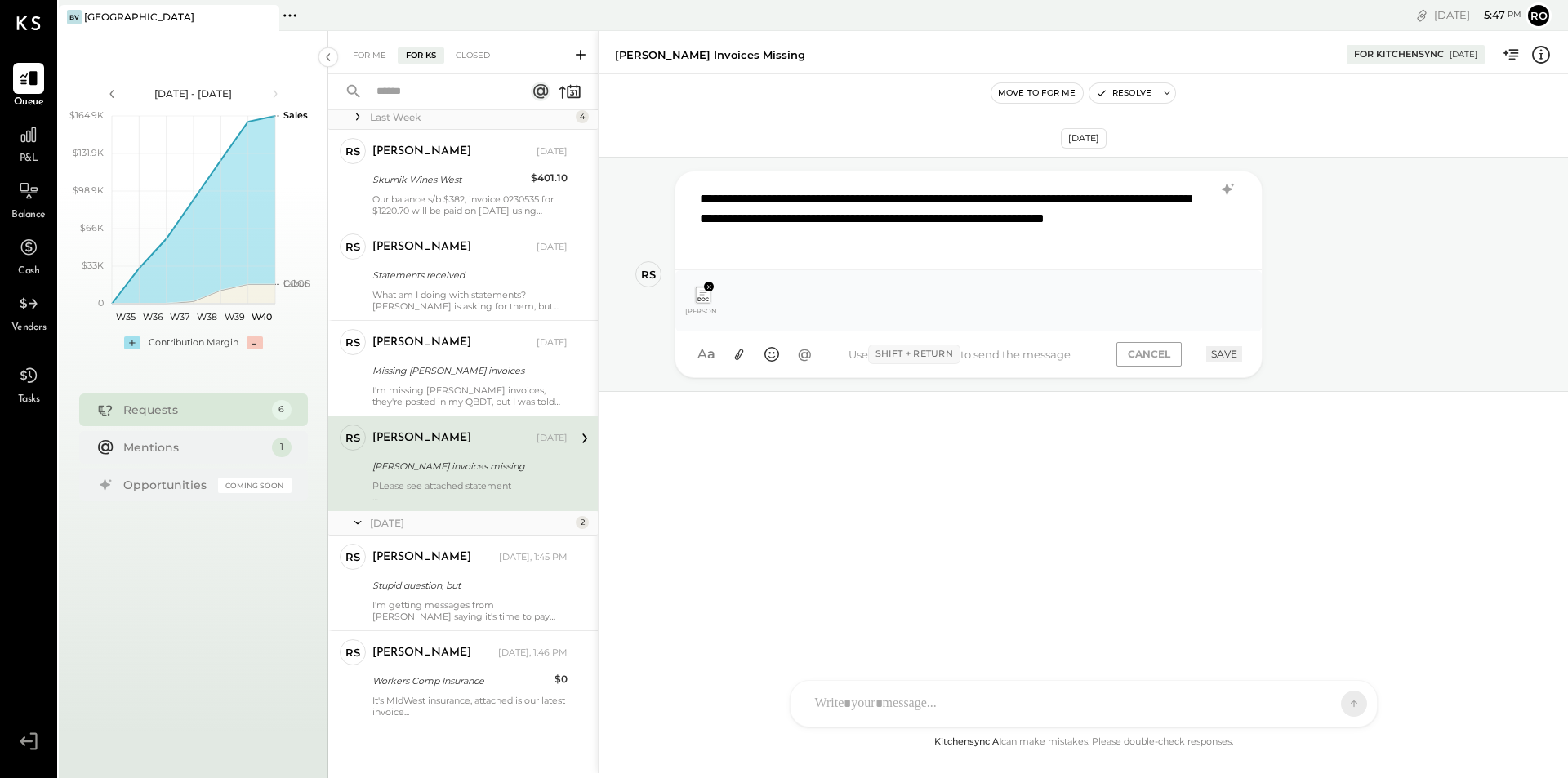
click at [465, 437] on div "[PERSON_NAME]" at bounding box center [453, 438] width 161 height 17
click at [1143, 353] on button "CANCEL" at bounding box center [1149, 354] width 65 height 23
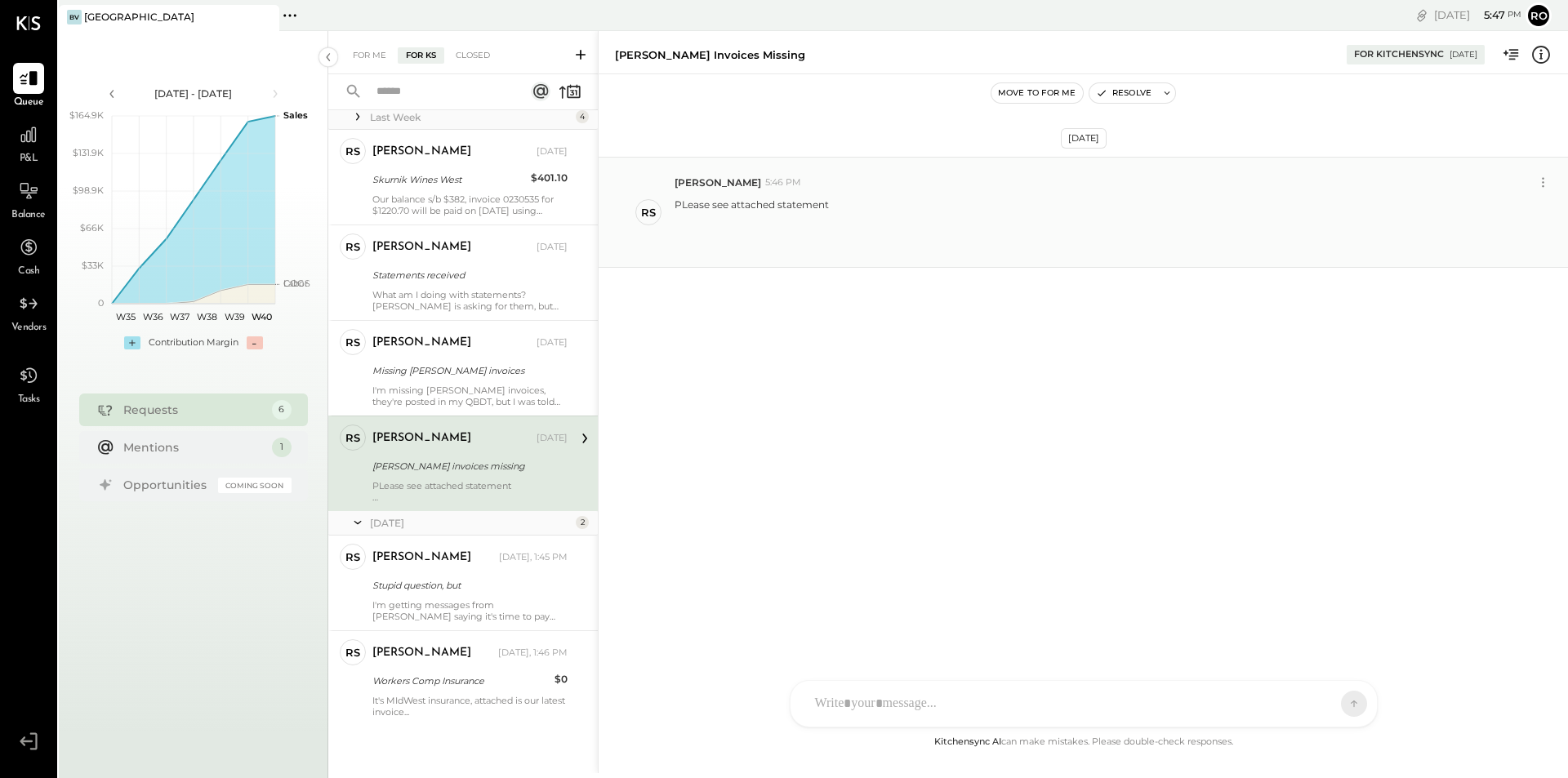
click at [1267, 218] on div "PLease see attached statement" at bounding box center [1115, 224] width 881 height 60
click at [1539, 183] on icon at bounding box center [1543, 182] width 17 height 17
click at [1499, 209] on button "Edit Message" at bounding box center [1503, 209] width 104 height 27
click at [739, 306] on icon at bounding box center [739, 313] width 17 height 17
click at [1220, 377] on button "SAVE" at bounding box center [1224, 373] width 36 height 16
